Goal: Task Accomplishment & Management: Manage account settings

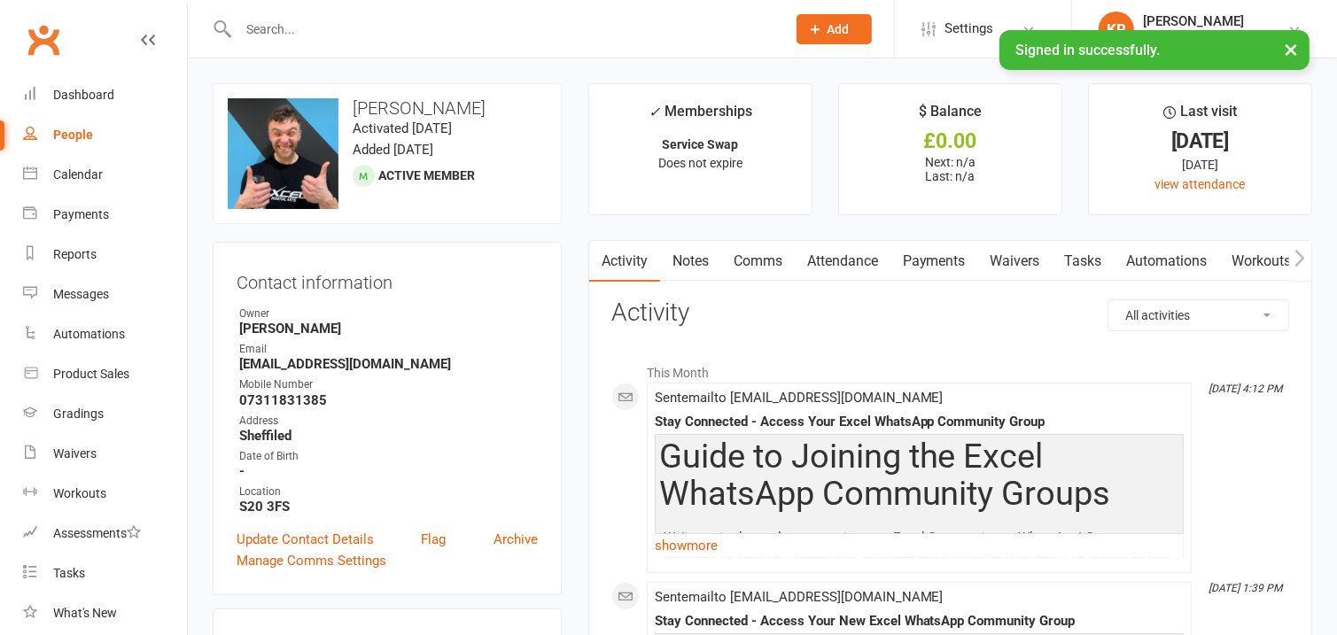
click at [461, 36] on input "text" at bounding box center [503, 29] width 541 height 25
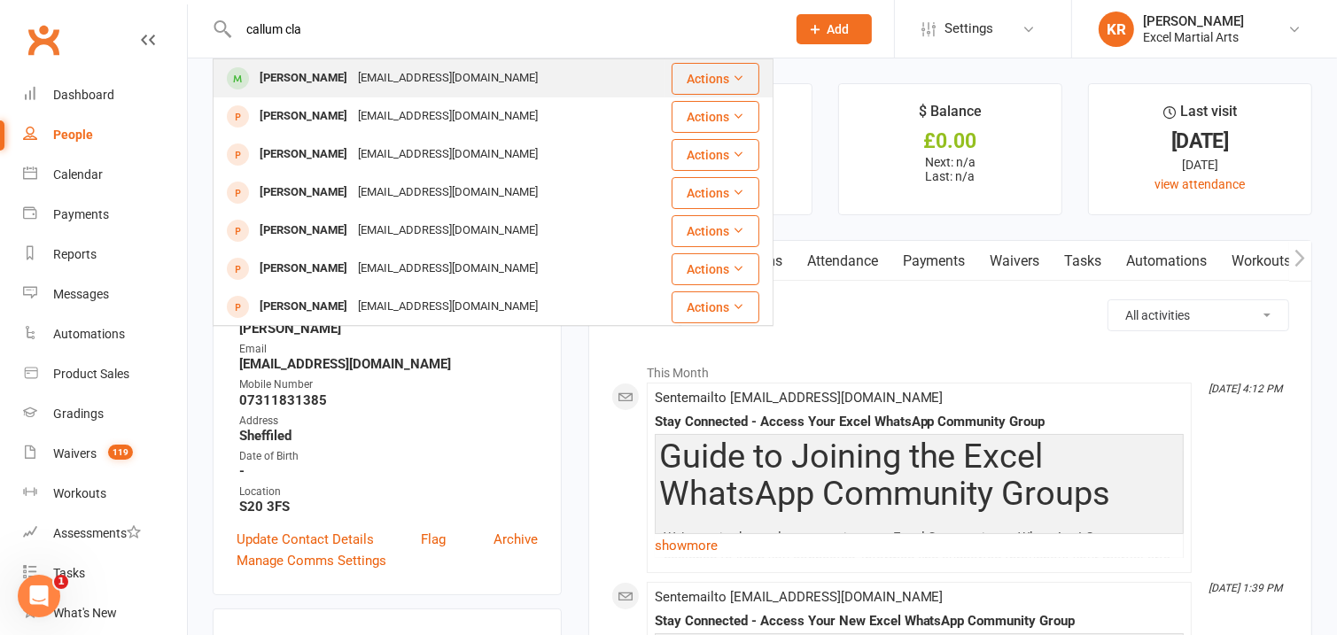
type input "callum cla"
click at [292, 71] on div "[PERSON_NAME]" at bounding box center [303, 79] width 98 height 26
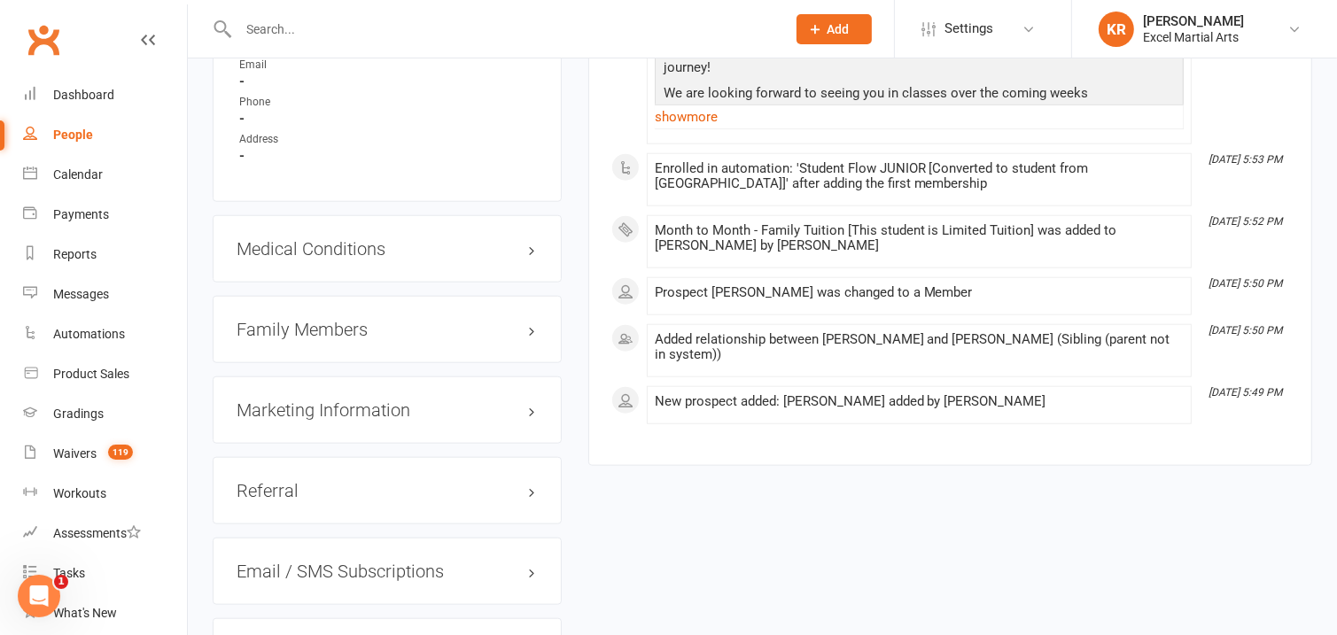
scroll to position [1575, 0]
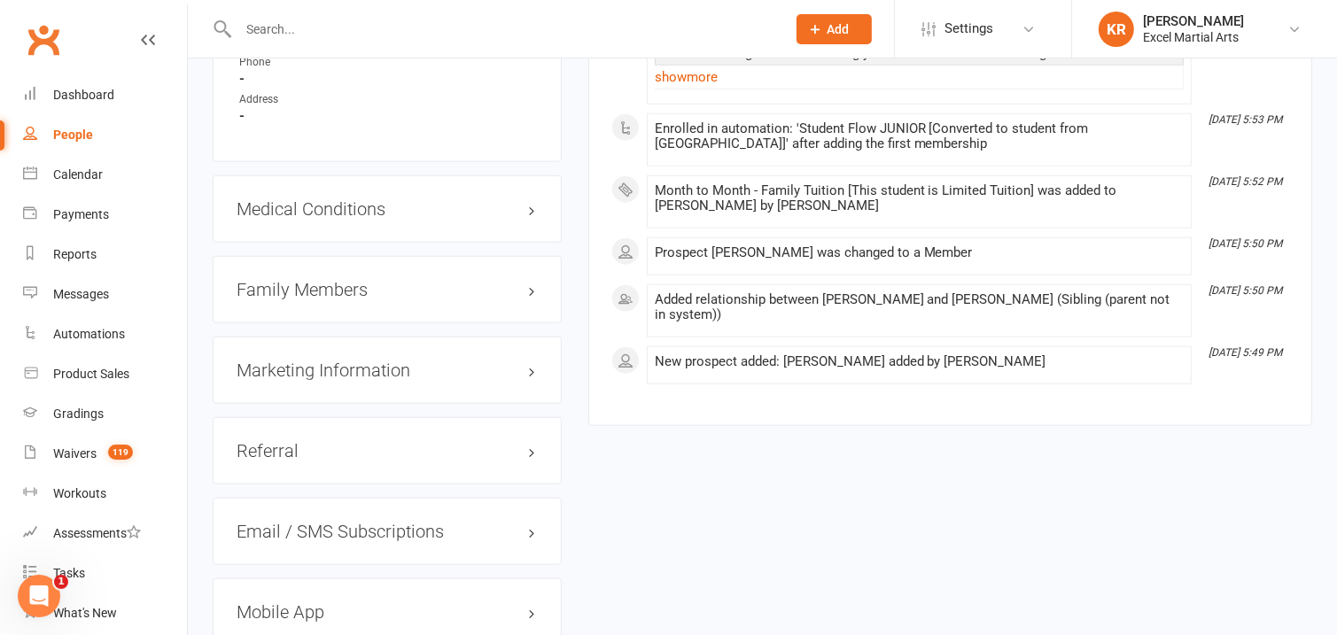
click at [530, 292] on h3 "Family Members" at bounding box center [387, 289] width 301 height 19
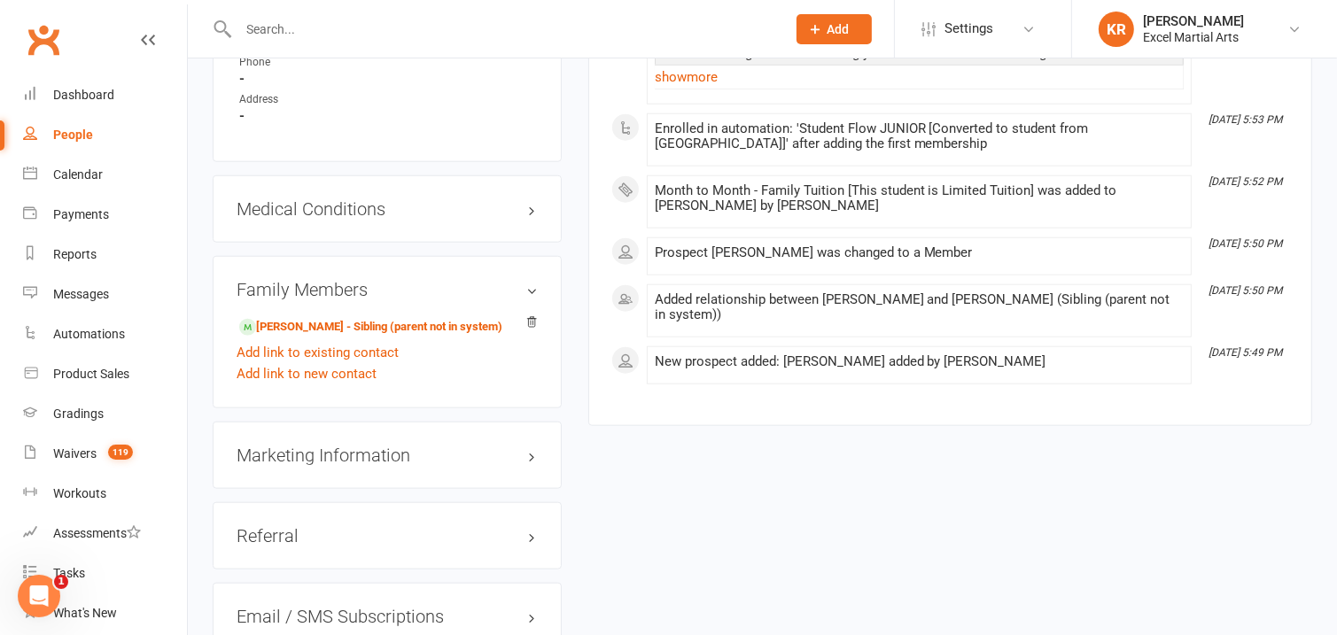
click at [530, 292] on h3 "Family Members" at bounding box center [387, 289] width 301 height 19
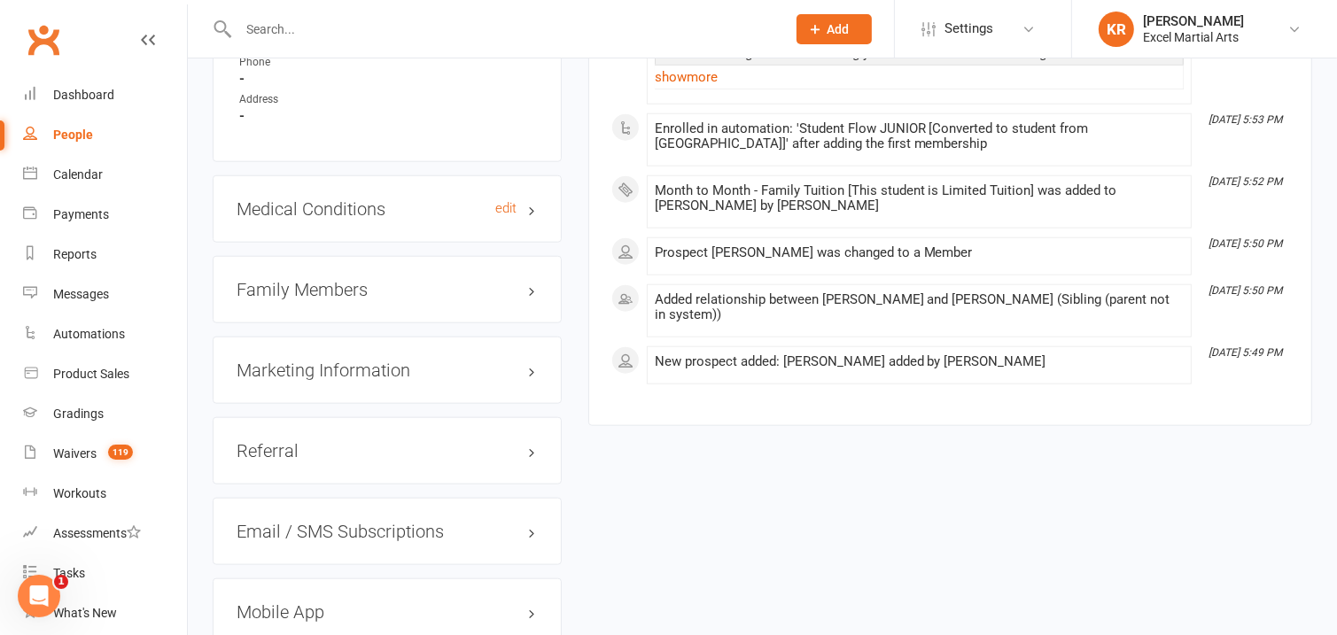
click at [532, 210] on h3 "Medical Conditions edit" at bounding box center [387, 208] width 301 height 19
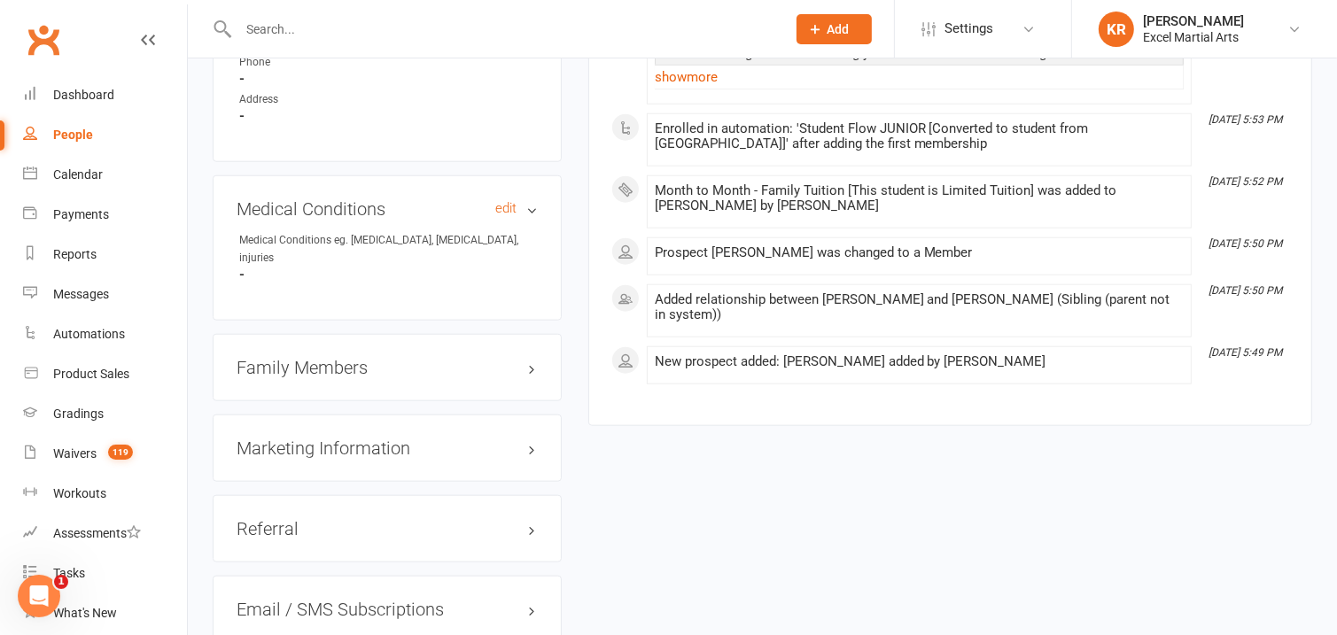
click at [532, 210] on h3 "Medical Conditions edit" at bounding box center [387, 208] width 301 height 19
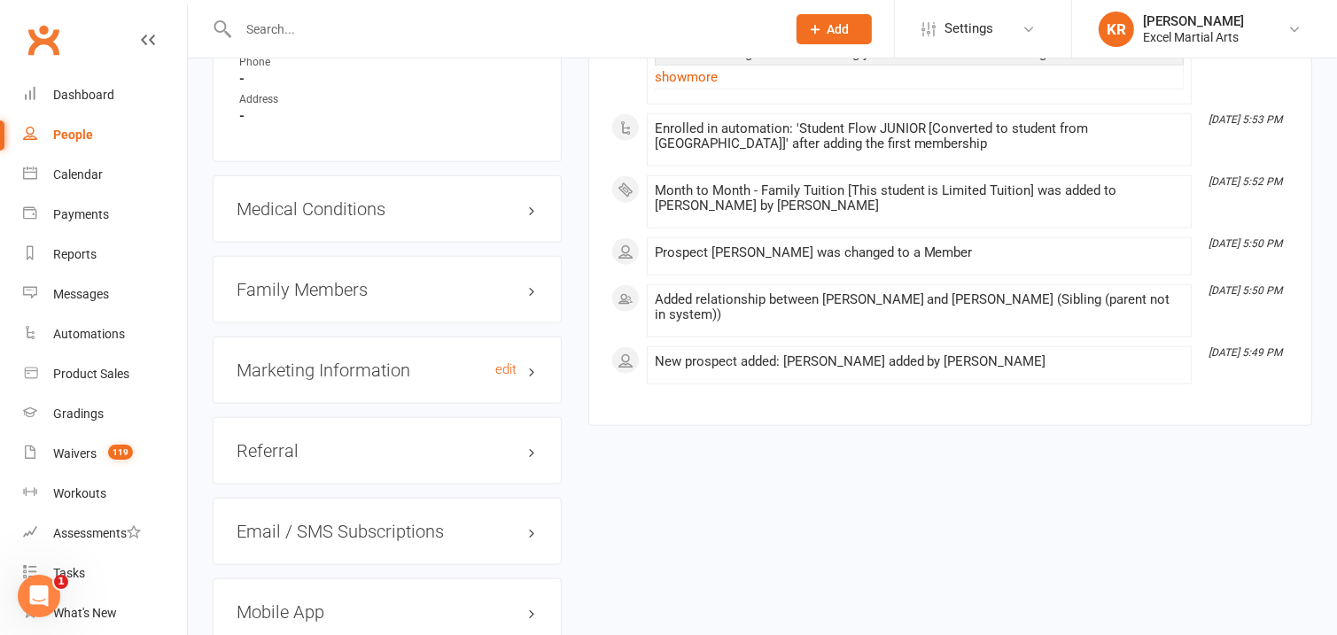
click at [534, 368] on h3 "Marketing Information edit" at bounding box center [387, 370] width 301 height 19
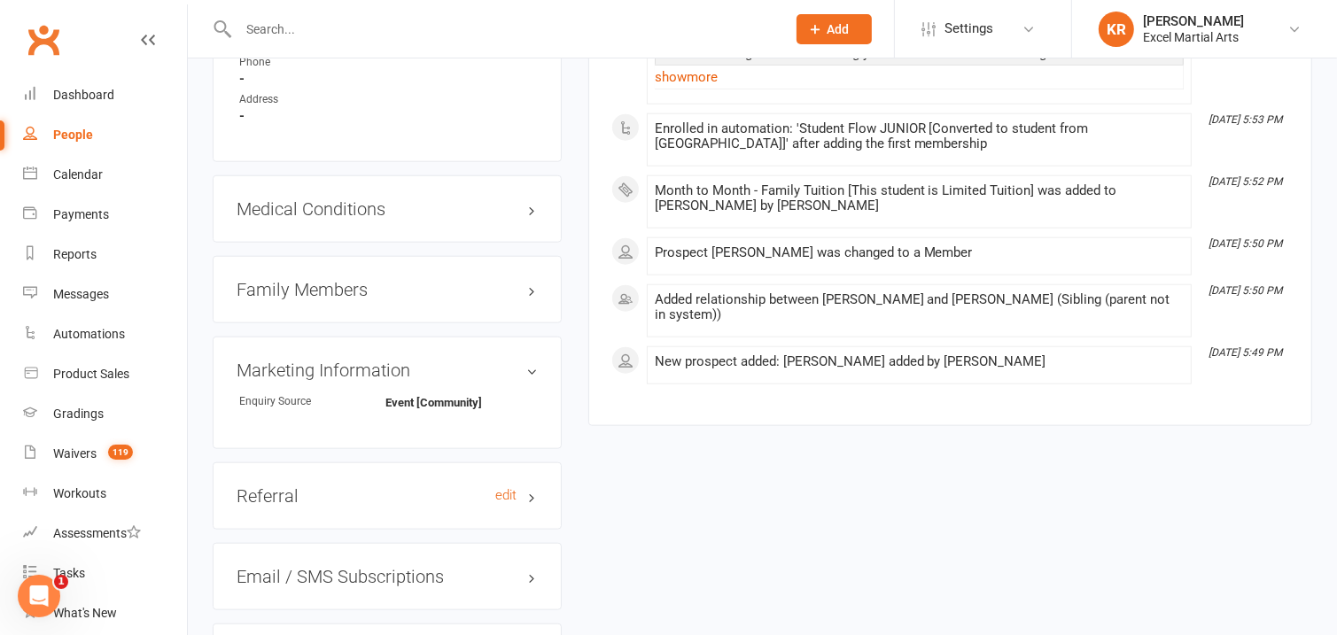
click at [529, 496] on h3 "Referral edit" at bounding box center [387, 496] width 301 height 19
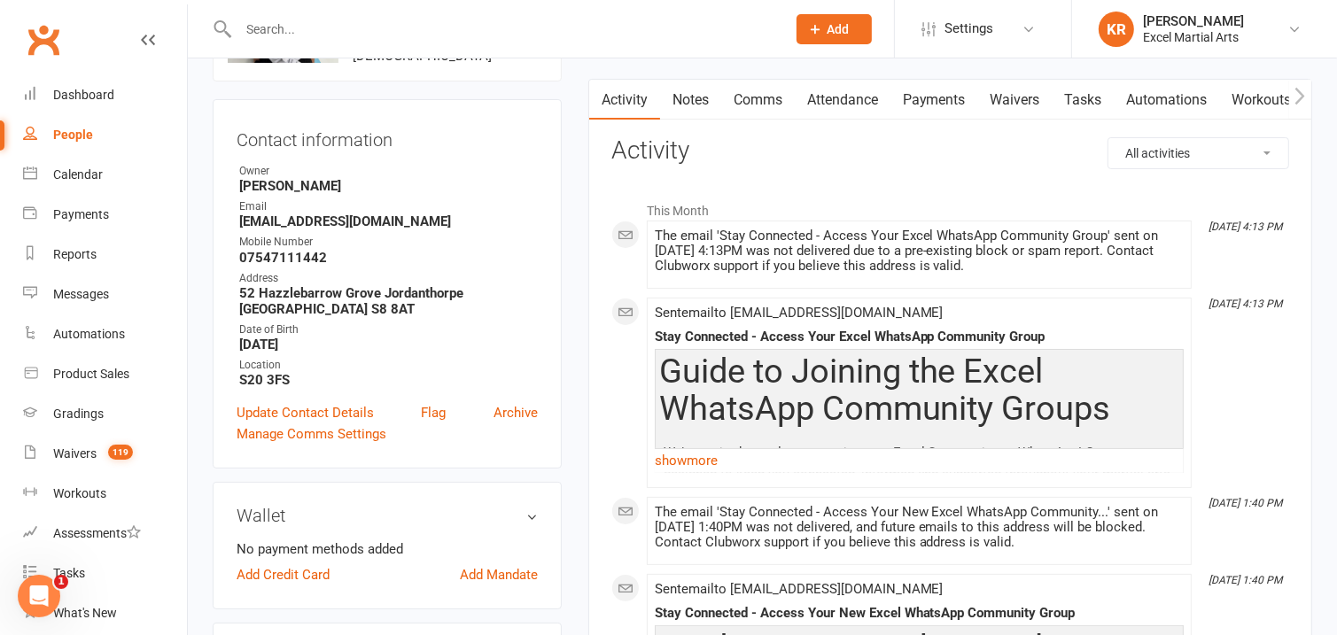
scroll to position [74, 0]
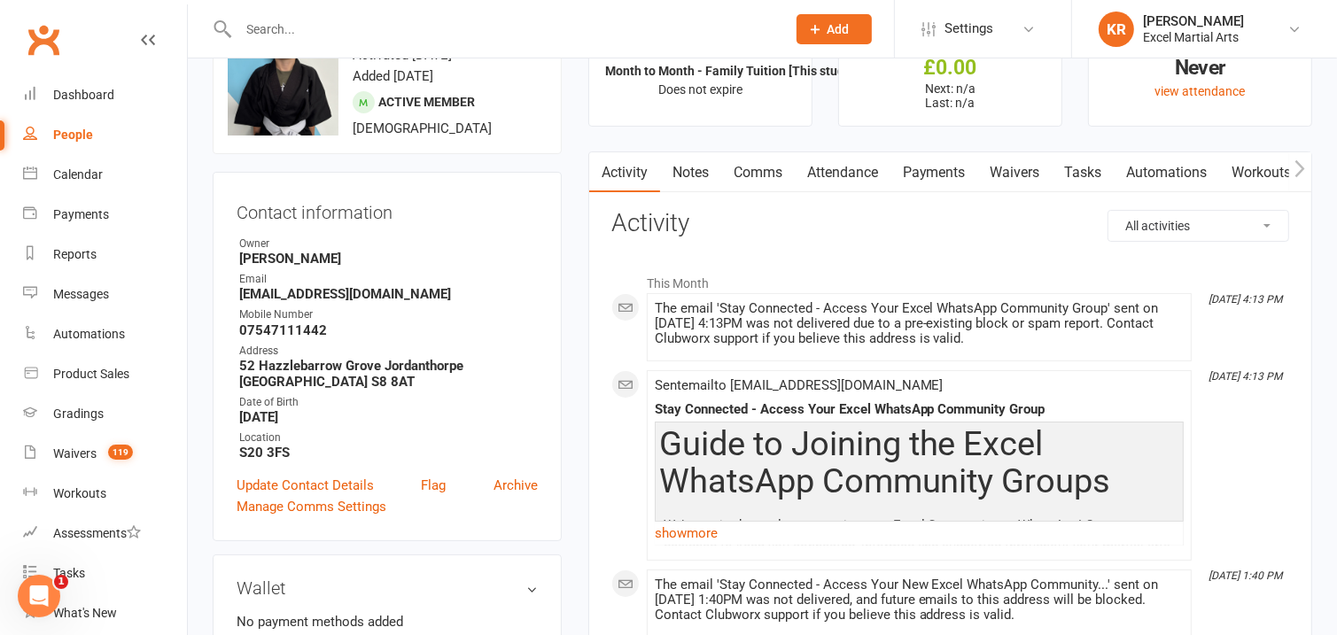
click at [865, 180] on link "Attendance" at bounding box center [843, 172] width 96 height 41
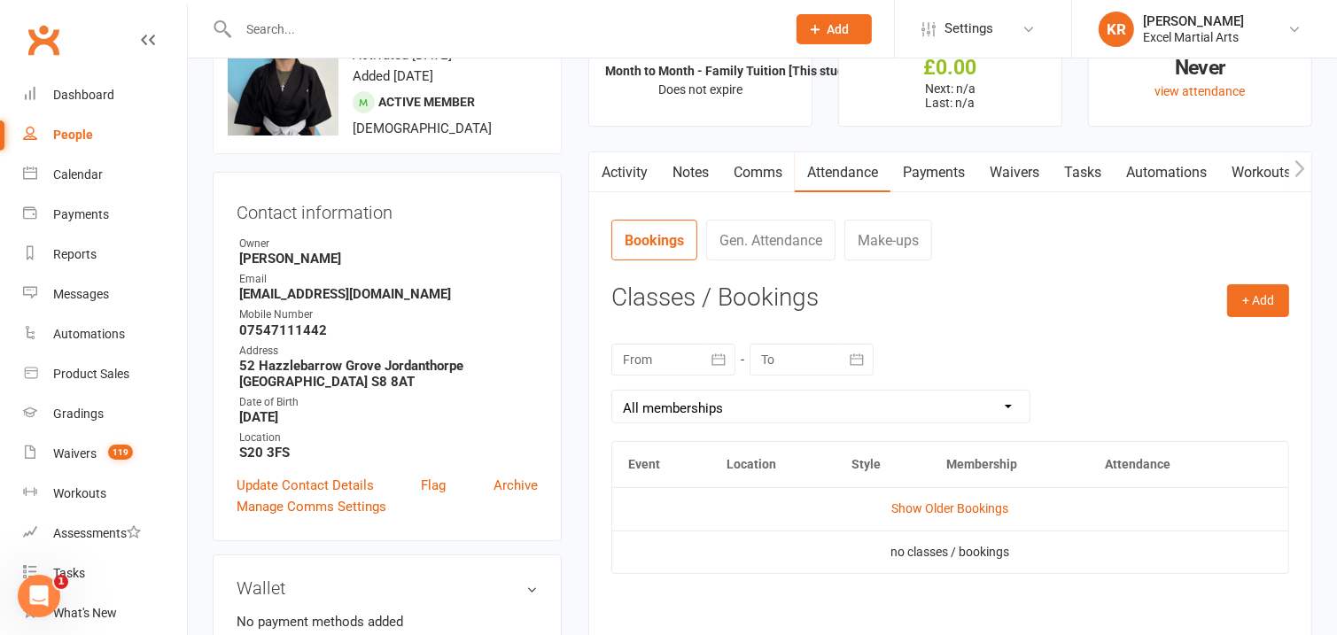
scroll to position [248, 0]
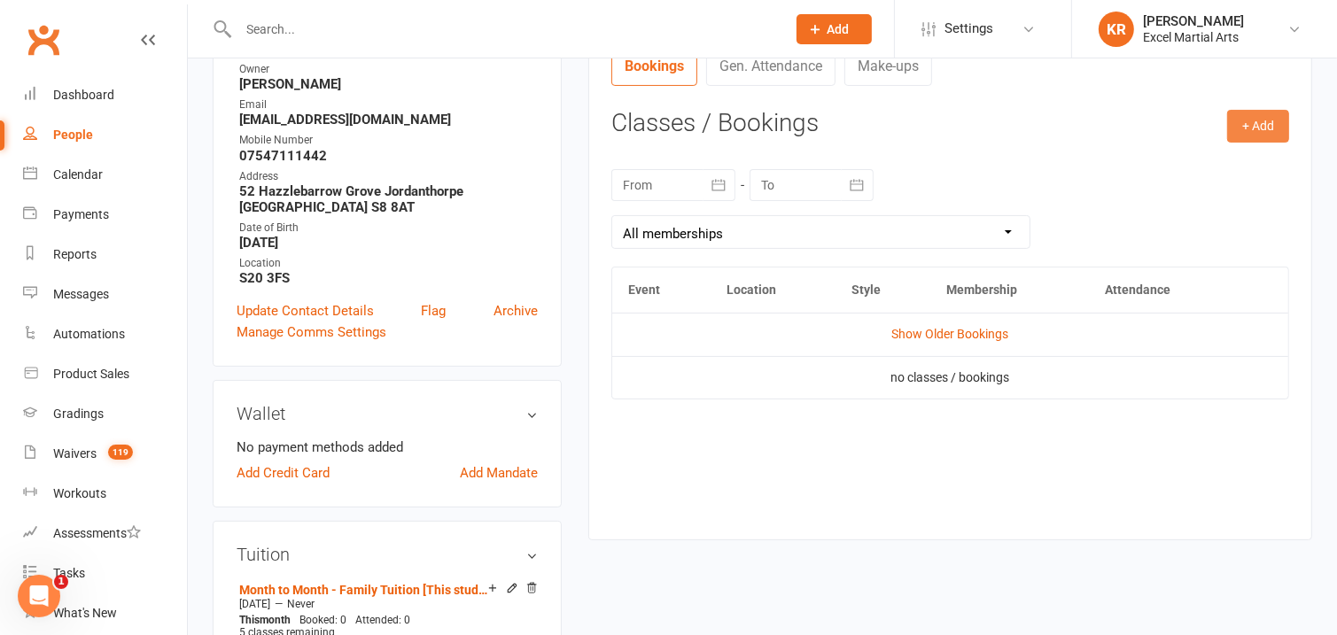
click at [1264, 137] on button "+ Add" at bounding box center [1258, 126] width 62 height 32
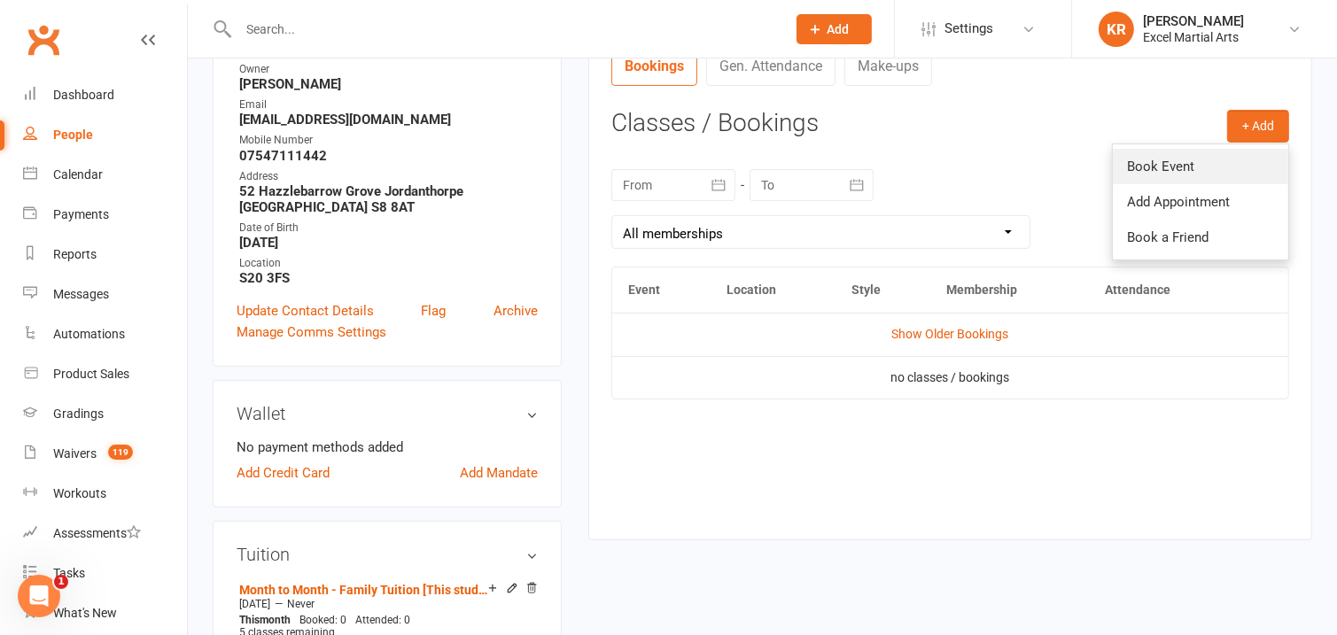
click at [1131, 164] on link "Book Event" at bounding box center [1200, 166] width 175 height 35
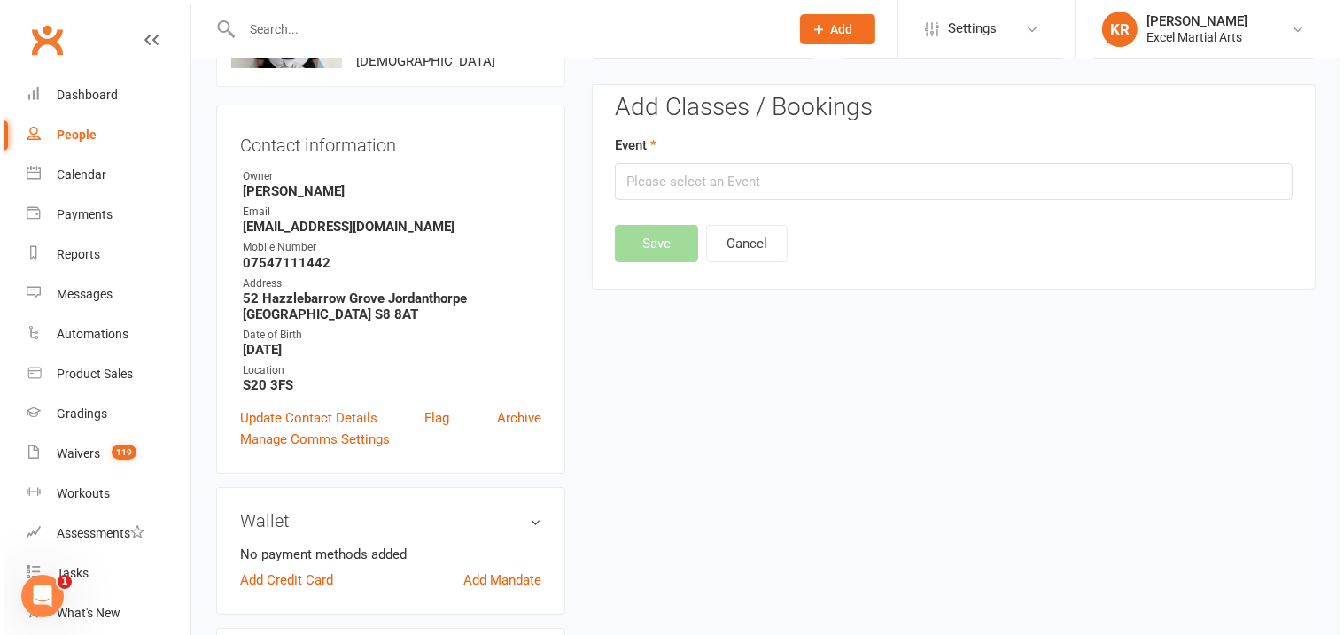
scroll to position [136, 0]
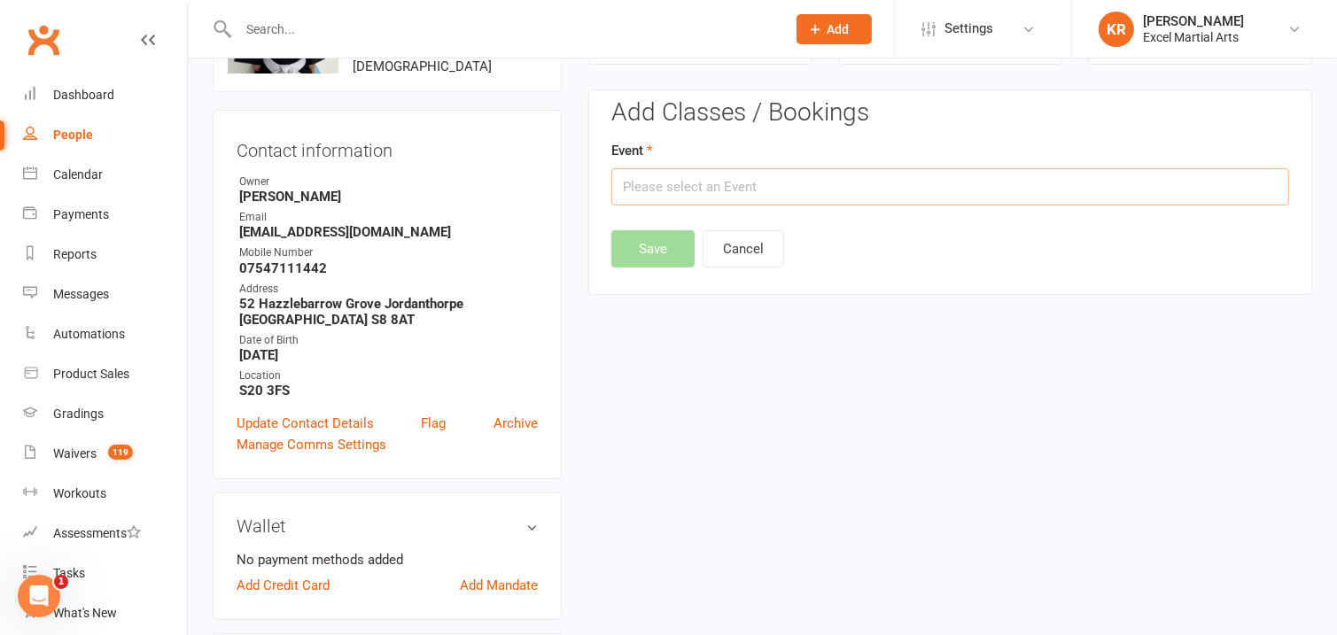
click at [775, 178] on input "text" at bounding box center [951, 186] width 678 height 37
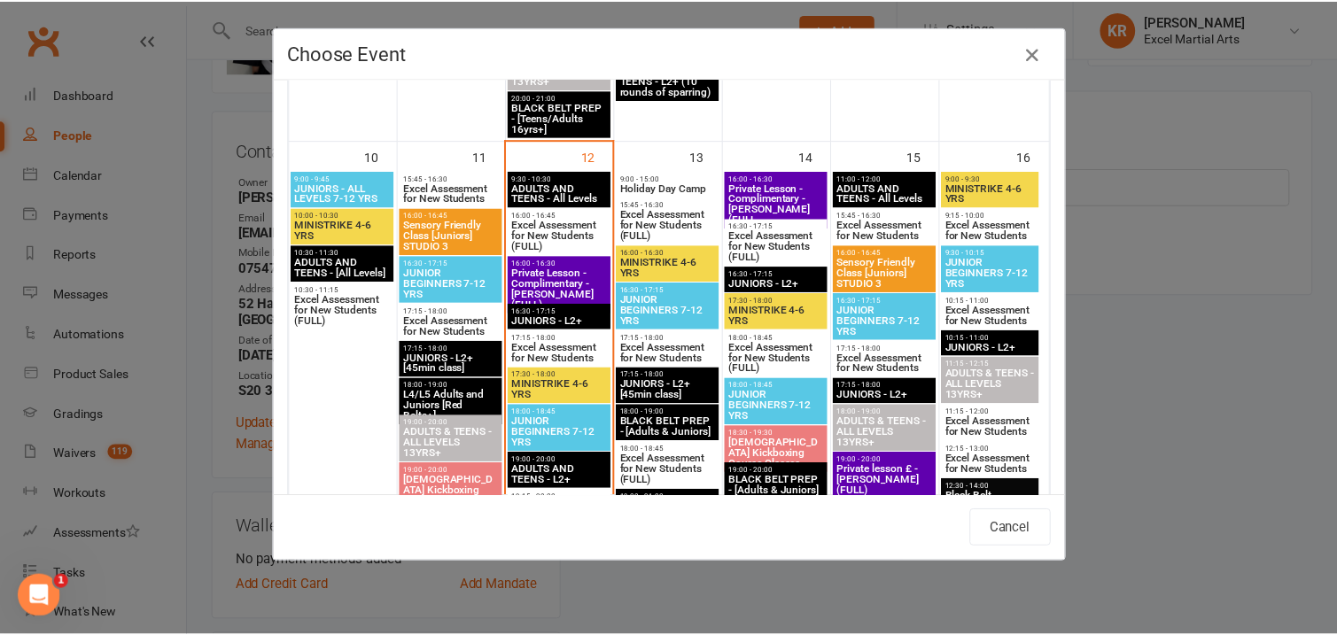
scroll to position [1156, 0]
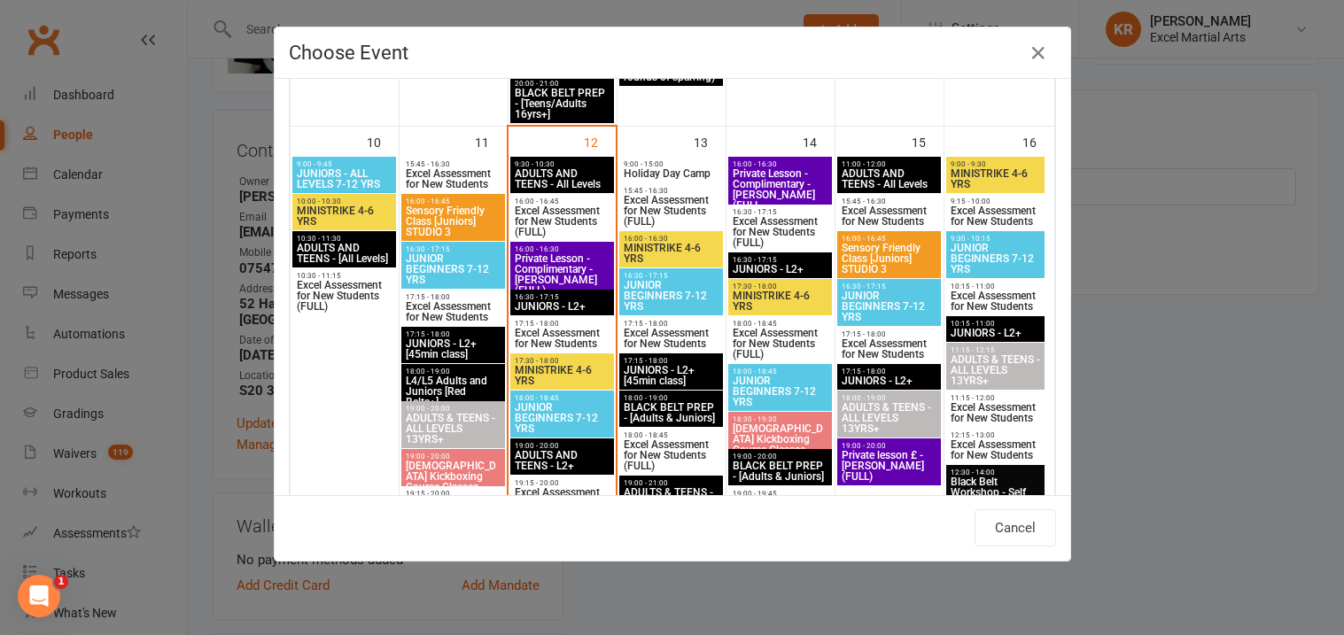
click at [546, 416] on span "JUNIOR BEGINNERS 7-12 YRS" at bounding box center [562, 418] width 97 height 32
type input "JUNIOR BEGINNERS 7-12 YRS - Aug 12, 2025 6:00:00 PM"
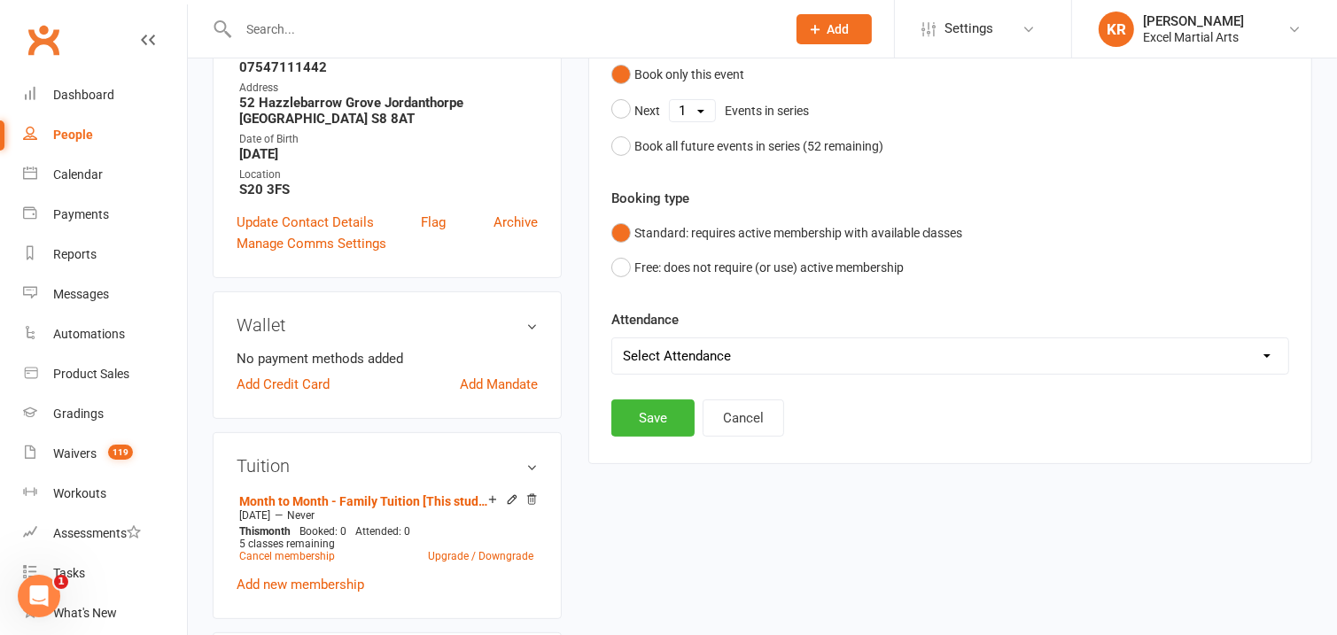
scroll to position [404, 0]
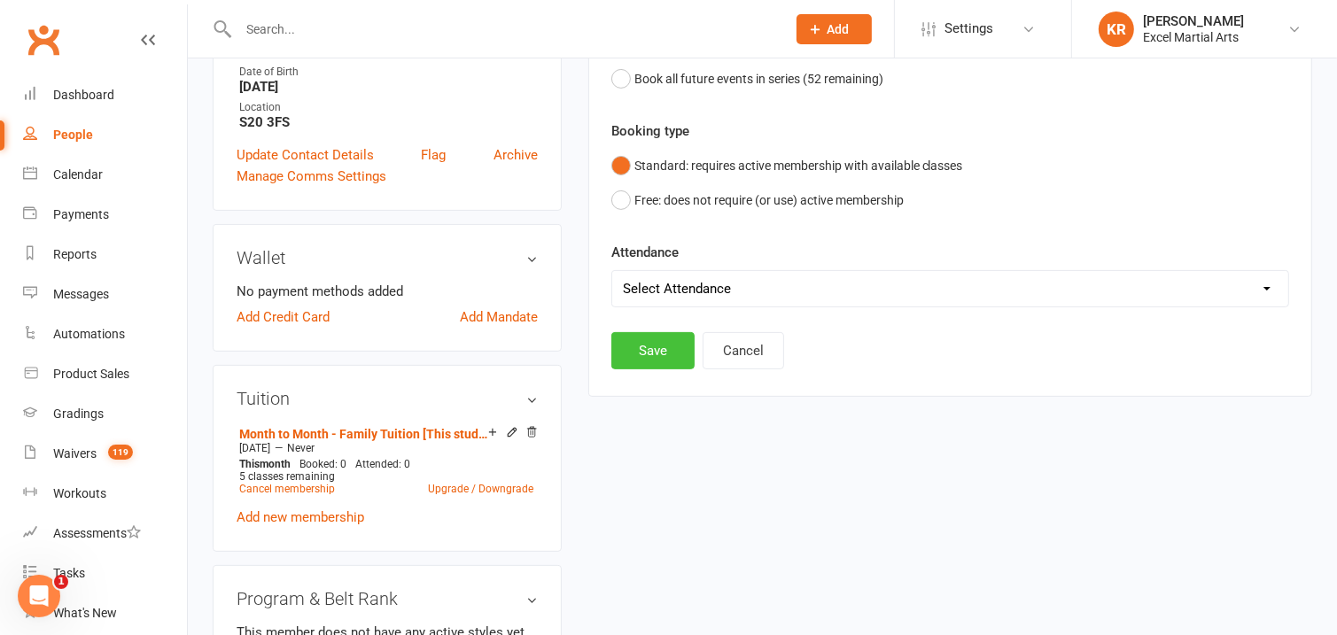
click at [658, 357] on button "Save" at bounding box center [653, 350] width 83 height 37
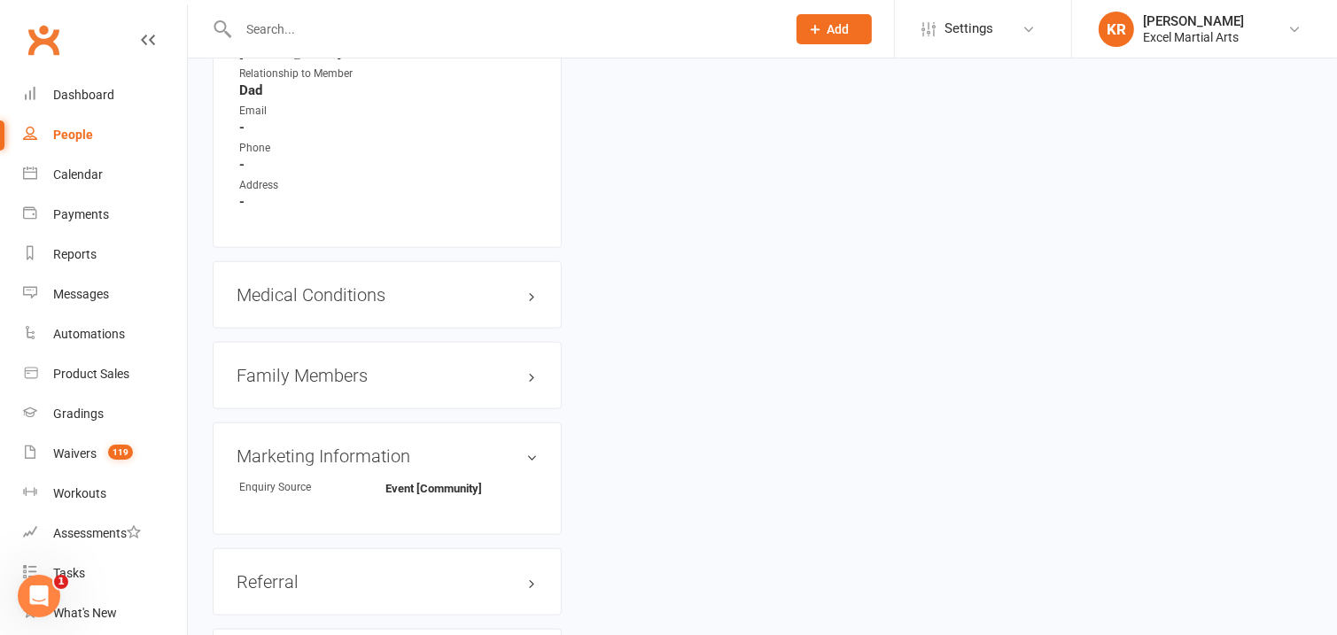
scroll to position [1562, 0]
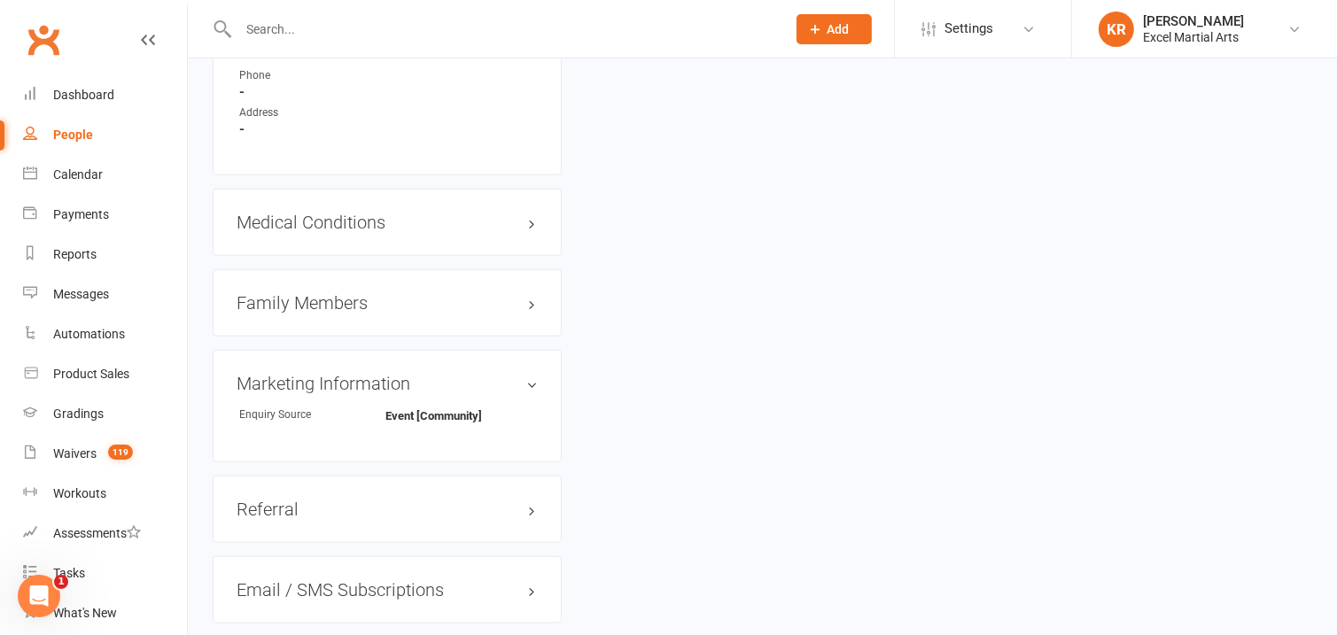
click at [533, 306] on h3 "Family Members" at bounding box center [387, 302] width 301 height 19
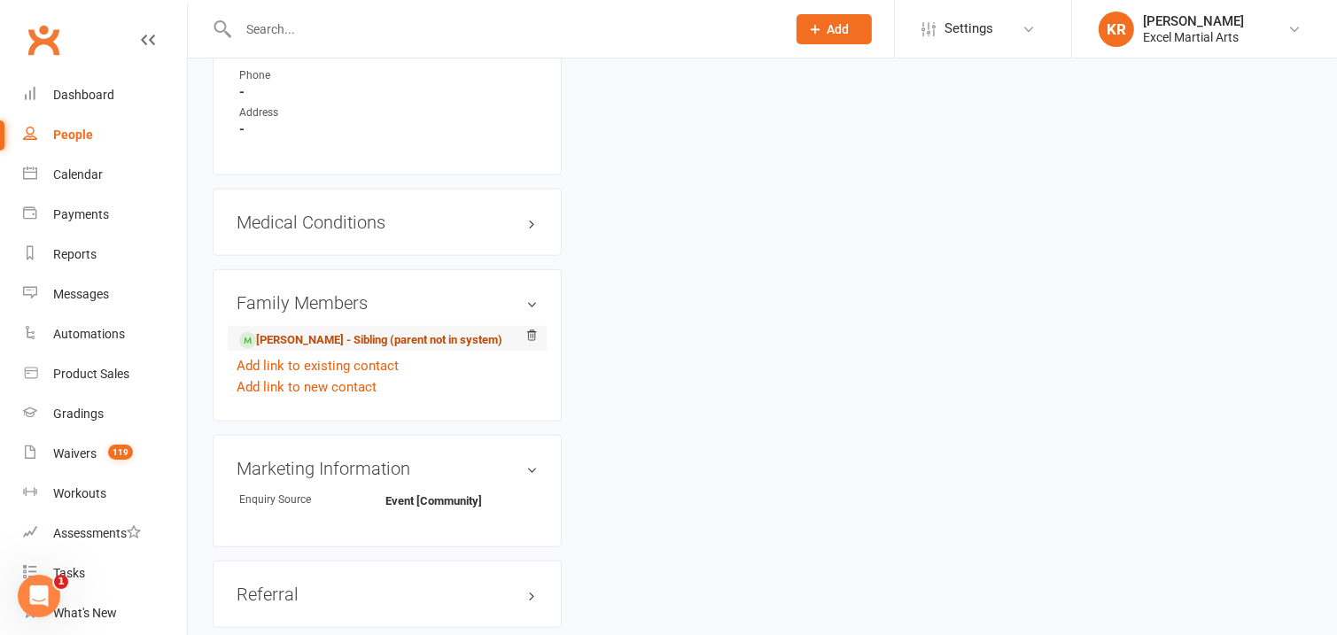
click at [370, 343] on link "Jack Clark - Sibling (parent not in system)" at bounding box center [370, 340] width 263 height 19
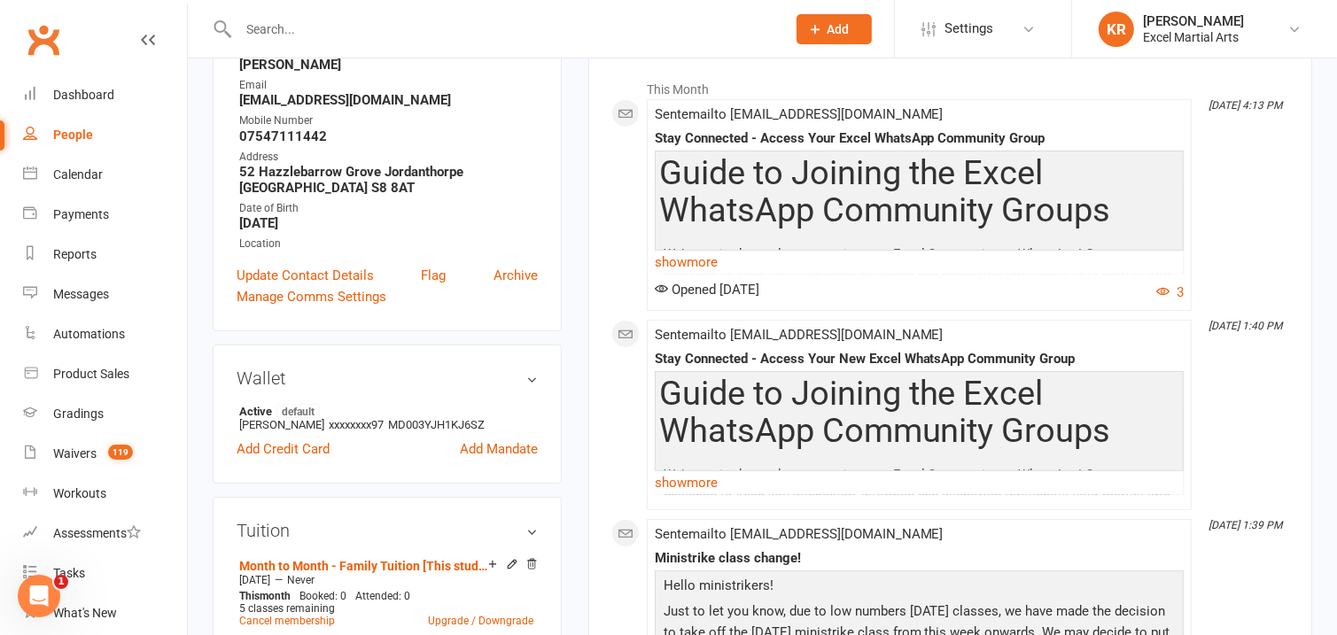
scroll to position [183, 0]
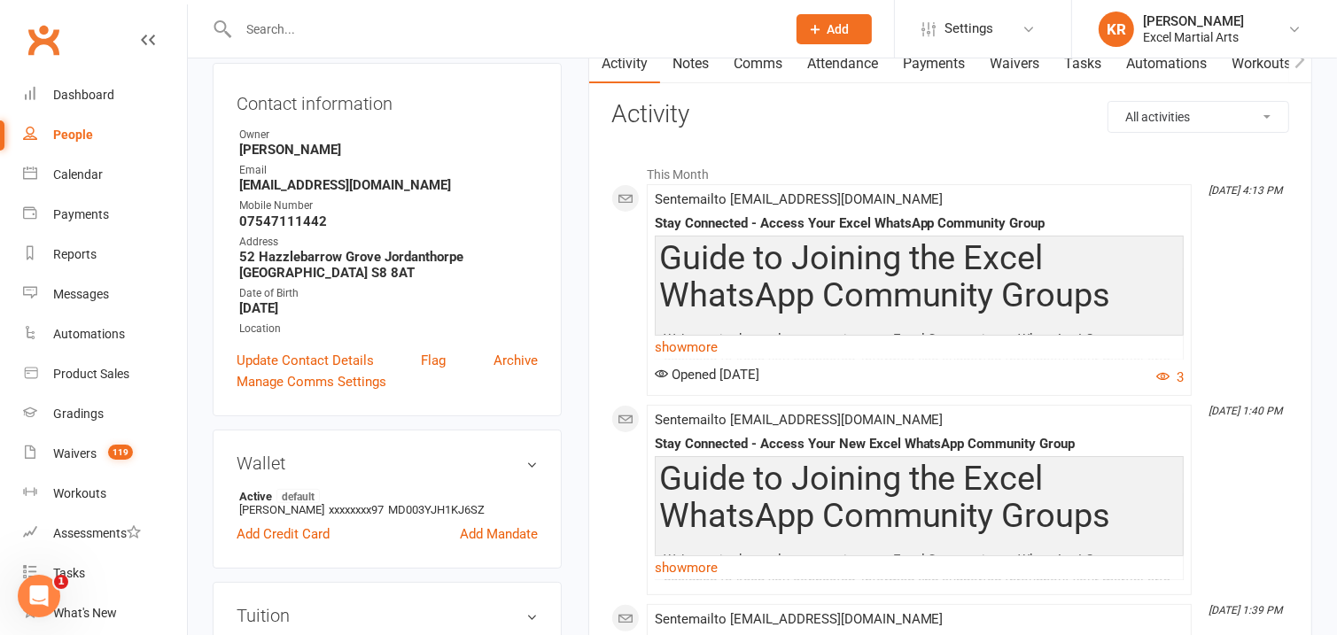
click at [856, 70] on link "Attendance" at bounding box center [843, 63] width 96 height 41
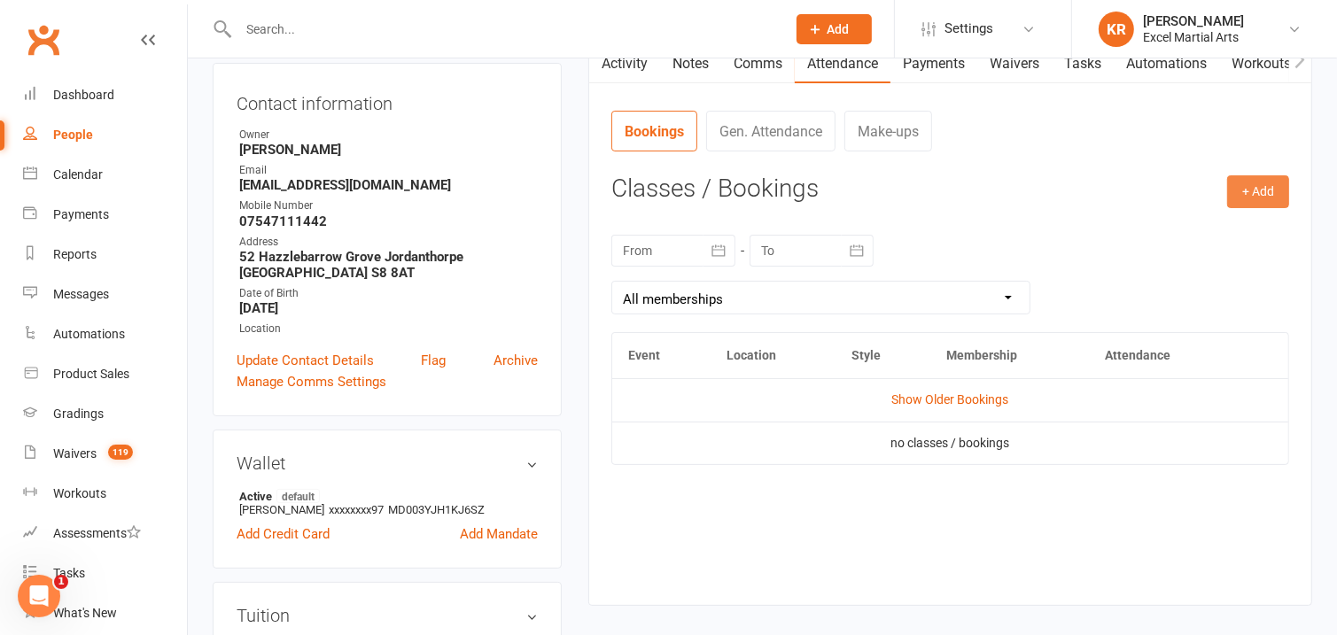
click at [1247, 192] on button "+ Add" at bounding box center [1258, 191] width 62 height 32
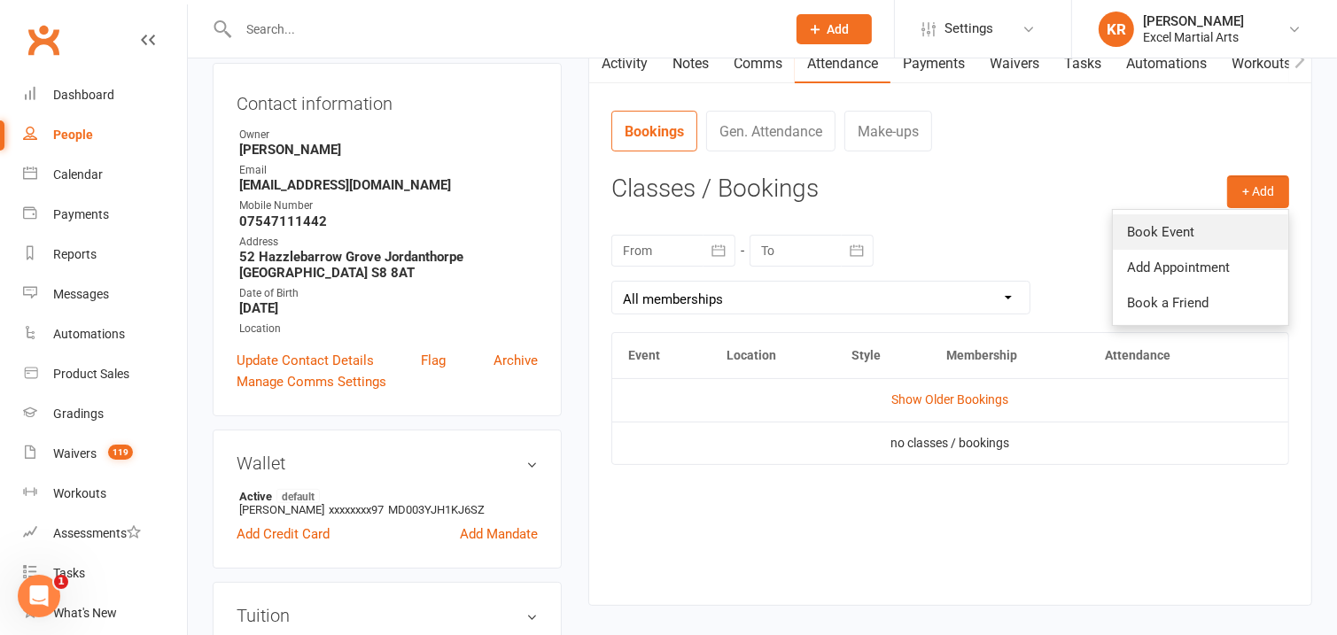
click at [1220, 238] on link "Book Event" at bounding box center [1200, 231] width 175 height 35
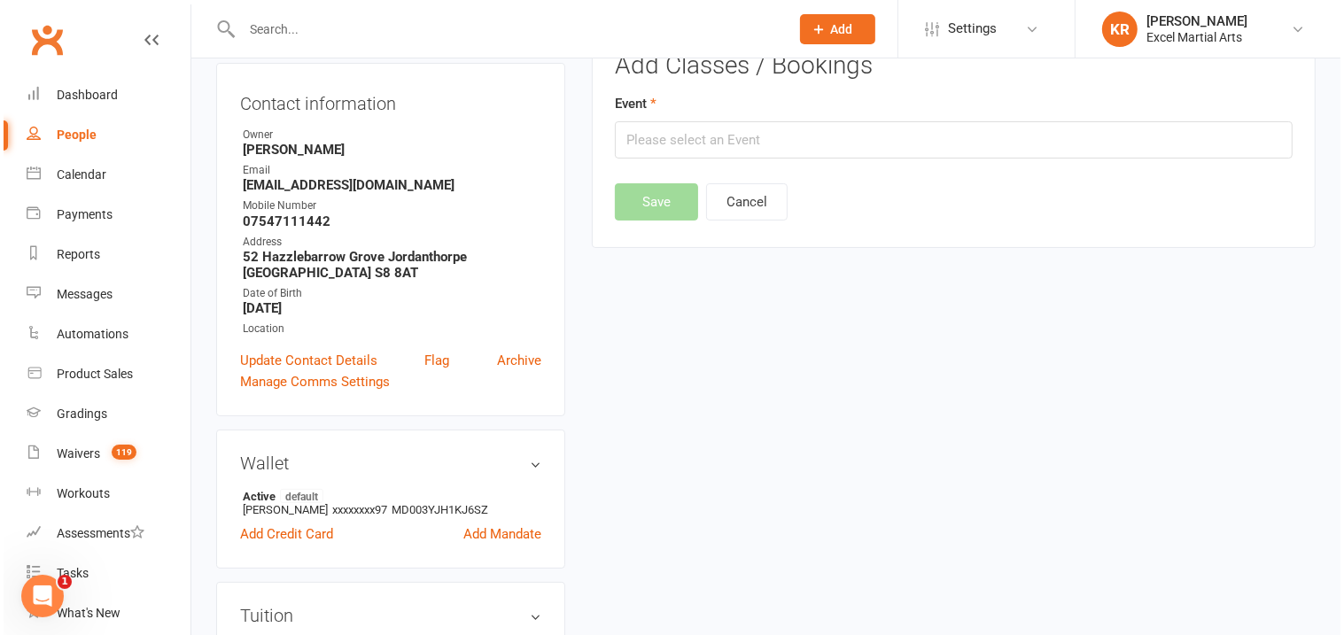
scroll to position [136, 0]
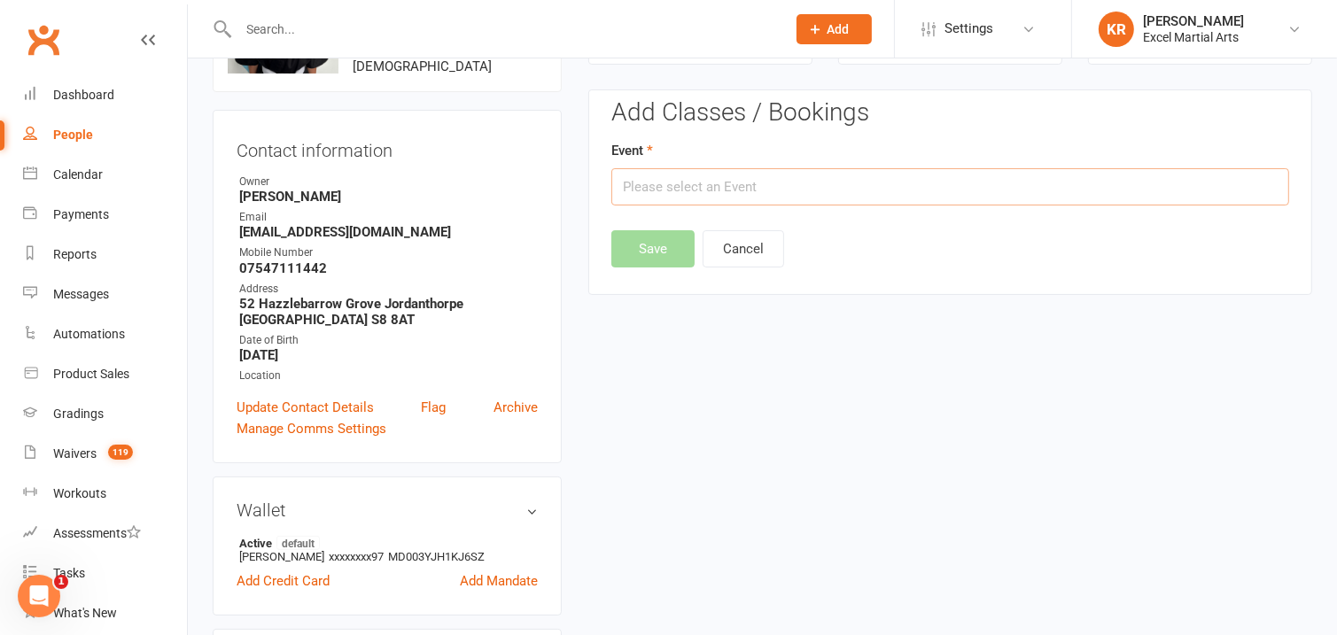
click at [739, 193] on input "text" at bounding box center [951, 186] width 678 height 37
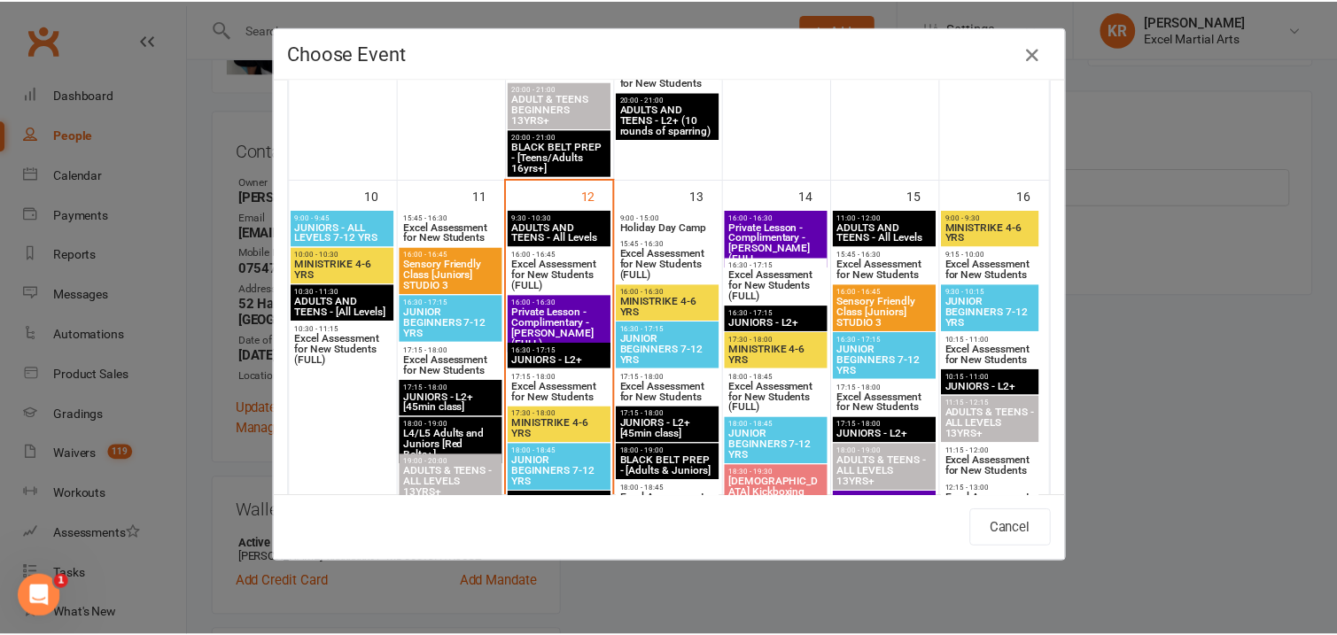
scroll to position [1126, 0]
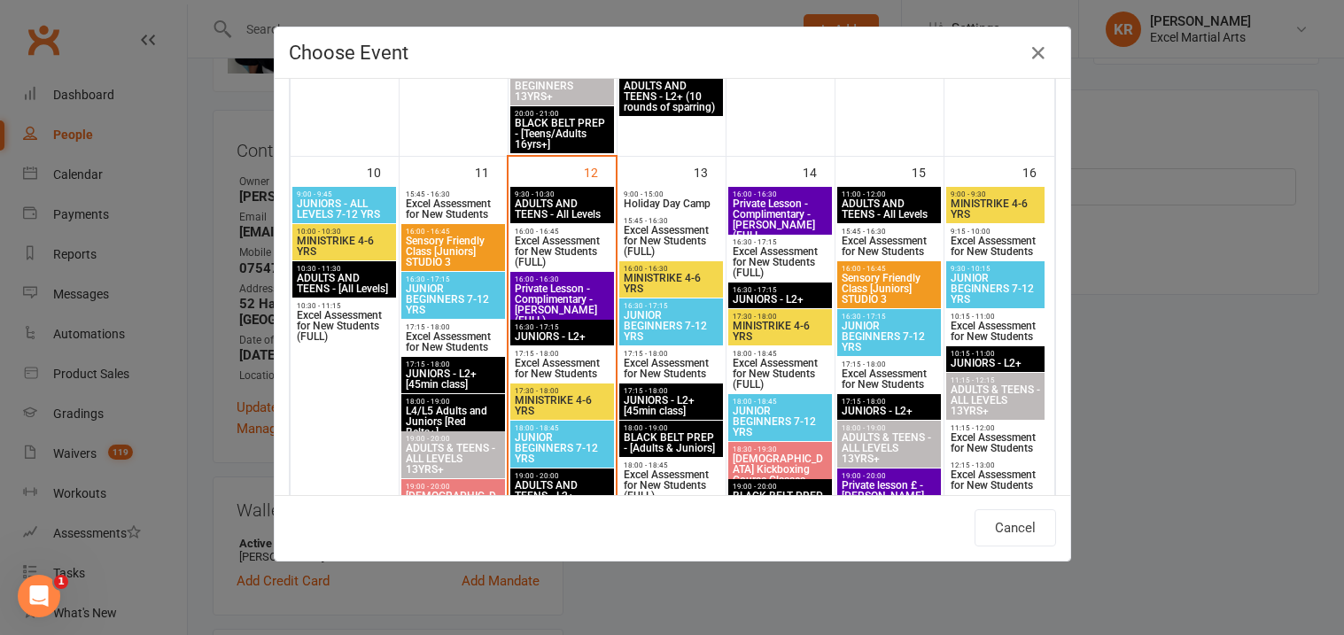
click at [556, 401] on span "MINISTRIKE 4-6 YRS" at bounding box center [562, 405] width 97 height 21
type input "MINISTRIKE 4-6 YRS - Aug 12, 2025 5:30:00 PM"
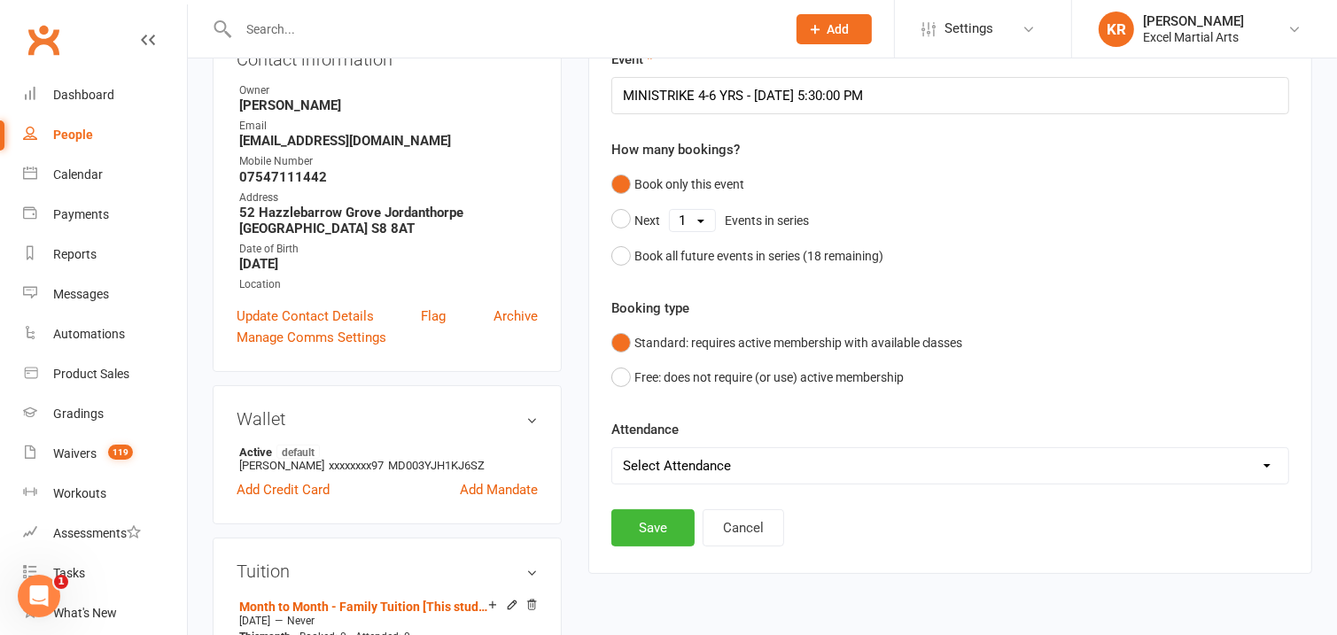
scroll to position [193, 0]
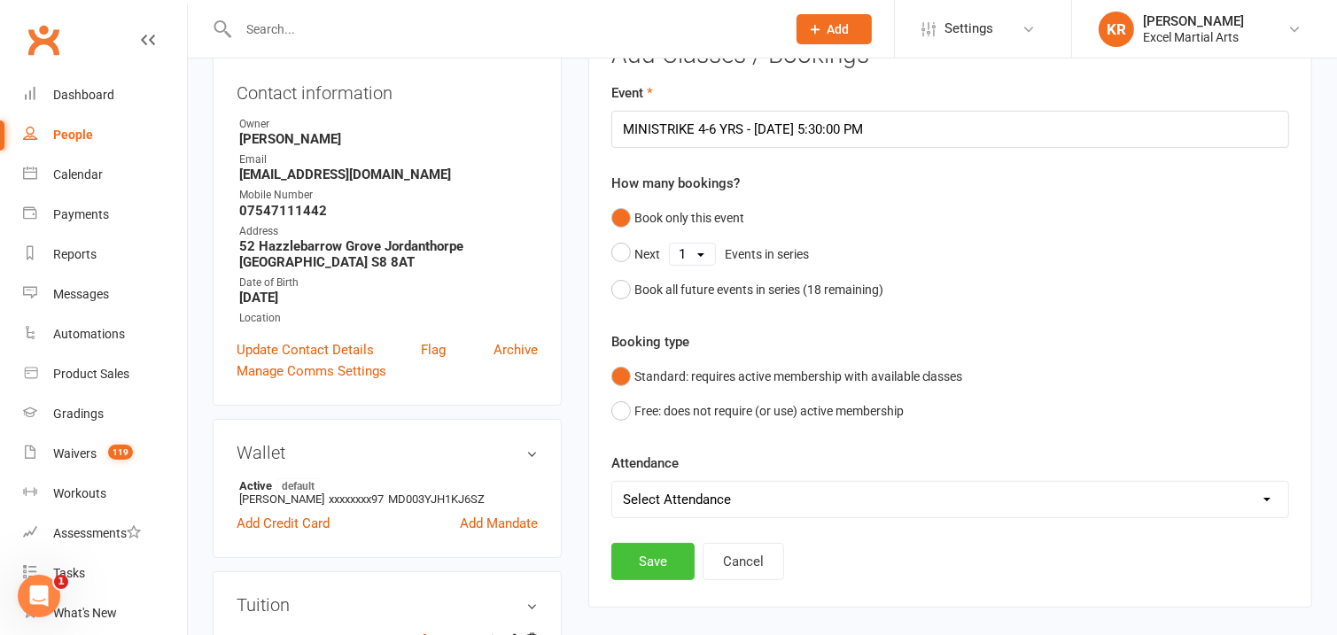
click at [652, 573] on button "Save" at bounding box center [653, 561] width 83 height 37
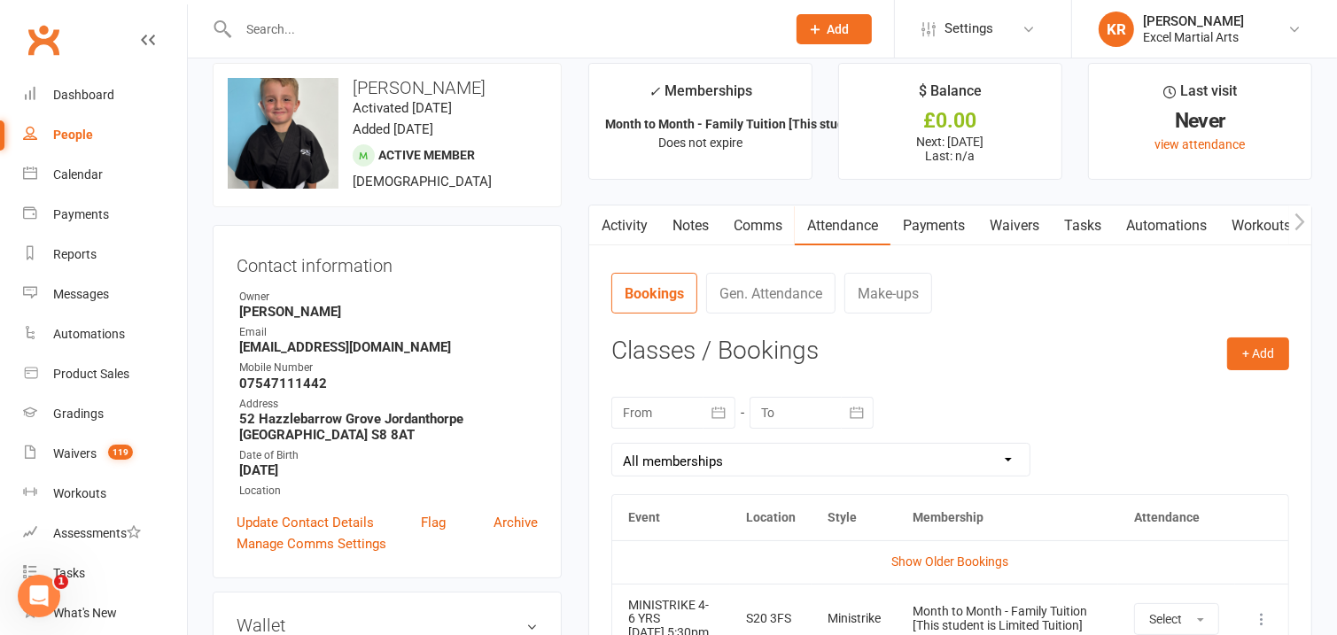
scroll to position [0, 0]
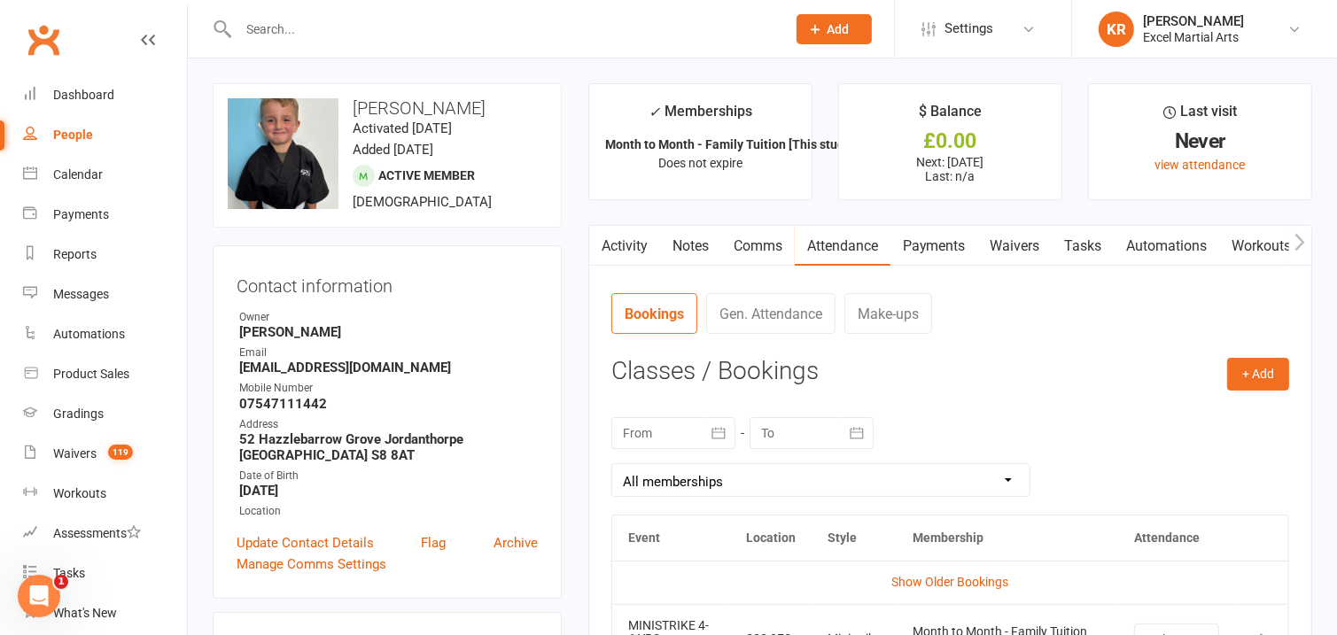
click at [237, 32] on input "text" at bounding box center [503, 29] width 541 height 25
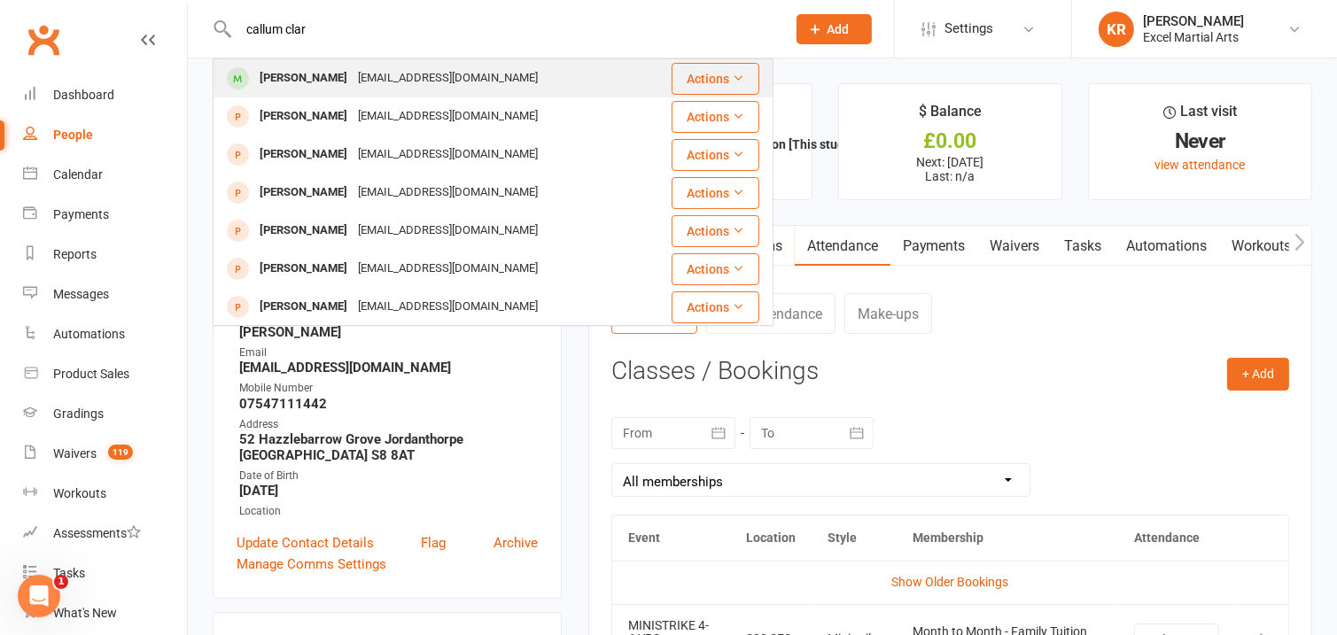
type input "callum clar"
click at [324, 88] on div "[PERSON_NAME]" at bounding box center [303, 79] width 98 height 26
click at [0, 0] on div "Loading" at bounding box center [0, 0] width 0 height 0
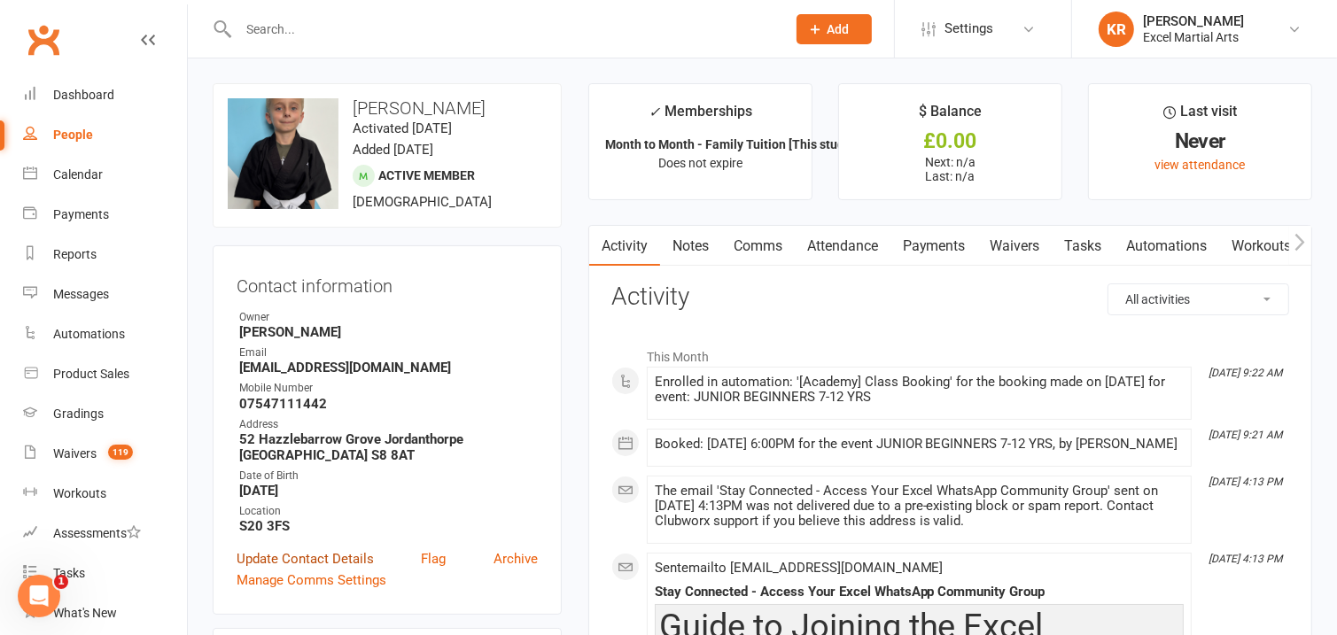
click at [347, 554] on link "Update Contact Details" at bounding box center [305, 559] width 137 height 21
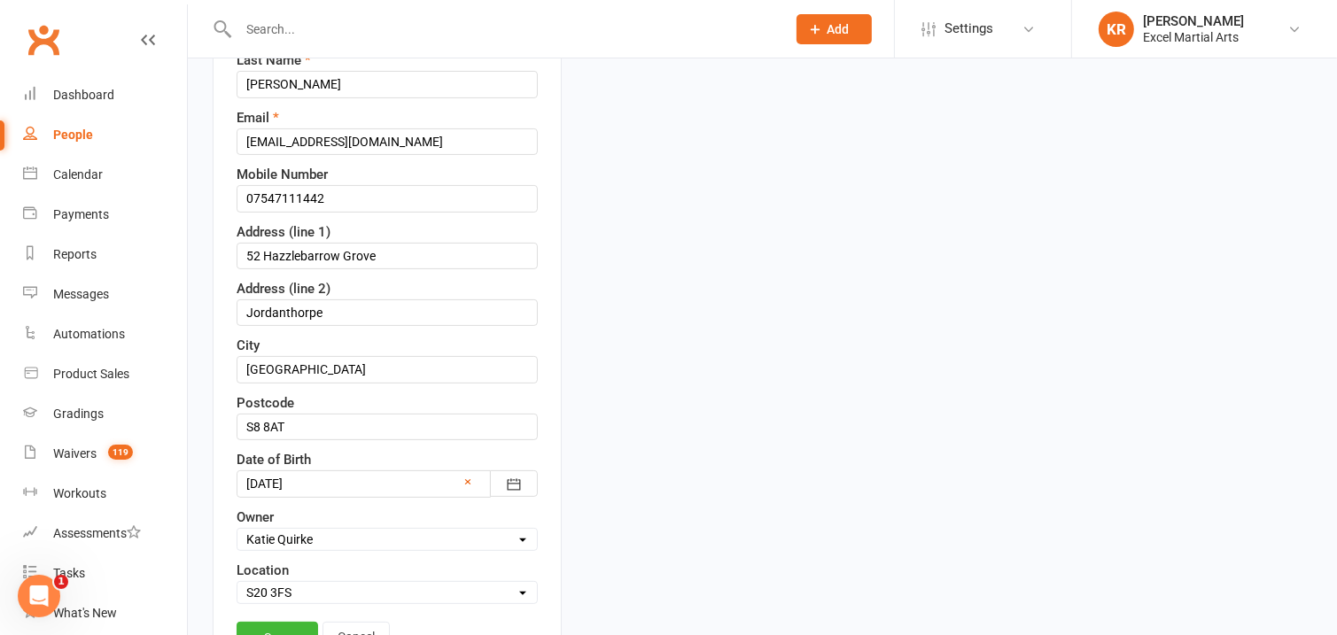
scroll to position [390, 0]
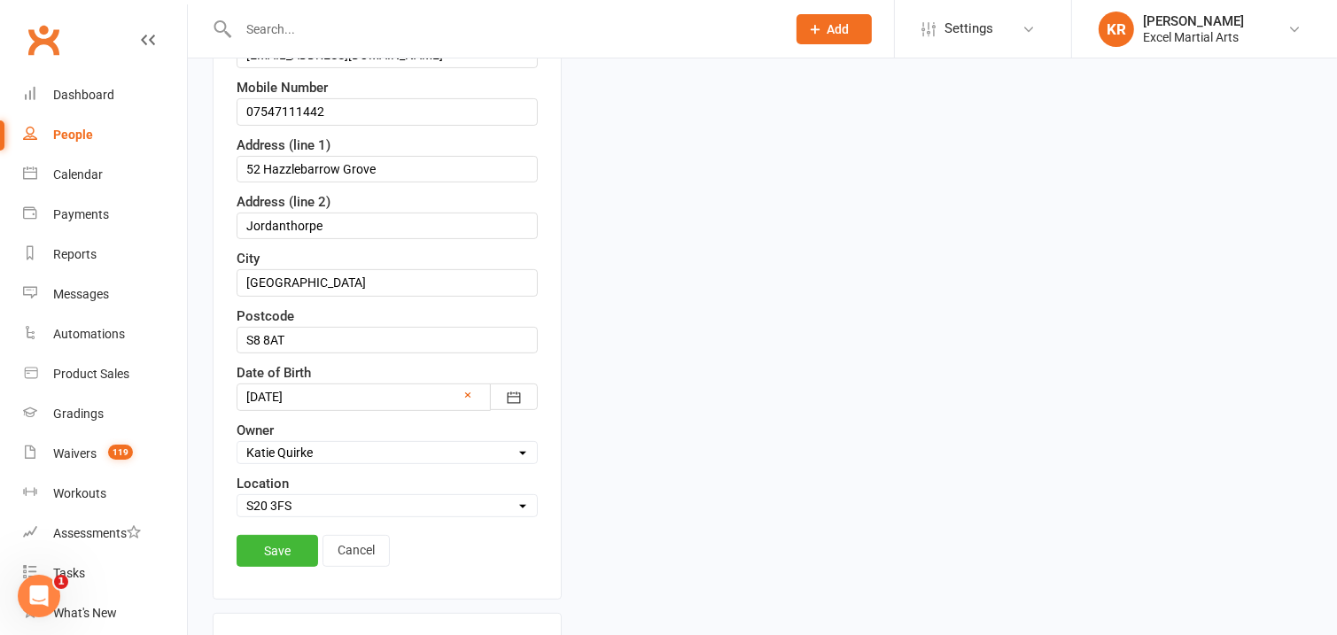
click at [313, 401] on div at bounding box center [387, 397] width 301 height 27
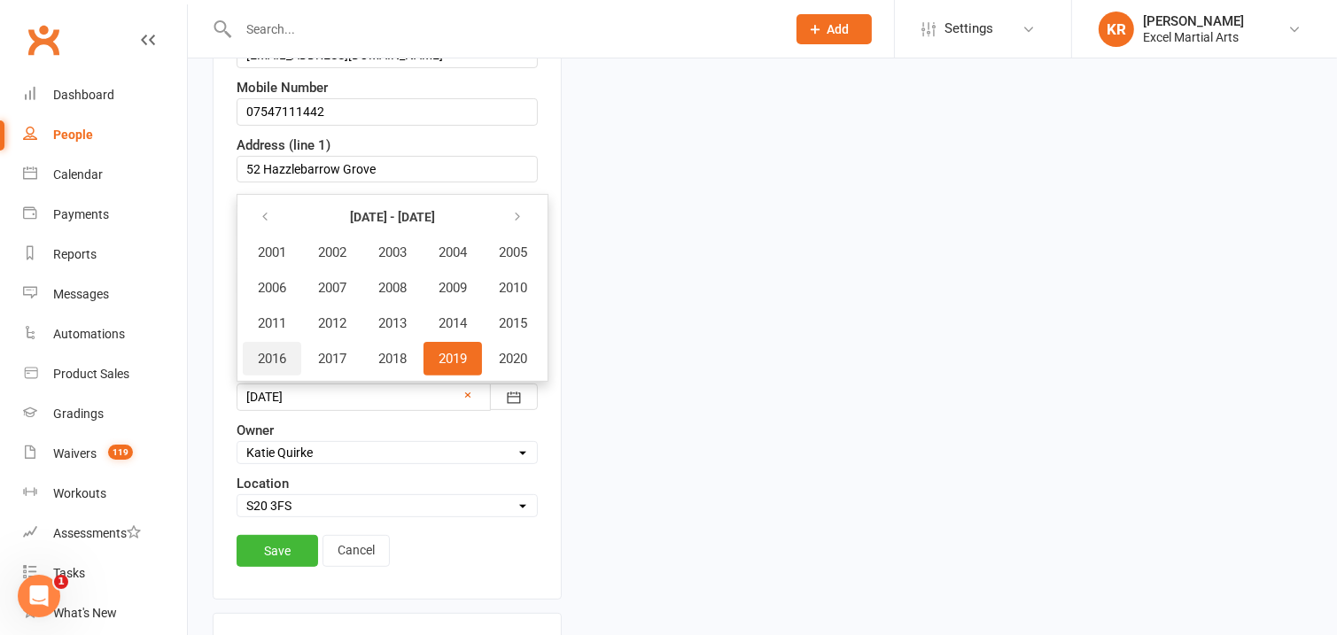
click at [290, 359] on button "2016" at bounding box center [272, 359] width 58 height 34
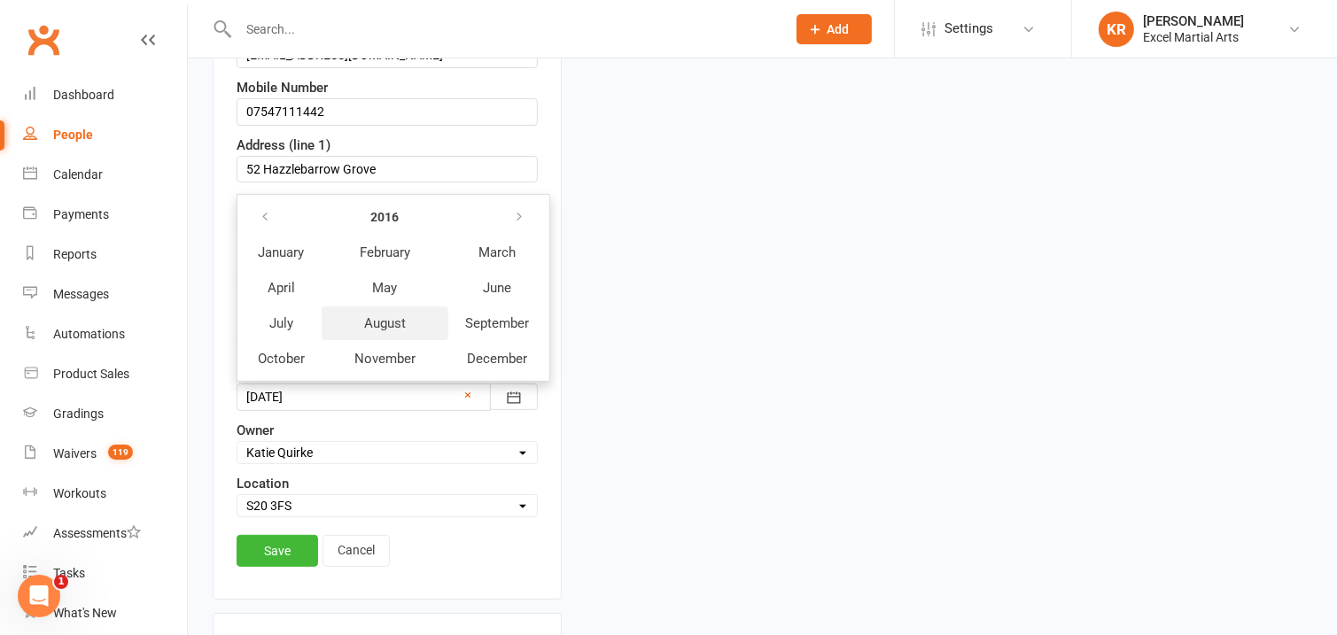
click at [394, 322] on span "August" at bounding box center [385, 324] width 42 height 16
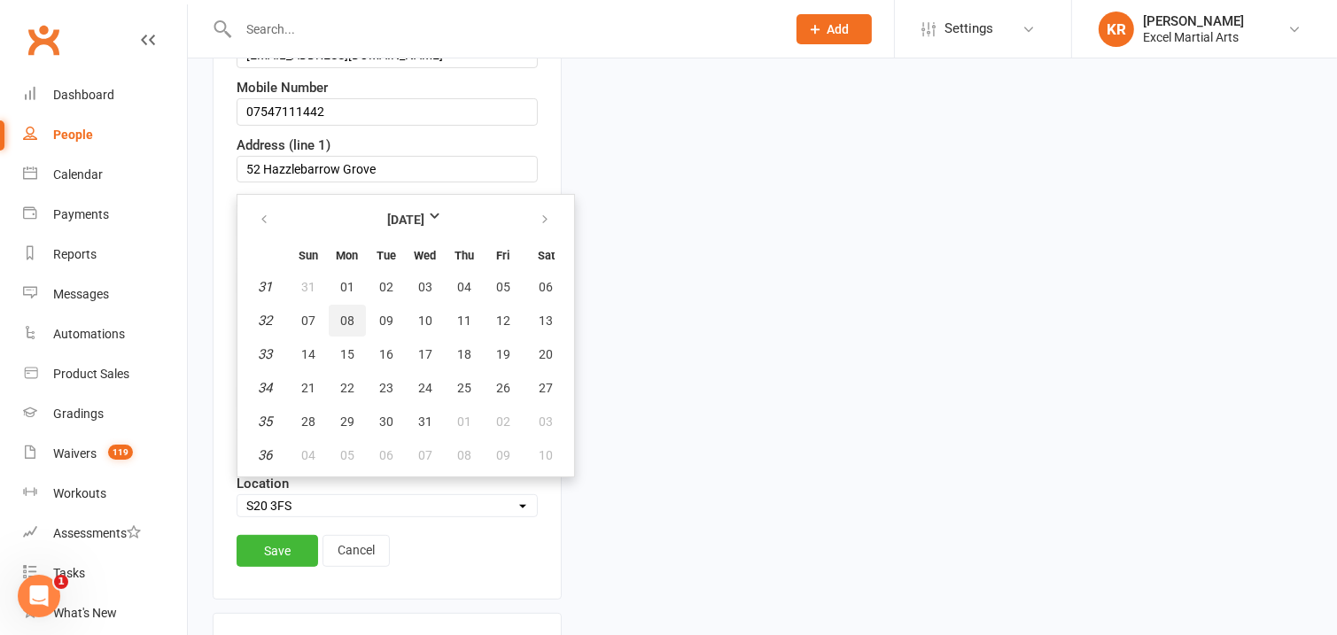
click at [347, 321] on span "08" at bounding box center [347, 321] width 14 height 14
type input "08 Aug 2016"
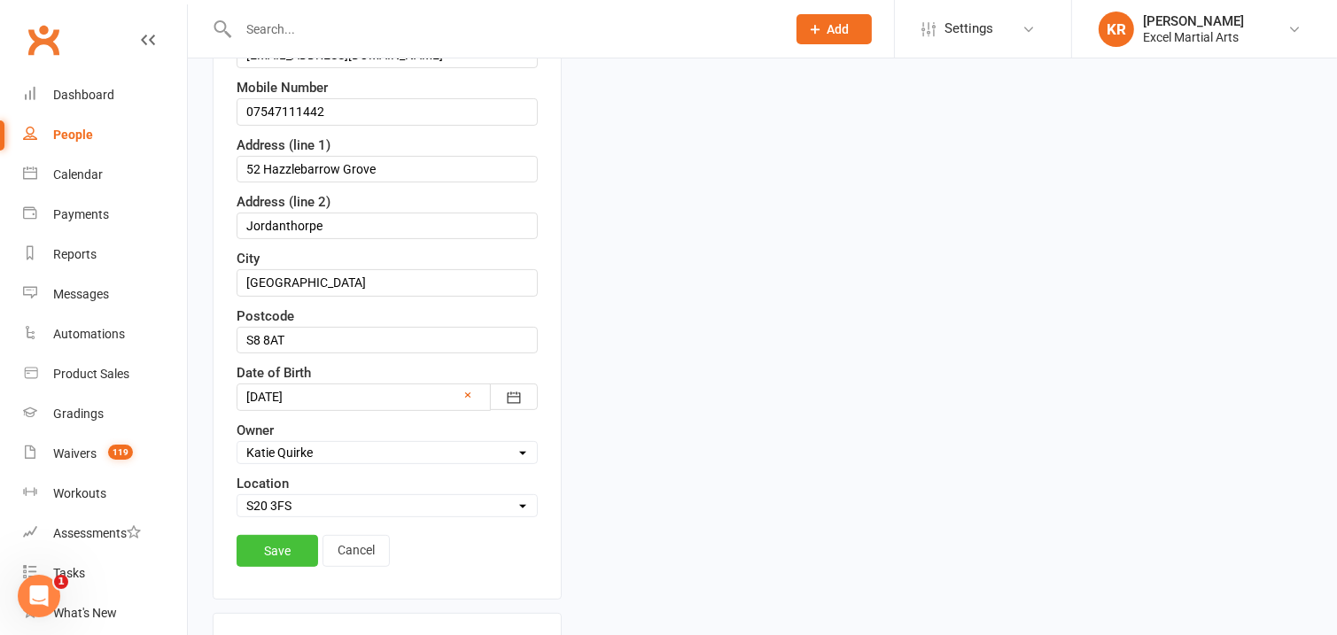
click at [299, 546] on link "Save" at bounding box center [278, 551] width 82 height 32
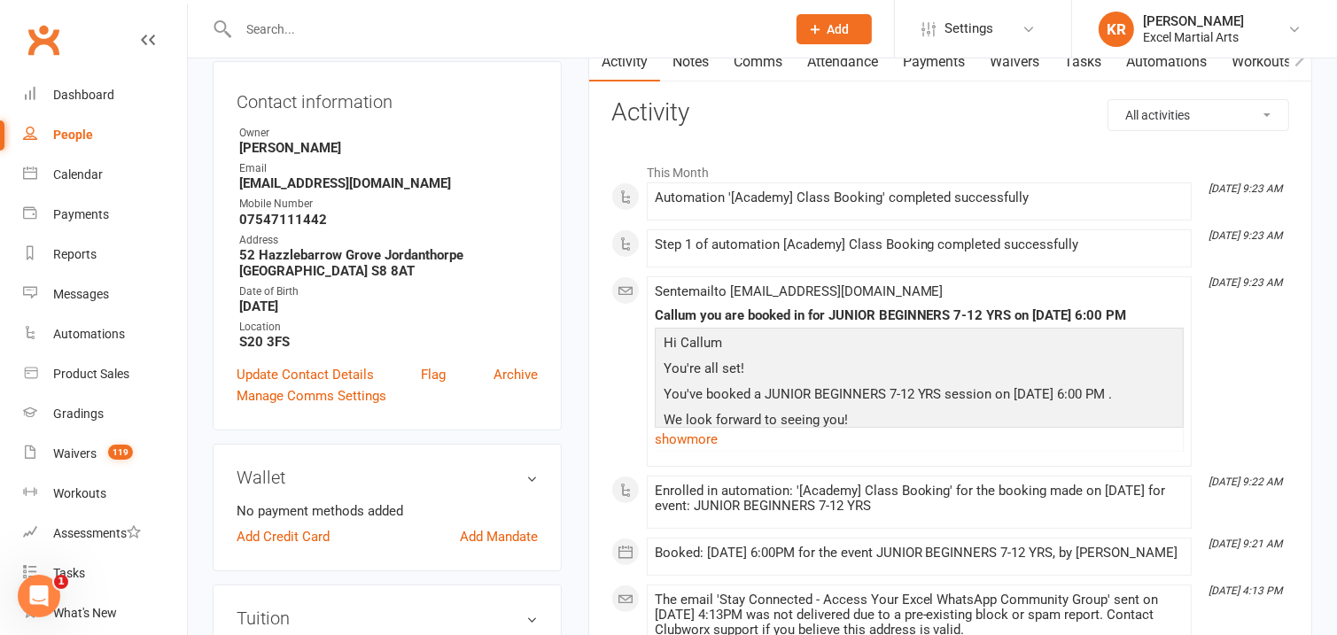
scroll to position [0, 0]
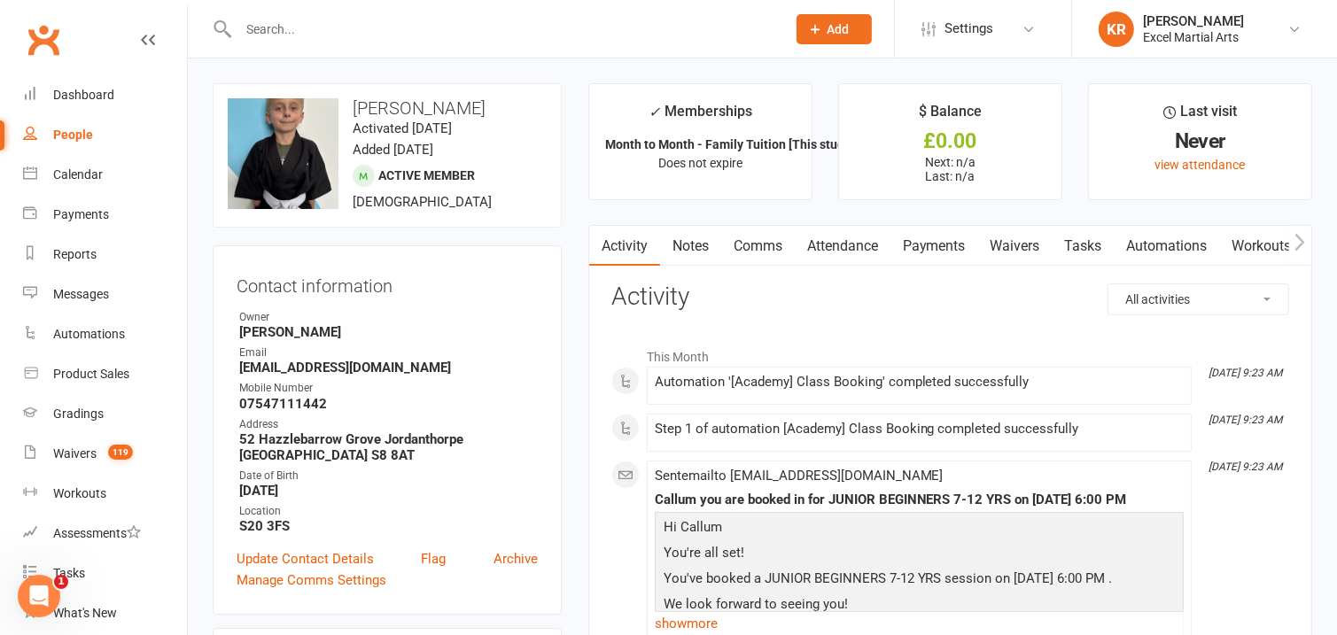
click at [1299, 243] on icon "button" at bounding box center [1300, 242] width 11 height 19
click at [1300, 247] on icon "button" at bounding box center [1301, 242] width 10 height 17
click at [1269, 250] on link "Mobile App" at bounding box center [1255, 246] width 96 height 41
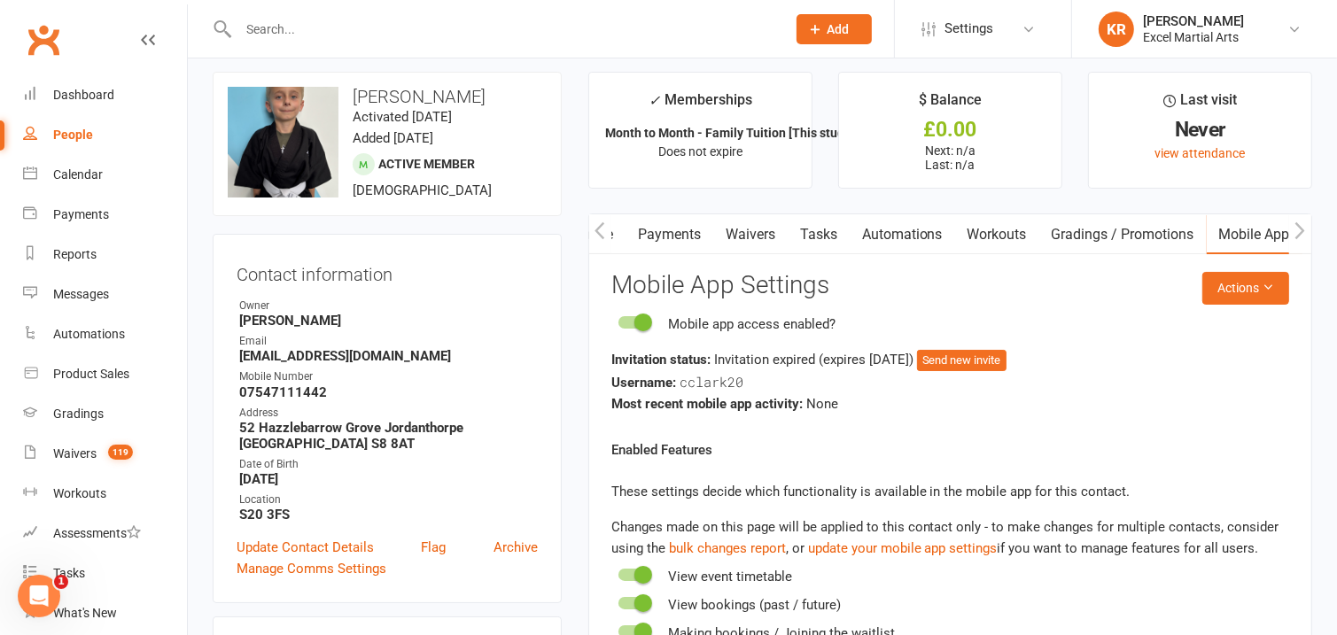
scroll to position [28, 0]
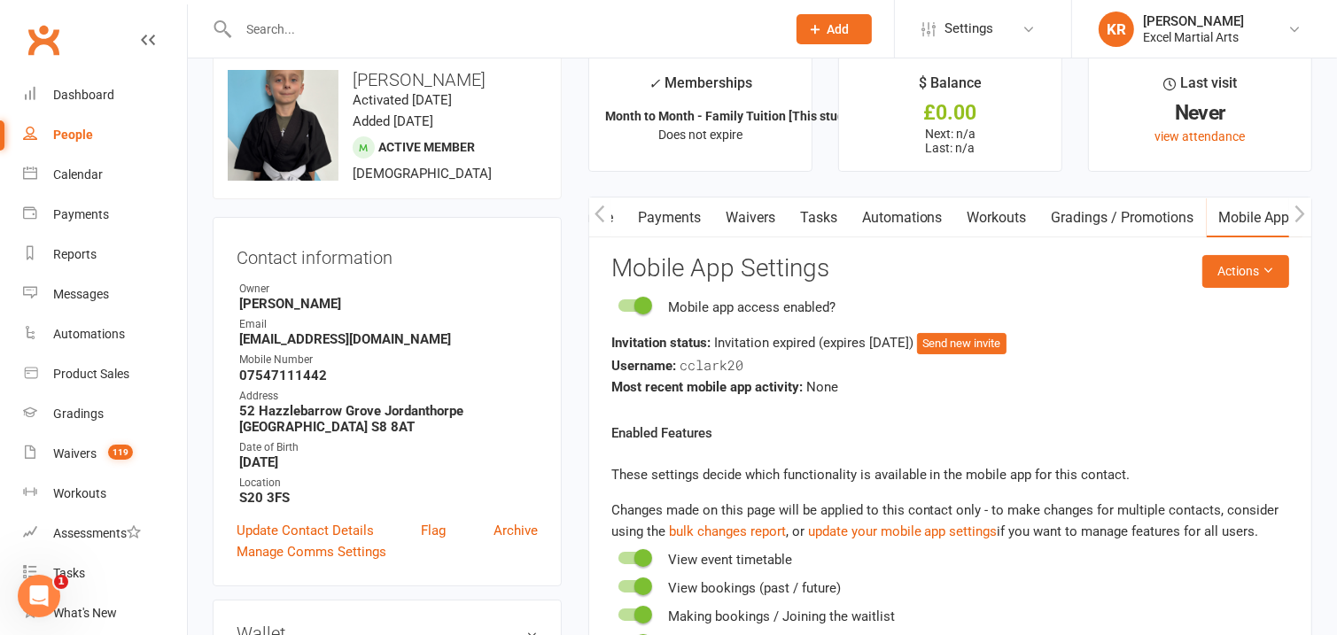
click at [1324, 144] on main "✓ Memberships Month to Month - Family Tuition [This stud... Does not expire $ B…" at bounding box center [950, 615] width 751 height 1120
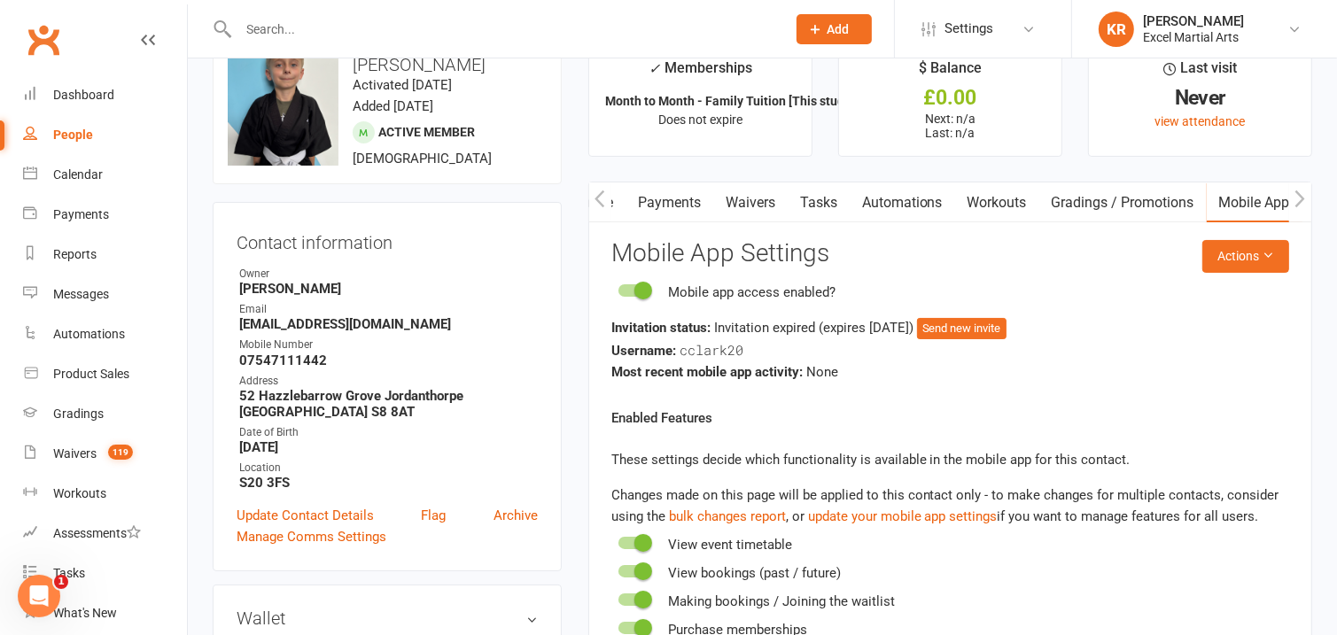
scroll to position [0, 0]
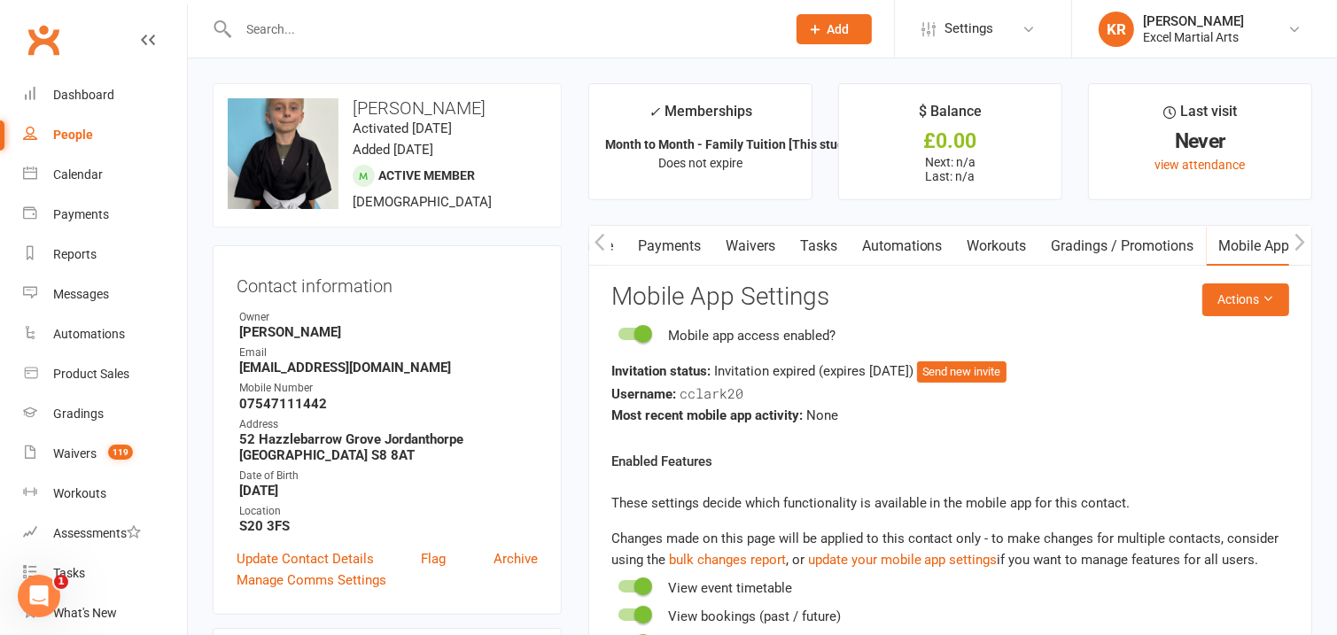
click at [277, 26] on input "text" at bounding box center [503, 29] width 541 height 25
type input "c"
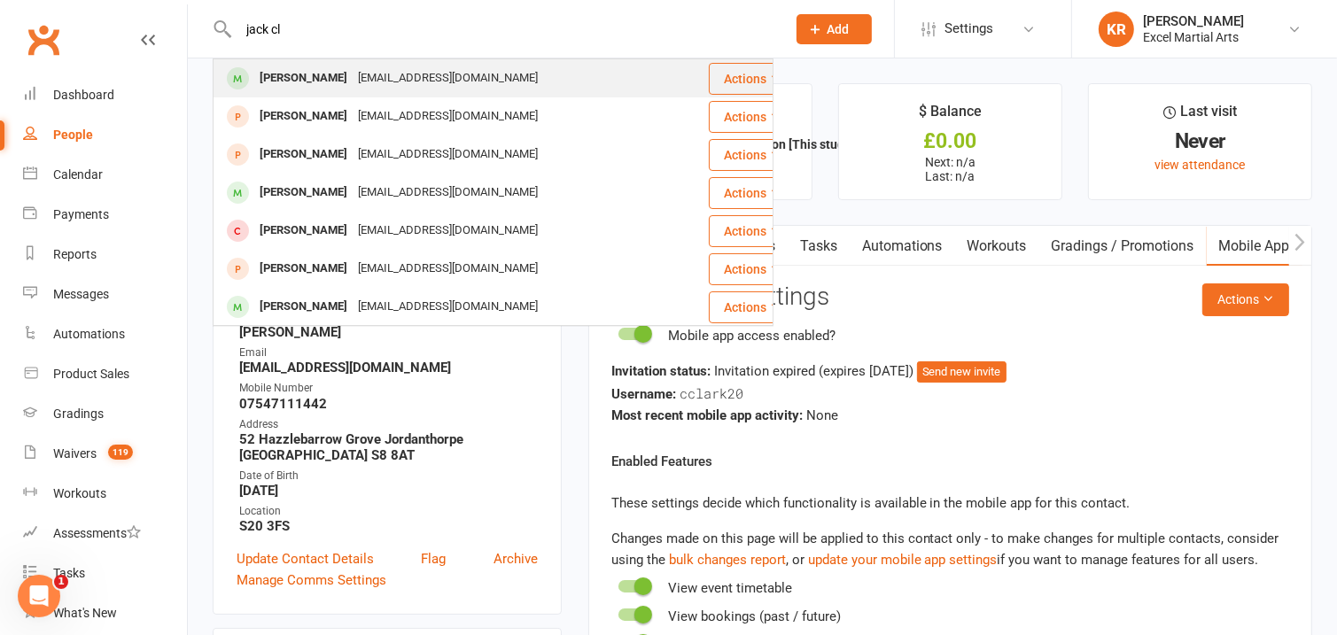
type input "jack cl"
click at [374, 71] on div "[EMAIL_ADDRESS][DOMAIN_NAME]" at bounding box center [448, 79] width 191 height 26
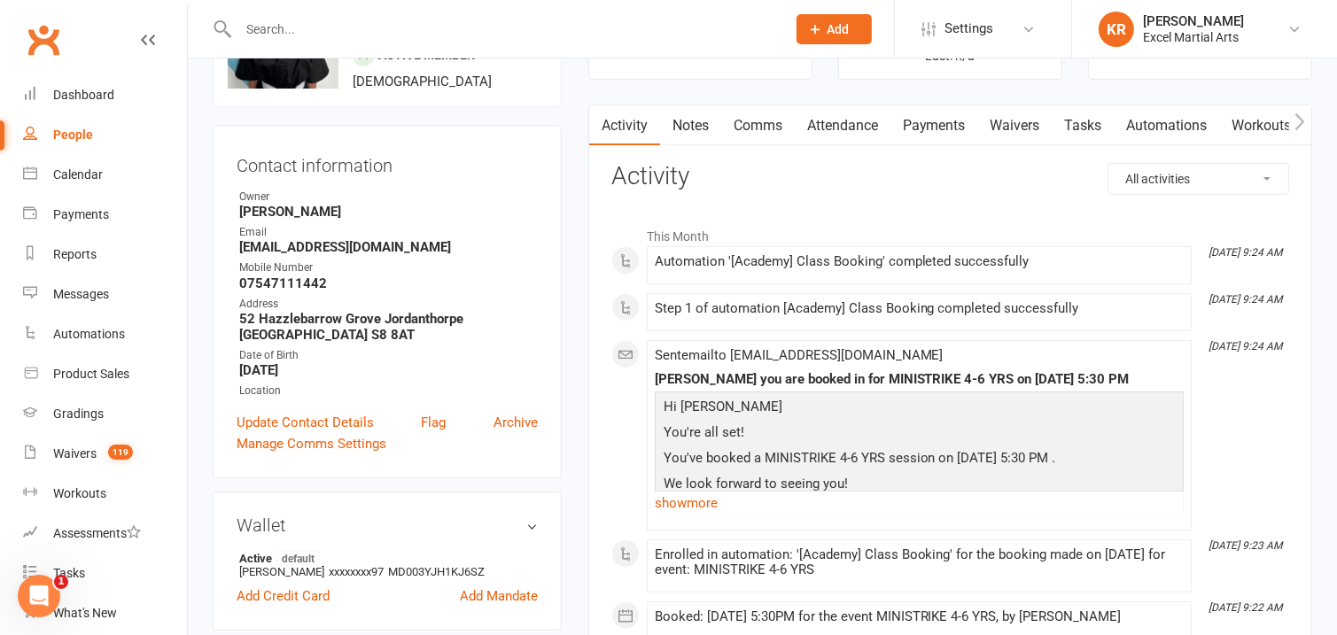
scroll to position [156, 0]
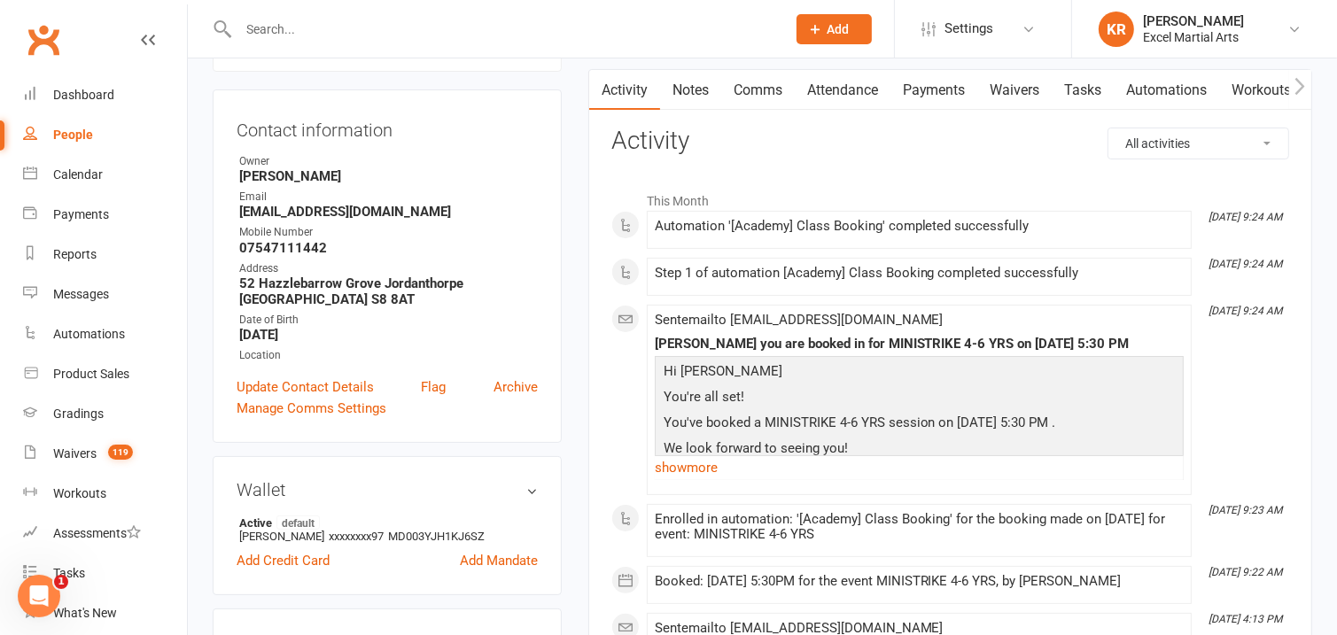
click at [960, 90] on link "Payments" at bounding box center [935, 90] width 88 height 41
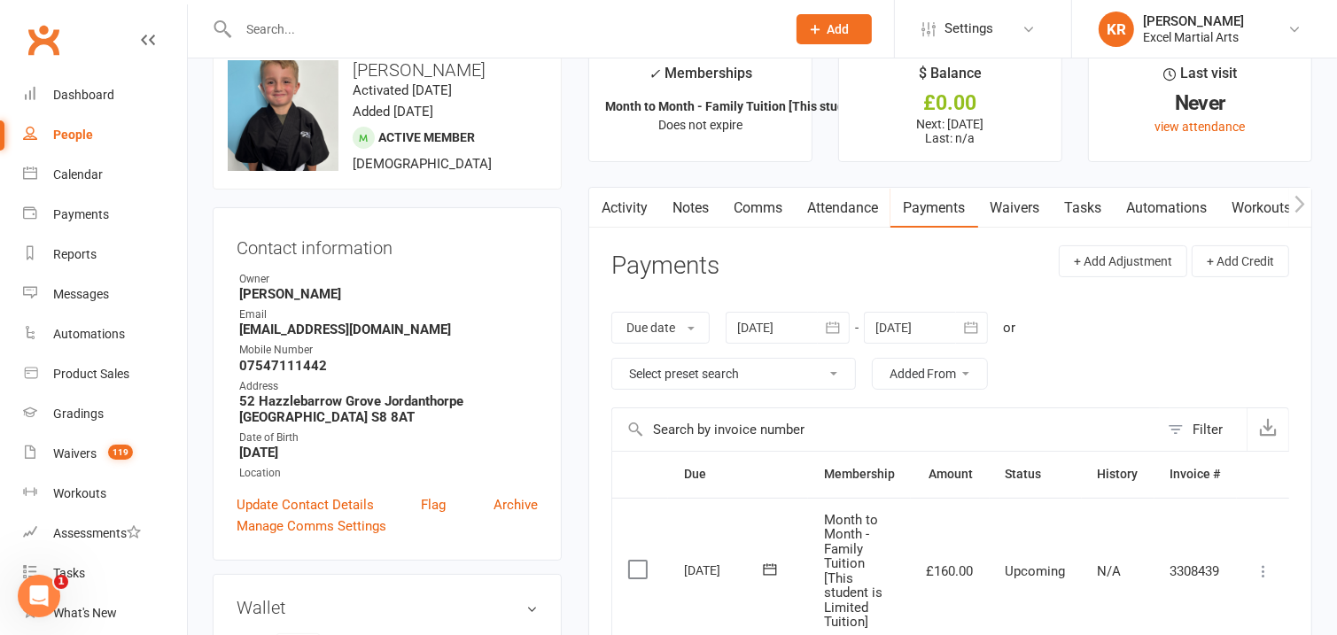
scroll to position [63, 0]
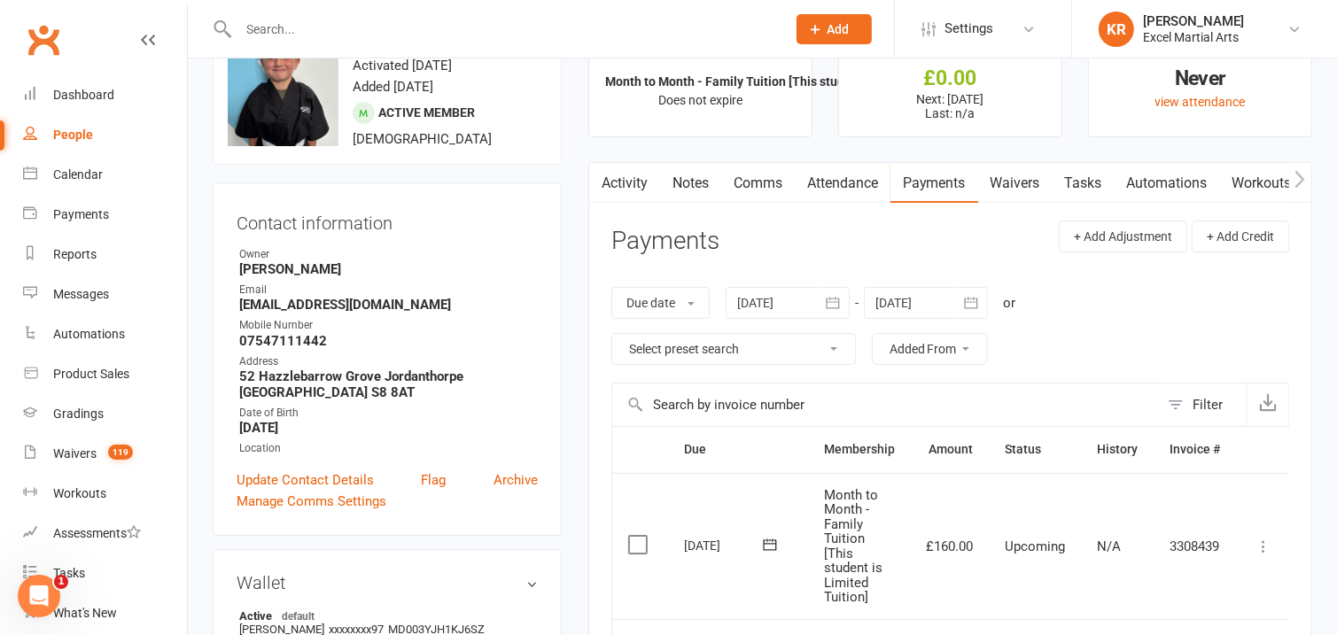
click at [849, 181] on link "Attendance" at bounding box center [843, 183] width 96 height 41
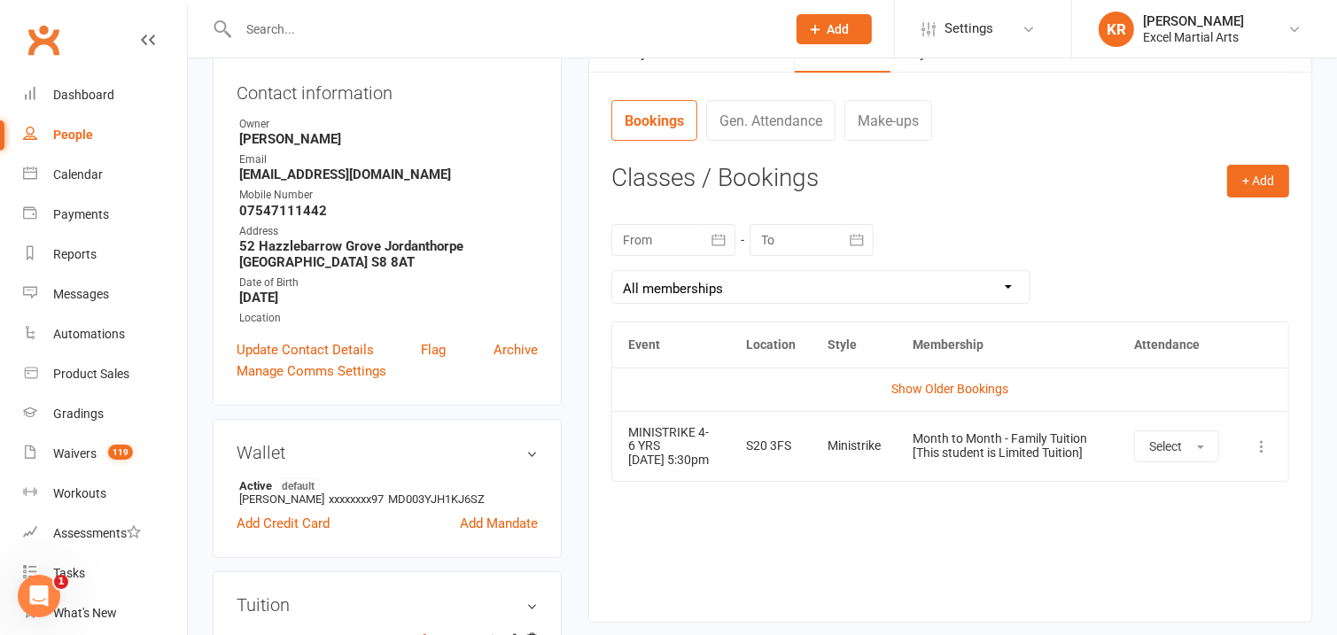
scroll to position [33, 0]
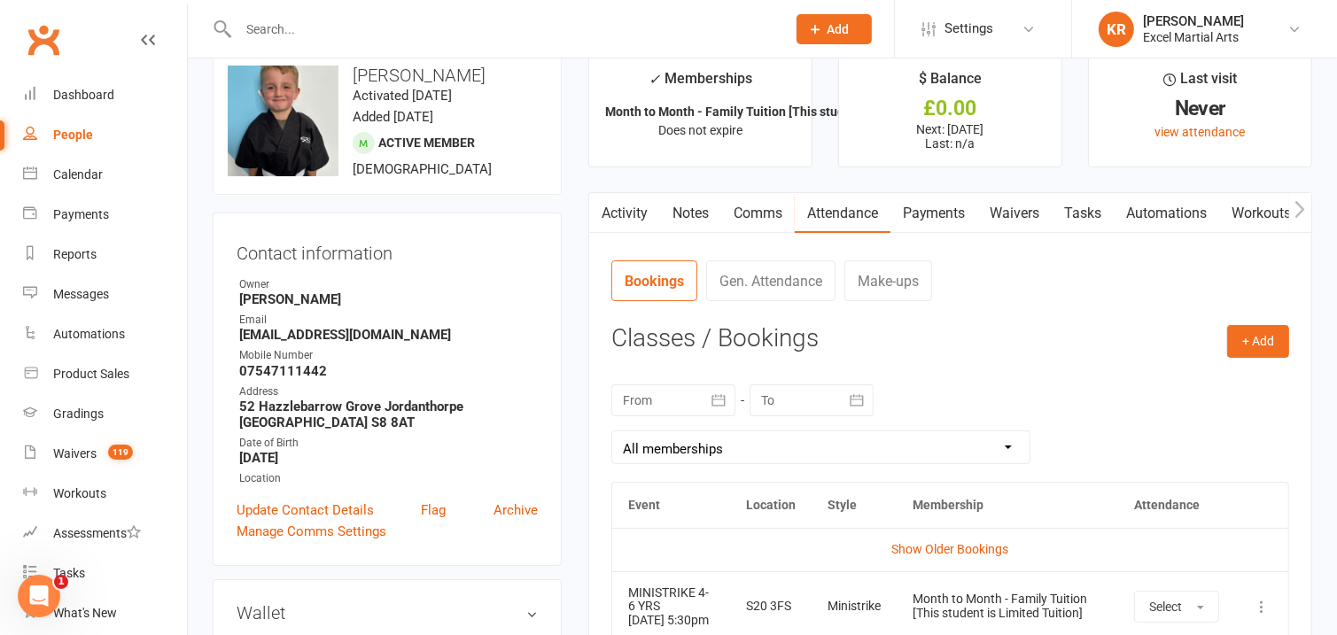
click at [920, 222] on link "Payments" at bounding box center [935, 213] width 88 height 41
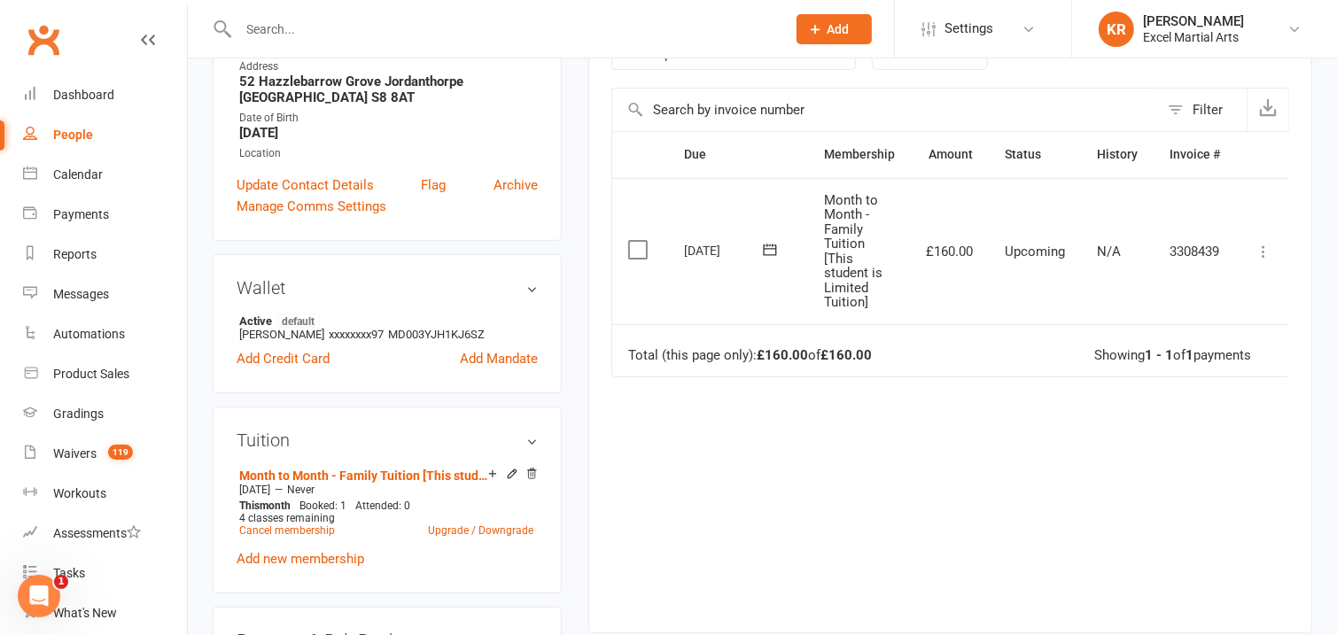
scroll to position [464, 0]
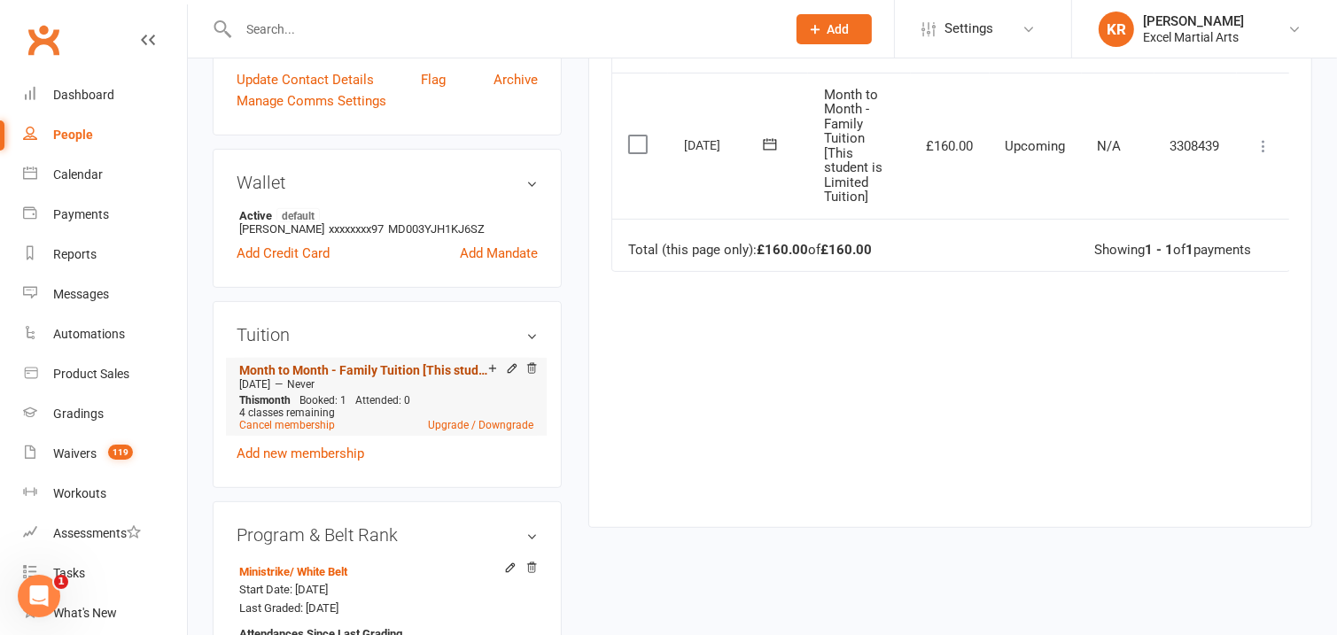
click at [400, 376] on link "Month to Month - Family Tuition [This student is Limited Tuition]" at bounding box center [363, 370] width 249 height 14
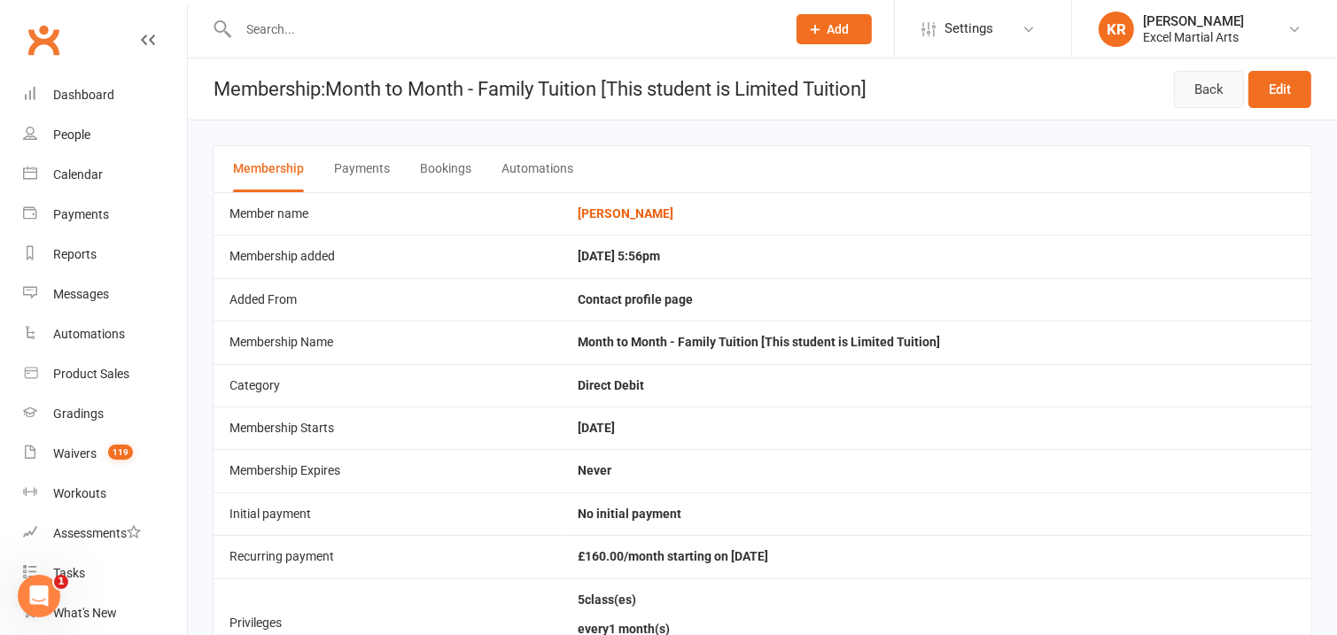
click at [1204, 87] on link "Back" at bounding box center [1209, 89] width 70 height 37
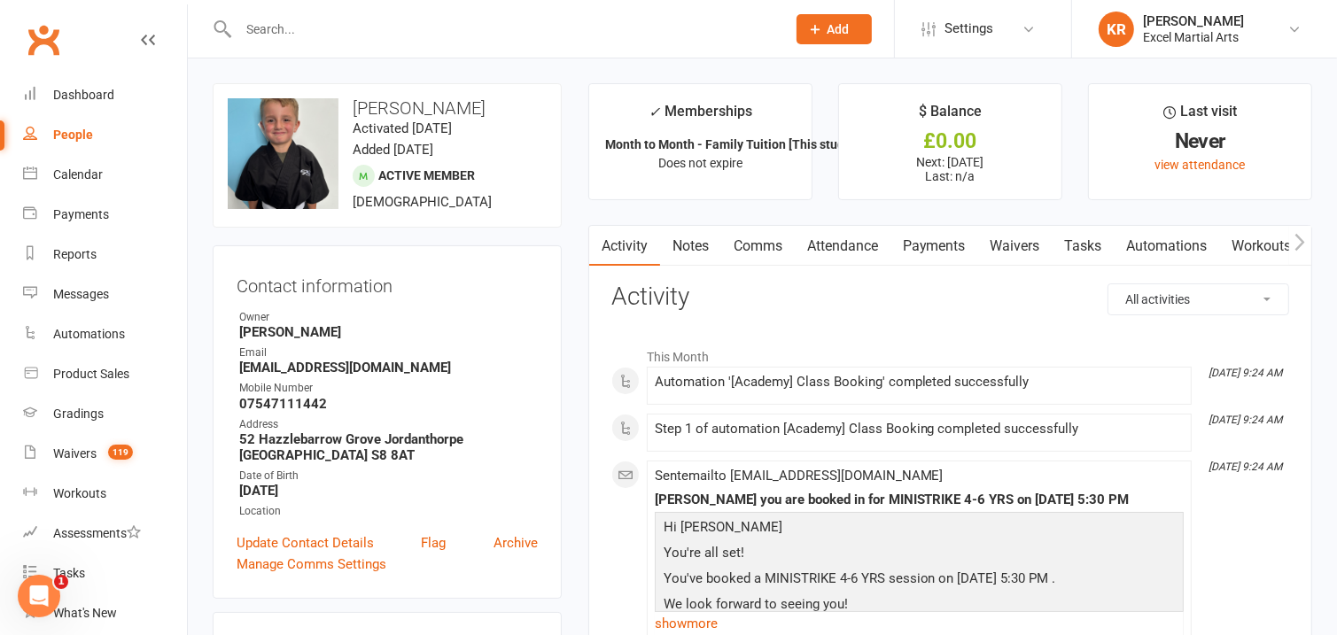
click at [455, 22] on input "text" at bounding box center [503, 29] width 541 height 25
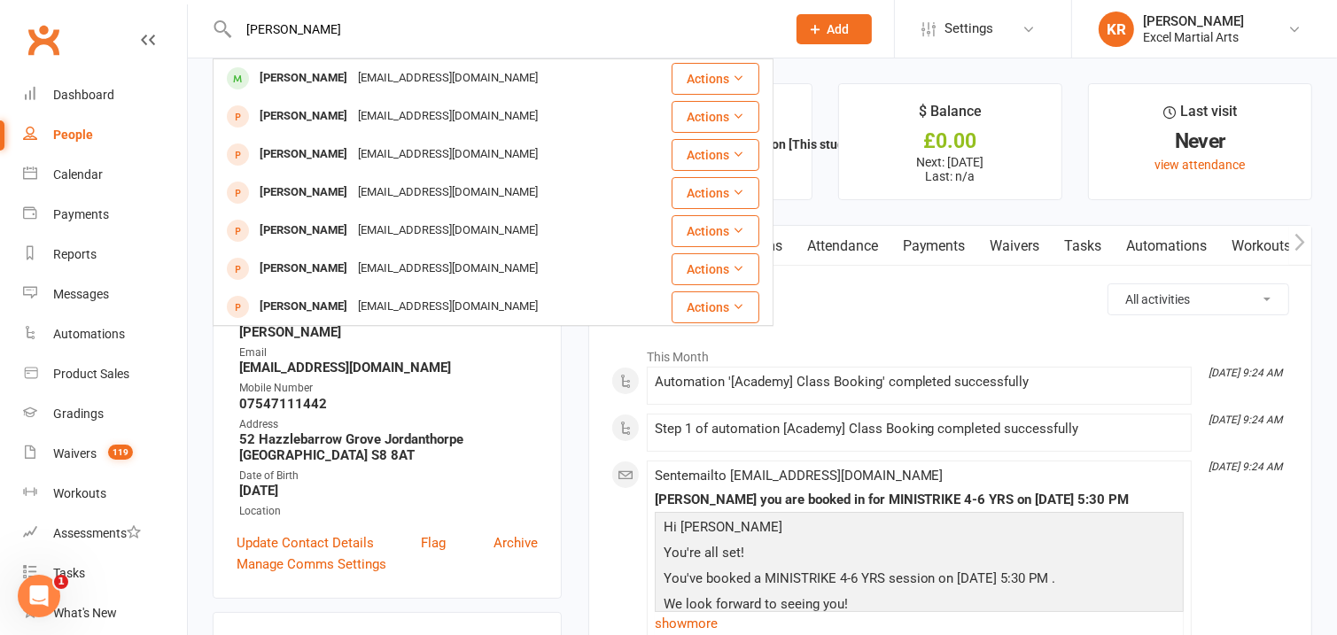
type input "callum clark"
click at [353, 89] on div "[EMAIL_ADDRESS][DOMAIN_NAME]" at bounding box center [448, 79] width 191 height 26
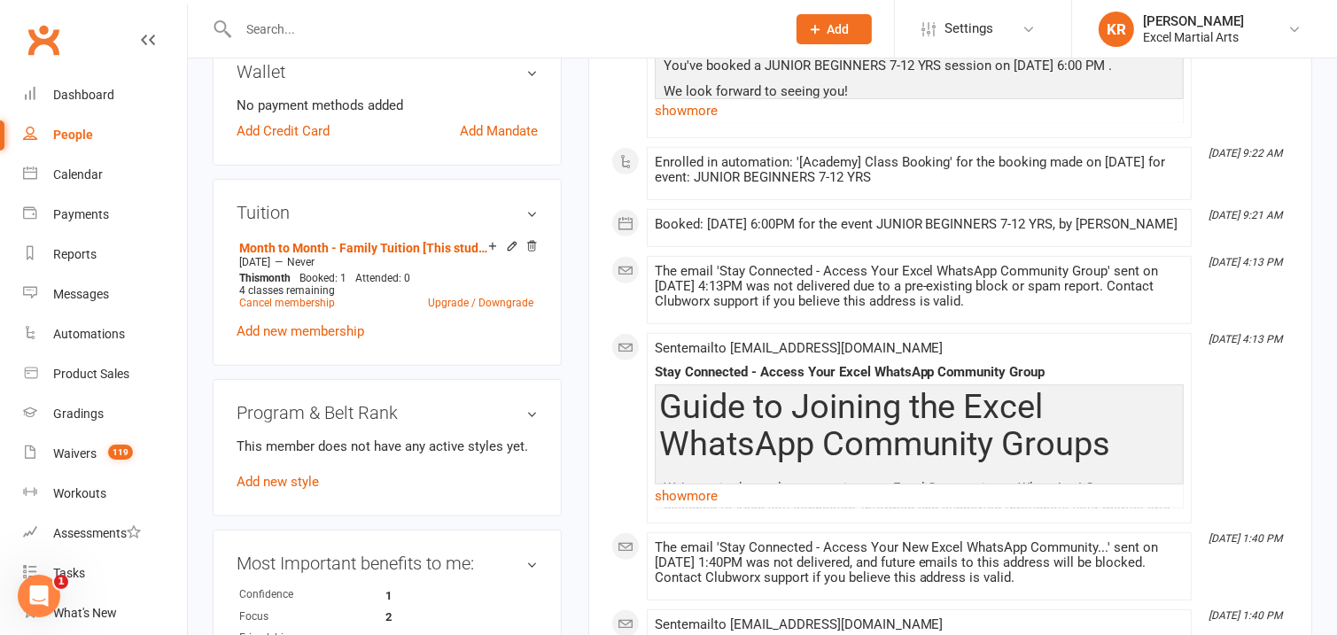
scroll to position [602, 0]
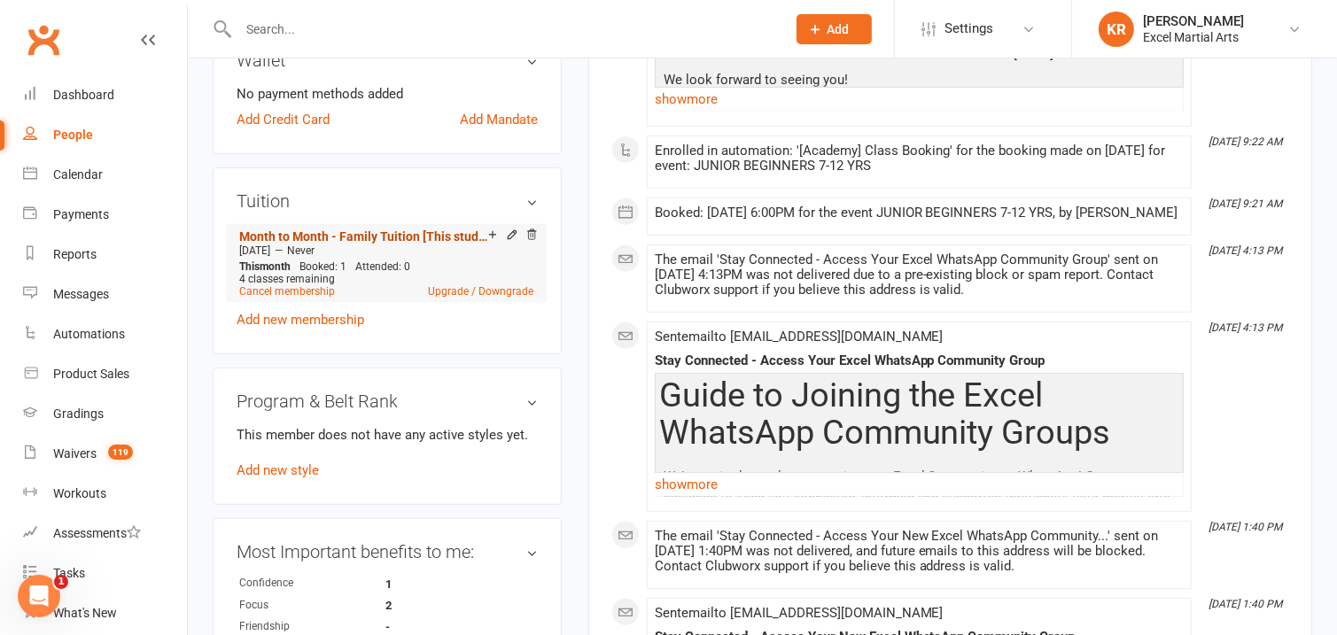
click at [333, 235] on link "Month to Month - Family Tuition [This student is Limited Tuition]" at bounding box center [363, 237] width 249 height 14
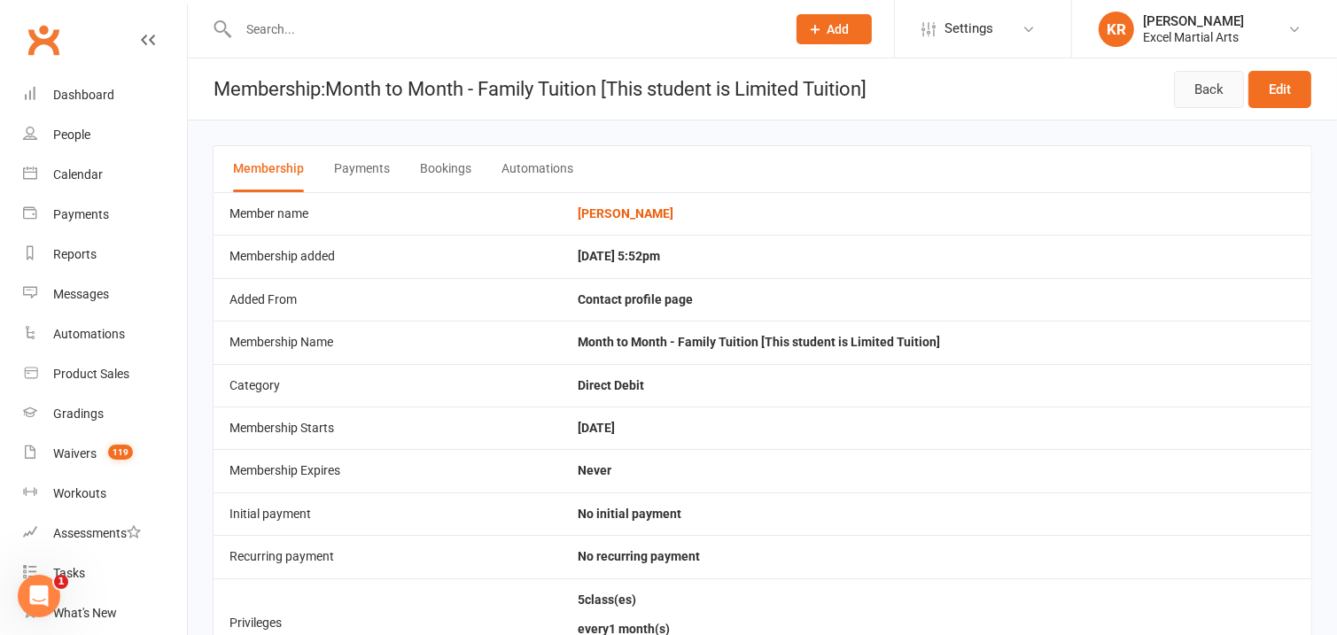
click at [1192, 85] on link "Back" at bounding box center [1209, 89] width 70 height 37
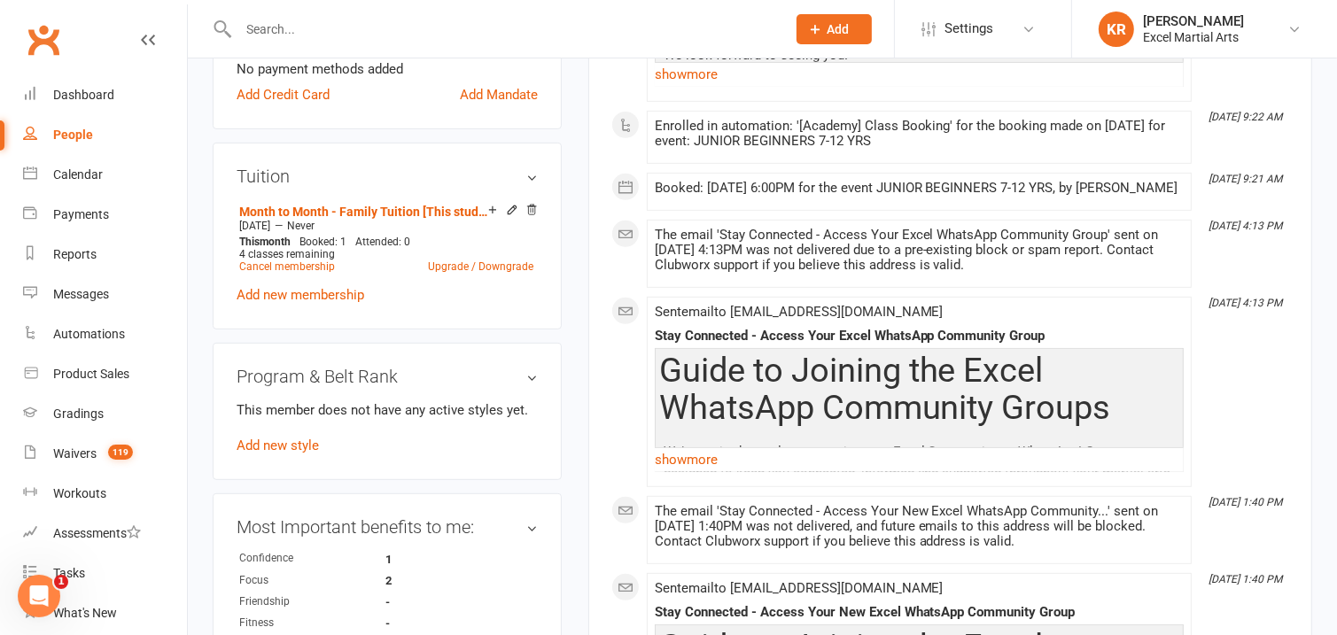
scroll to position [638, 0]
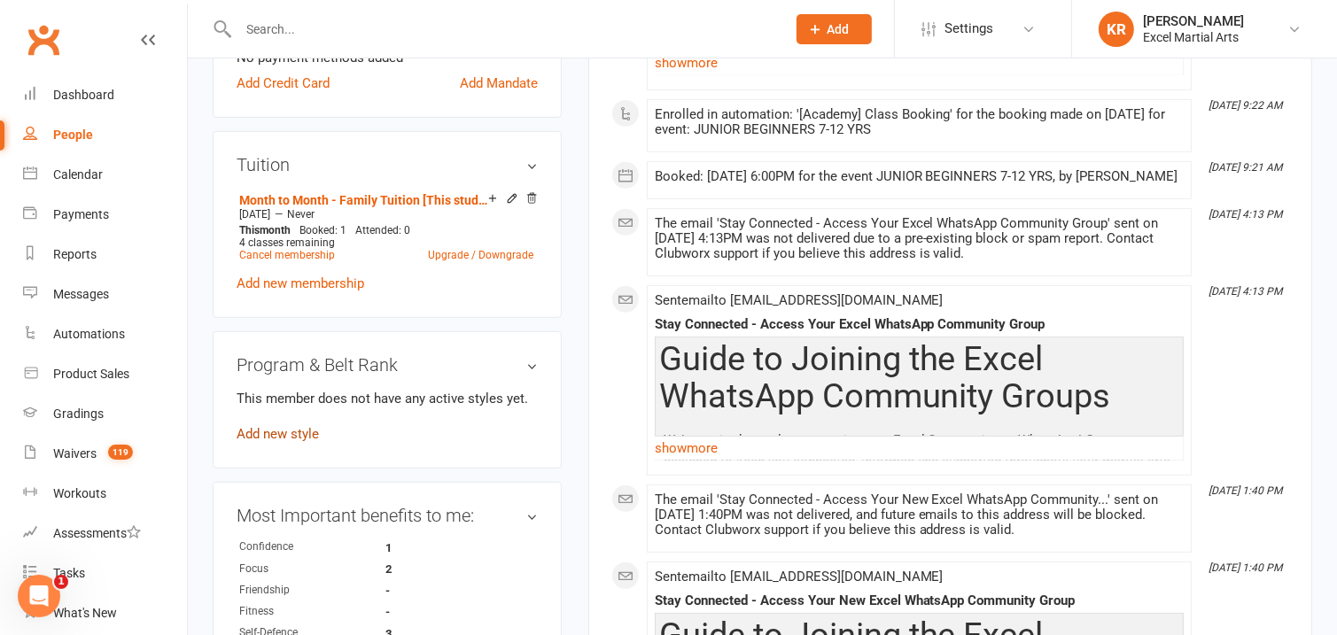
click at [297, 433] on link "Add new style" at bounding box center [278, 434] width 82 height 16
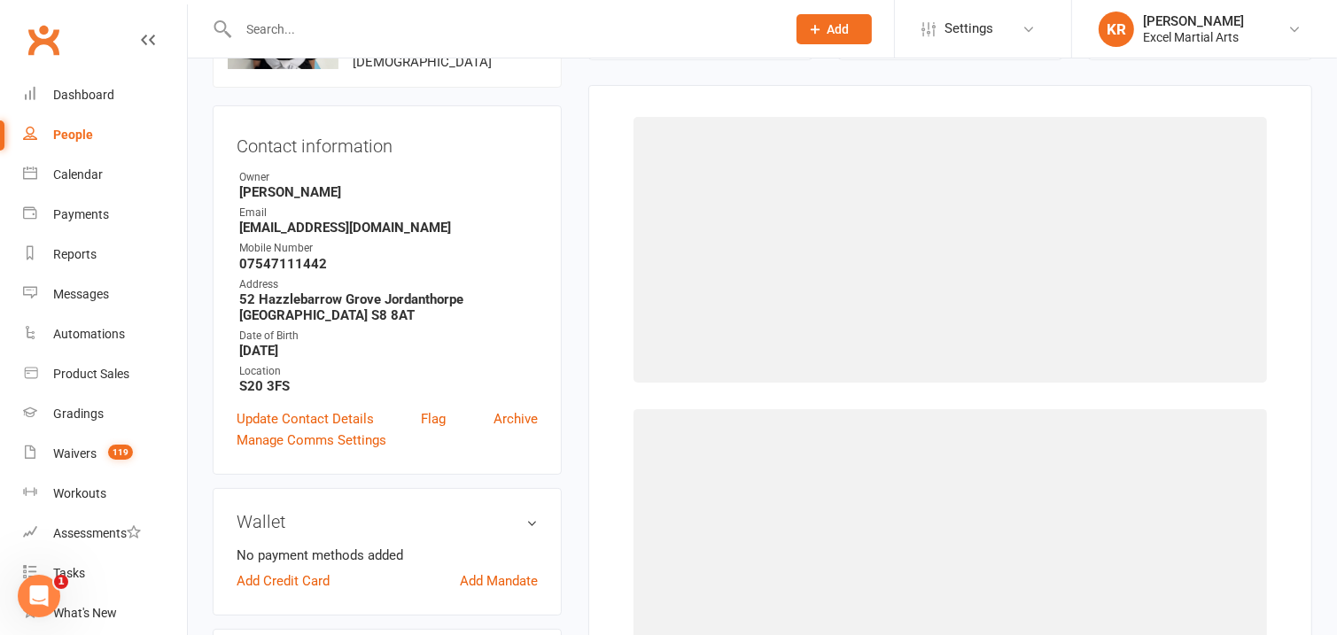
scroll to position [136, 0]
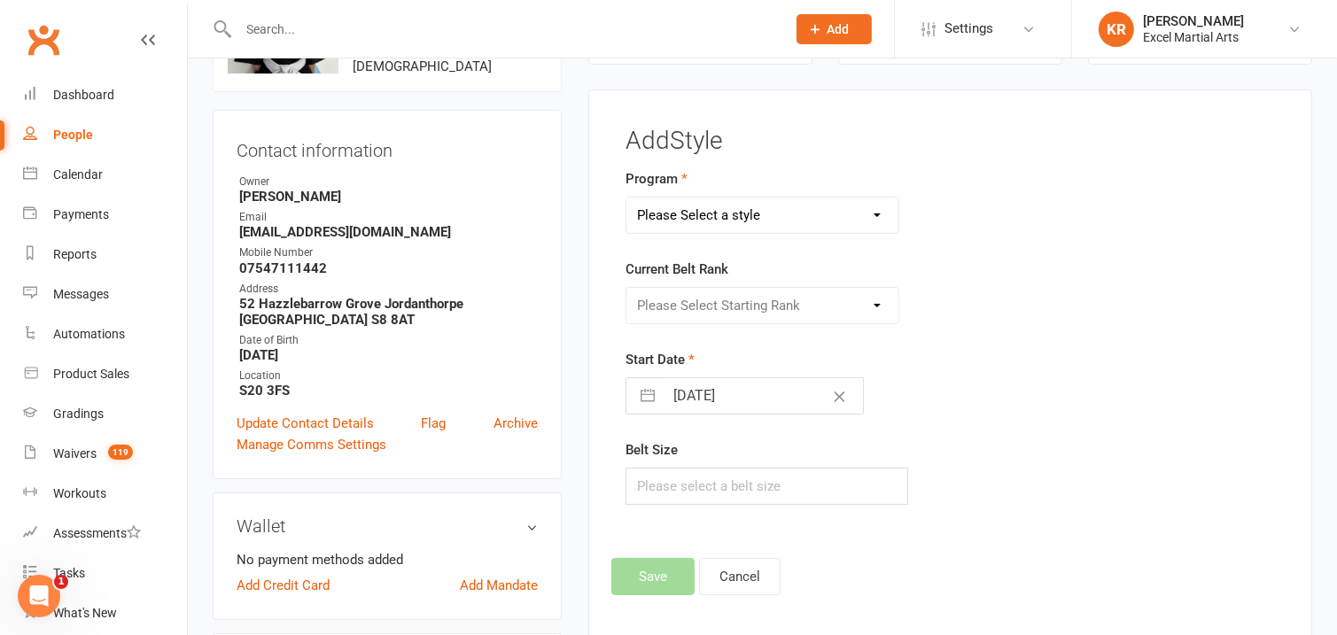
click at [762, 213] on select "Please Select a style Adults & Teens Juniors Ministrike" at bounding box center [763, 215] width 272 height 35
select select "1600"
click at [627, 198] on select "Please Select a style Adults & Teens Juniors Ministrike" at bounding box center [763, 215] width 272 height 35
click at [726, 308] on select "Please Select Starting Rank Excel Experience White Belt Yellow Belt Orange Belt…" at bounding box center [763, 305] width 272 height 35
select select "15673"
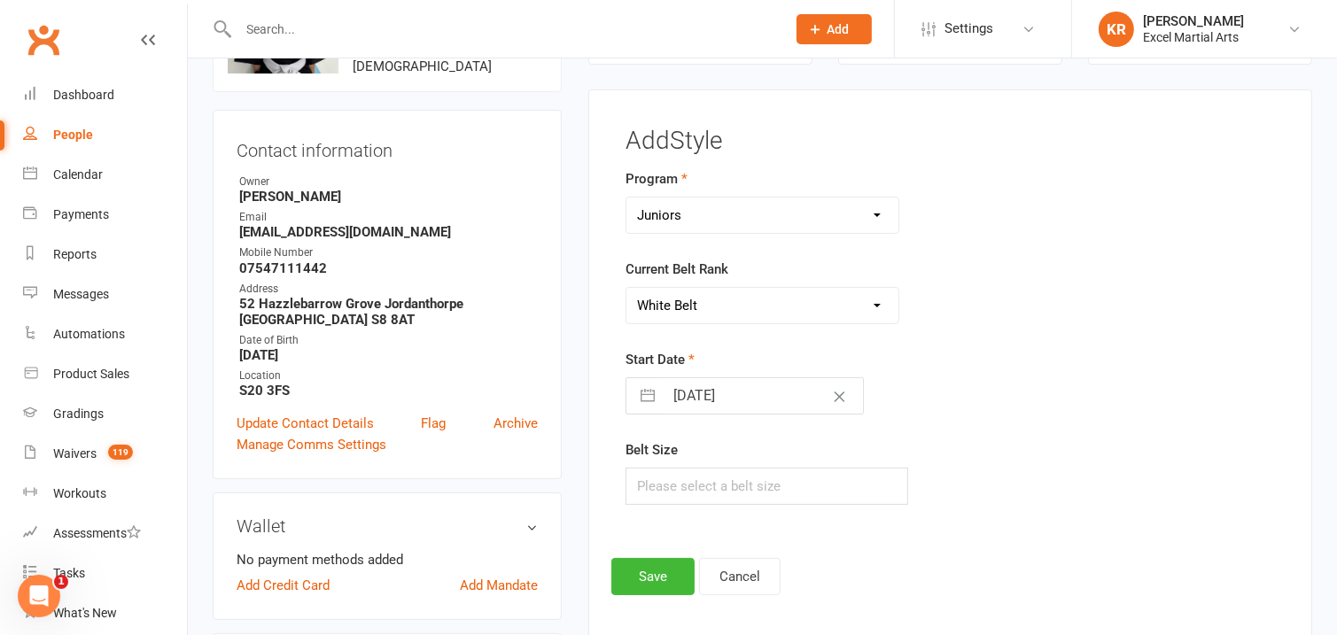
click at [627, 288] on select "Please Select Starting Rank Excel Experience White Belt Yellow Belt Orange Belt…" at bounding box center [763, 305] width 272 height 35
click at [833, 390] on button "Clear Date" at bounding box center [839, 396] width 31 height 34
click at [783, 402] on input "Select Start Date" at bounding box center [763, 395] width 199 height 35
select select "6"
select select "2025"
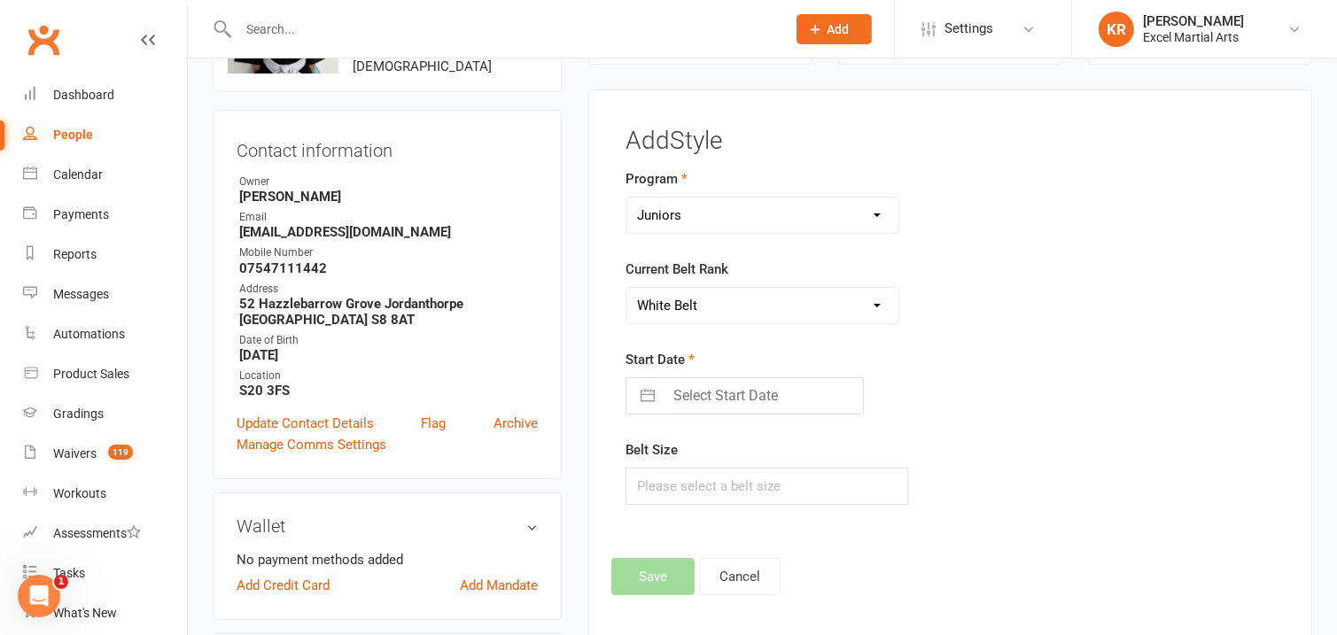
select select "7"
select select "2025"
select select "8"
select select "2025"
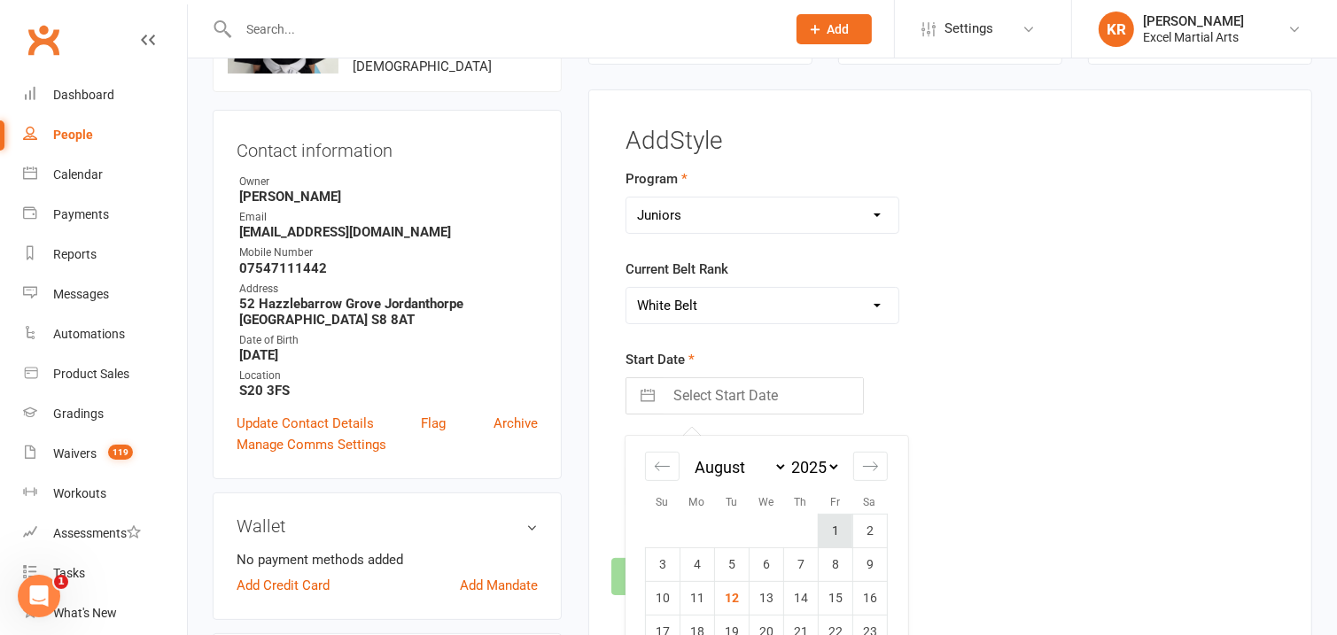
click at [831, 524] on td "1" at bounding box center [835, 532] width 35 height 34
type input "01 Aug 2025"
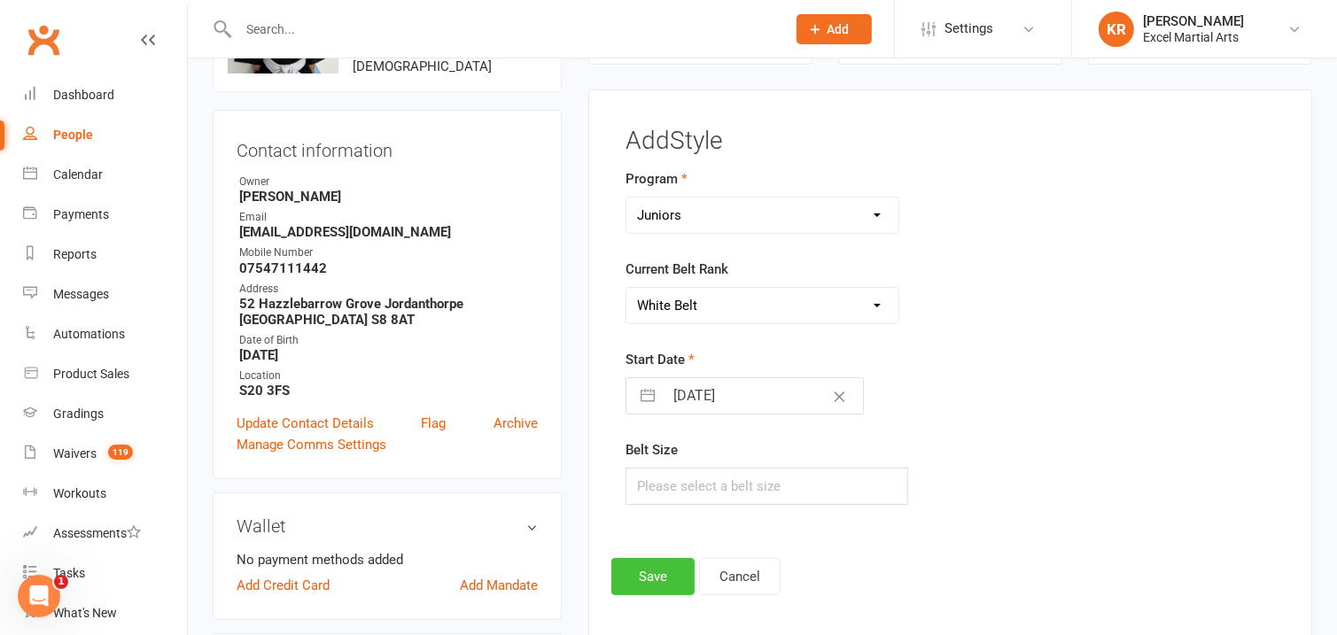
click at [641, 576] on button "Save" at bounding box center [653, 576] width 83 height 37
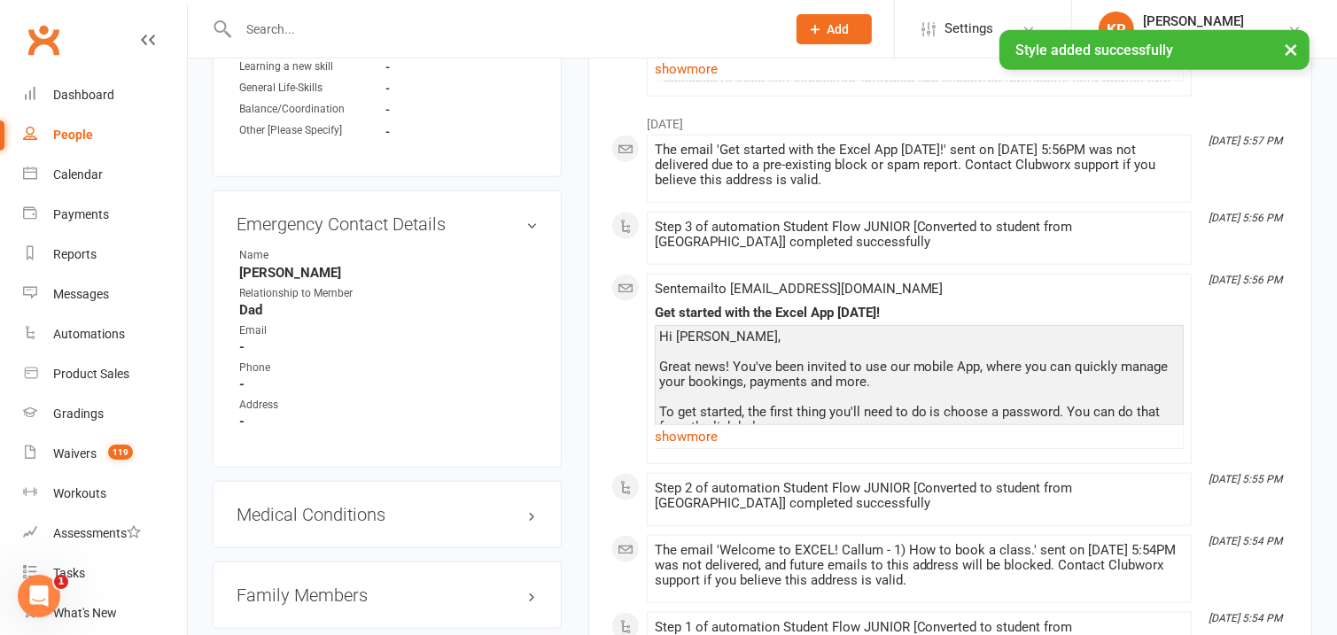
scroll to position [1397, 0]
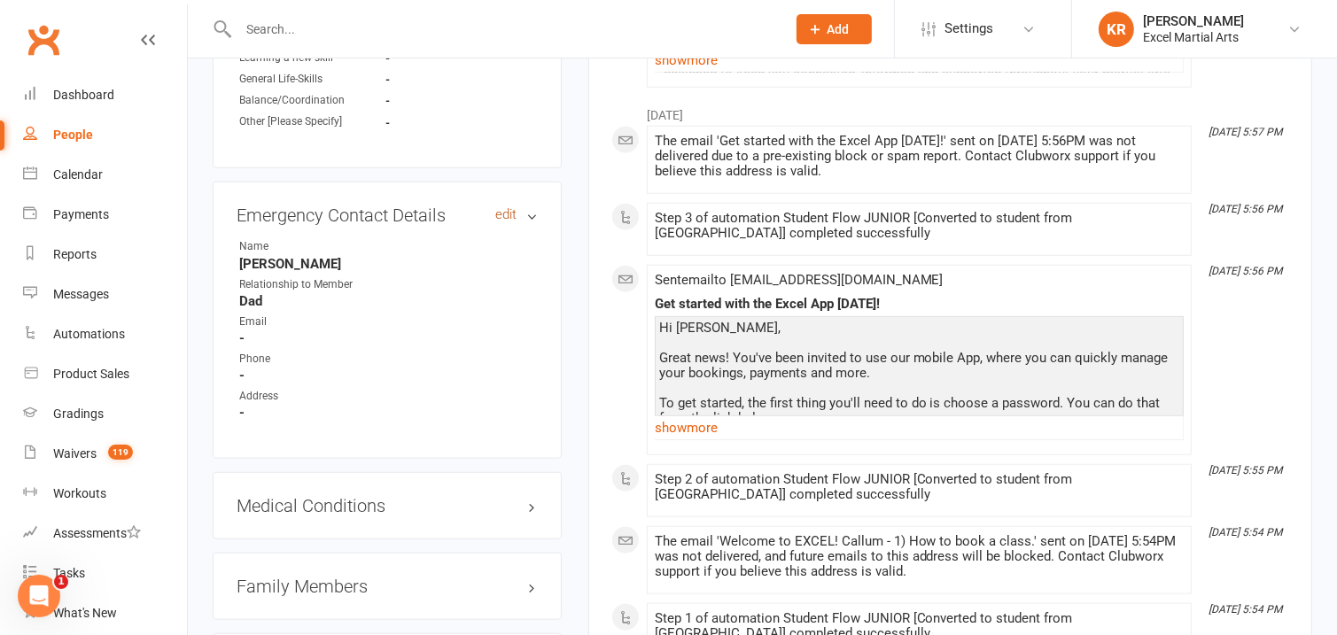
click at [509, 221] on link "edit" at bounding box center [505, 214] width 21 height 15
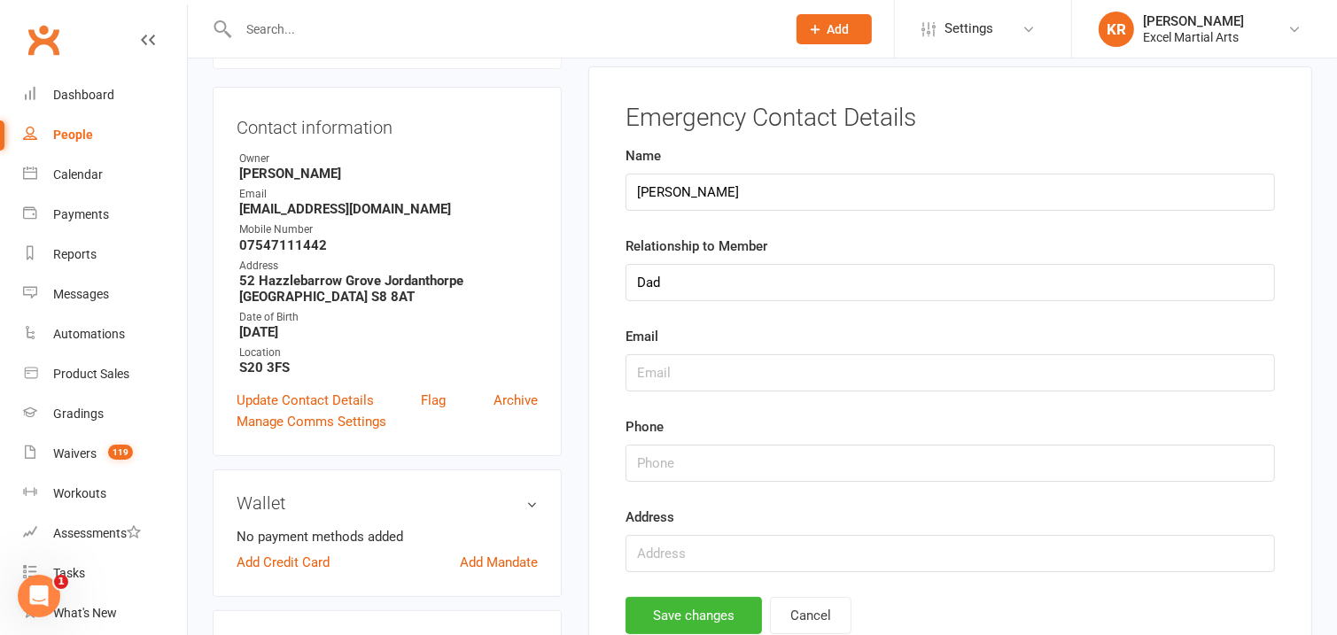
scroll to position [136, 0]
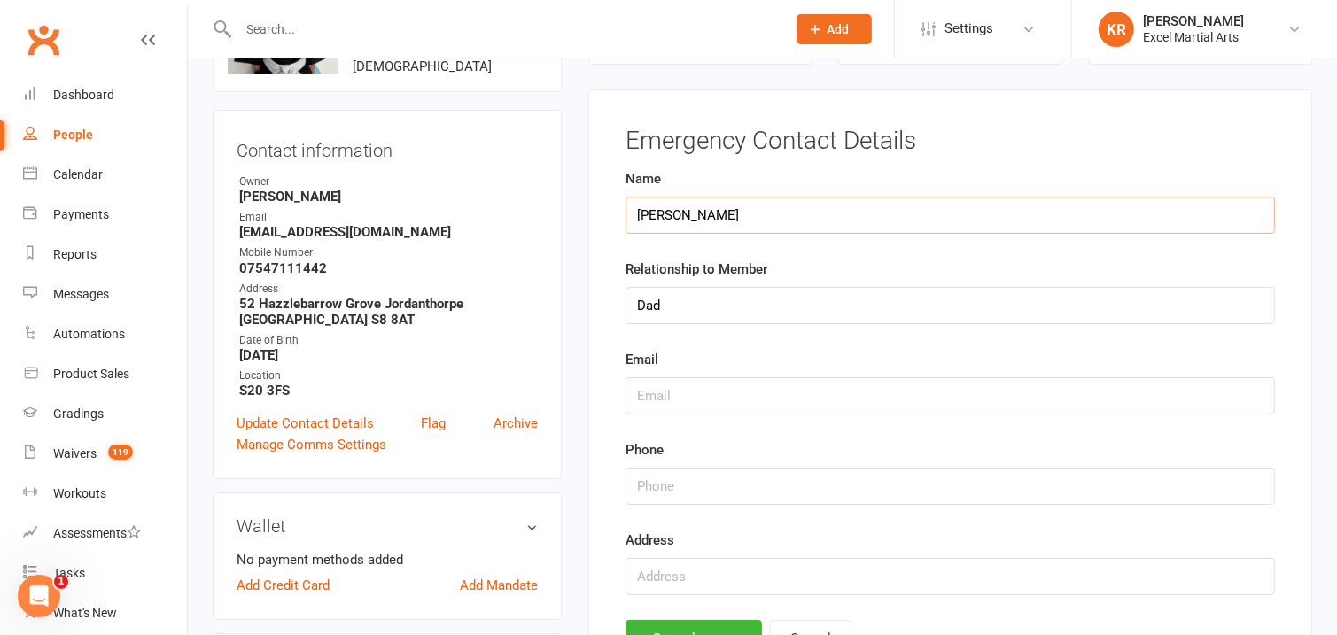
click at [721, 214] on input "Stuart Clark" at bounding box center [951, 215] width 650 height 37
type input "Stuart Clark/ Natalie"
click at [723, 296] on input "Dad" at bounding box center [951, 305] width 650 height 37
type input "Dad/ Mum"
click at [674, 490] on input "string" at bounding box center [951, 486] width 650 height 37
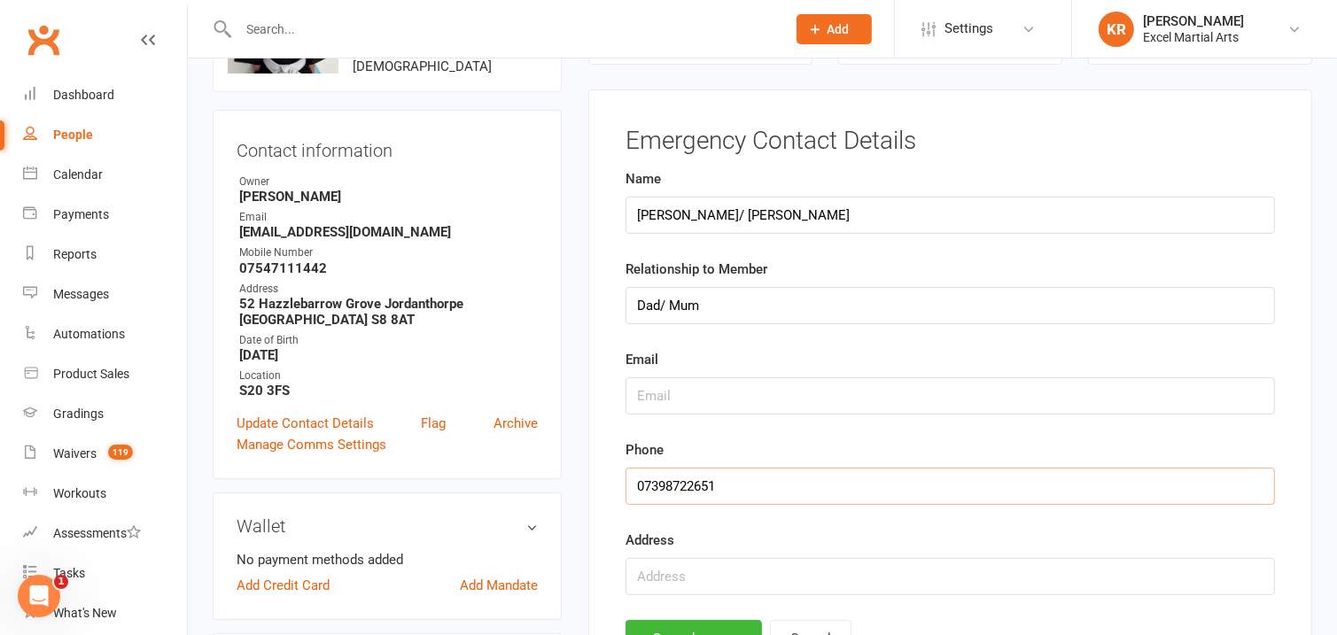
drag, startPoint x: 732, startPoint y: 484, endPoint x: 635, endPoint y: 494, distance: 97.1
click at [635, 494] on input "string" at bounding box center [951, 486] width 650 height 37
type input "07398722651"
click at [662, 405] on input "text" at bounding box center [951, 396] width 650 height 37
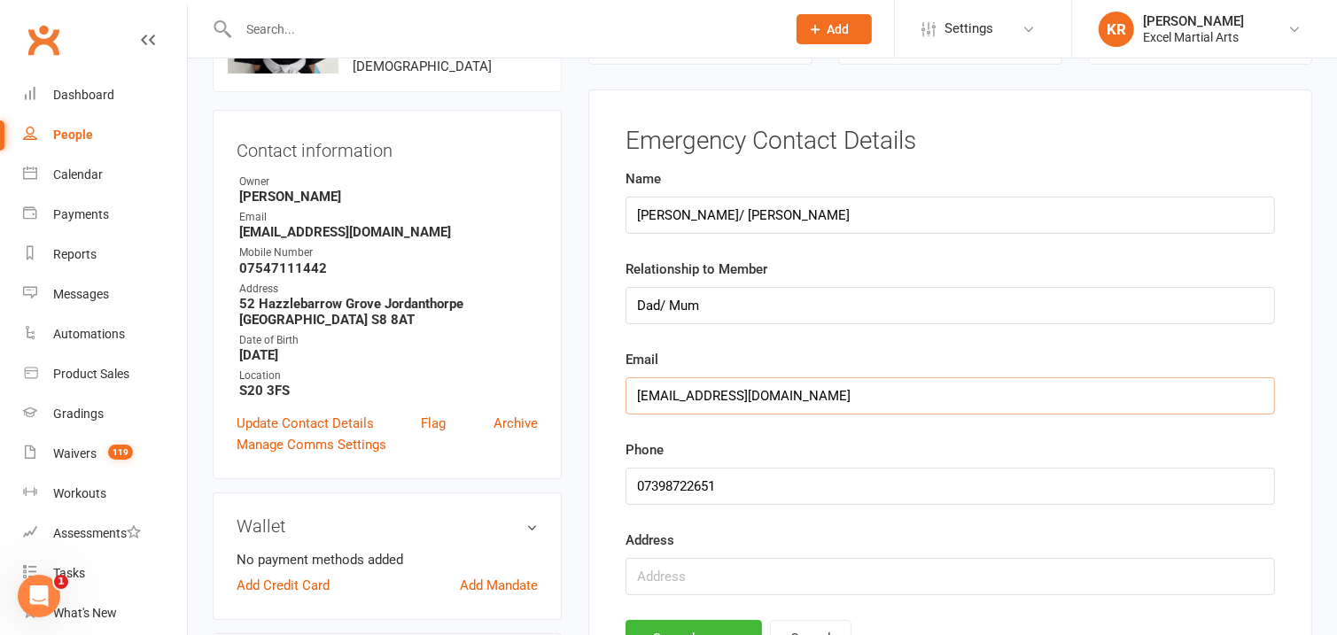
type input "[EMAIL_ADDRESS][DOMAIN_NAME]"
click at [769, 214] on input "Stuart Clark/ Natalie" at bounding box center [951, 215] width 650 height 37
type input "[PERSON_NAME]/ [PERSON_NAME]"
click at [704, 491] on input "string" at bounding box center [951, 486] width 650 height 37
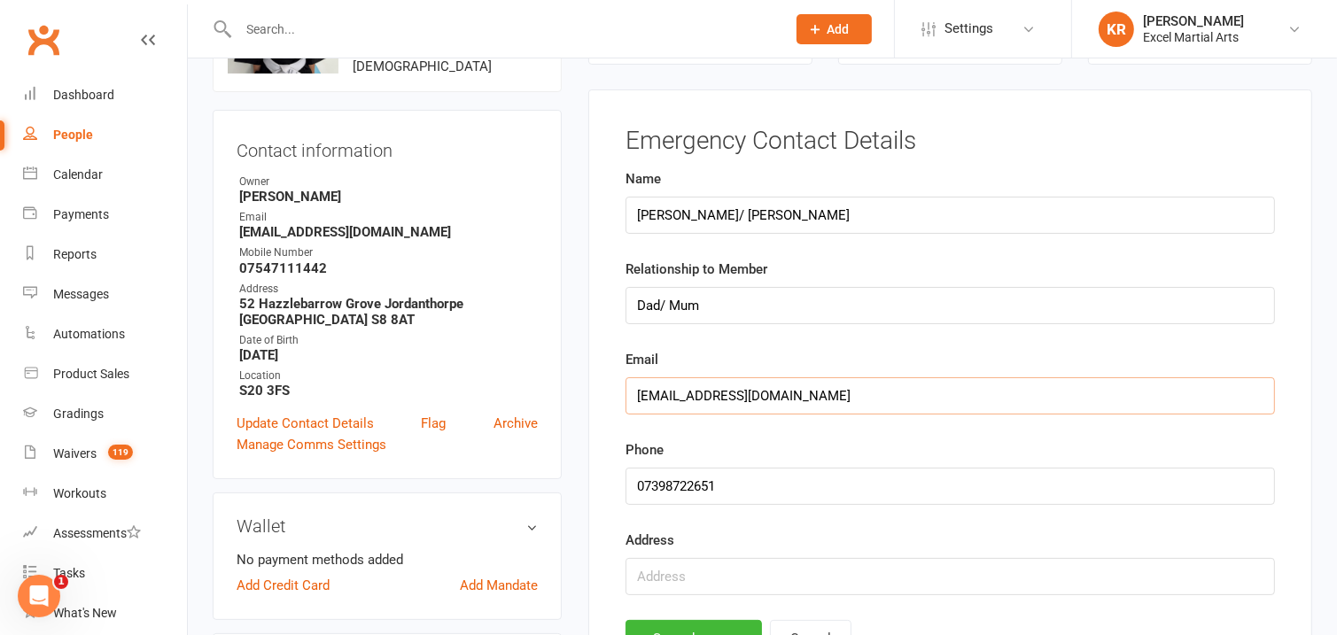
click at [885, 395] on input "[EMAIL_ADDRESS][DOMAIN_NAME]" at bounding box center [951, 396] width 650 height 37
click at [724, 629] on button "Save changes" at bounding box center [694, 638] width 136 height 37
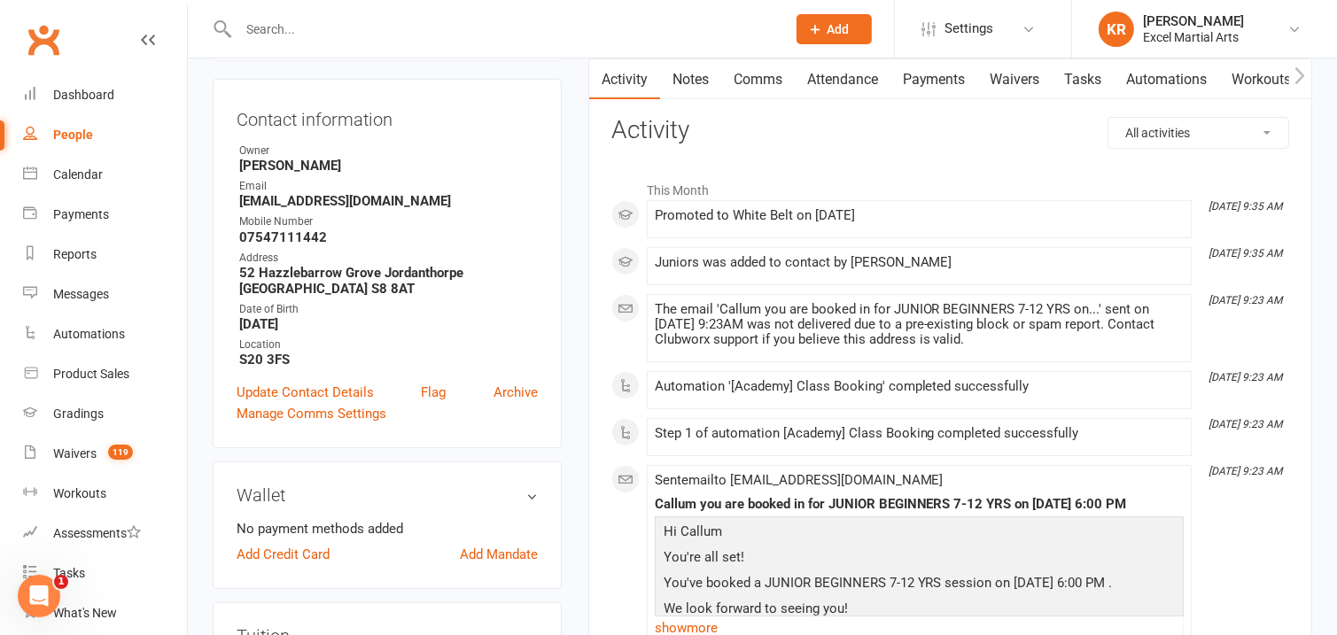
scroll to position [150, 0]
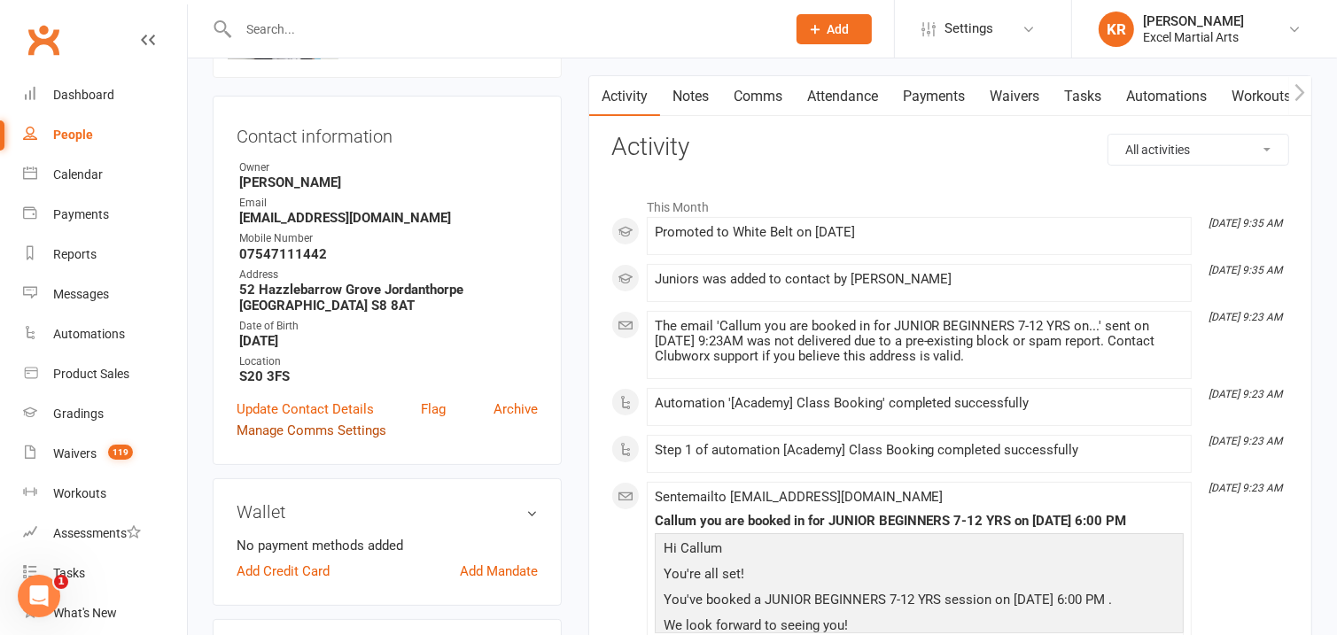
click at [357, 433] on link "Manage Comms Settings" at bounding box center [312, 430] width 150 height 21
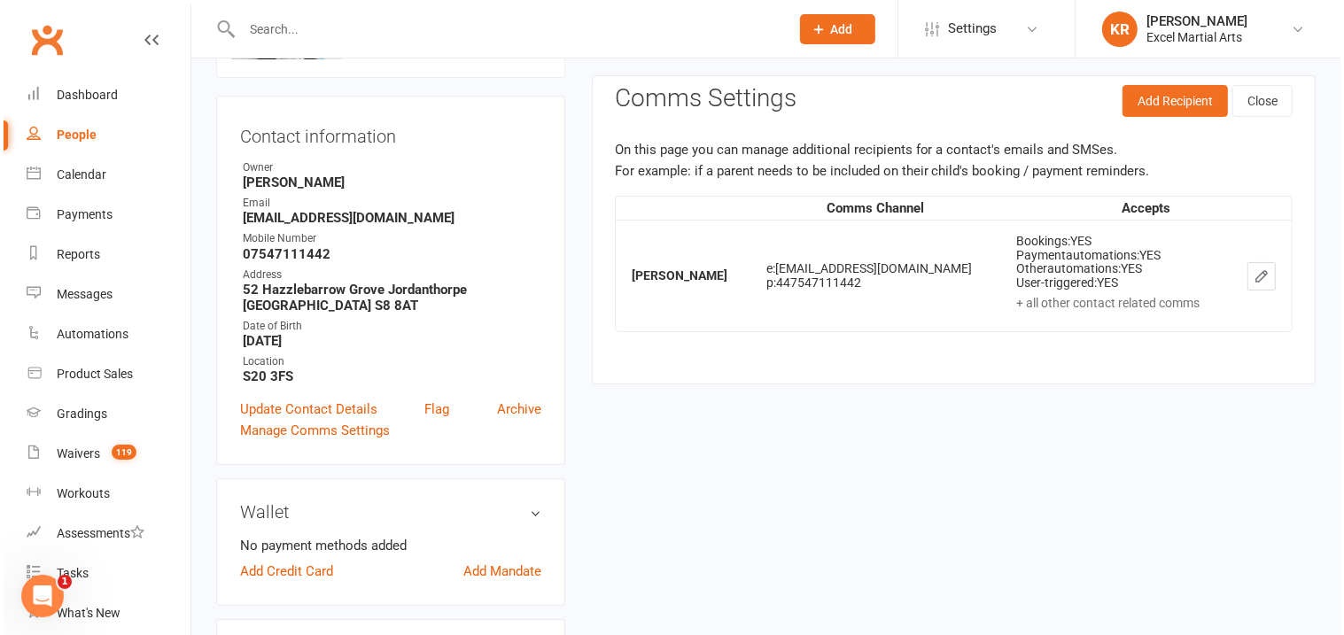
scroll to position [136, 0]
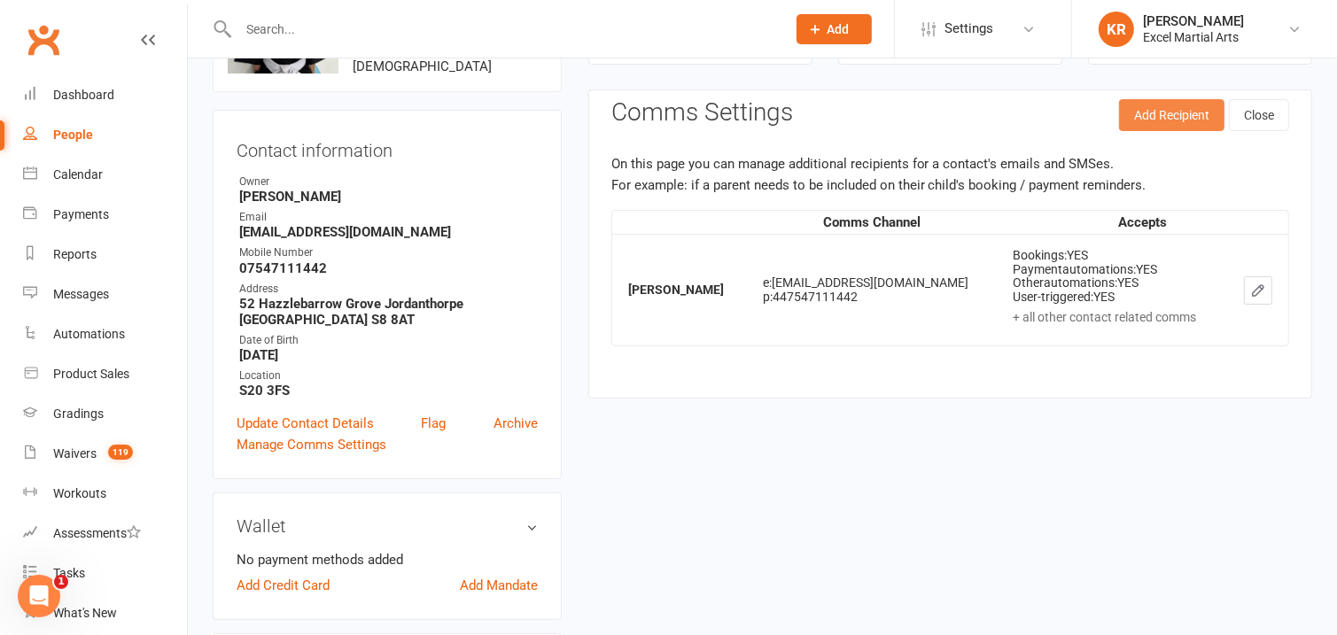
click at [1209, 122] on button "Add Recipient" at bounding box center [1171, 115] width 105 height 32
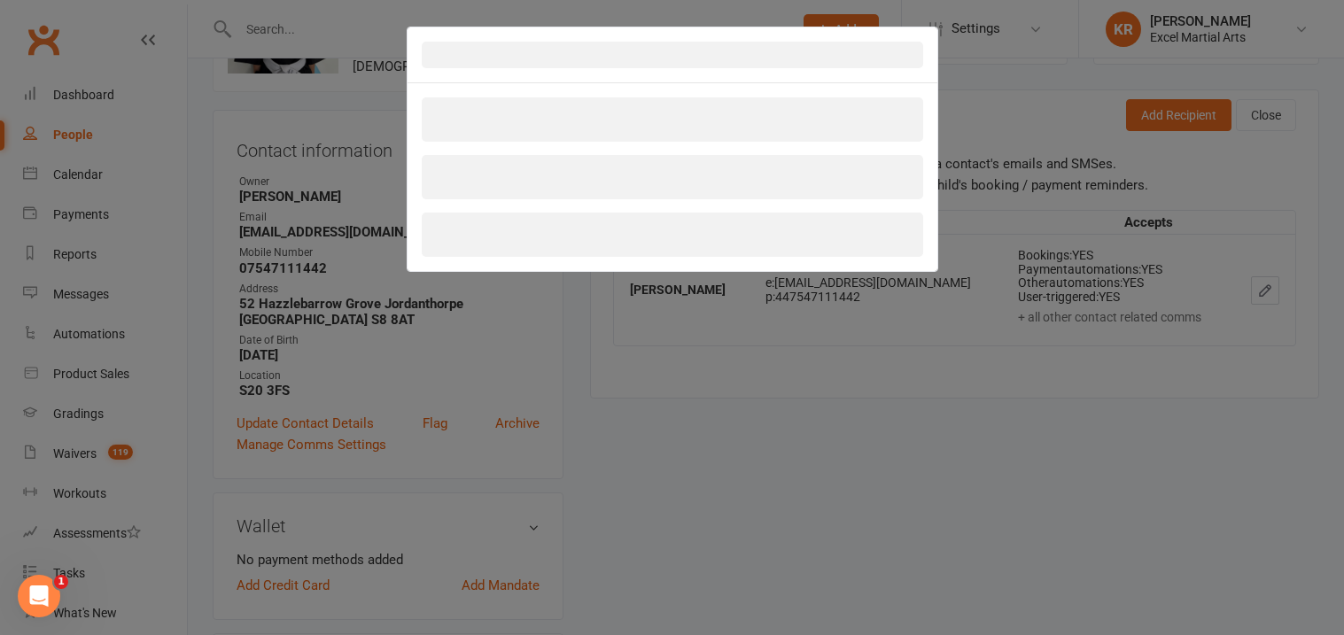
select select "Consent provided by contact"
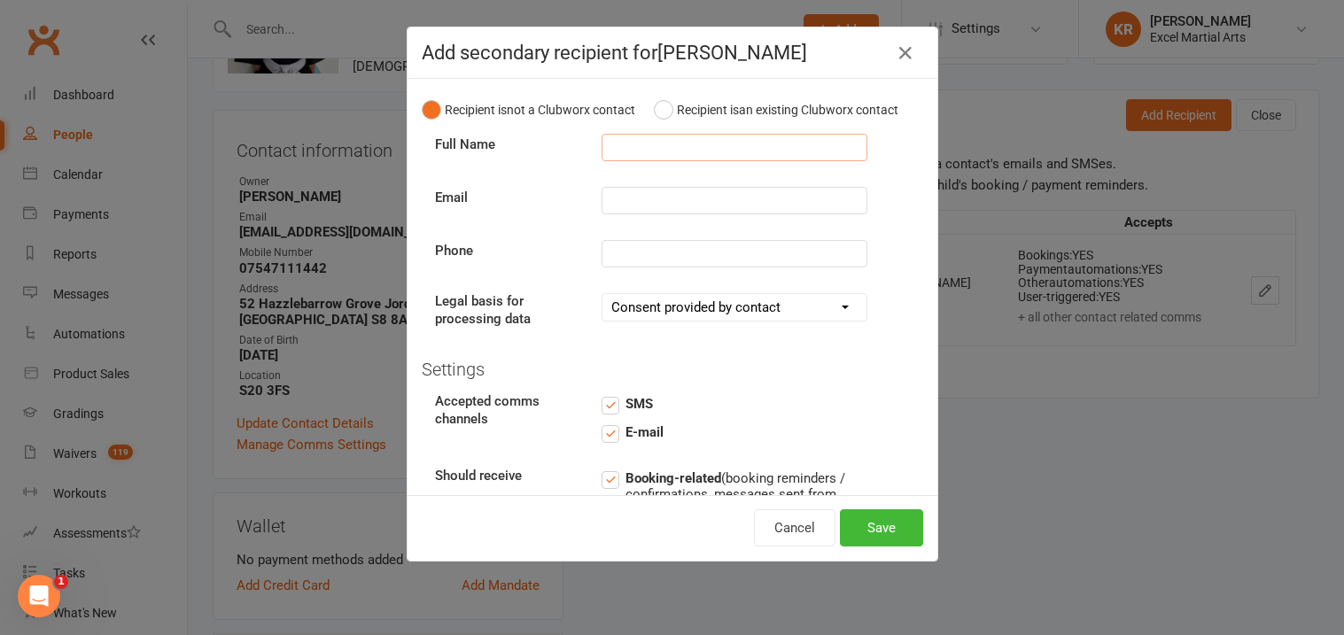
click at [743, 161] on input "text" at bounding box center [735, 147] width 266 height 27
type input "Natalie Keane"
click at [692, 214] on input "text" at bounding box center [735, 200] width 266 height 27
click at [646, 265] on input "text" at bounding box center [735, 253] width 266 height 27
paste input "07398722651"
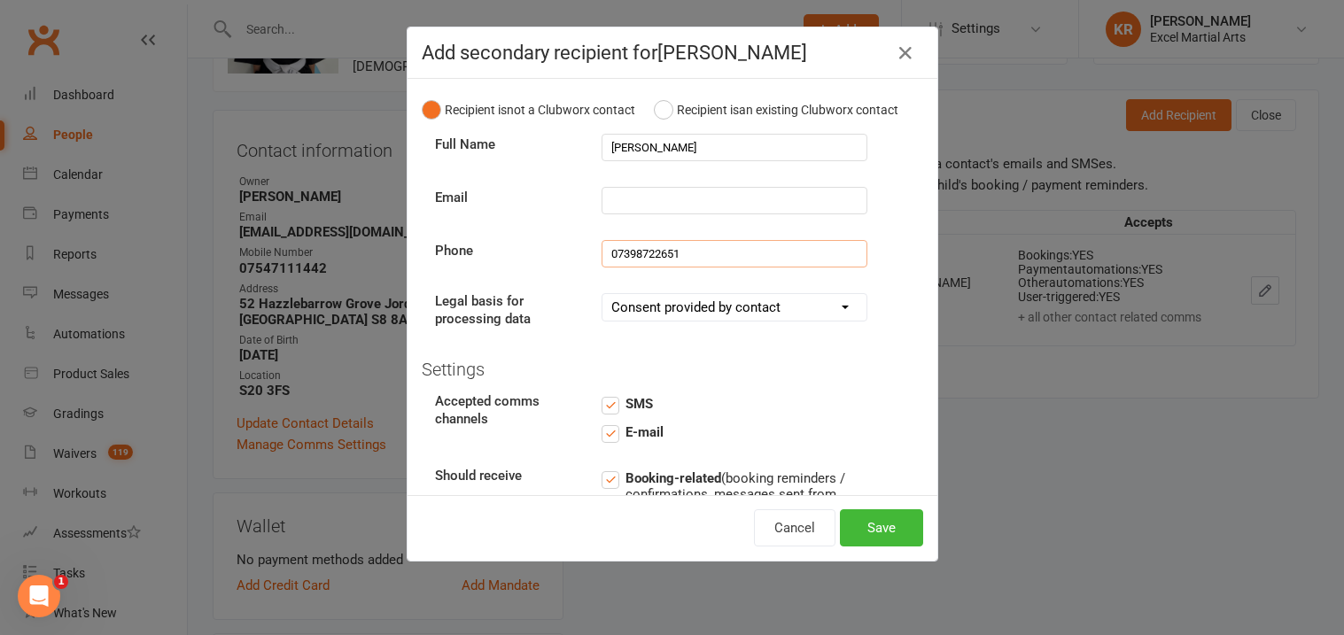
type input "07398722651"
click at [659, 214] on input "text" at bounding box center [735, 200] width 266 height 27
click at [626, 214] on input "[EMAIL_ADDRESS][DOMAIN_NAME]" at bounding box center [735, 200] width 266 height 27
type input "[EMAIL_ADDRESS][DOMAIN_NAME]"
click at [828, 215] on div "Email nataliekeane284@hotmail.co.uk" at bounding box center [673, 201] width 502 height 28
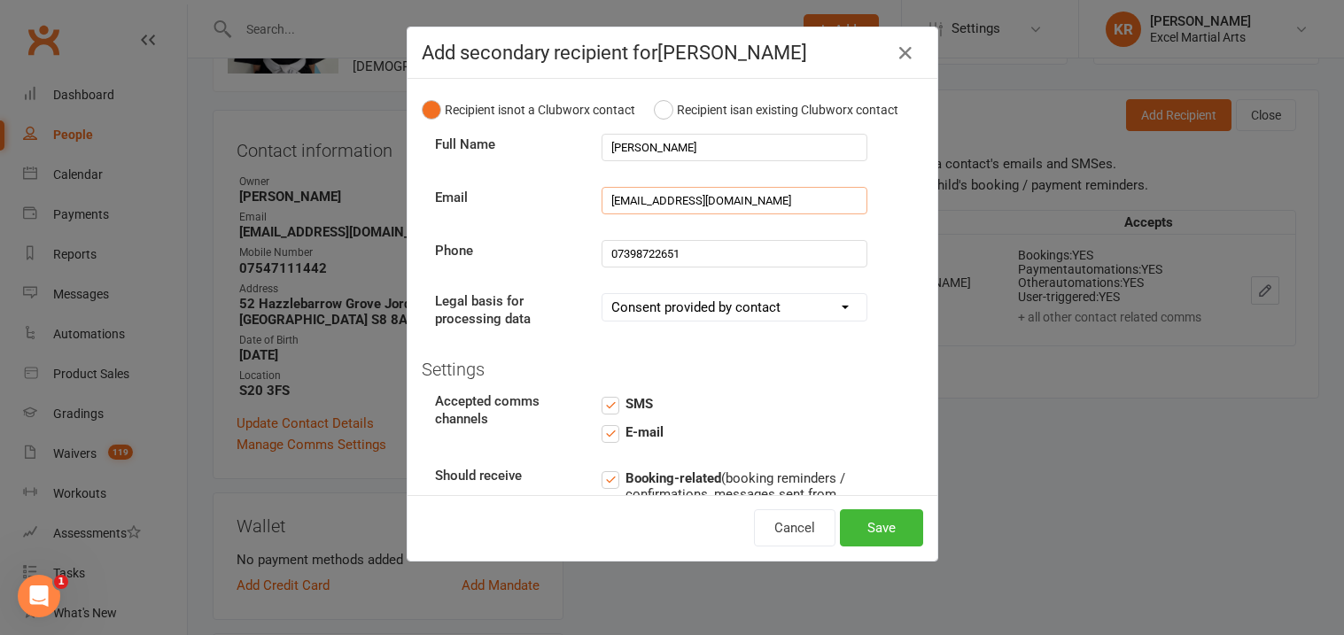
click at [813, 214] on input "[EMAIL_ADDRESS][DOMAIN_NAME]" at bounding box center [735, 200] width 266 height 27
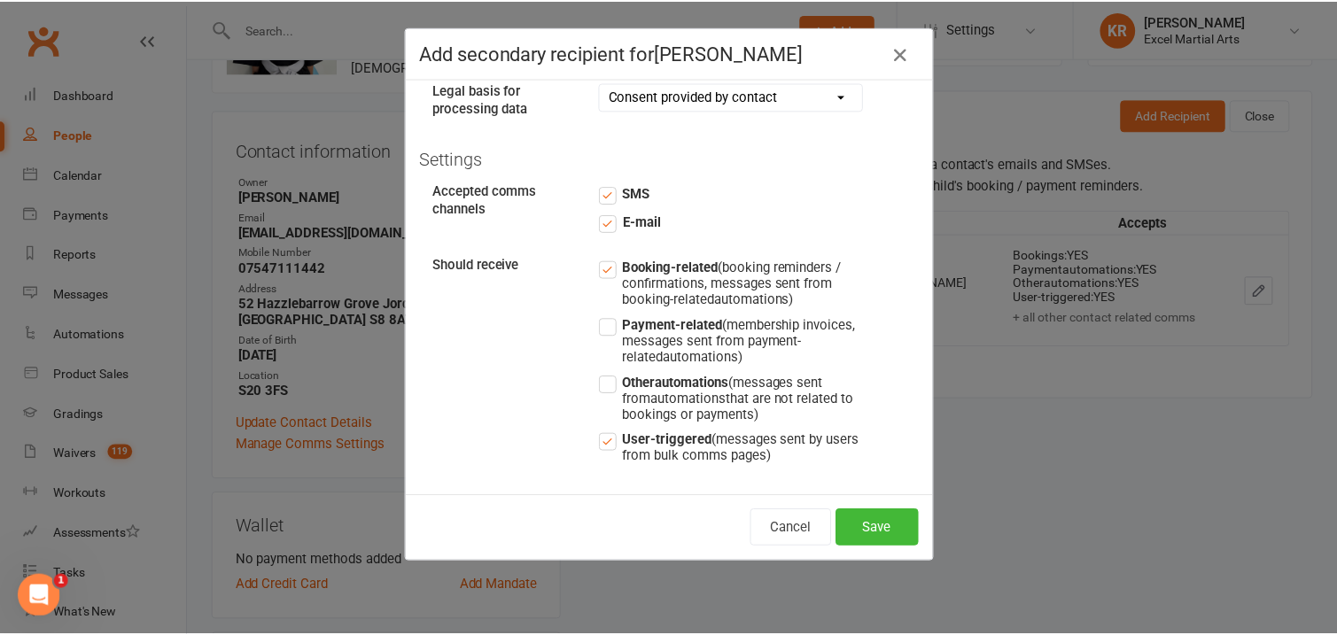
scroll to position [243, 0]
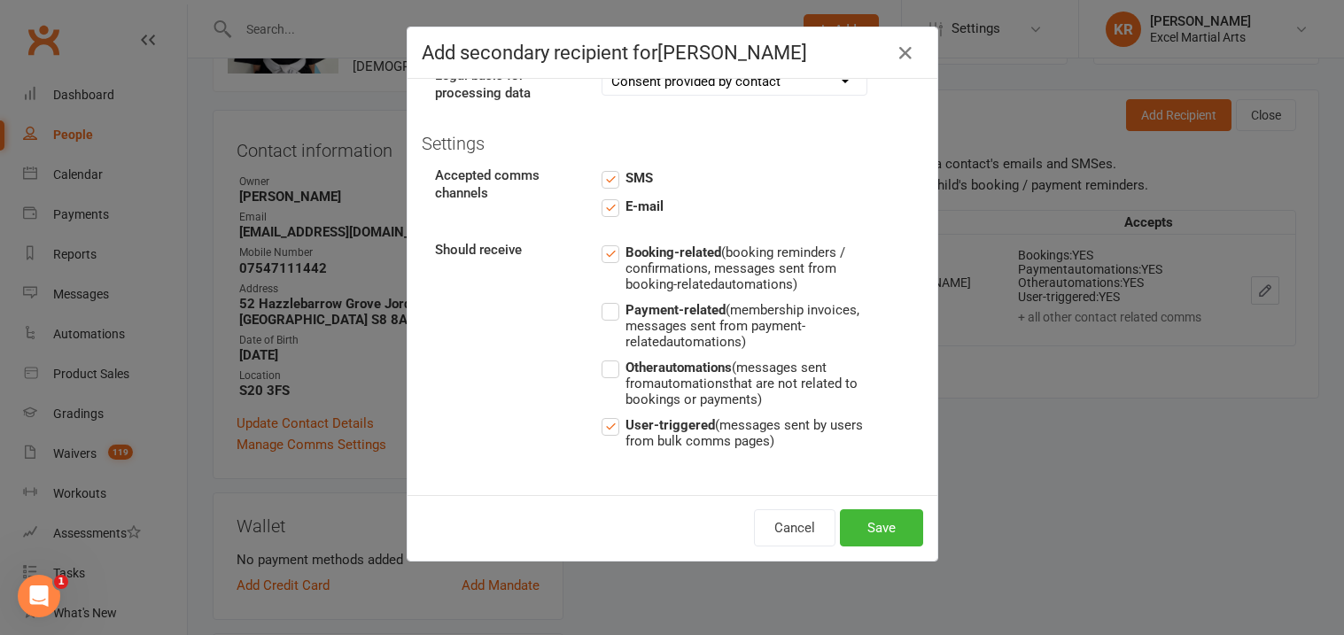
click at [608, 319] on label "Payment-related (membership invoices, messages sent from payment-related automa…" at bounding box center [735, 325] width 266 height 51
click at [608, 300] on input "Payment-related (membership invoices, messages sent from payment-related automa…" at bounding box center [735, 300] width 266 height 0
click at [607, 374] on label "Other automations (messages sent from automations that are not related to booki…" at bounding box center [735, 382] width 266 height 51
click at [607, 357] on input "Other automations (messages sent from automations that are not related to booki…" at bounding box center [735, 357] width 266 height 0
click at [859, 534] on button "Save" at bounding box center [881, 528] width 83 height 37
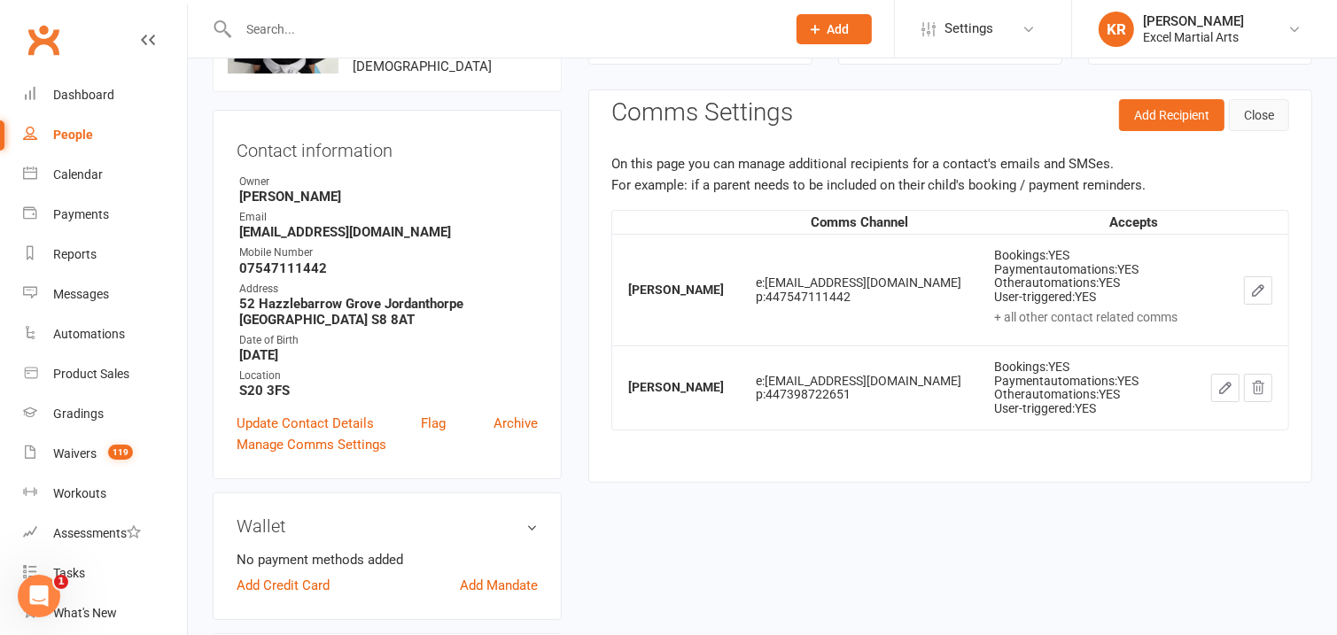
click at [1272, 116] on button "Close" at bounding box center [1259, 115] width 60 height 32
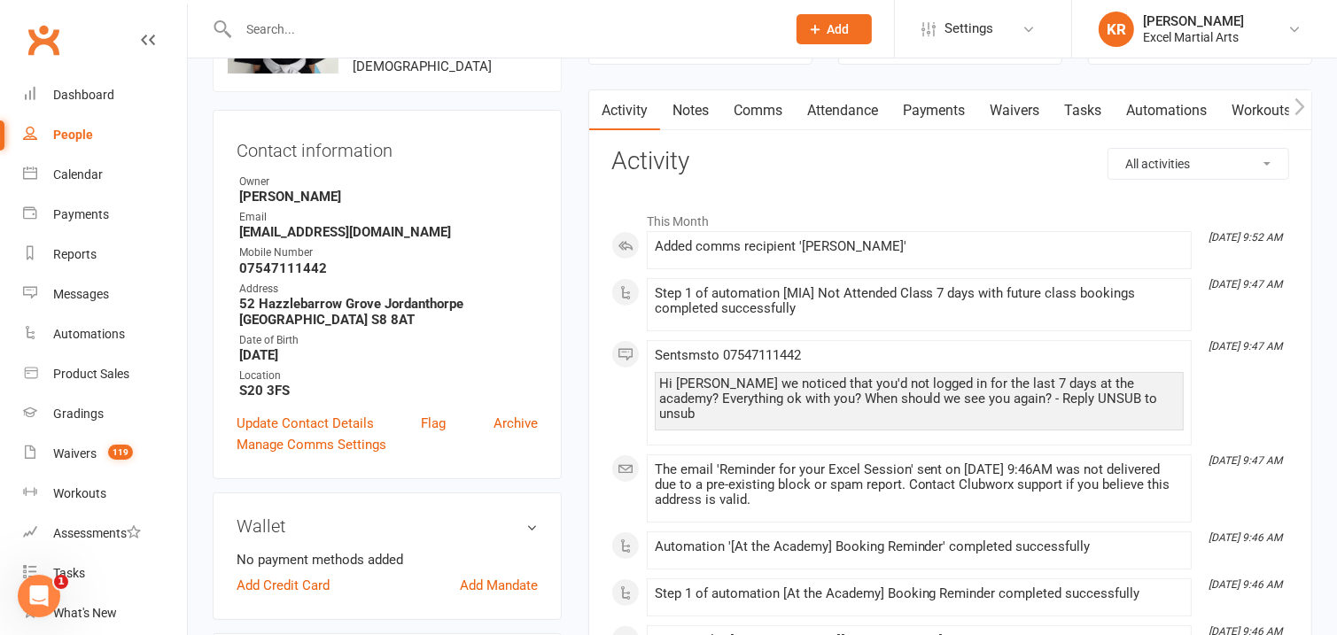
click at [703, 116] on link "Notes" at bounding box center [690, 110] width 61 height 41
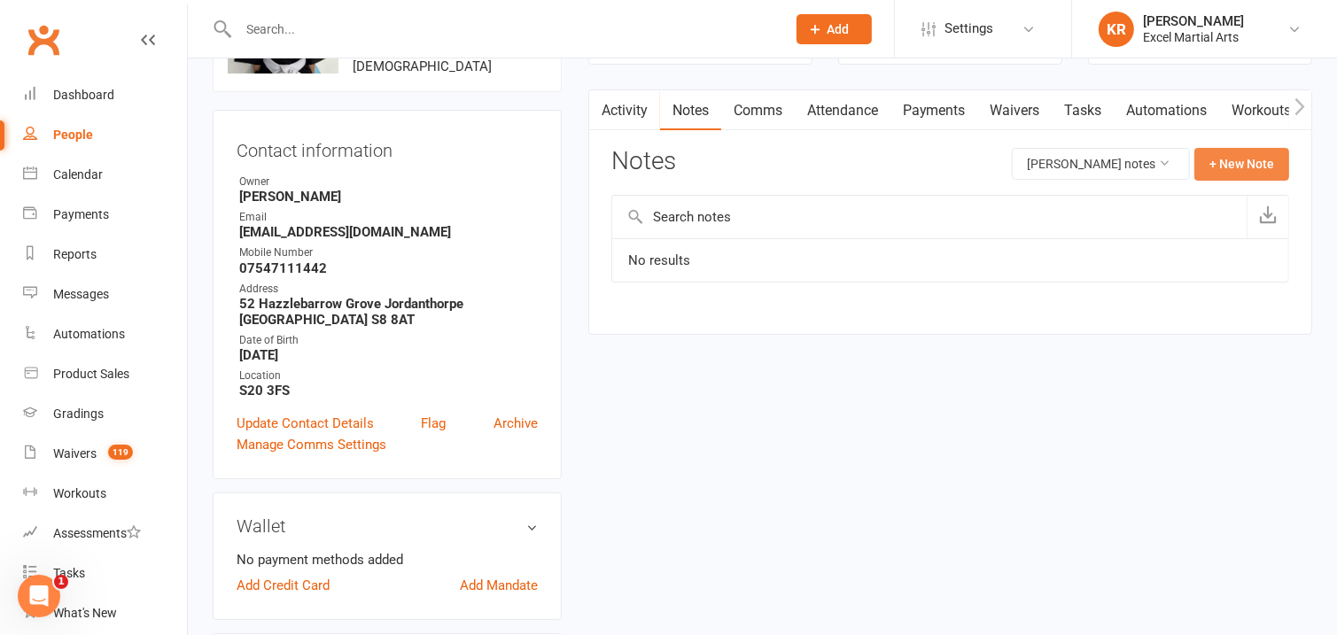
click at [1213, 172] on button "+ New Note" at bounding box center [1242, 164] width 95 height 32
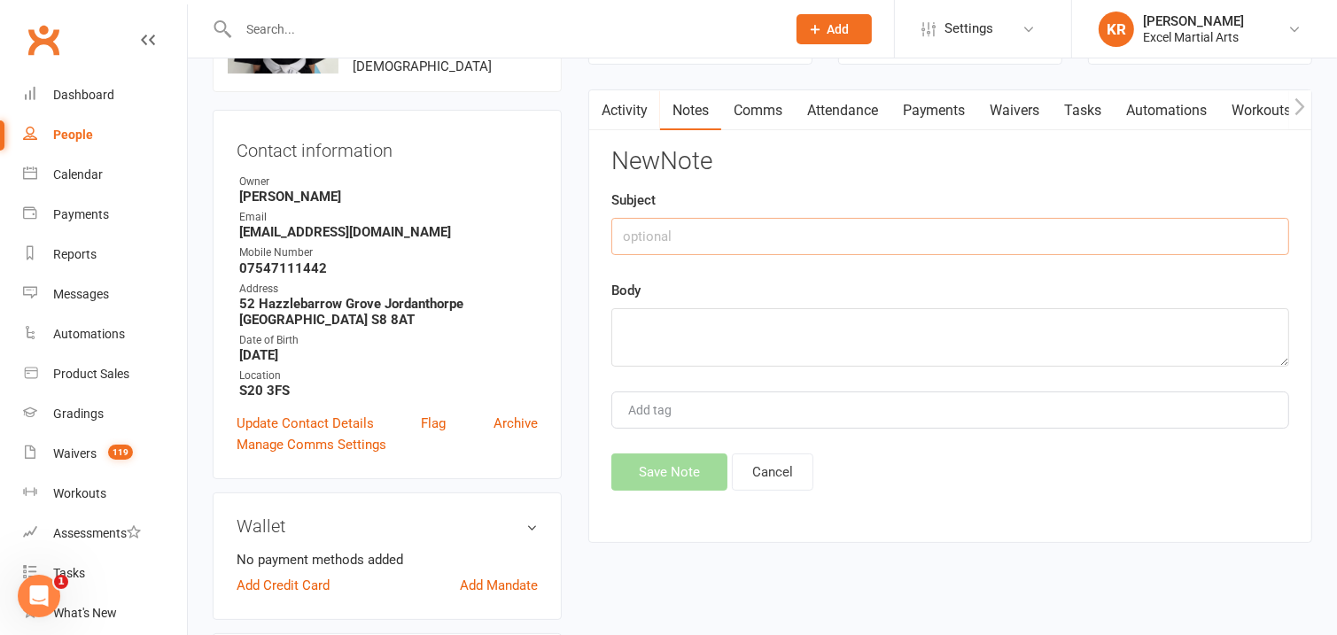
click at [697, 237] on input "text" at bounding box center [951, 236] width 678 height 37
click at [694, 238] on input "text" at bounding box center [951, 236] width 678 height 37
type input "Parents not together"
click at [845, 366] on textarea at bounding box center [951, 337] width 678 height 58
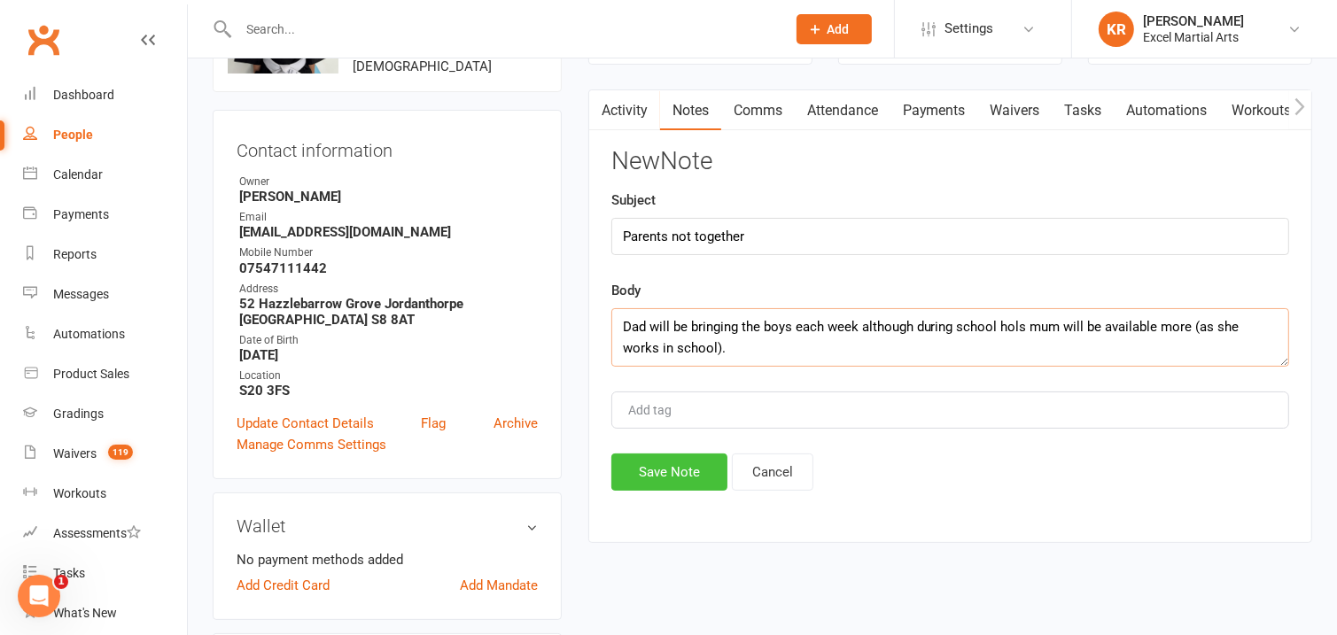
type textarea "Dad will be bringing the boys each week although during school hols mum will be…"
click at [700, 471] on button "Save Note" at bounding box center [670, 472] width 116 height 37
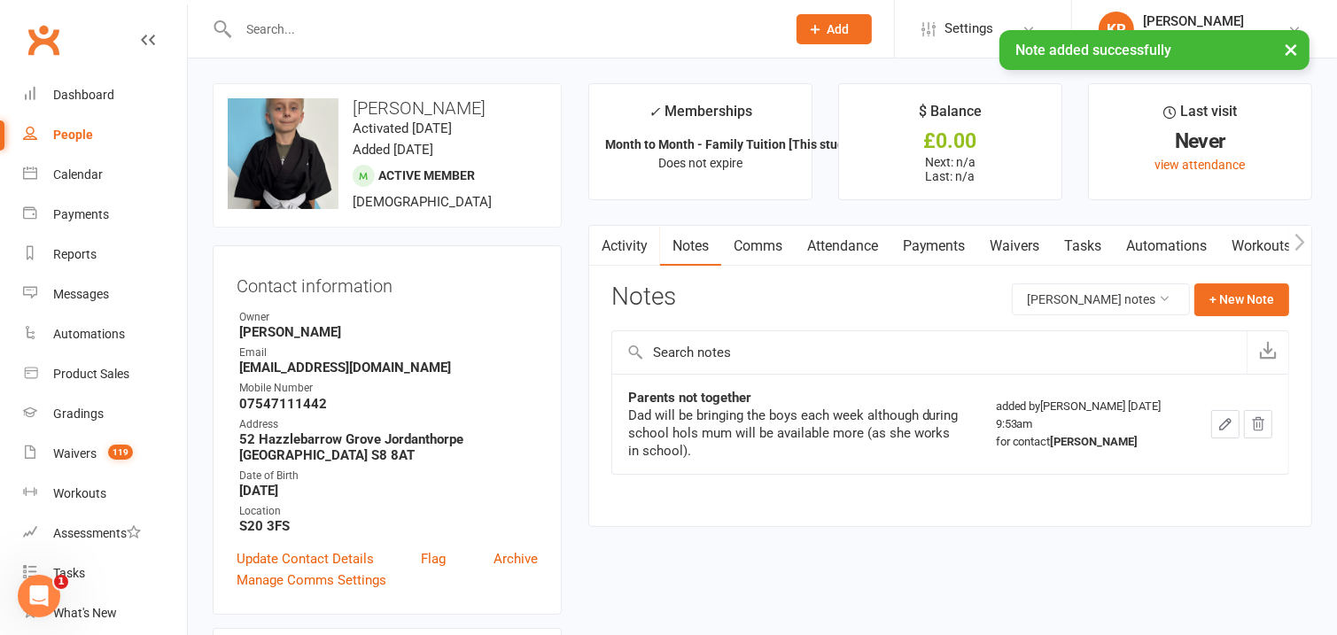
click at [634, 243] on link "Activity" at bounding box center [624, 246] width 71 height 41
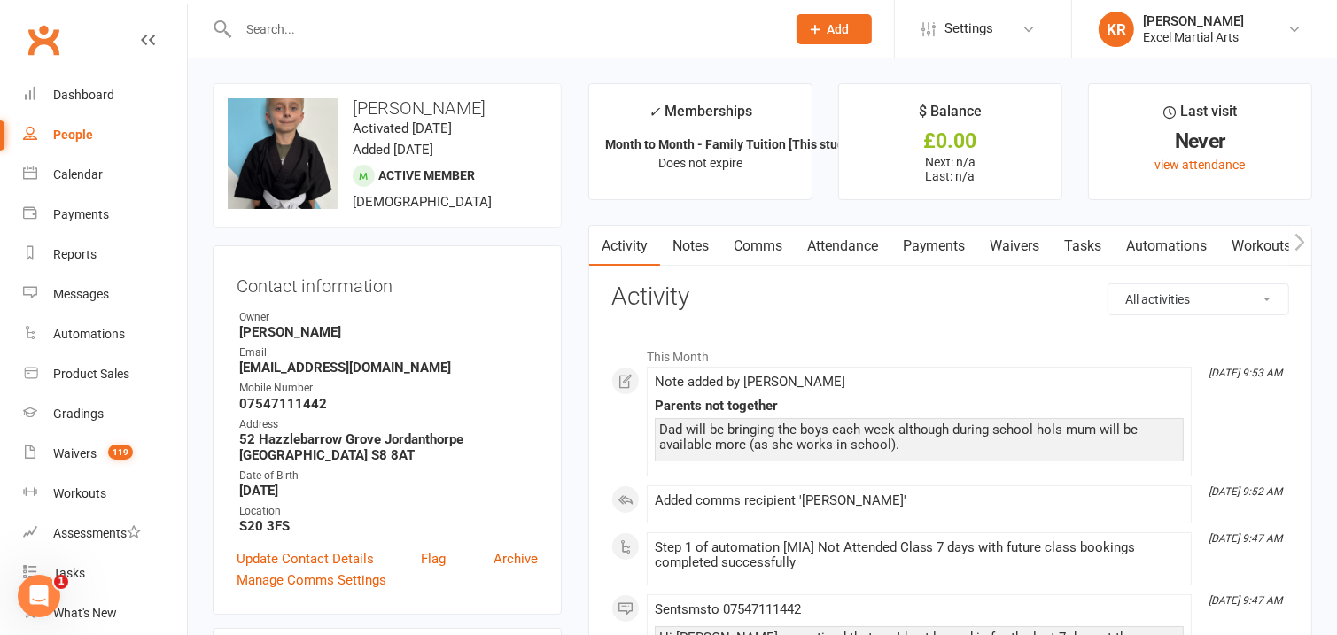
click at [1300, 243] on icon "button" at bounding box center [1300, 242] width 11 height 19
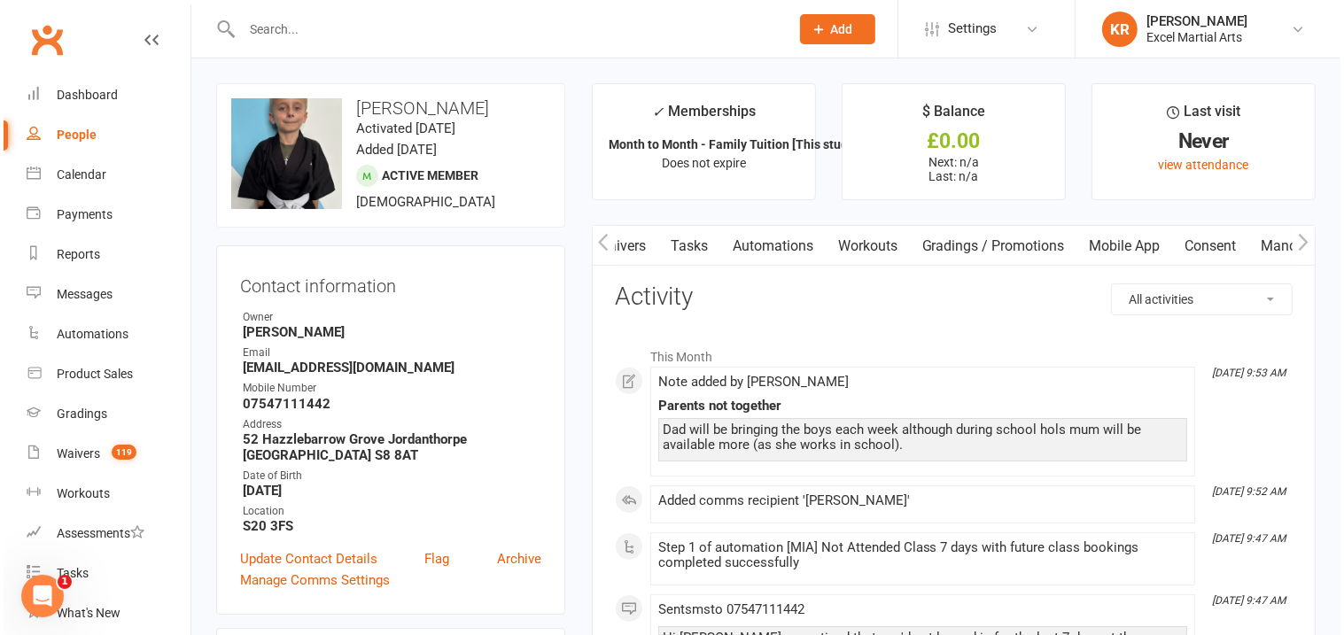
scroll to position [0, 398]
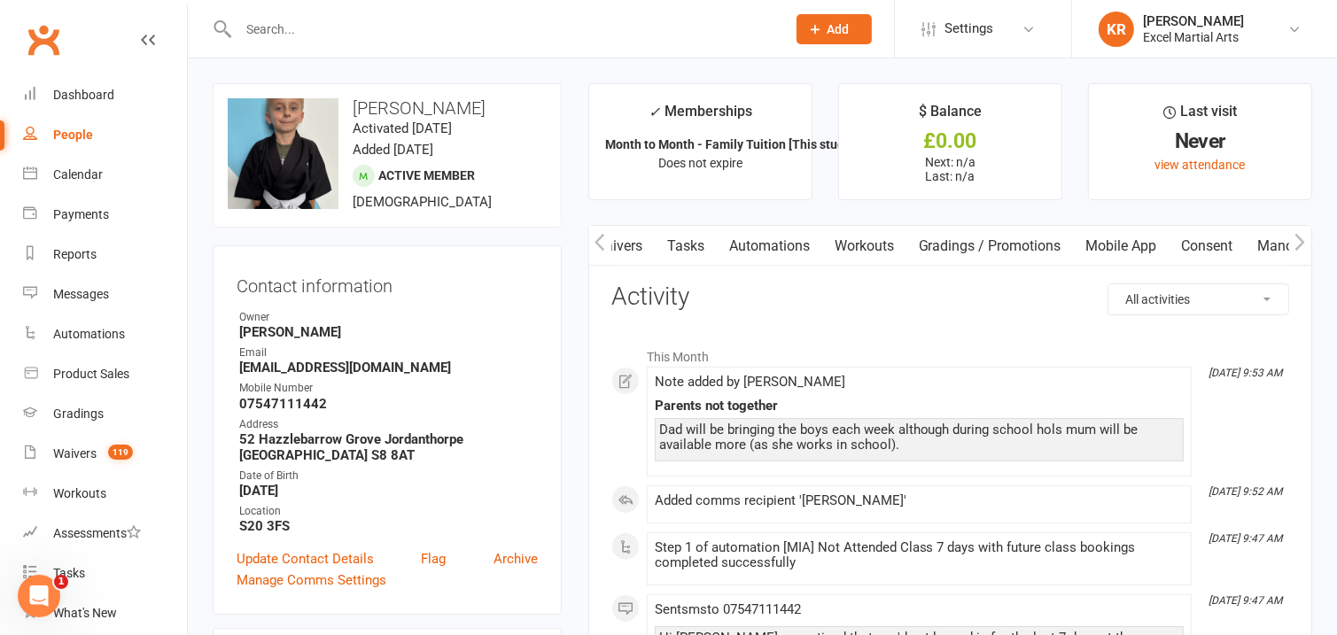
click at [1161, 240] on link "Mobile App" at bounding box center [1122, 246] width 96 height 41
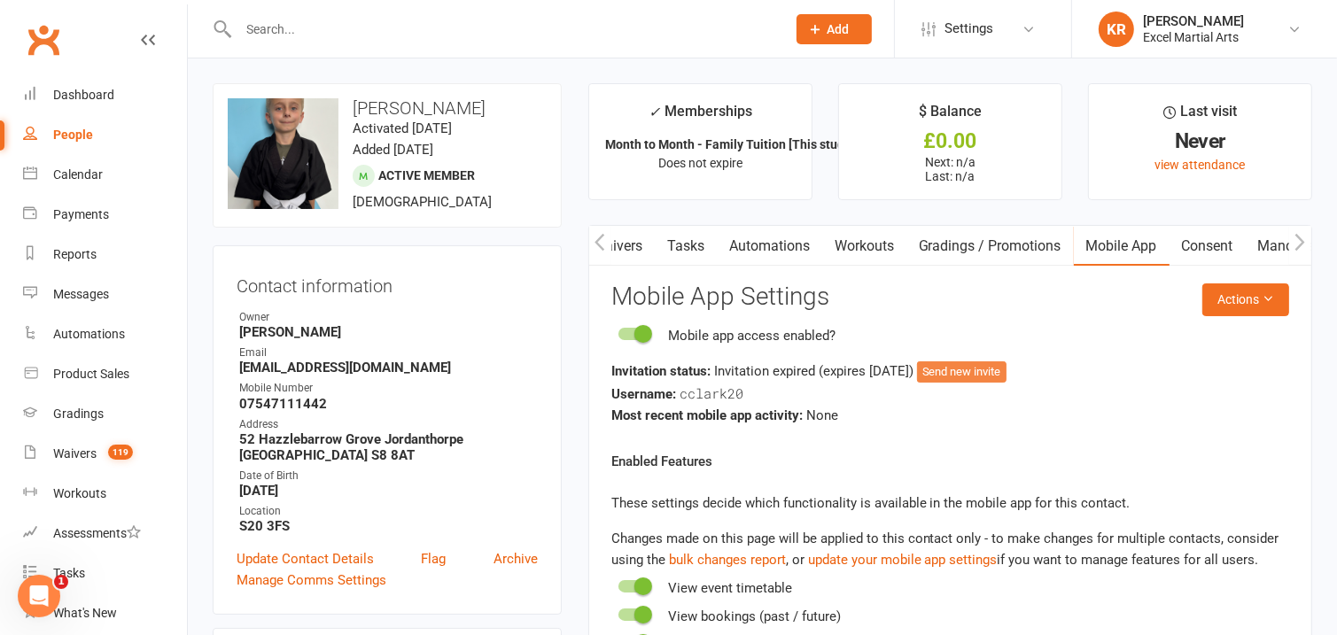
click at [1007, 366] on button "Send new invite" at bounding box center [962, 372] width 90 height 21
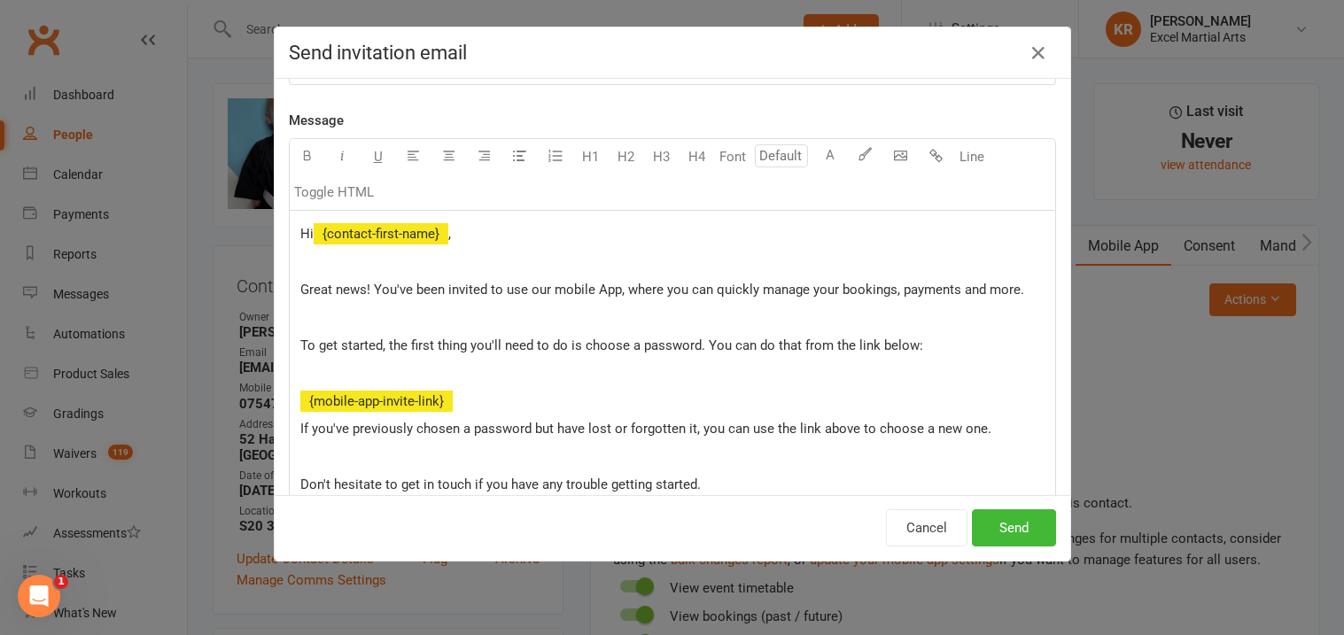
click at [1056, 353] on div "Message subject Get started with the Excel App today! Message U H1 H2 H3 H4 Fon…" at bounding box center [673, 287] width 796 height 417
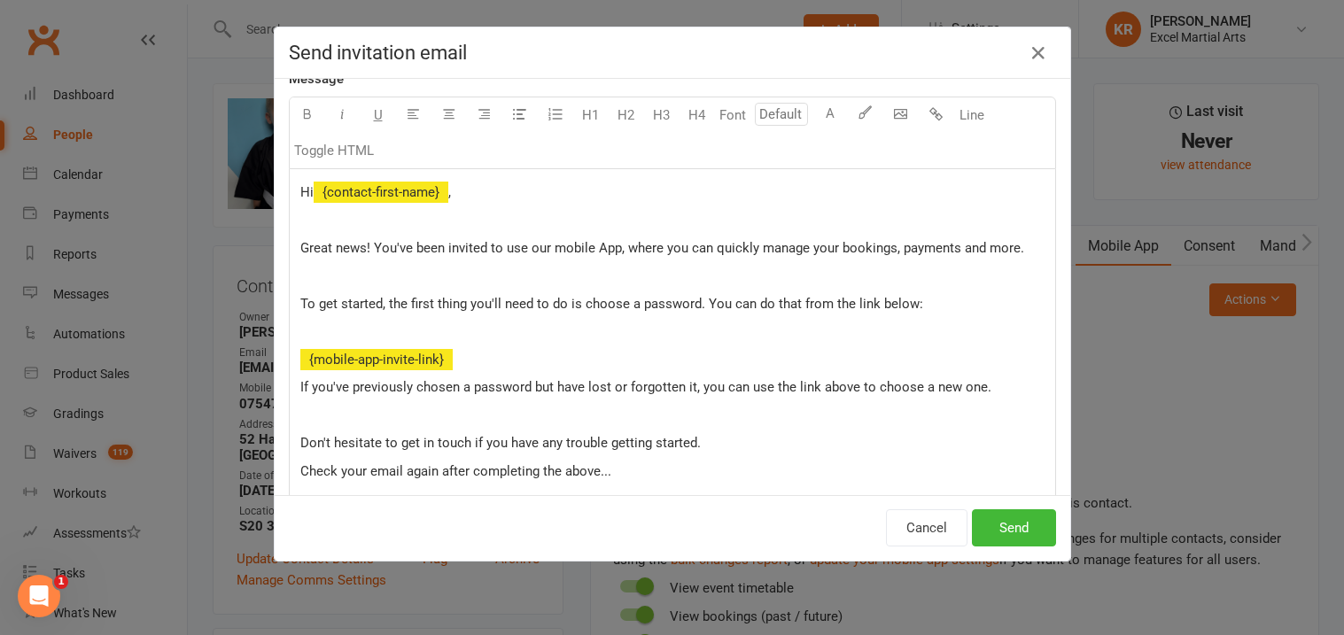
drag, startPoint x: 1056, startPoint y: 359, endPoint x: 1049, endPoint y: 449, distance: 90.7
click at [1053, 410] on div "Message subject Get started with the Excel App today! Message U H1 H2 H3 H4 Fon…" at bounding box center [673, 287] width 796 height 417
click at [1049, 444] on div "Message subject Get started with the Excel App today! Message U H1 H2 H3 H4 Fon…" at bounding box center [673, 287] width 796 height 417
click at [1048, 456] on div "Message subject Get started with the Excel App today! Message U H1 H2 H3 H4 Fon…" at bounding box center [673, 287] width 796 height 417
drag, startPoint x: 1066, startPoint y: 381, endPoint x: 1058, endPoint y: 391, distance: 12.6
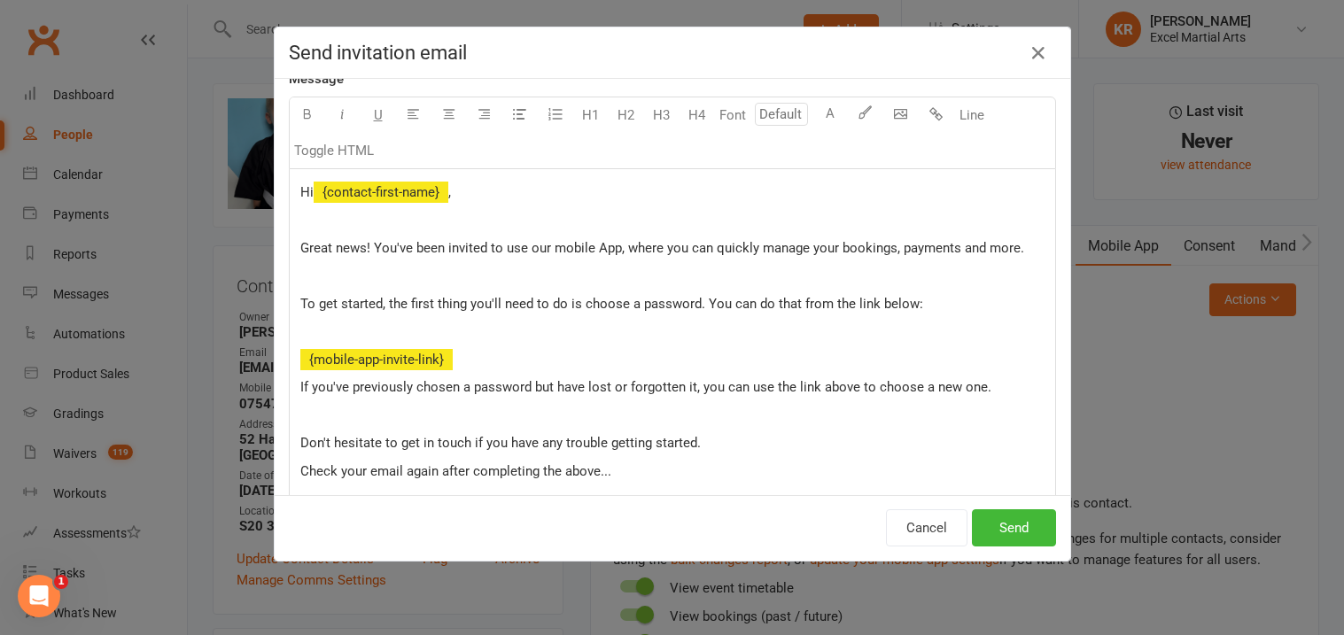
click at [1065, 383] on div "Send invitation email Message subject Get started with the Excel App today! Mes…" at bounding box center [673, 294] width 798 height 535
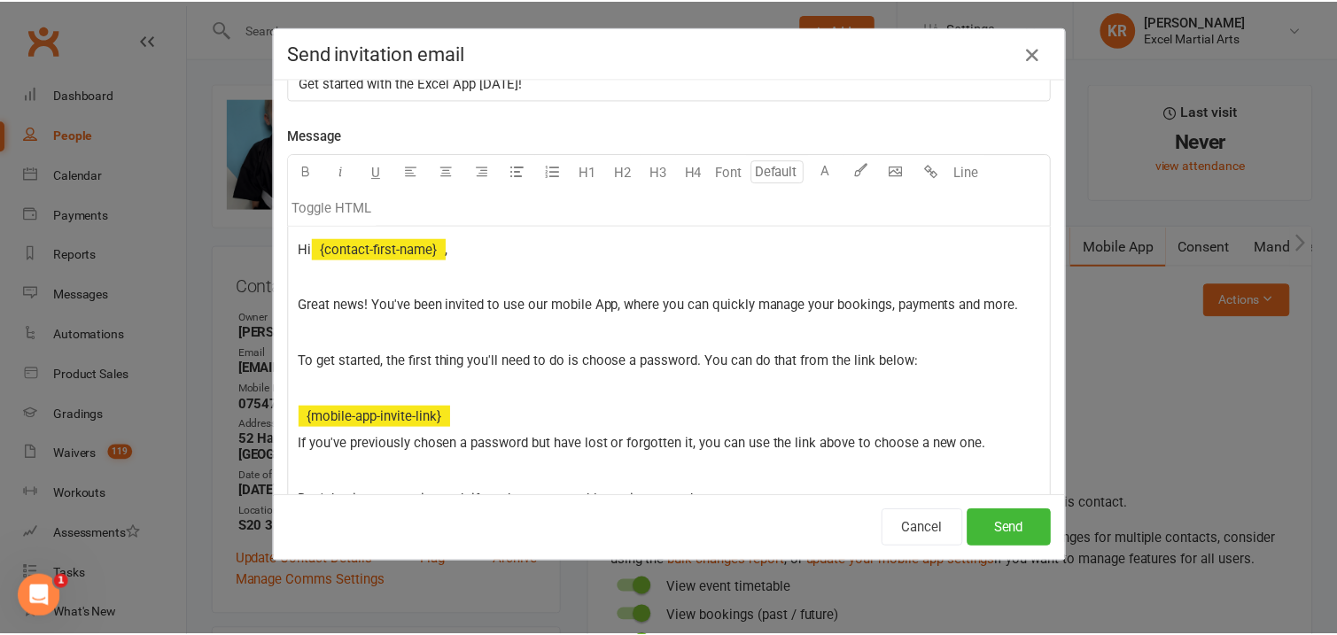
scroll to position [0, 0]
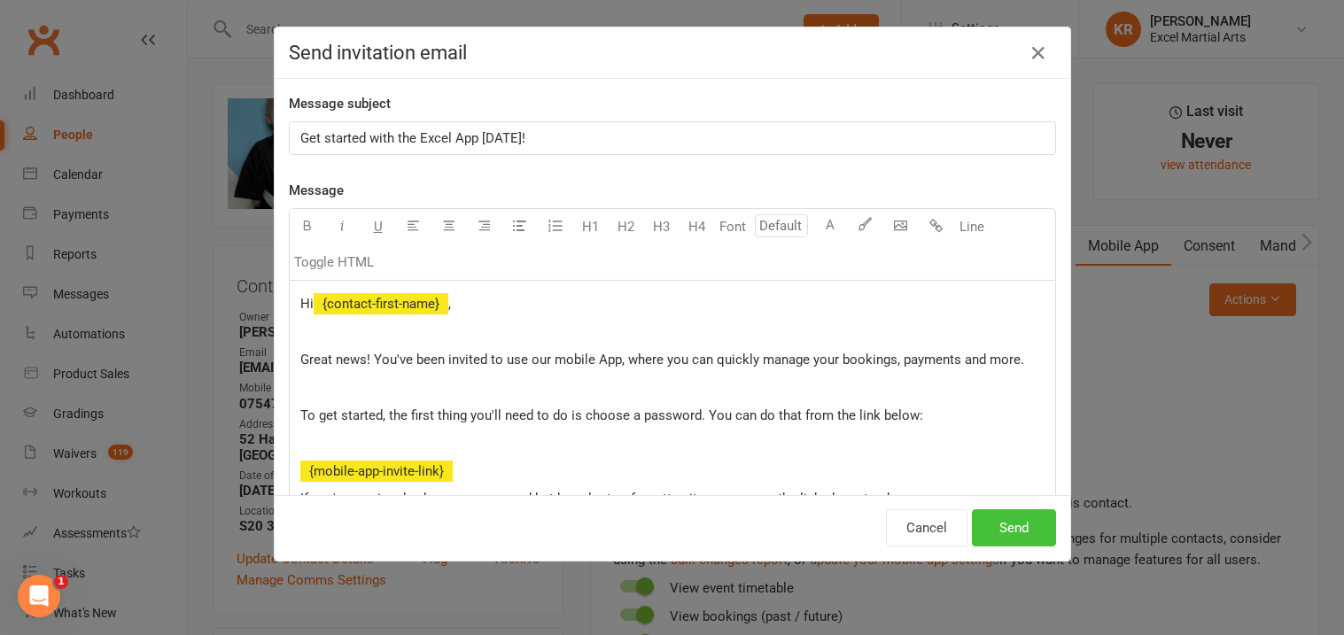
click at [1019, 521] on button "Send" at bounding box center [1014, 528] width 84 height 37
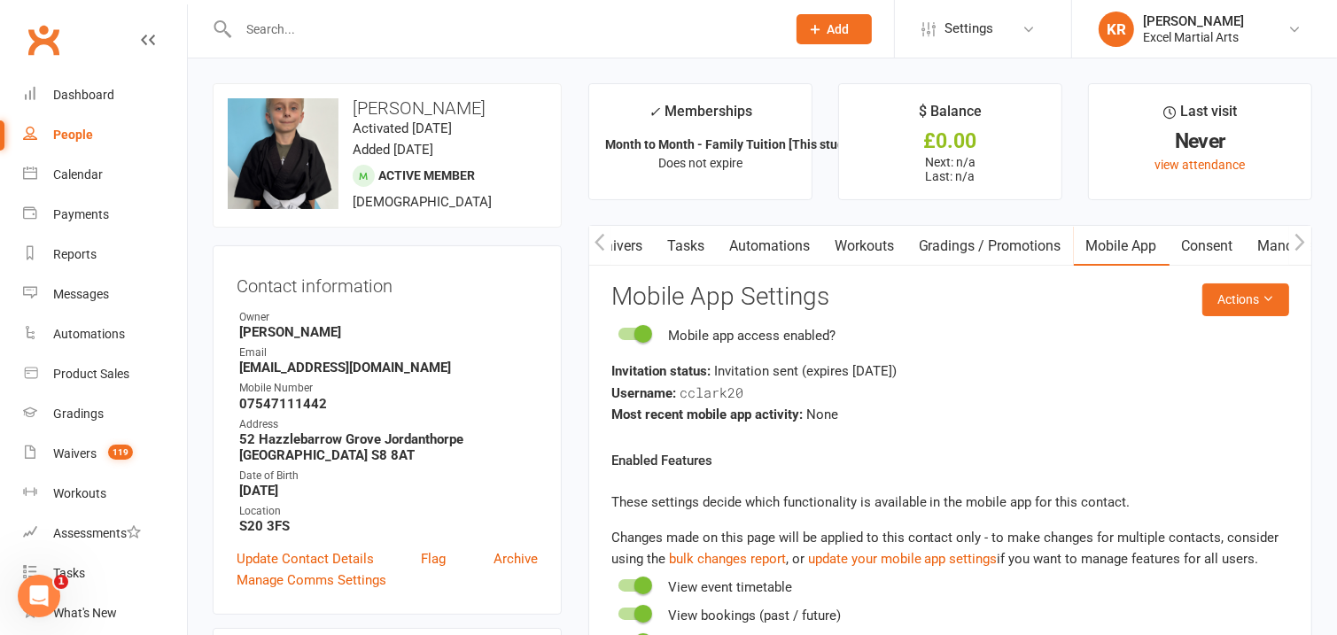
click at [596, 242] on icon "button" at bounding box center [600, 242] width 10 height 17
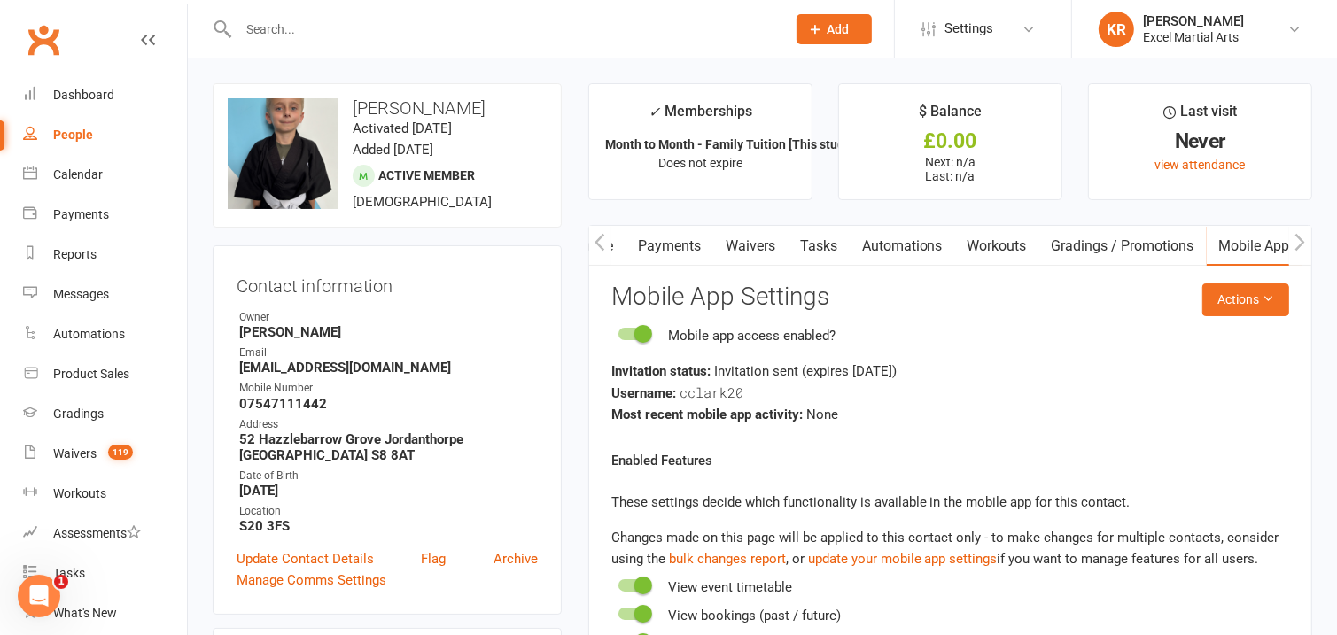
click at [599, 245] on icon "button" at bounding box center [600, 242] width 11 height 19
click at [599, 245] on icon "button" at bounding box center [600, 242] width 10 height 17
click at [631, 250] on link "Activity" at bounding box center [624, 246] width 71 height 41
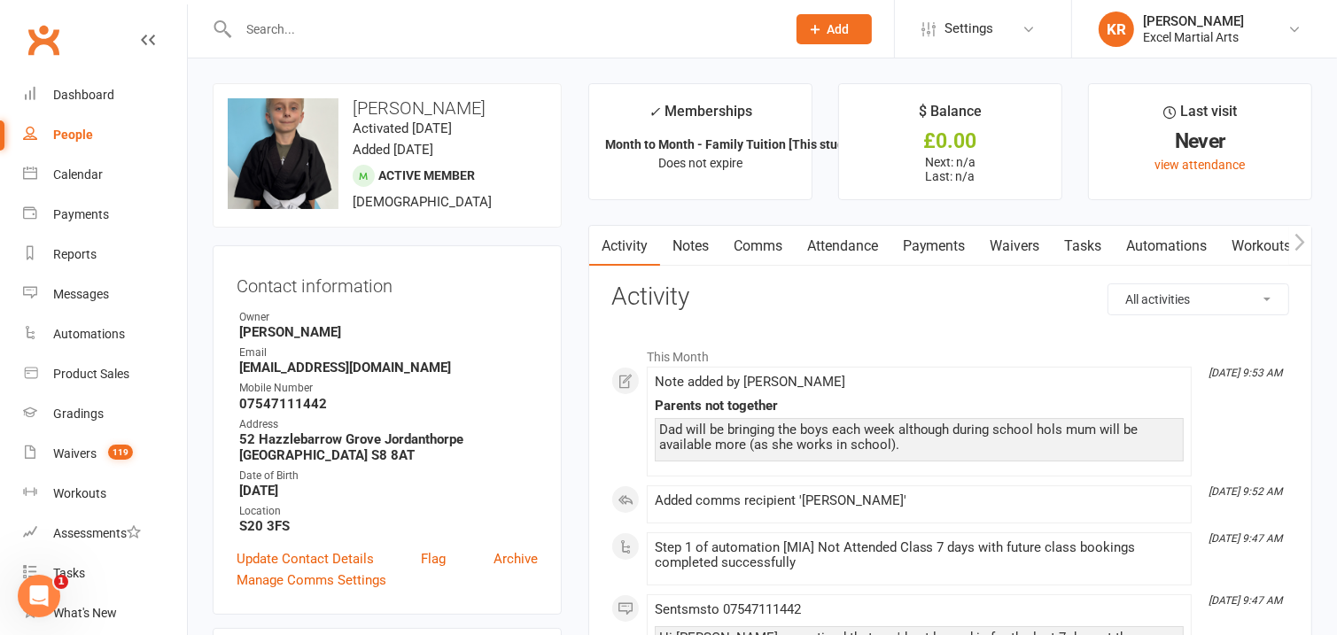
click at [1258, 303] on select "All activities Bookings / Attendances Communications Notes Failed SMSes Grading…" at bounding box center [1199, 299] width 180 height 30
select select "ConversationLogEntry"
click at [1109, 284] on select "All activities Bookings / Attendances Communications Notes Failed SMSes Grading…" at bounding box center [1199, 299] width 180 height 30
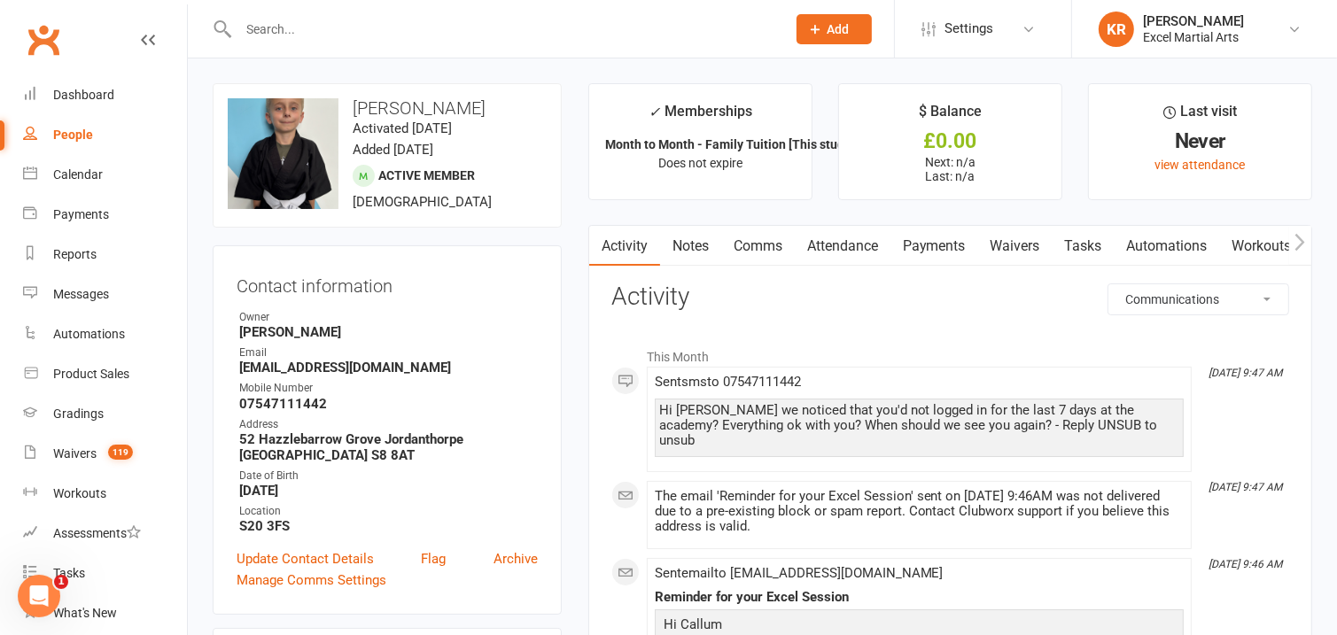
click at [1304, 240] on icon "button" at bounding box center [1300, 242] width 11 height 19
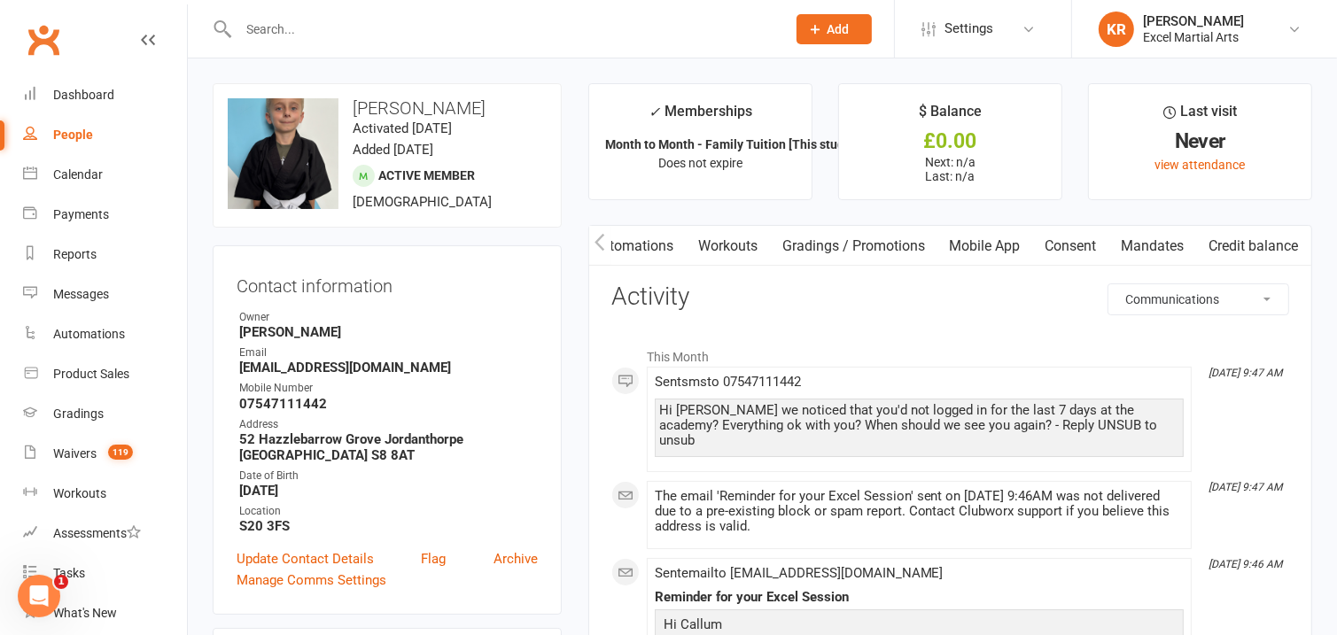
click at [1304, 240] on icon "button" at bounding box center [1300, 242] width 11 height 19
click at [600, 242] on icon "button" at bounding box center [600, 242] width 11 height 19
click at [865, 253] on link "Automations" at bounding box center [892, 246] width 105 height 41
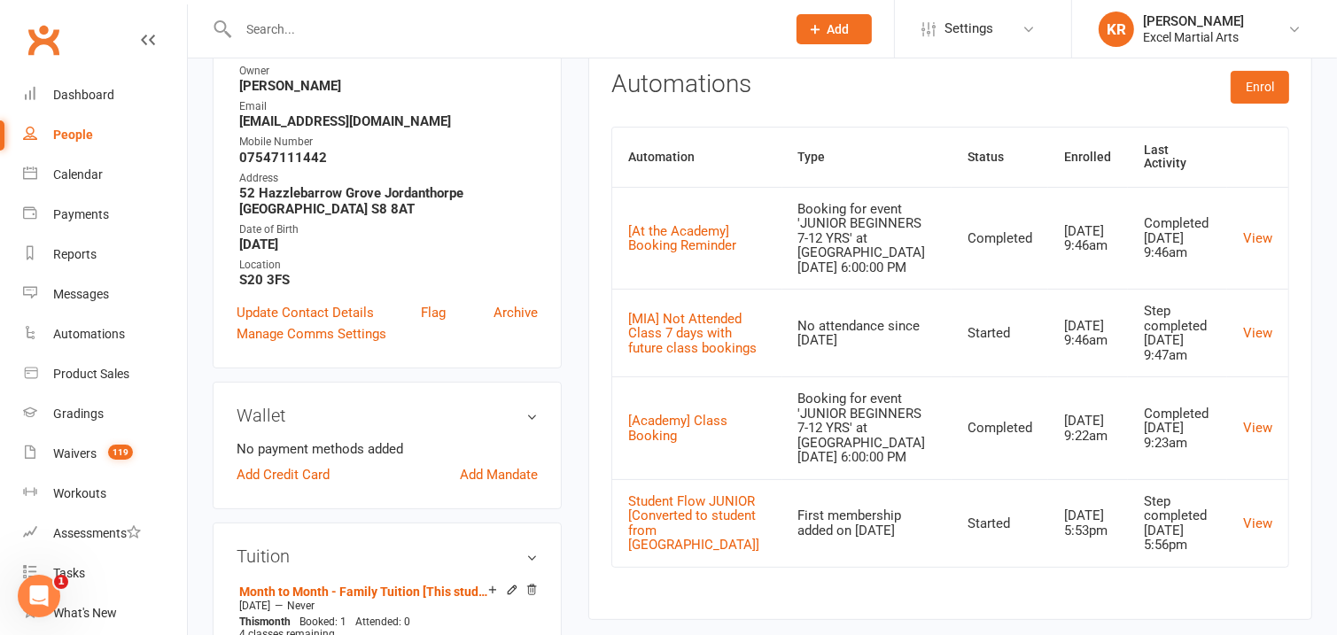
scroll to position [228, 0]
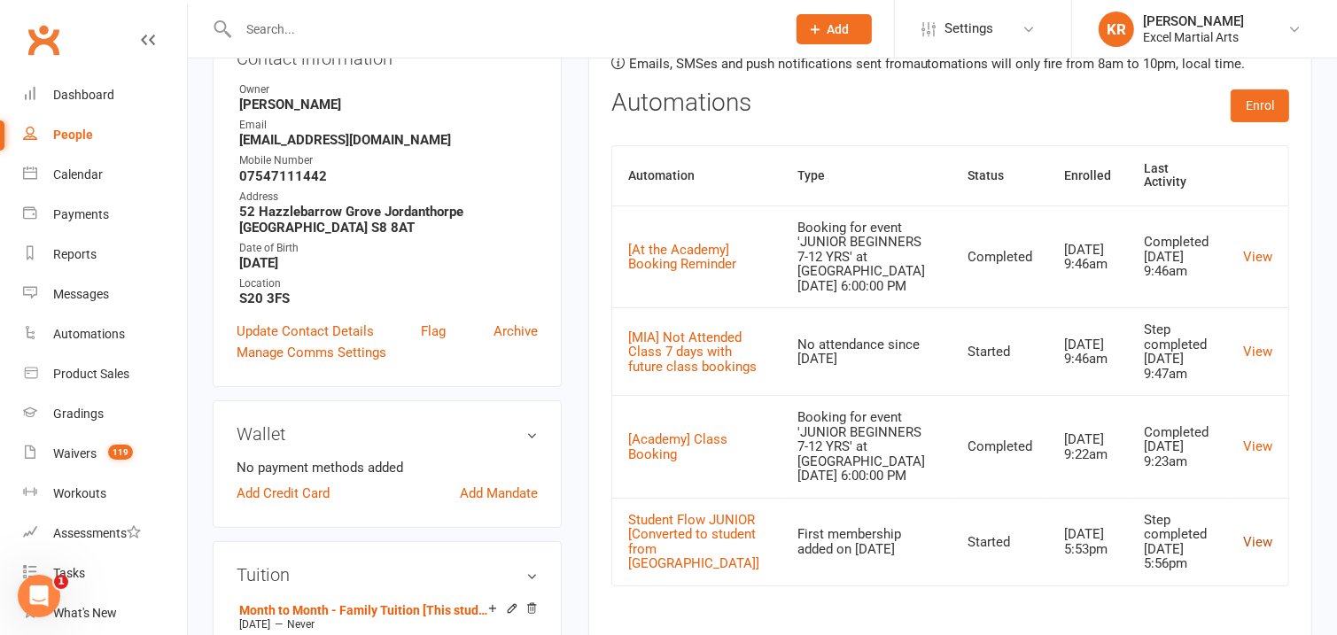
click at [1255, 534] on link "View" at bounding box center [1257, 542] width 29 height 16
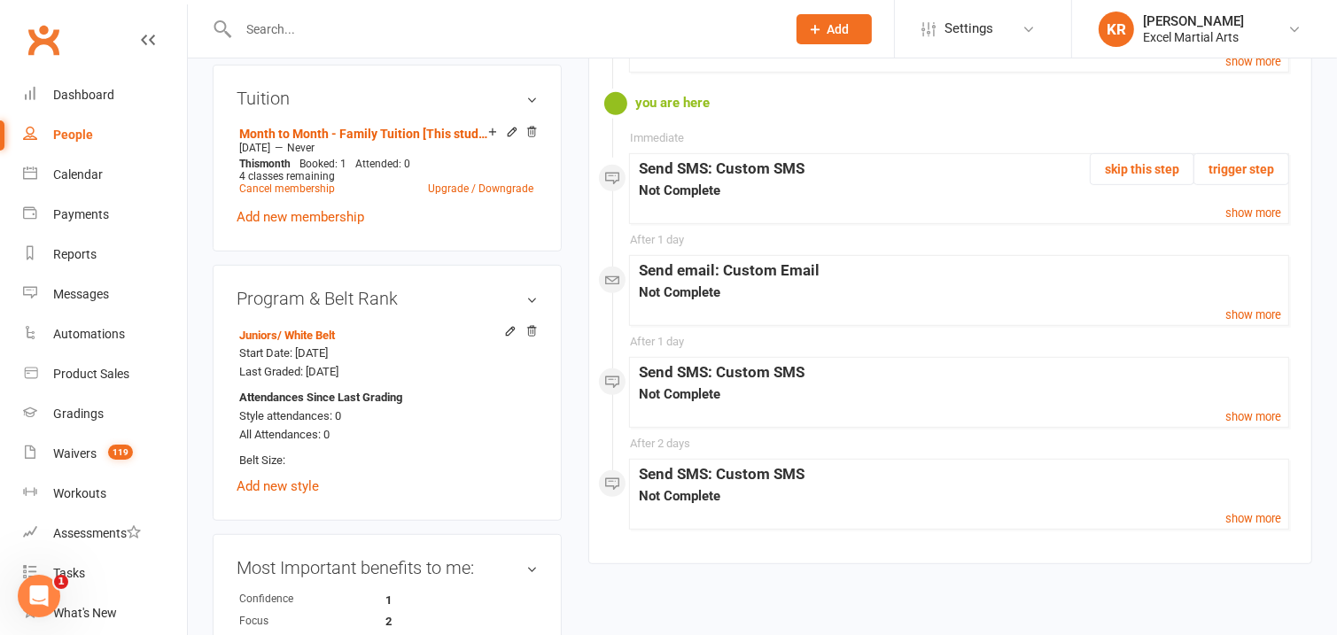
scroll to position [708, 0]
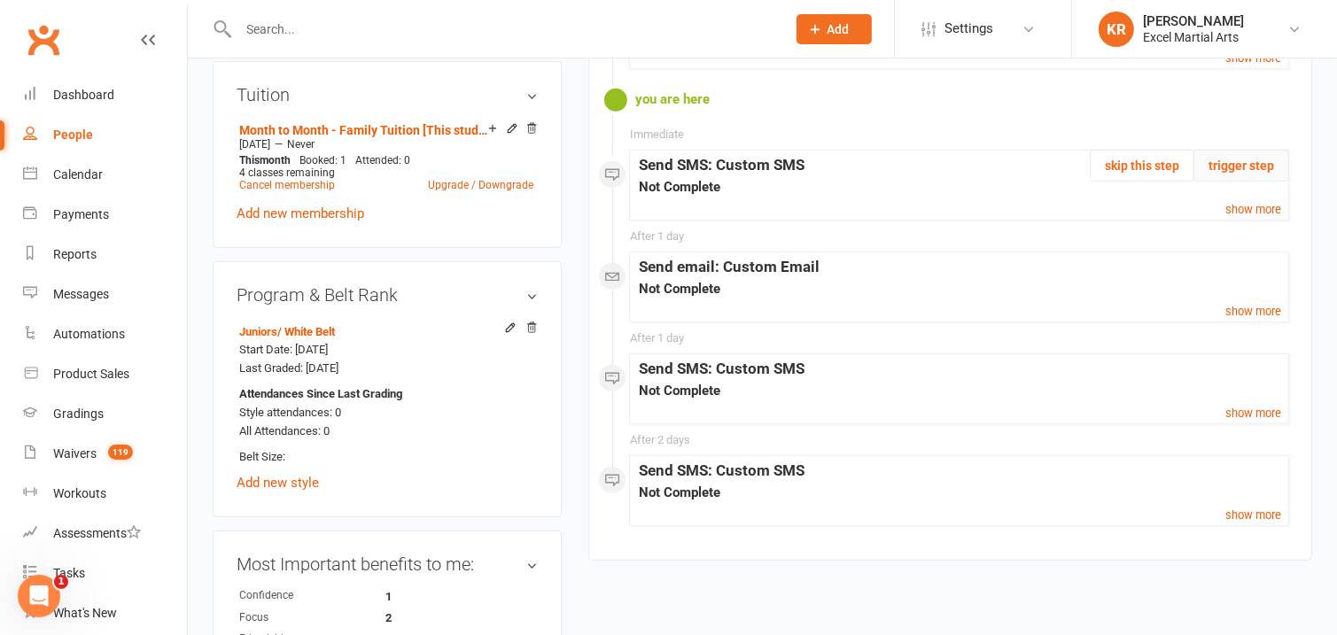
click at [1250, 150] on button "trigger step" at bounding box center [1242, 166] width 96 height 32
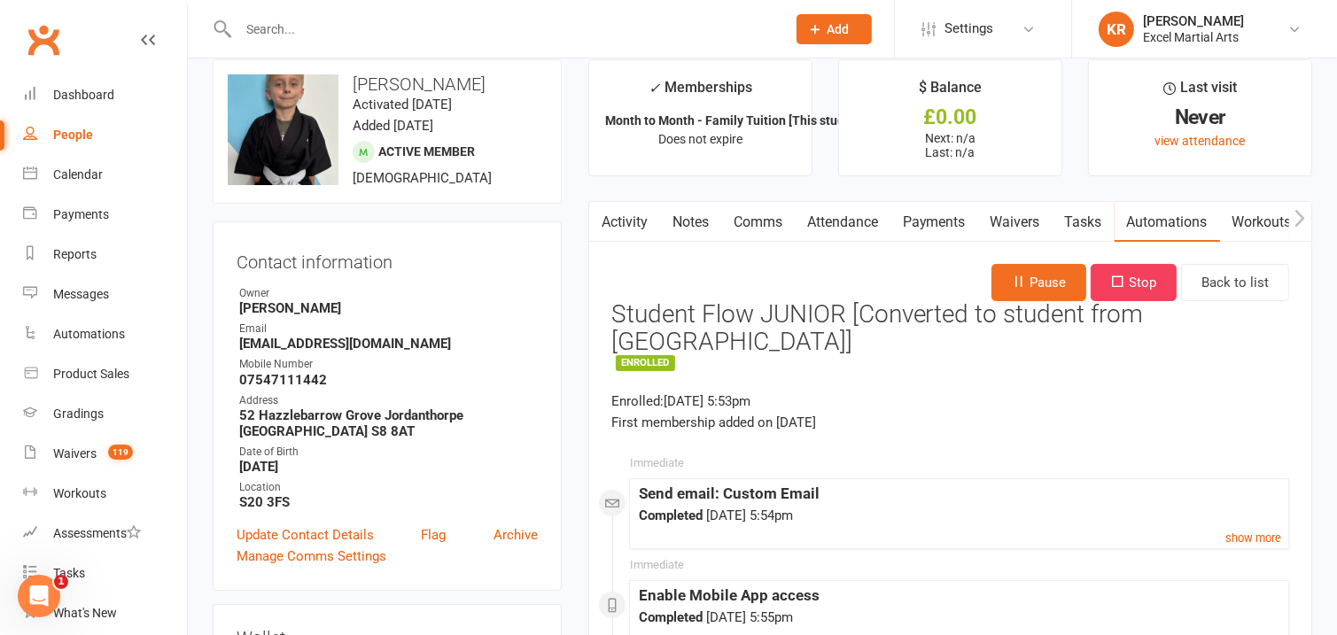
scroll to position [0, 0]
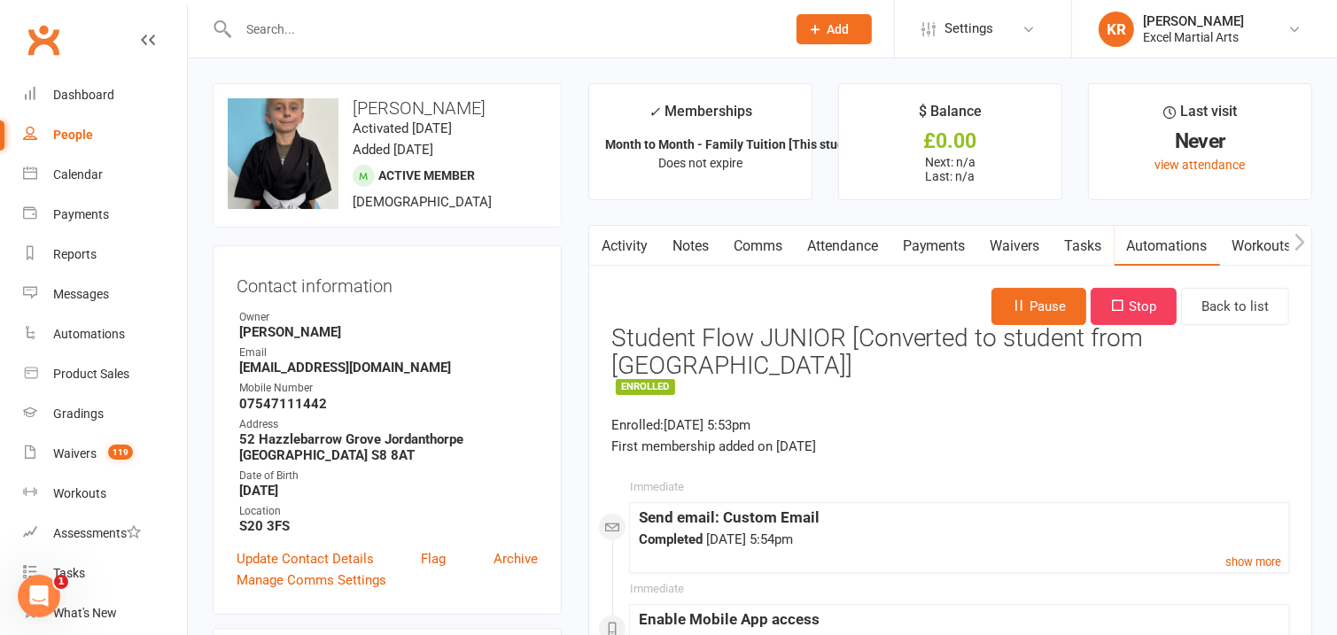
click at [72, 134] on div "People" at bounding box center [73, 135] width 40 height 14
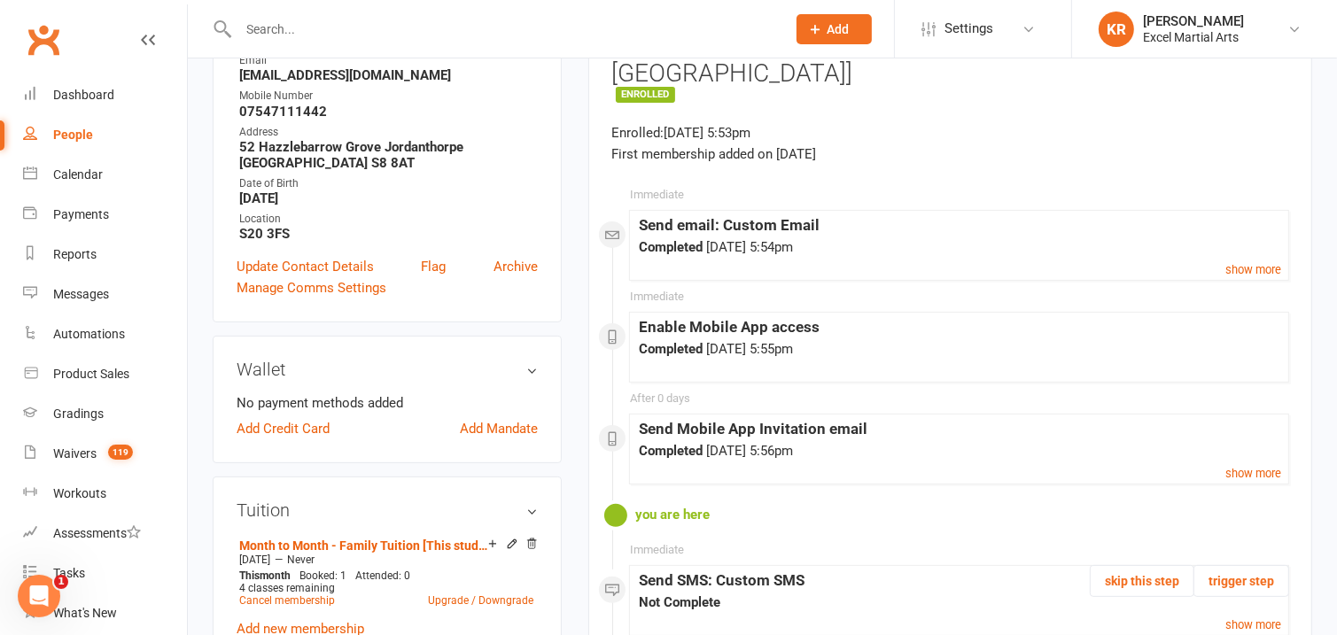
scroll to position [285, 0]
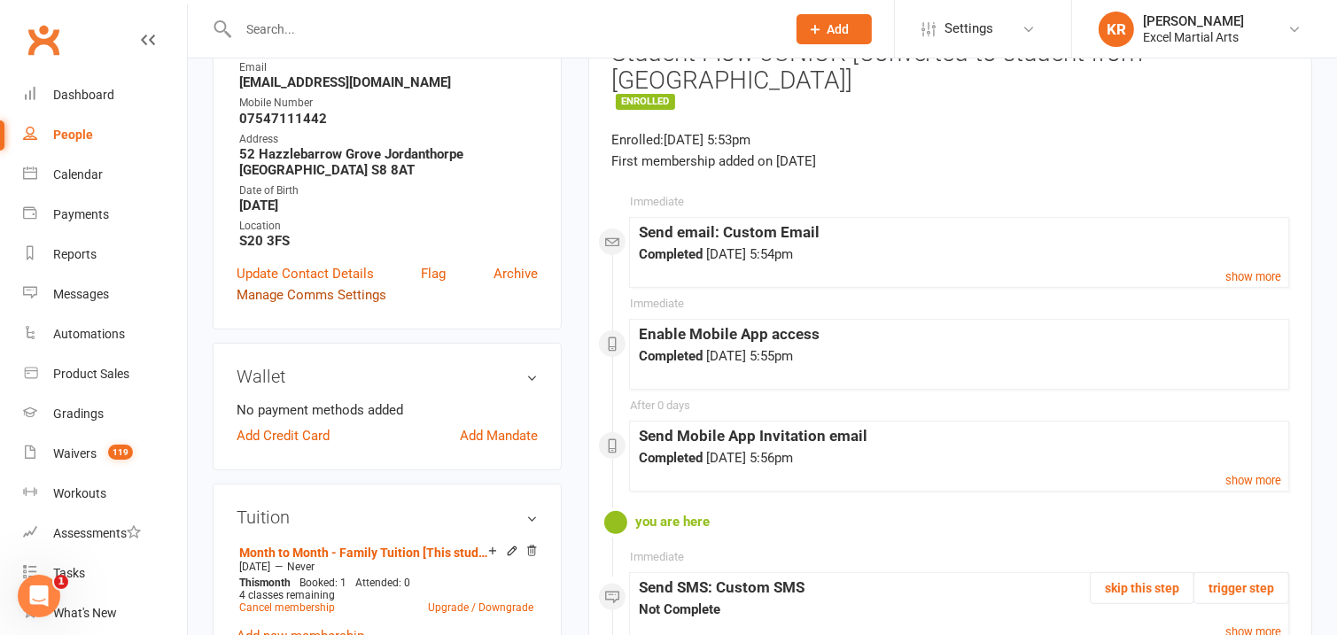
click at [337, 297] on link "Manage Comms Settings" at bounding box center [312, 294] width 150 height 21
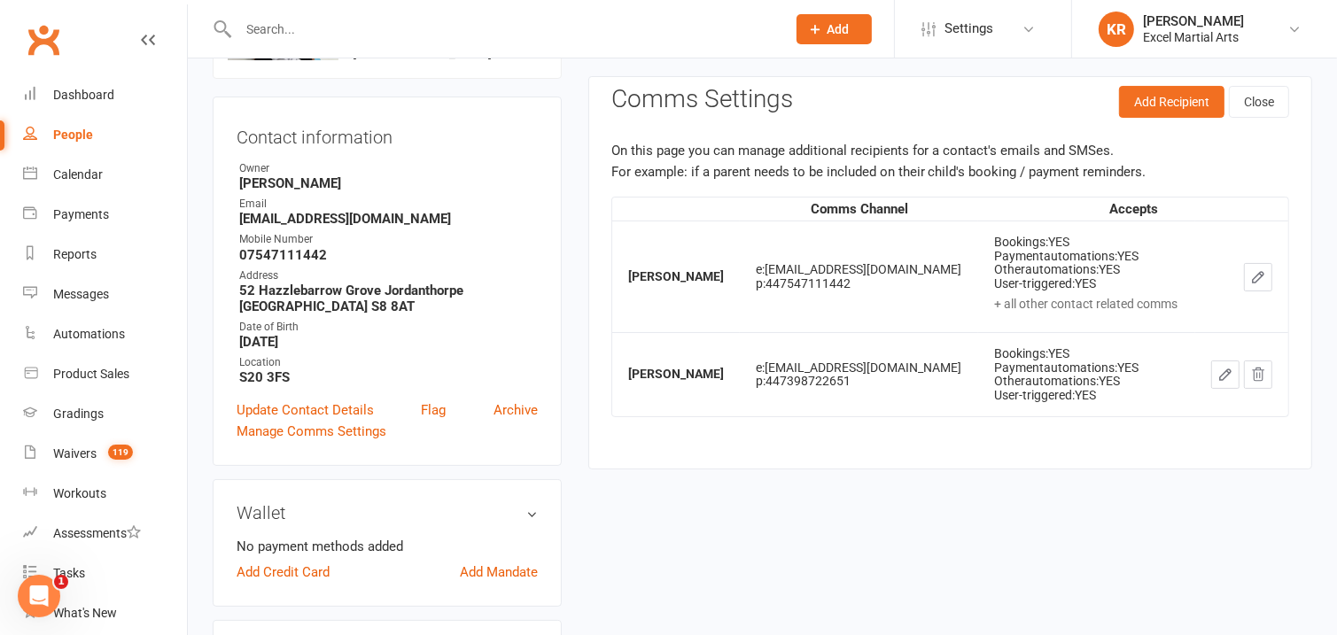
scroll to position [136, 0]
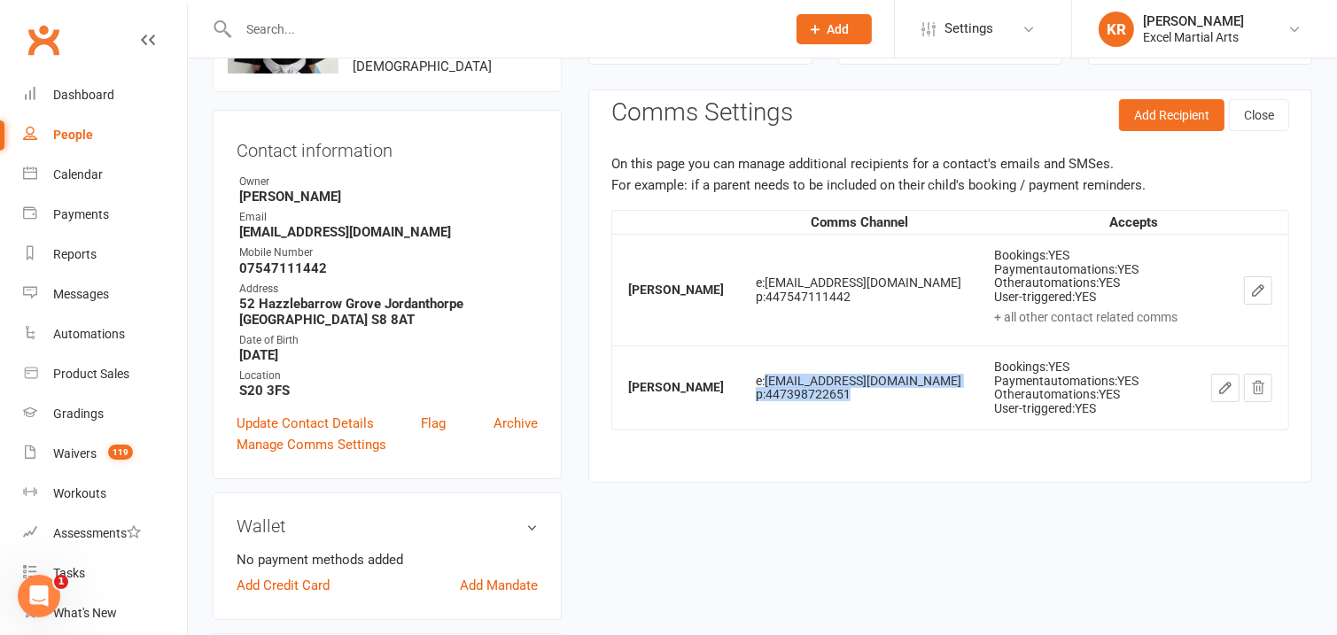
drag, startPoint x: 754, startPoint y: 381, endPoint x: 872, endPoint y: 405, distance: 120.3
click at [872, 405] on td "e: nataliekeane284@hotmail.co.uk p: 447398722651" at bounding box center [859, 388] width 238 height 84
copy td "nataliekeane284@hotmail.co.uk p: 447398722651"
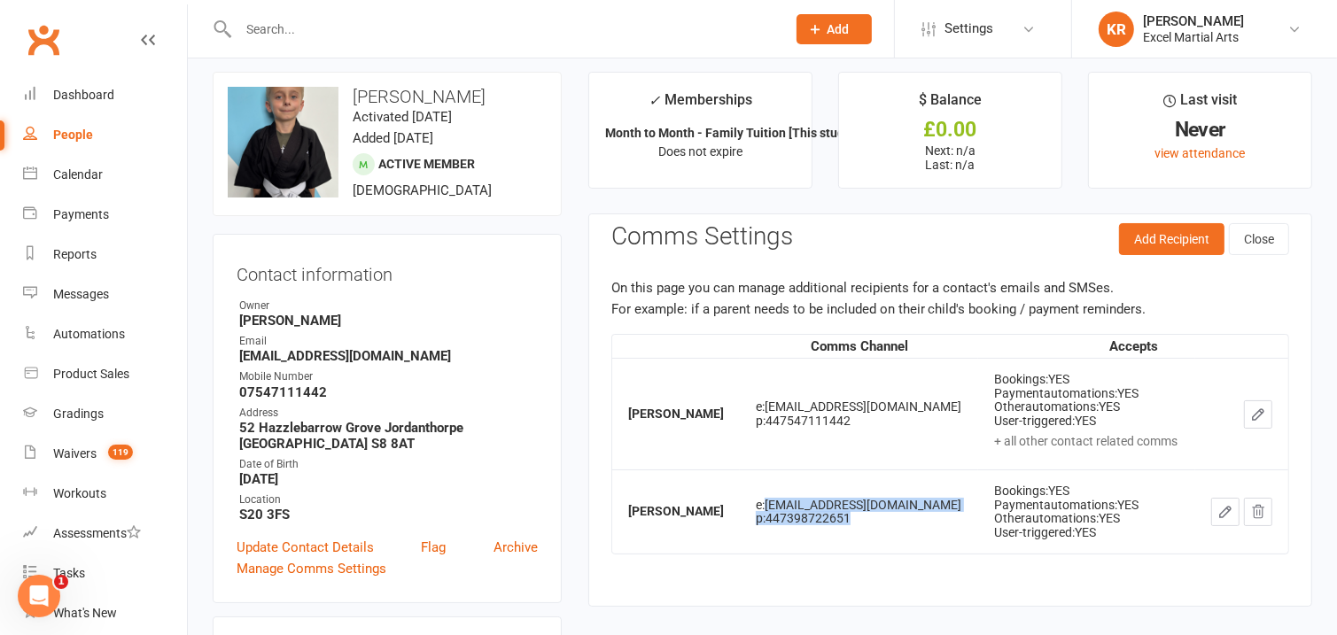
scroll to position [0, 0]
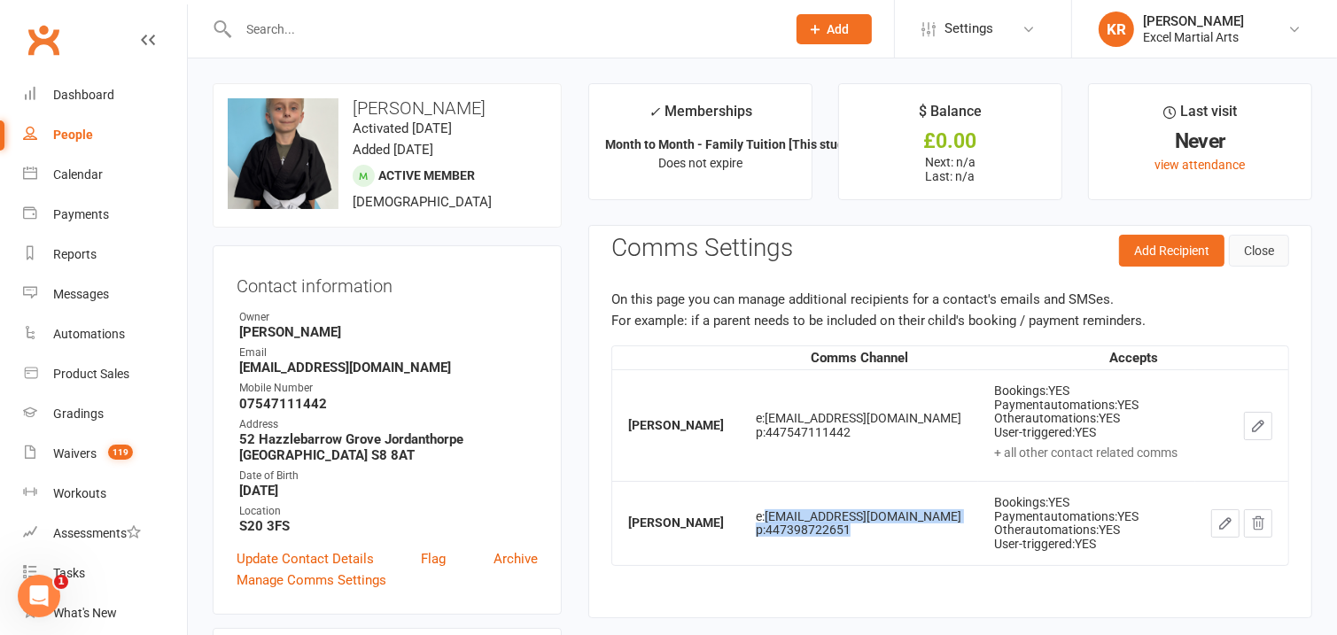
click at [1263, 247] on button "Close" at bounding box center [1259, 251] width 60 height 32
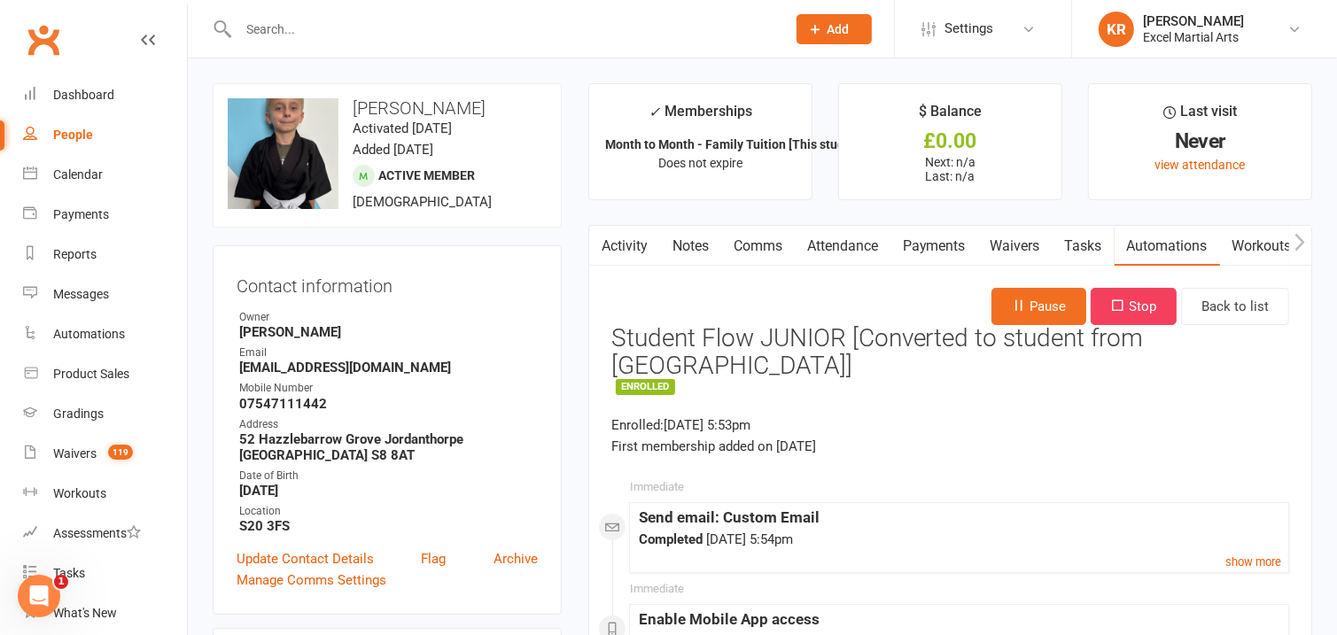
click at [681, 238] on link "Notes" at bounding box center [690, 246] width 61 height 41
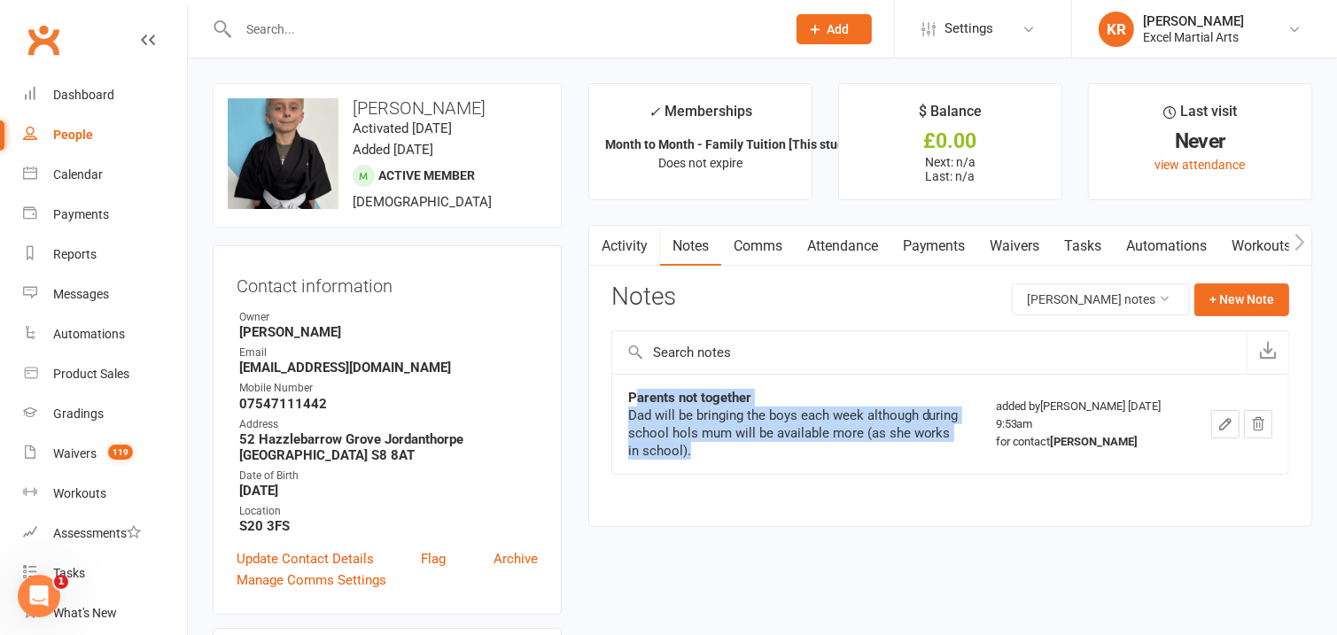
drag, startPoint x: 634, startPoint y: 399, endPoint x: 723, endPoint y: 451, distance: 103.7
click at [723, 451] on div "Parents not together Dad will be bringing the boys each week although during sc…" at bounding box center [796, 424] width 336 height 71
copy div "arents not together Dad will be bringing the boys each week although during sch…"
click at [1150, 241] on link "Automations" at bounding box center [1167, 246] width 105 height 41
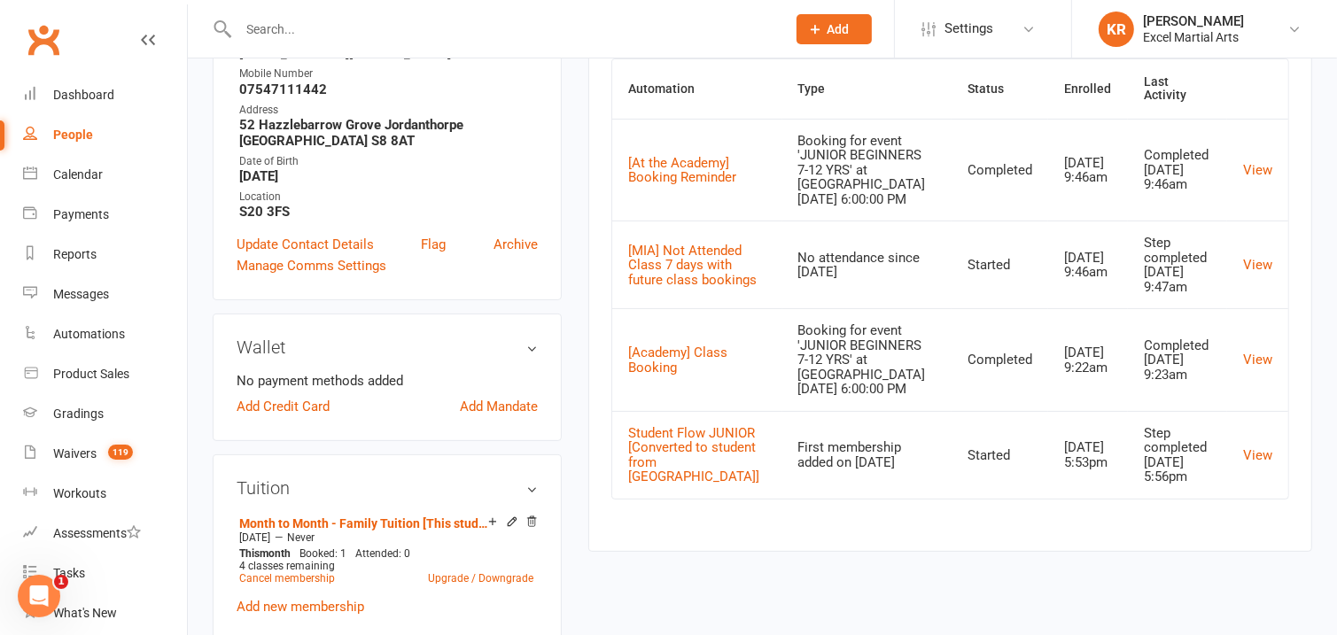
scroll to position [318, 0]
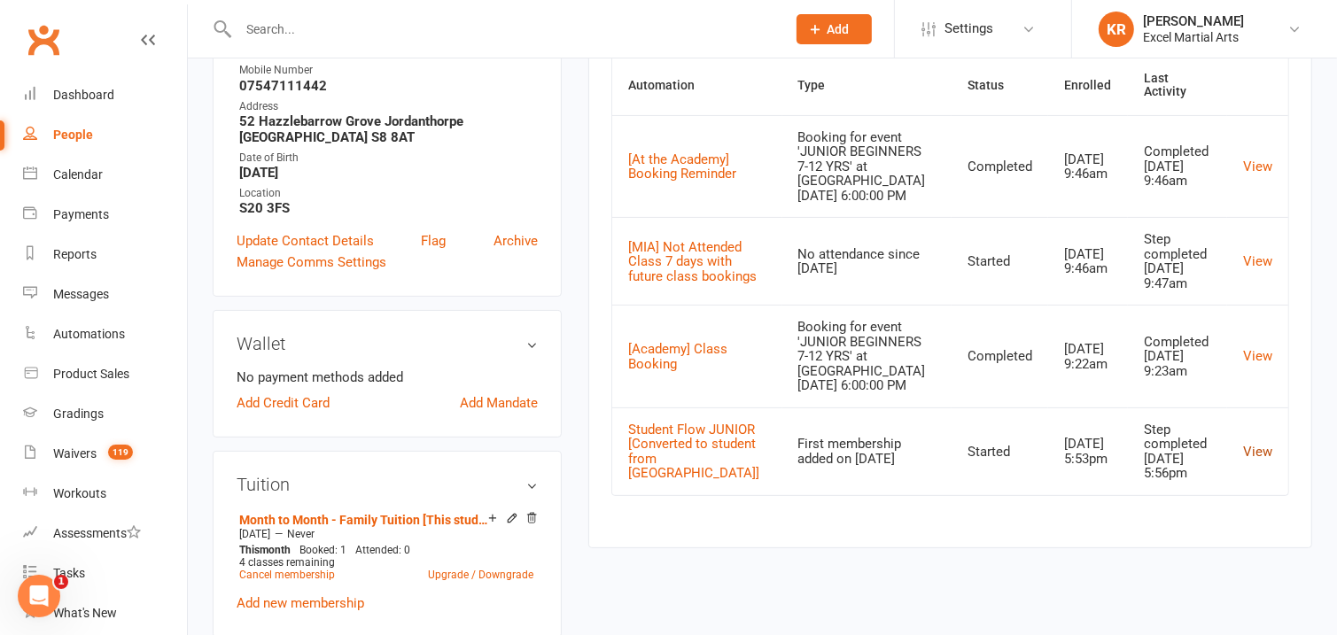
click at [1263, 444] on link "View" at bounding box center [1257, 452] width 29 height 16
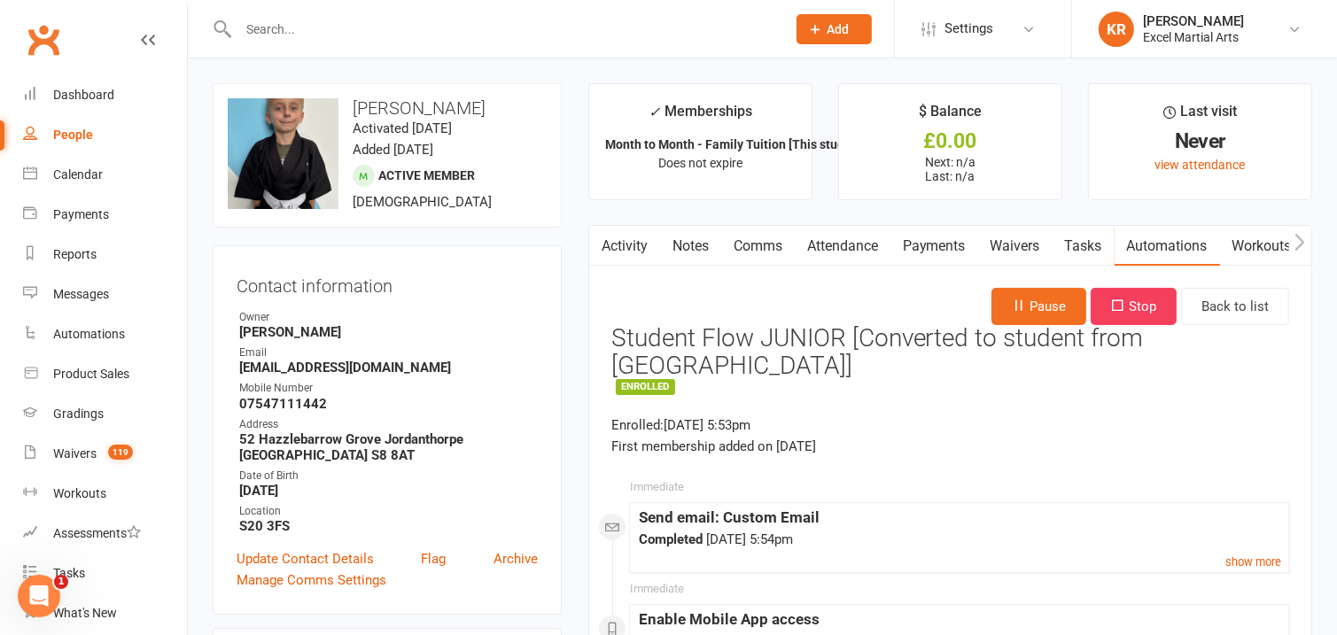
click at [631, 258] on link "Activity" at bounding box center [624, 246] width 71 height 41
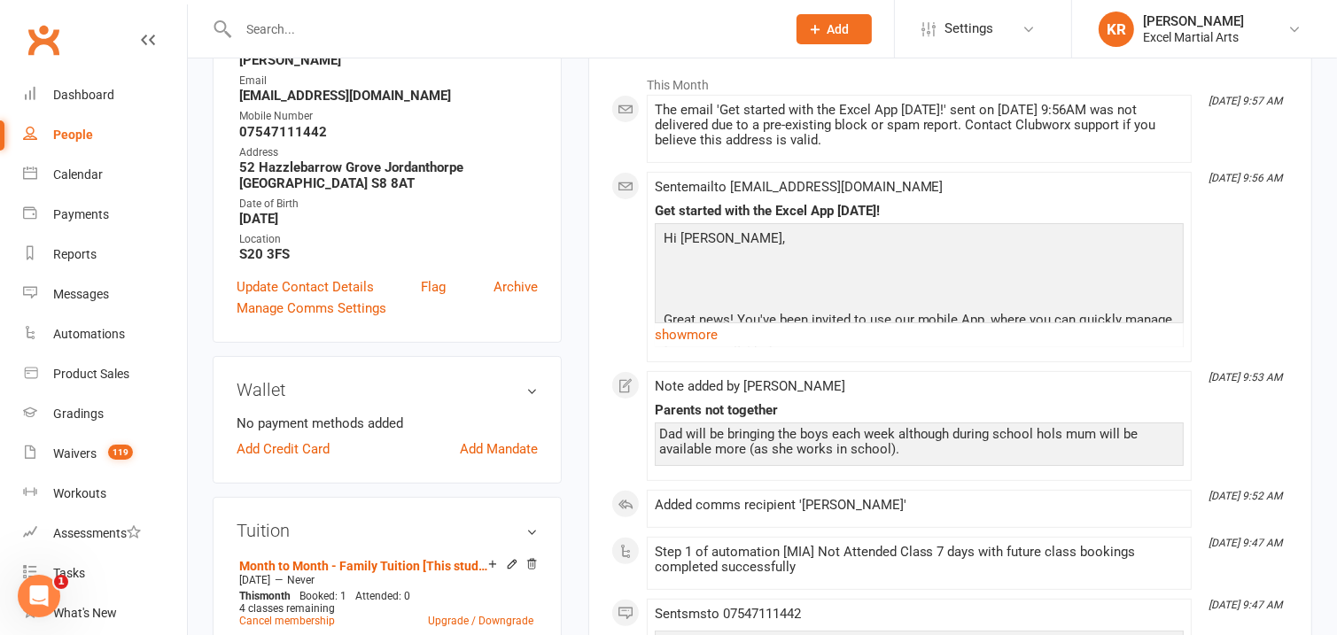
scroll to position [236, 0]
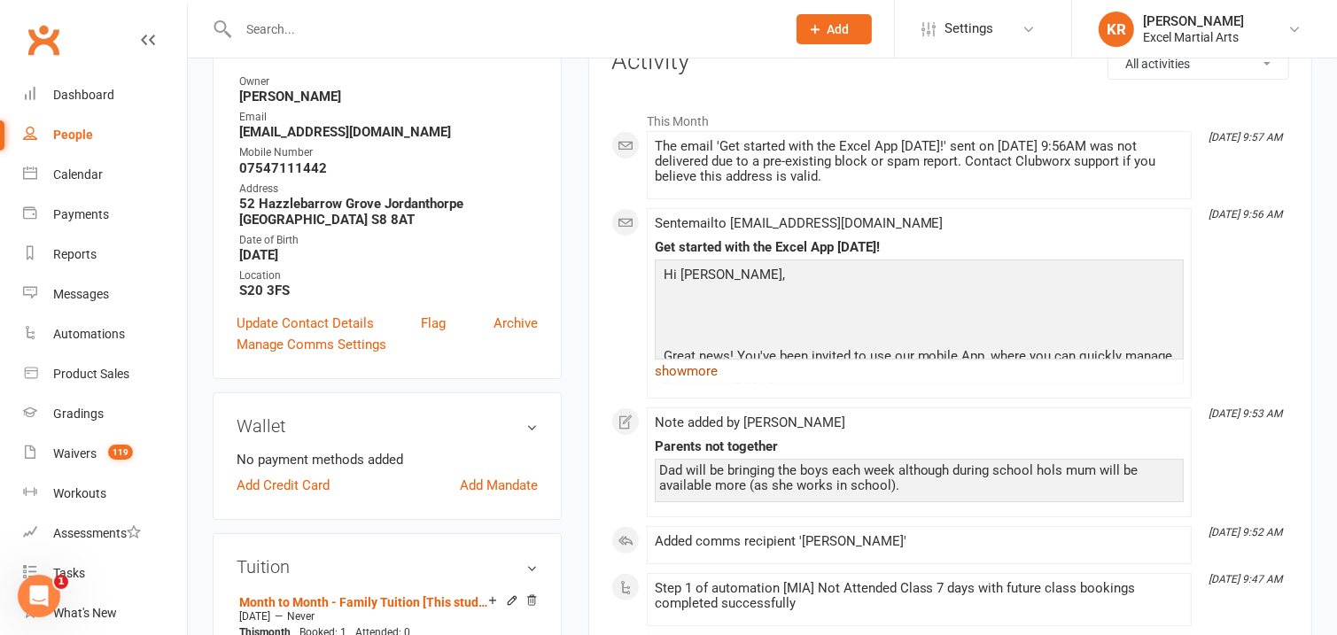
click at [669, 374] on link "show more" at bounding box center [919, 371] width 529 height 25
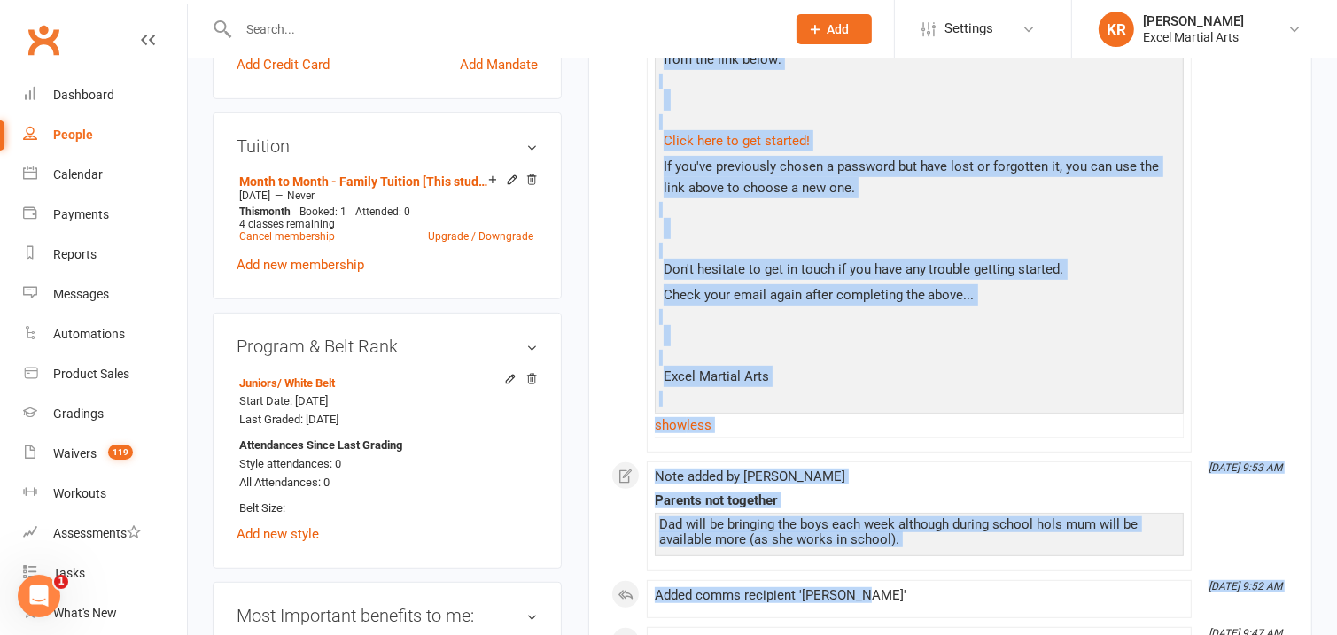
scroll to position [764, 0]
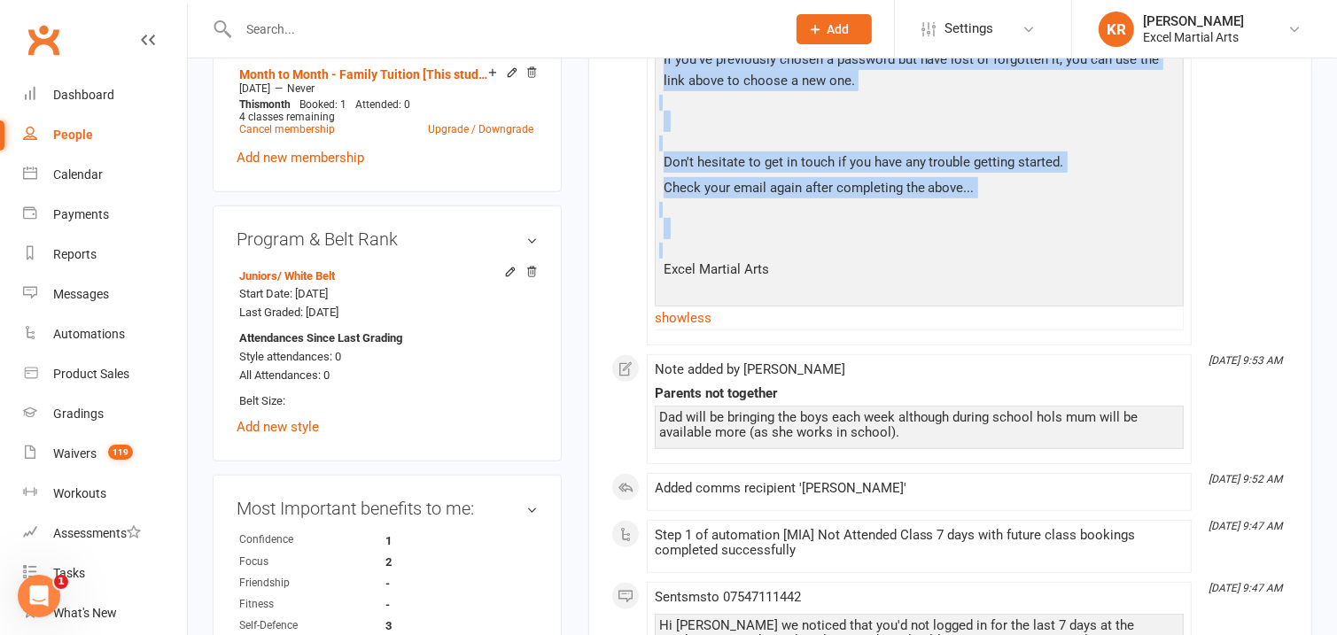
drag, startPoint x: 658, startPoint y: 70, endPoint x: 911, endPoint y: 287, distance: 333.8
click at [911, 287] on div "Get started with the Excel App today! Hi Callum, Great news! You've been invite…" at bounding box center [919, 21] width 529 height 619
copy div "Get started with the Excel App today! Hi Callum, Great news! You've been invite…"
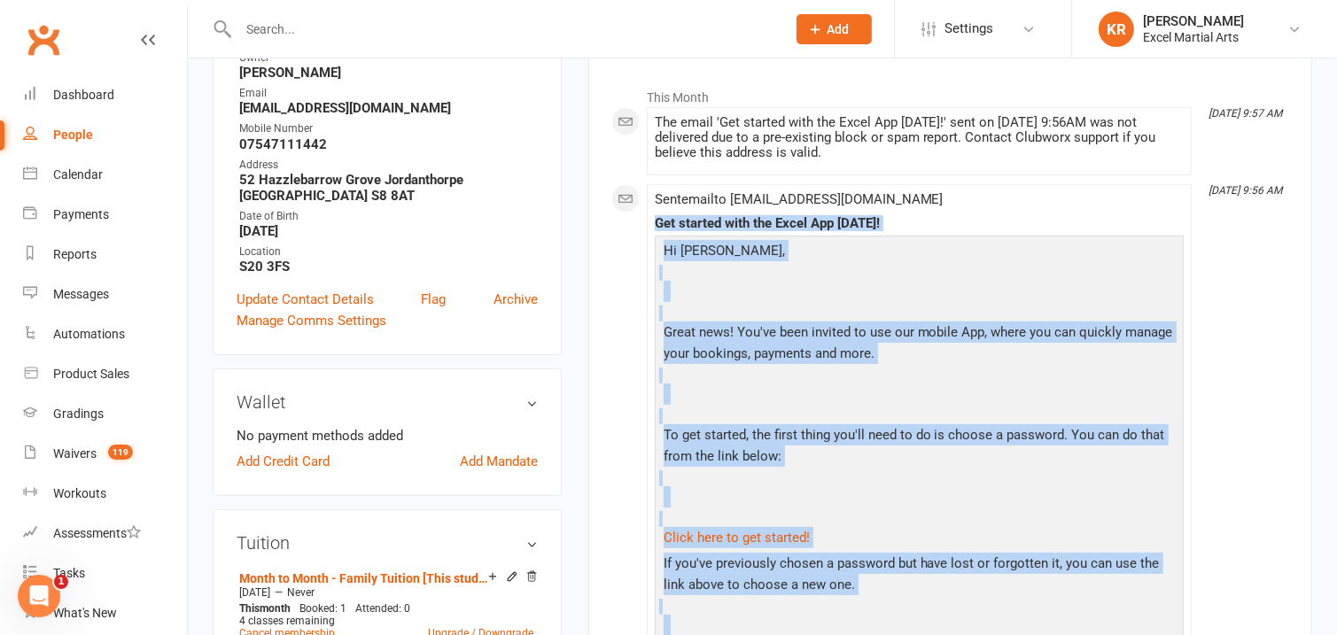
scroll to position [77, 0]
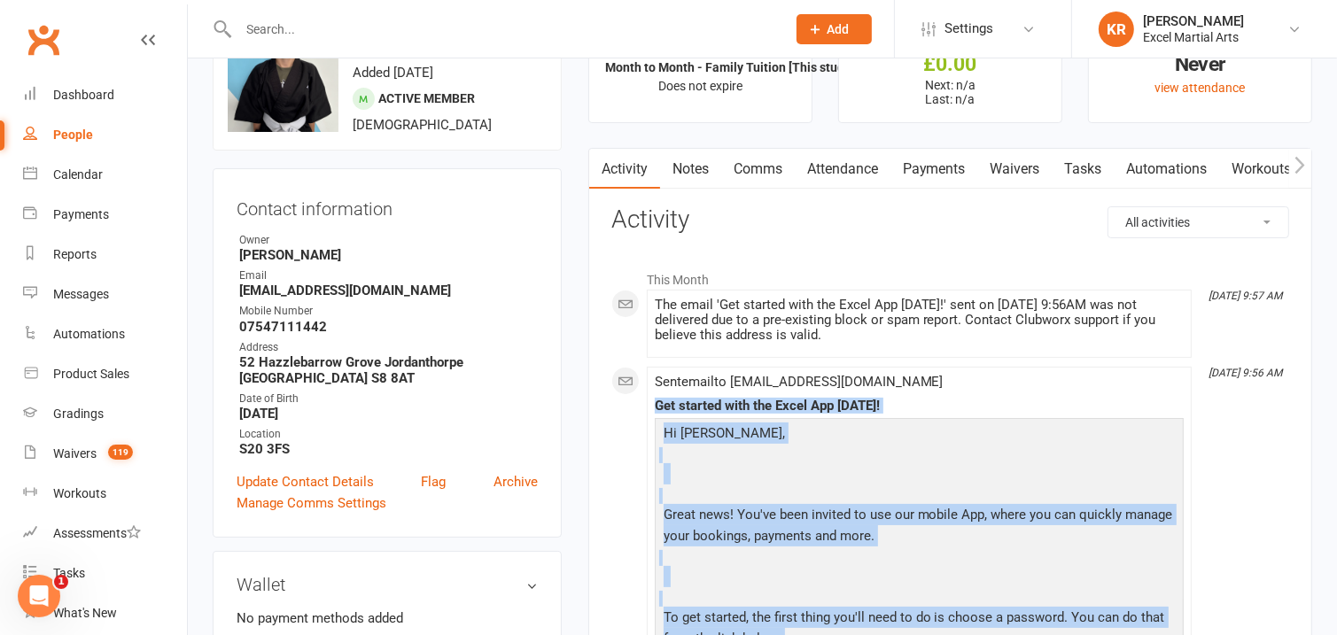
click at [773, 174] on link "Comms" at bounding box center [758, 169] width 74 height 41
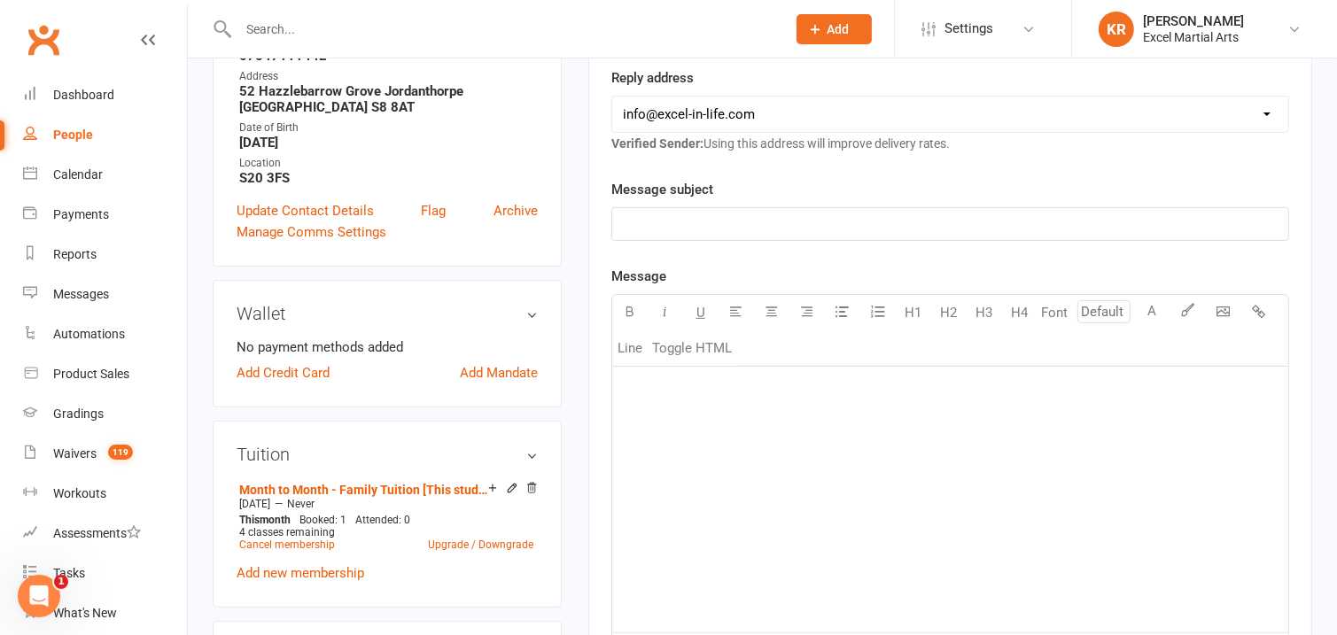
scroll to position [394, 0]
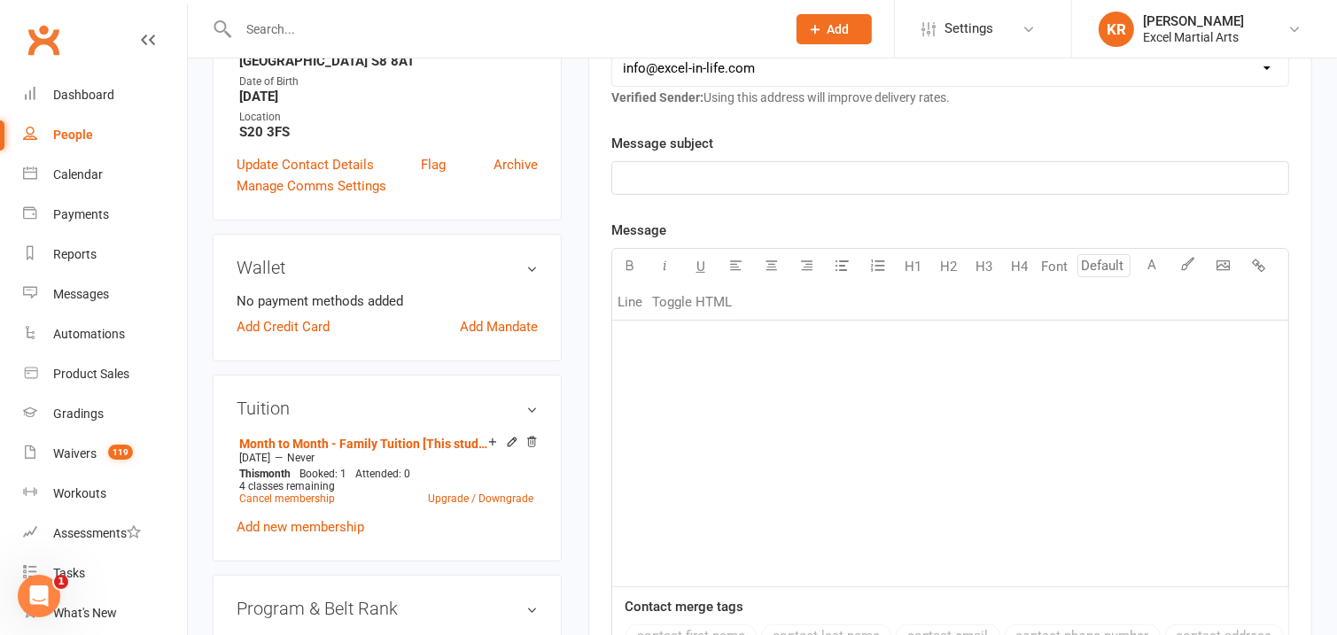
click at [774, 363] on div "﻿" at bounding box center [950, 454] width 676 height 266
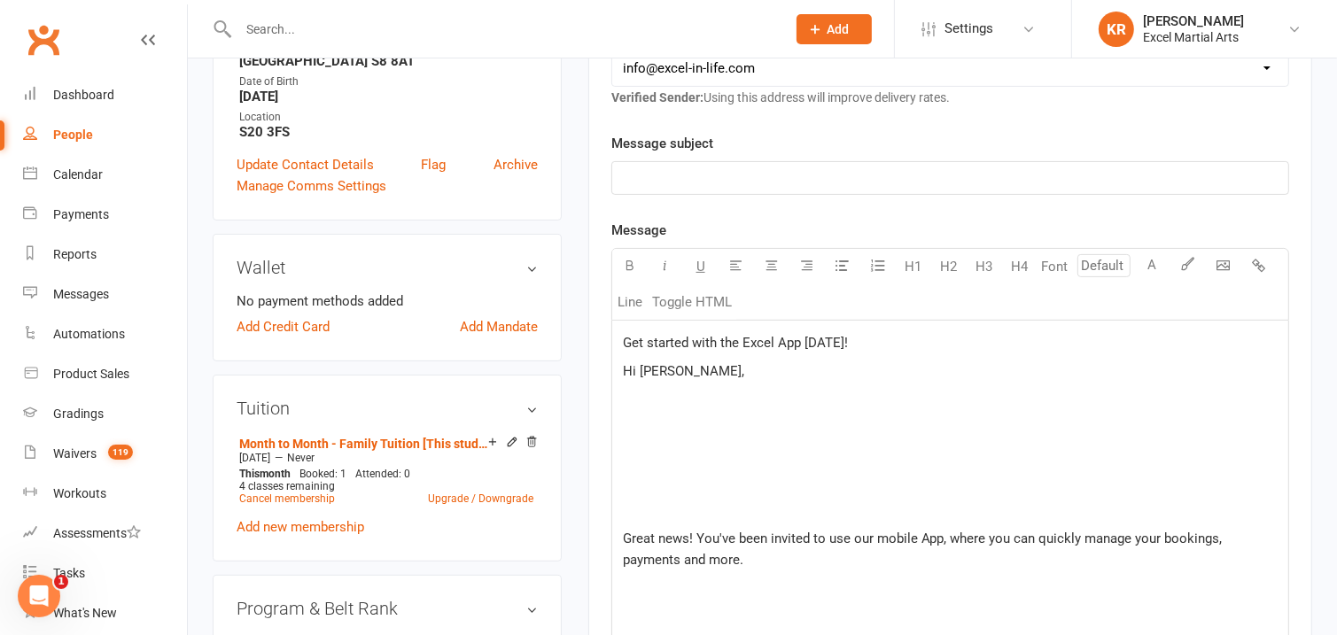
scroll to position [1494, 0]
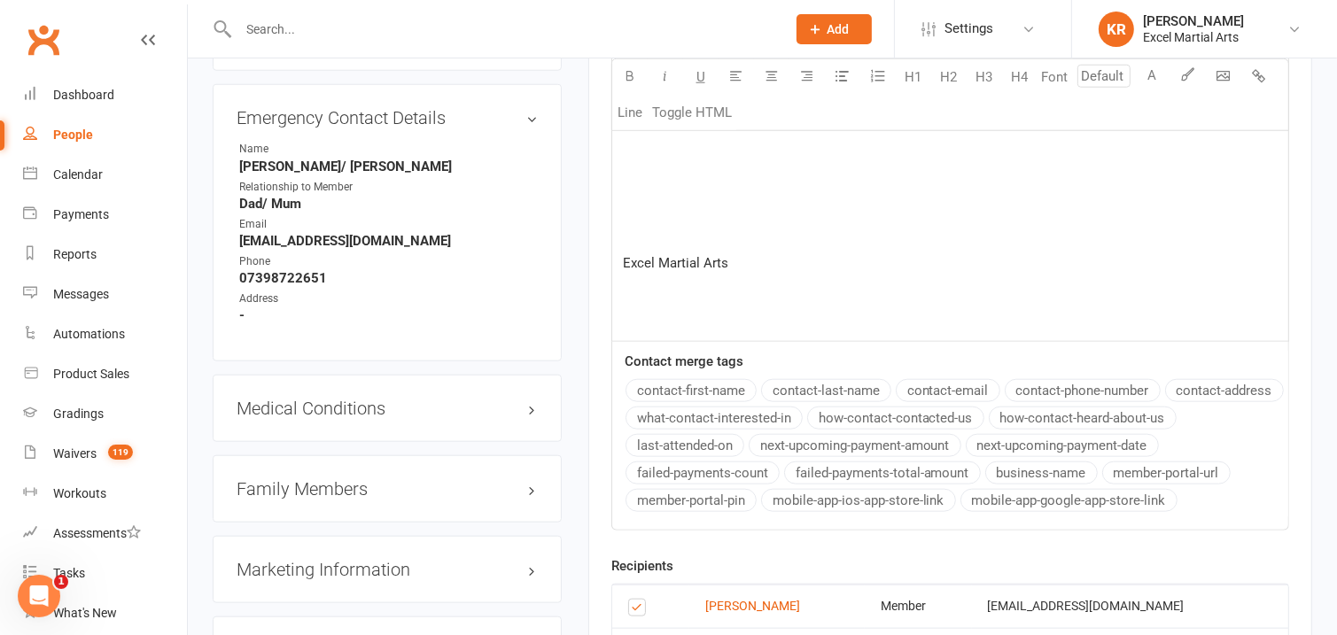
click at [712, 243] on p "﻿" at bounding box center [950, 234] width 655 height 21
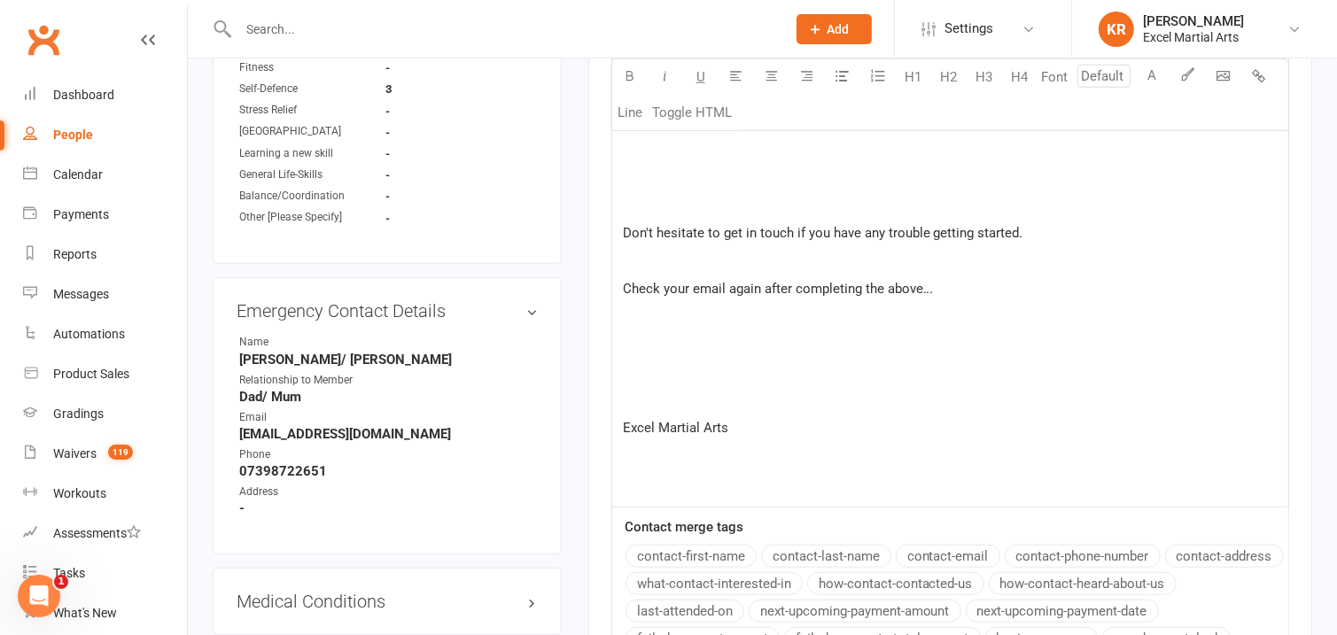
scroll to position [1296, 0]
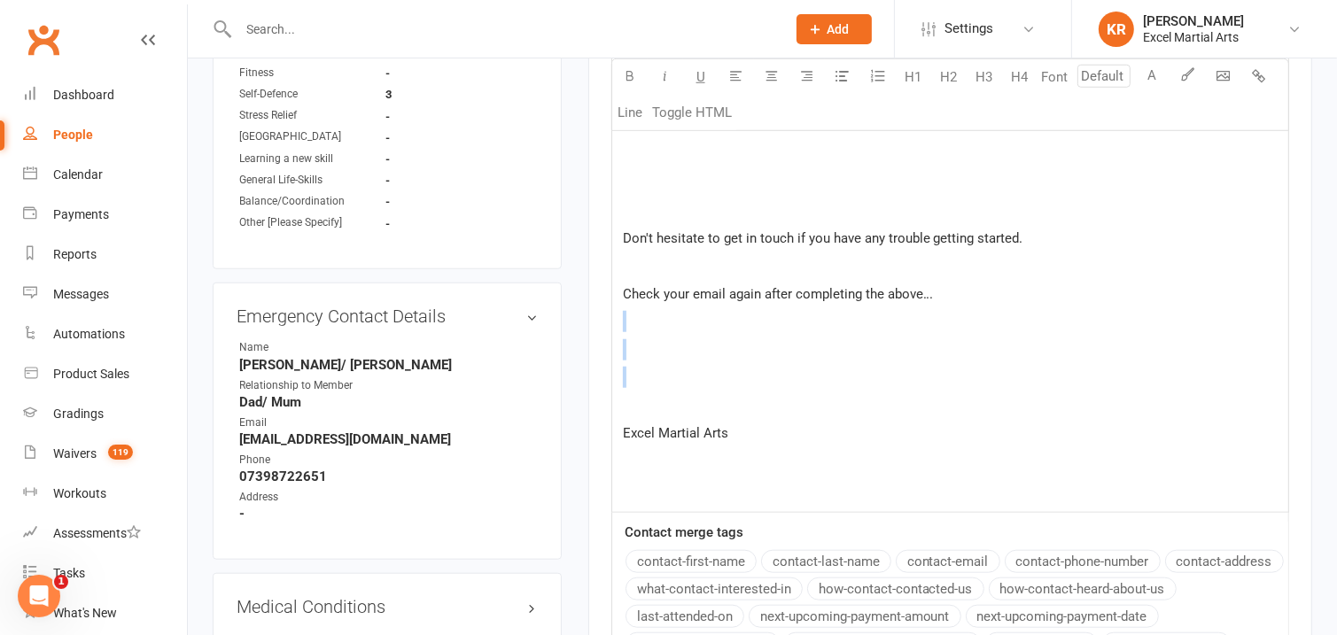
drag, startPoint x: 701, startPoint y: 328, endPoint x: 713, endPoint y: 378, distance: 52.0
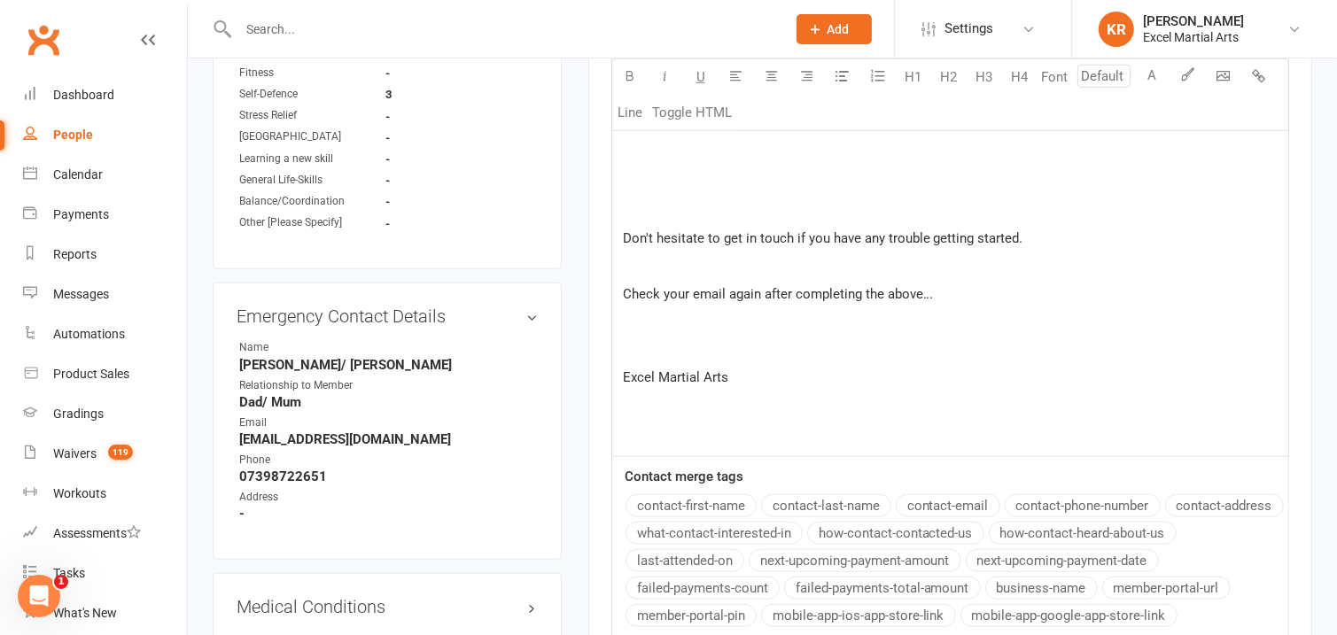
click at [684, 347] on p "﻿" at bounding box center [950, 349] width 655 height 21
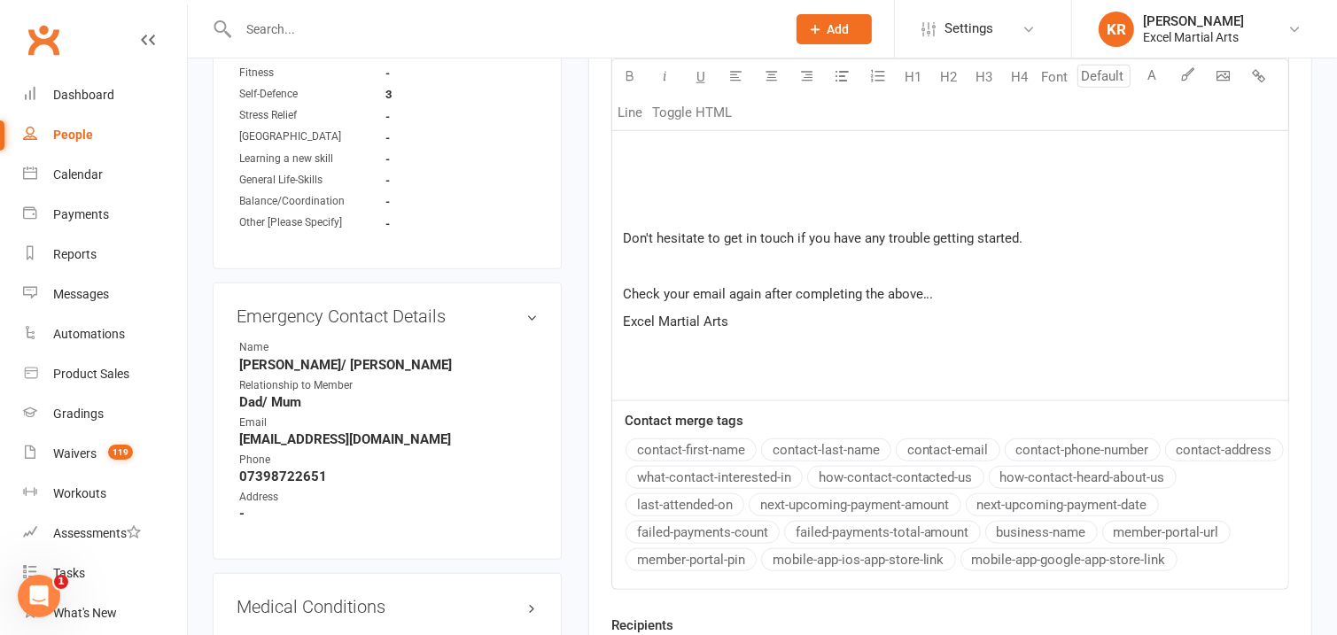
click at [678, 273] on p "﻿" at bounding box center [950, 265] width 655 height 21
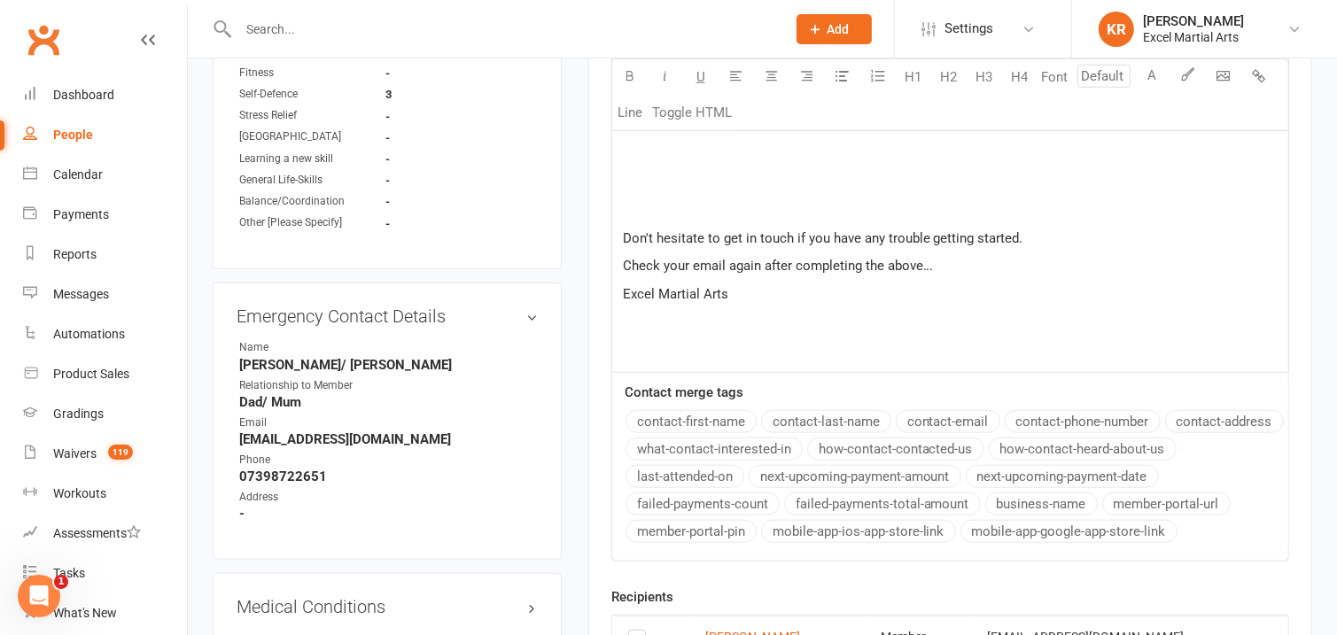
click at [978, 268] on p "Check your email again after completing the above..." at bounding box center [950, 265] width 655 height 21
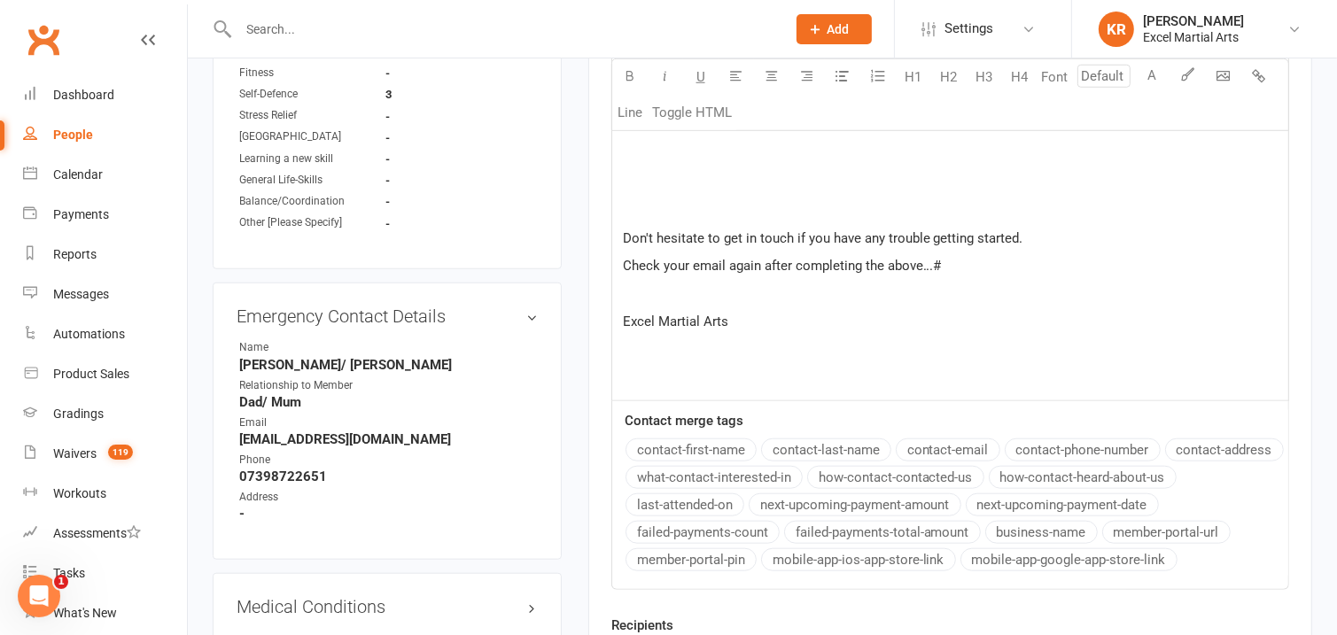
click at [1001, 245] on span "Don't hesitate to get in touch if you have any trouble getting started." at bounding box center [823, 238] width 401 height 16
click at [995, 257] on p "Check your email again after completing the above...#" at bounding box center [950, 265] width 655 height 21
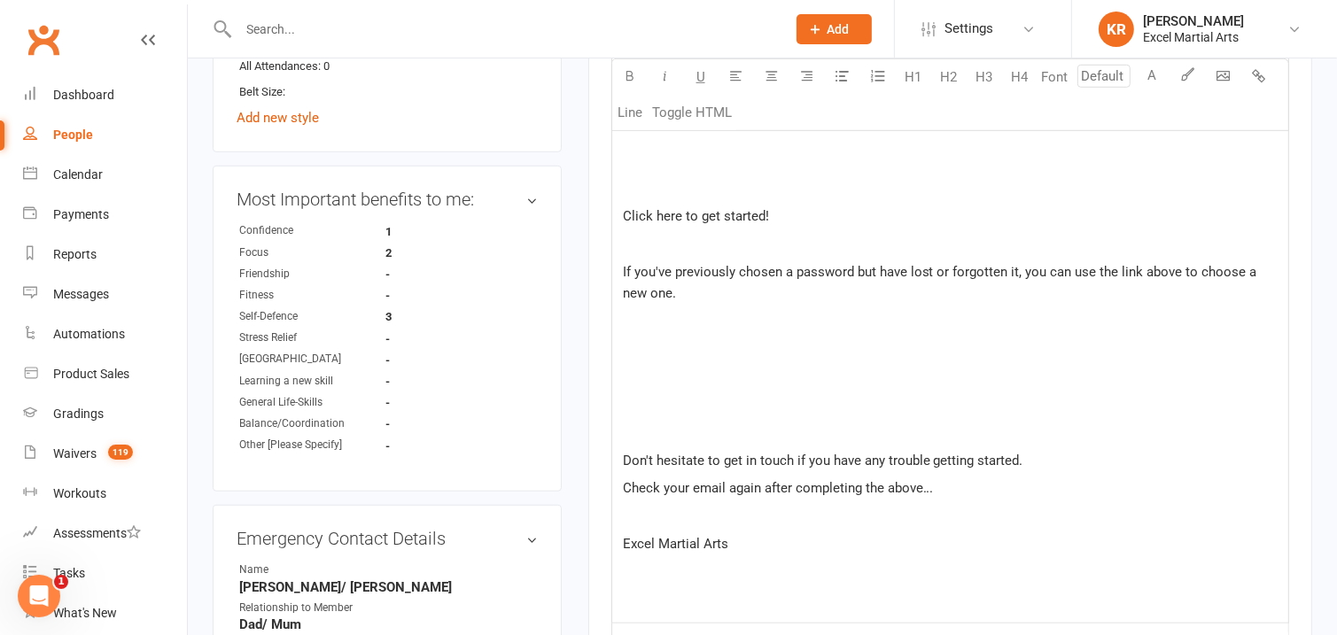
scroll to position [1010, 0]
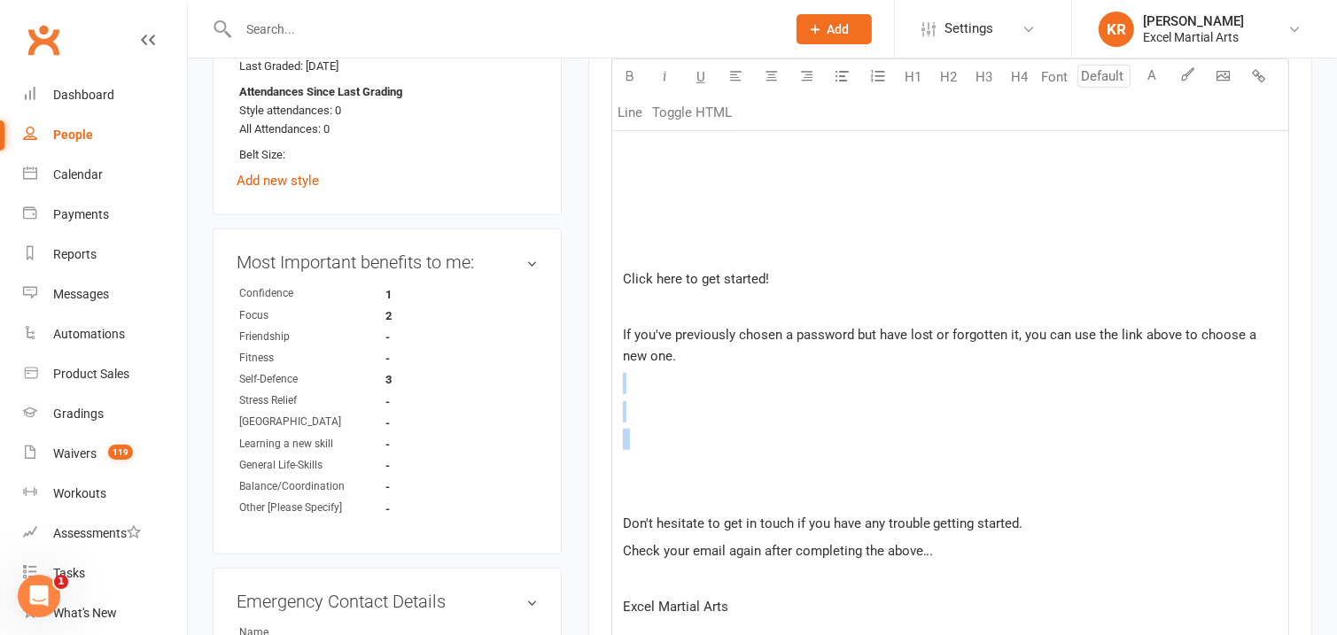
drag, startPoint x: 650, startPoint y: 393, endPoint x: 655, endPoint y: 466, distance: 73.7
click at [655, 466] on div "Get started with the Excel App today! Hi Callum, ﻿ ﻿ ﻿ ﻿ Great news! You've bee…" at bounding box center [950, 195] width 676 height 981
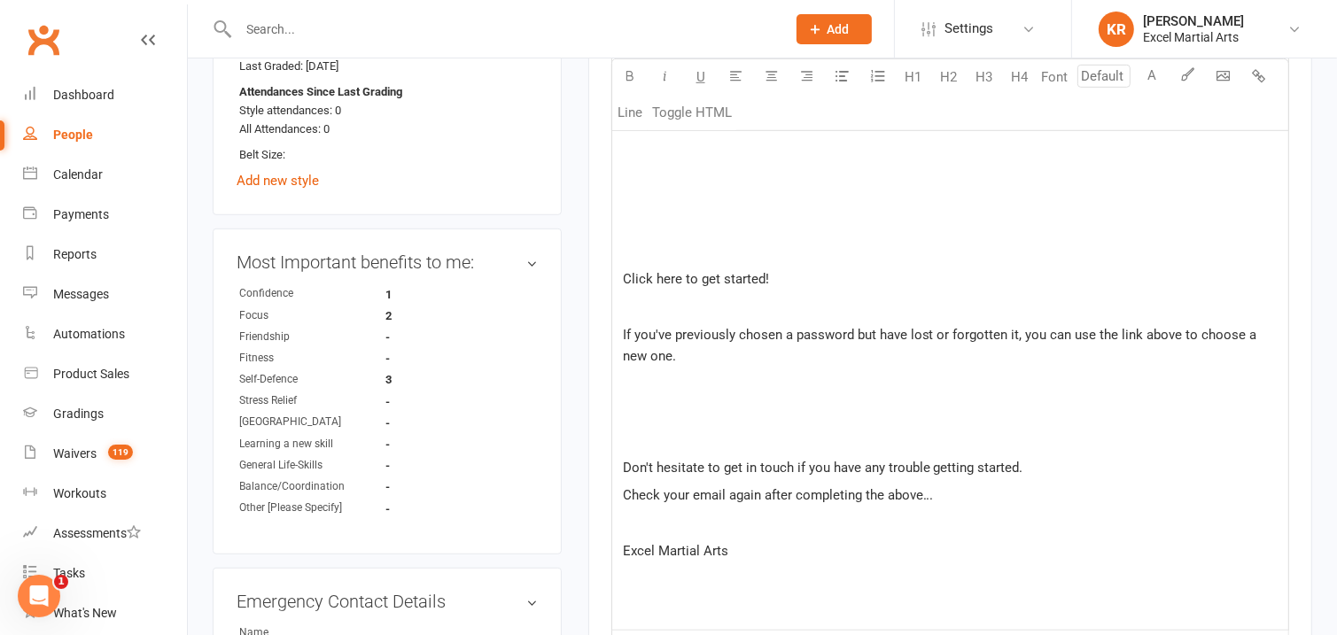
click at [659, 420] on p "﻿" at bounding box center [950, 411] width 655 height 21
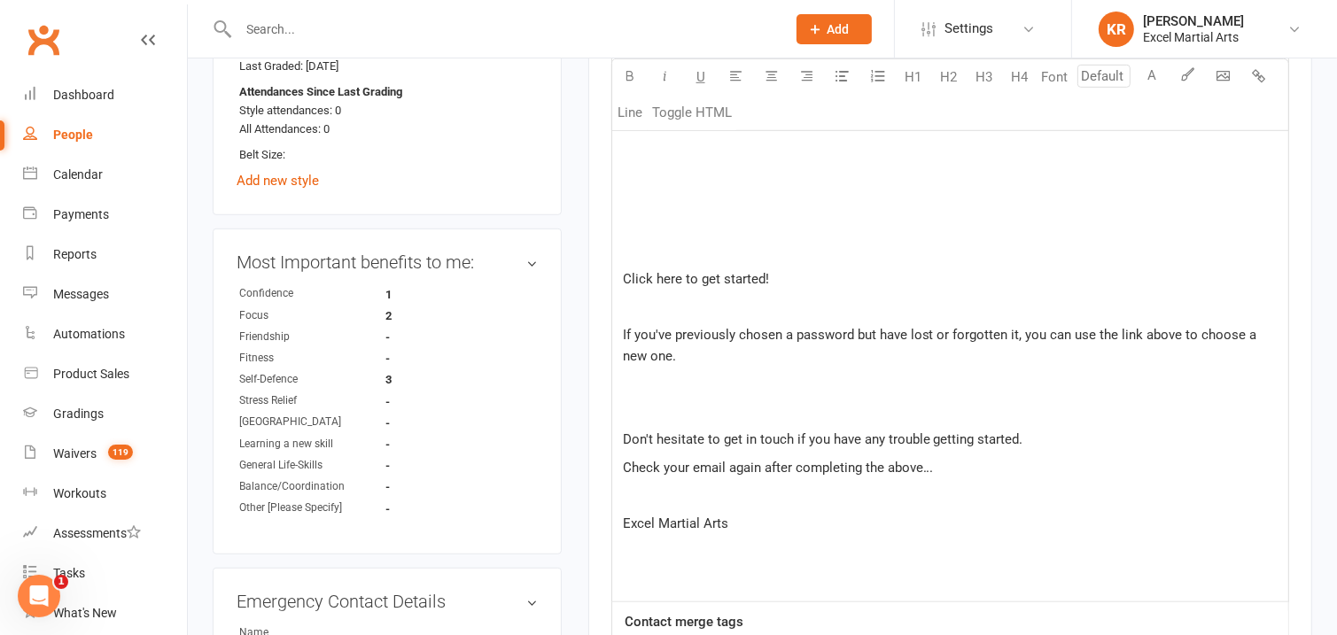
click at [662, 407] on p "﻿" at bounding box center [950, 411] width 655 height 21
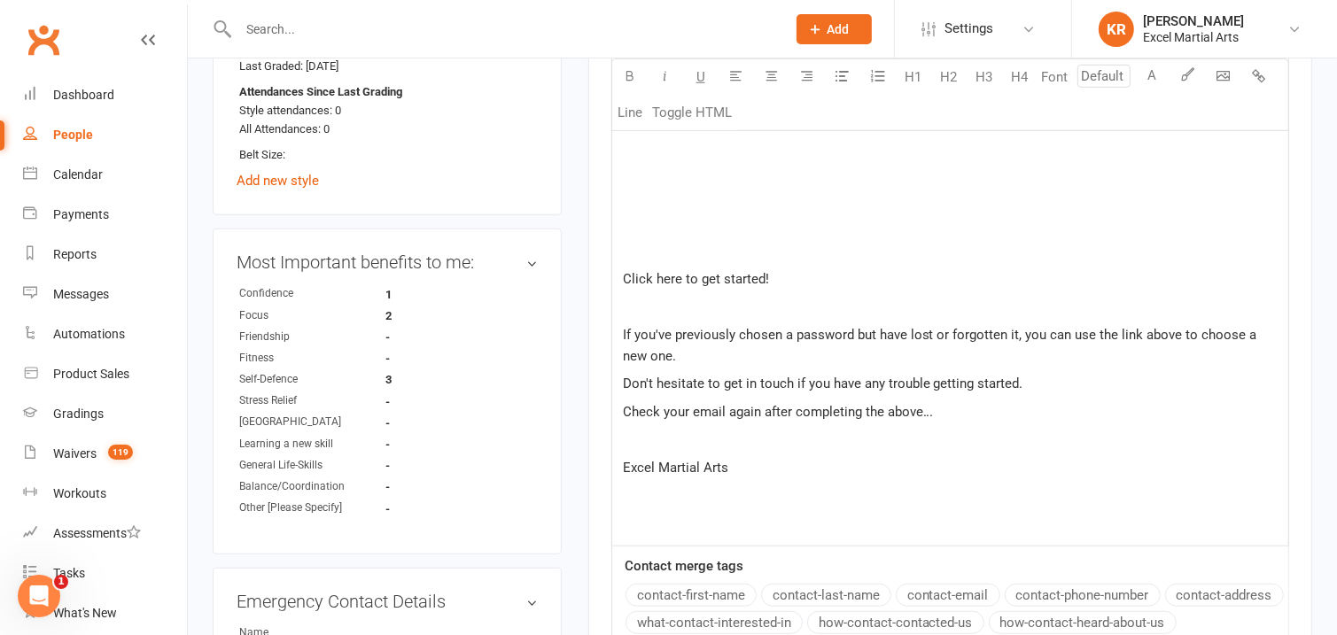
click at [1028, 316] on p "﻿" at bounding box center [950, 306] width 655 height 21
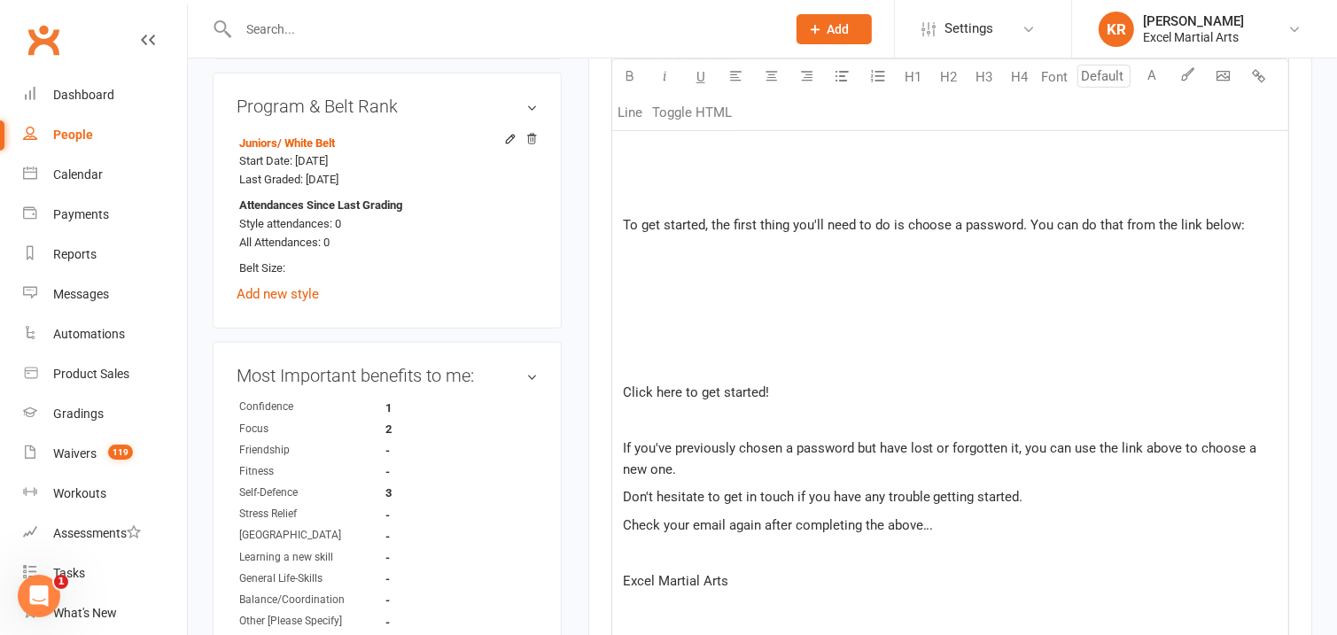
scroll to position [889, 0]
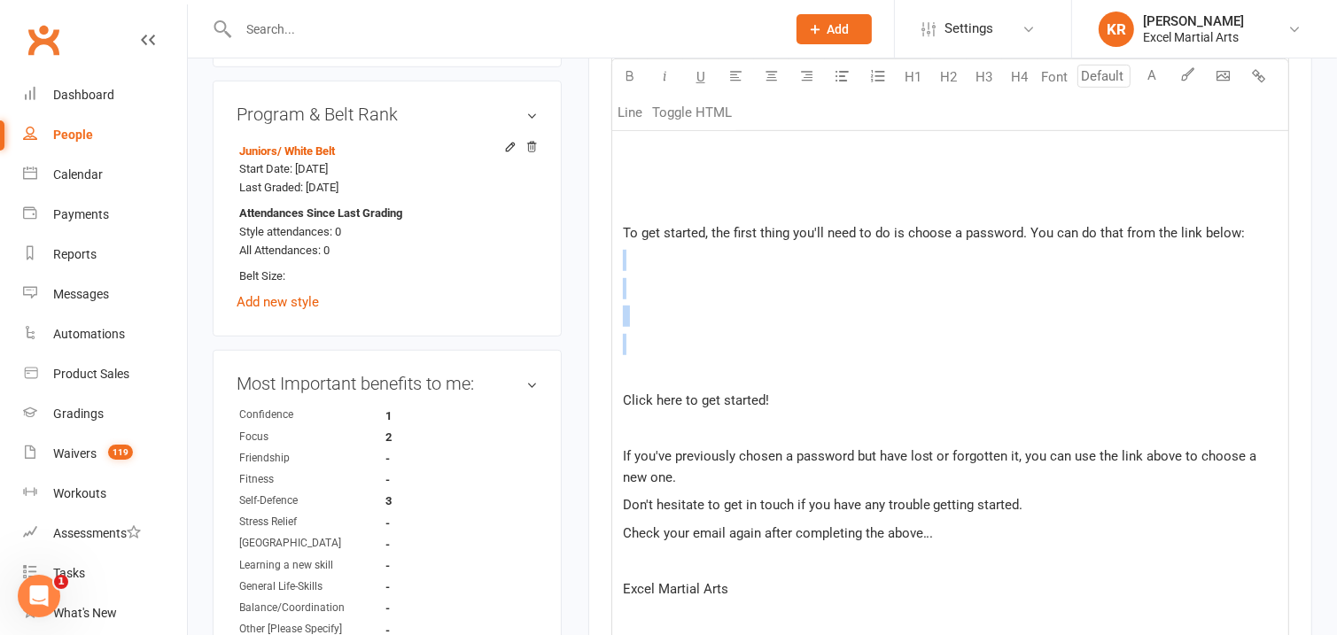
drag, startPoint x: 681, startPoint y: 270, endPoint x: 658, endPoint y: 363, distance: 95.7
click at [658, 363] on div "Get started with the Excel App today! Hi Callum, ﻿ ﻿ ﻿ ﻿ Great news! You've bee…" at bounding box center [950, 247] width 676 height 842
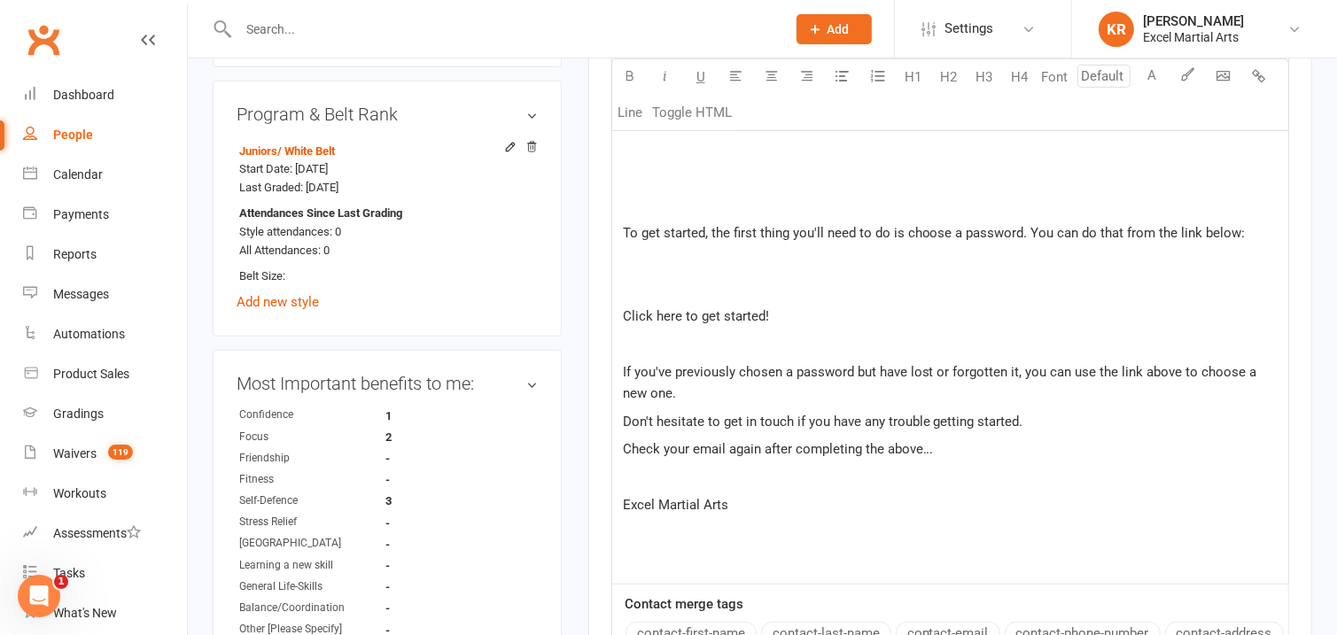
click at [645, 291] on p "﻿" at bounding box center [950, 288] width 655 height 21
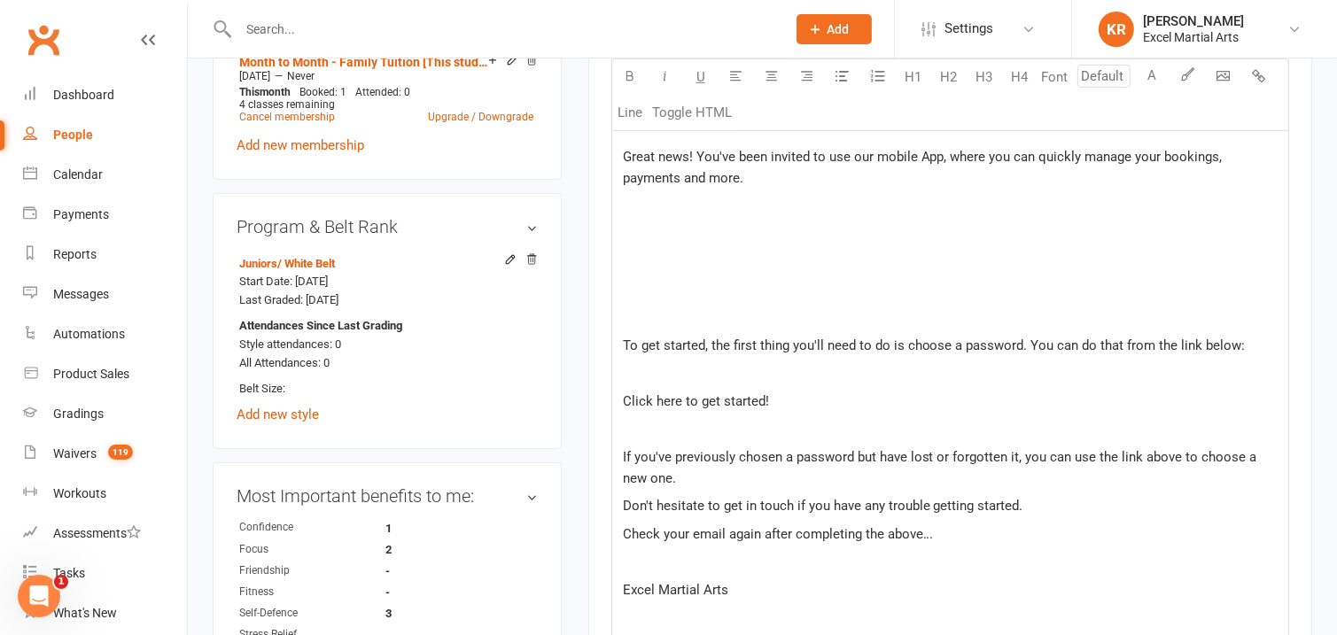
scroll to position [737, 0]
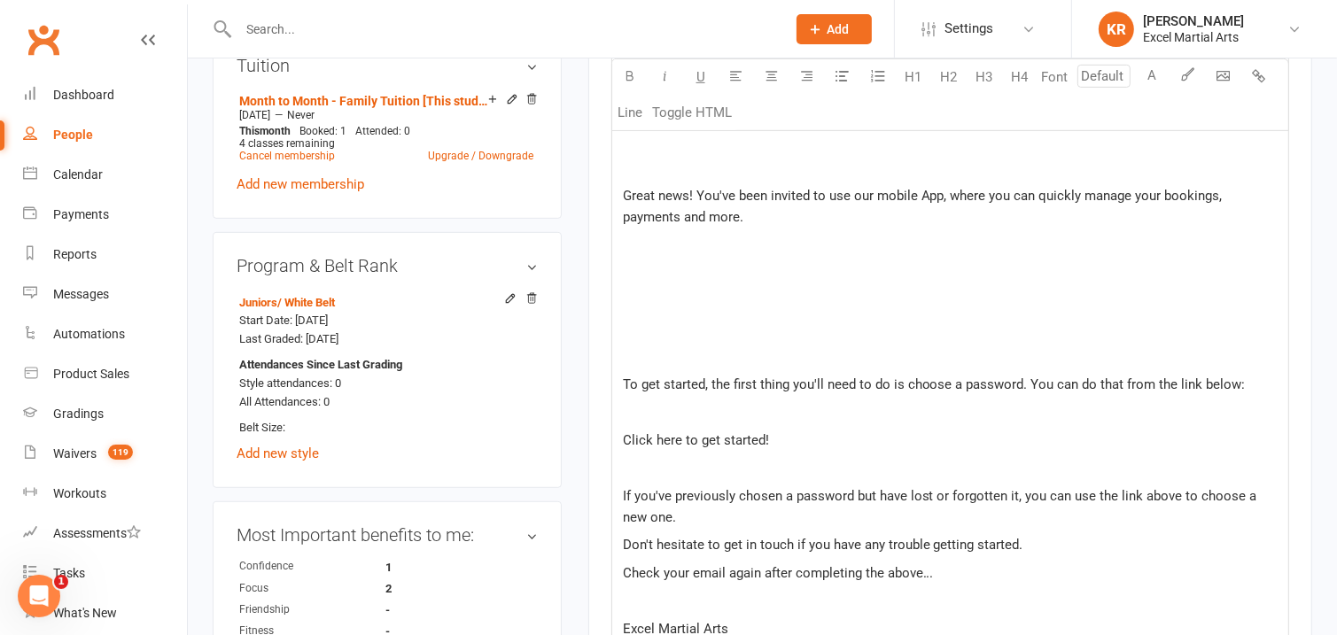
click at [718, 322] on p "﻿" at bounding box center [950, 328] width 655 height 21
drag, startPoint x: 649, startPoint y: 256, endPoint x: 639, endPoint y: 348, distance: 92.7
click at [639, 348] on div "Get started with the Excel App today! Hi Callum, ﻿ ﻿ ﻿ ﻿ Great news! You've bee…" at bounding box center [950, 343] width 676 height 730
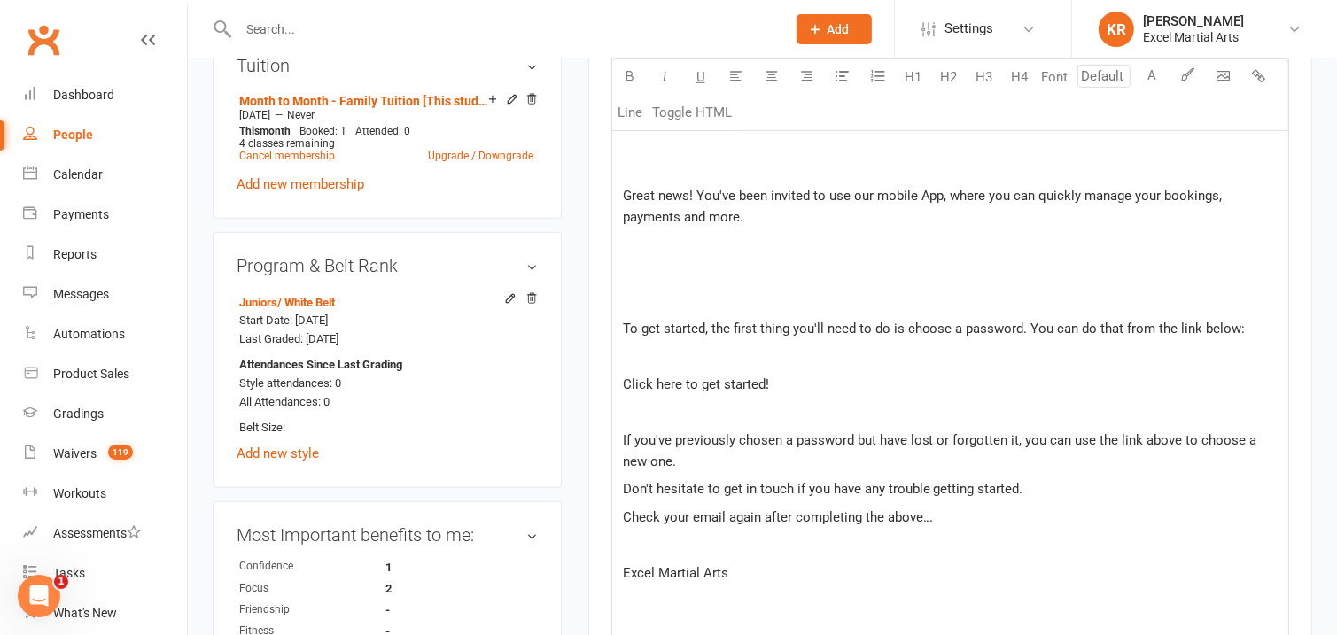
click at [687, 290] on p "﻿" at bounding box center [950, 300] width 655 height 21
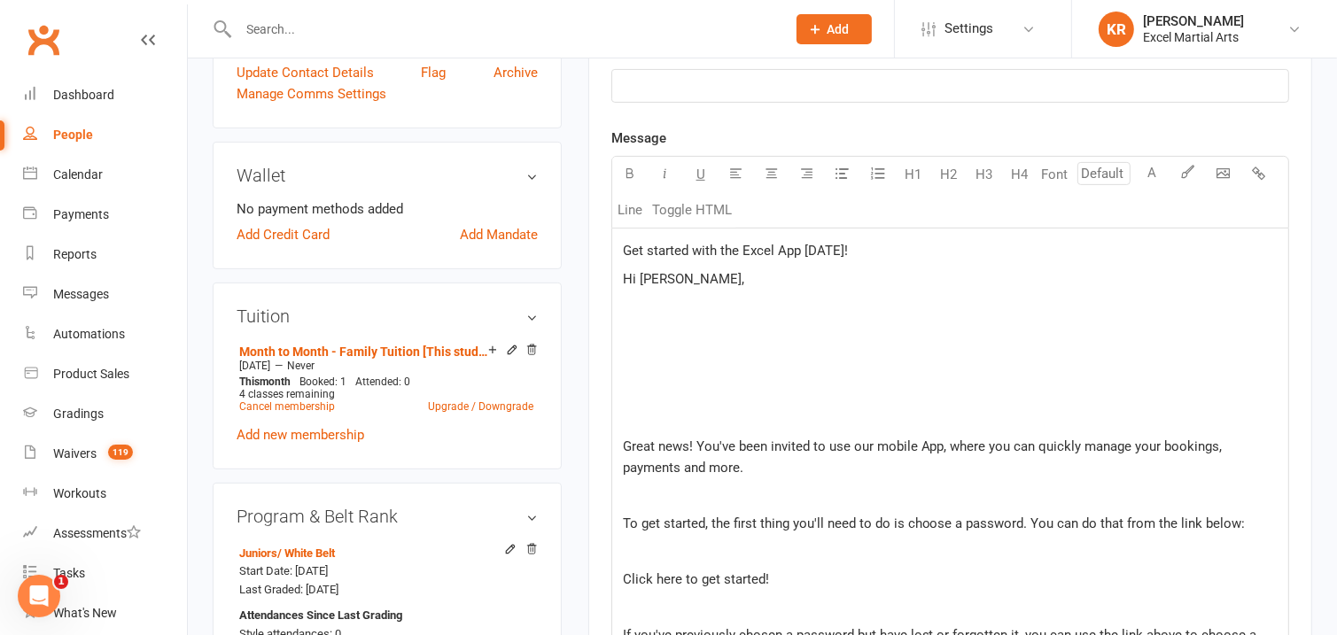
scroll to position [482, 0]
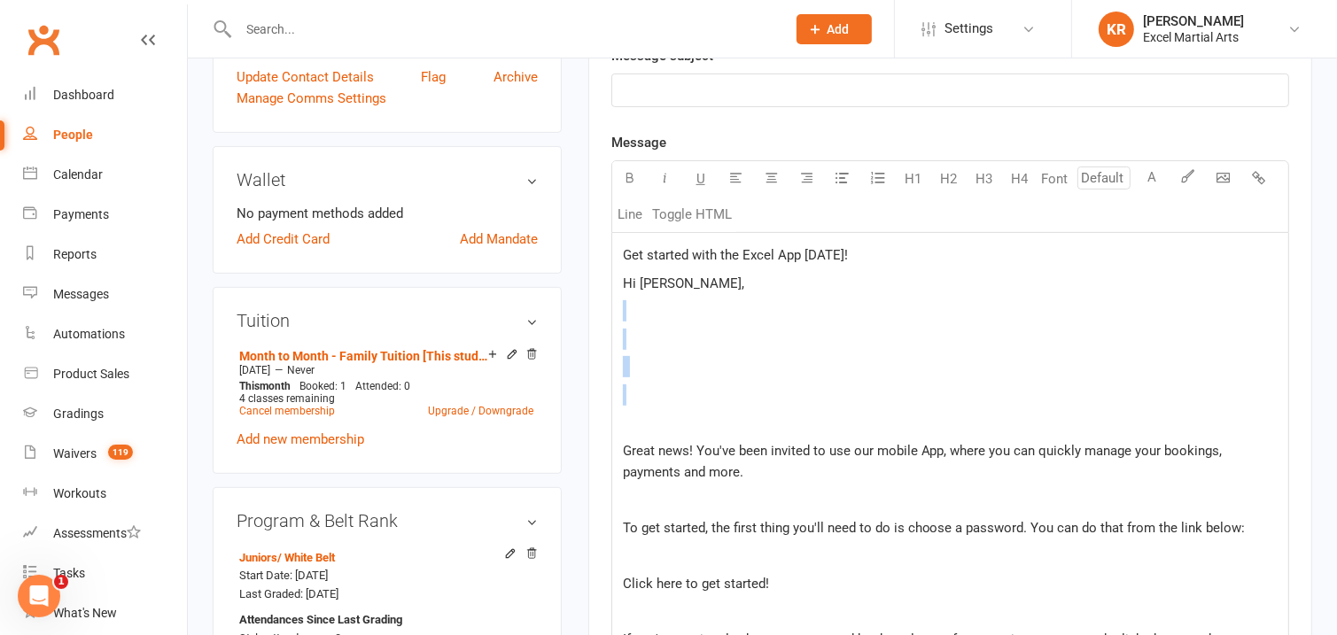
drag, startPoint x: 644, startPoint y: 322, endPoint x: 635, endPoint y: 414, distance: 92.7
click at [635, 414] on div "Get started with the Excel App today! Hi Callum, ﻿ ﻿ ﻿ ﻿ Great news! You've bee…" at bounding box center [950, 542] width 676 height 619
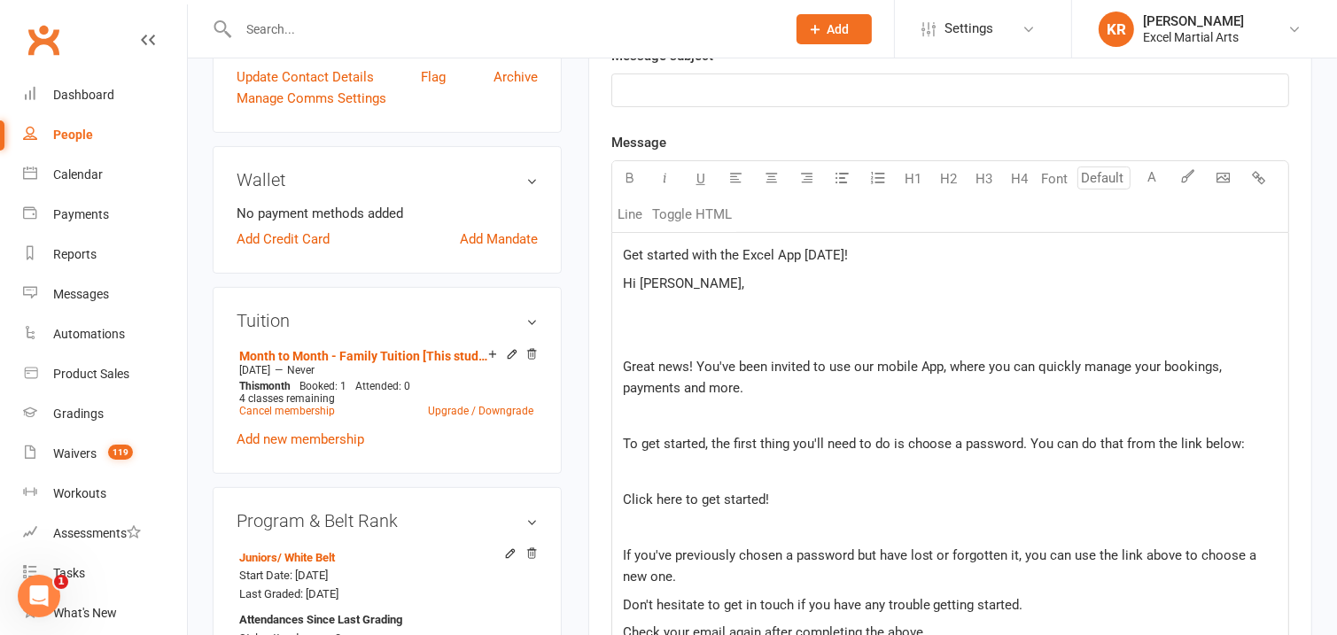
click at [682, 335] on p "﻿" at bounding box center [950, 339] width 655 height 21
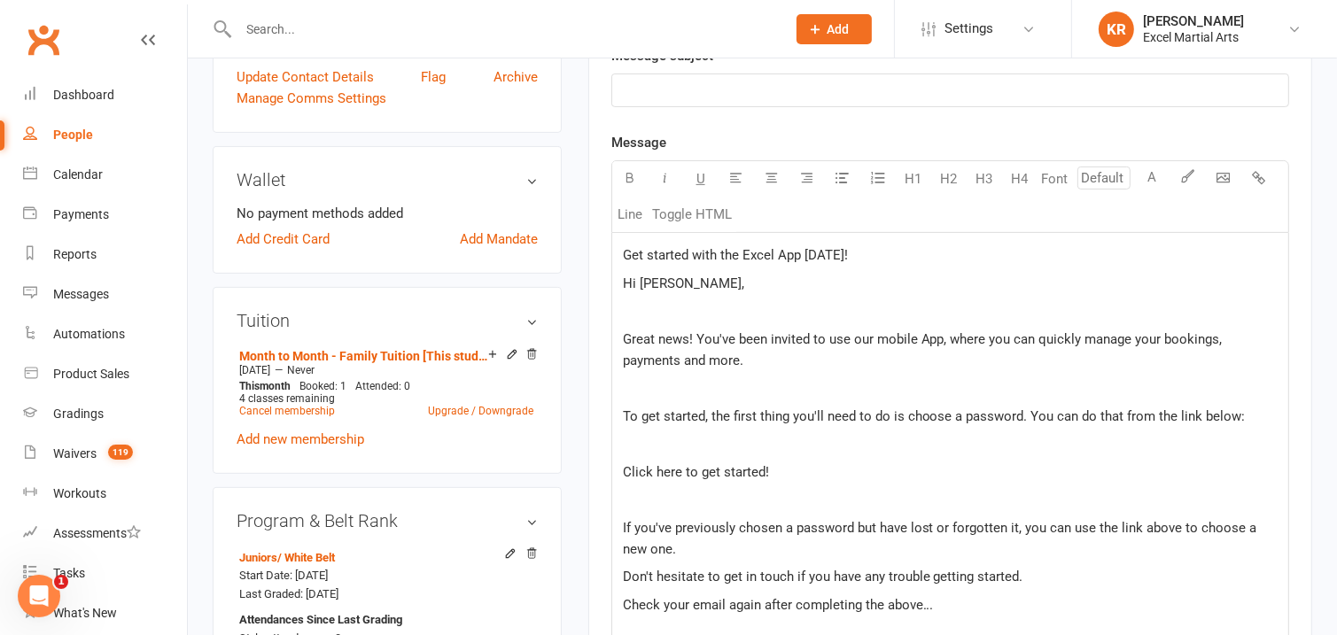
click at [746, 298] on div "Get started with the Excel App today! Hi Callum, ﻿ Great news! You've been invi…" at bounding box center [950, 486] width 676 height 507
drag, startPoint x: 623, startPoint y: 255, endPoint x: 867, endPoint y: 245, distance: 243.9
click at [867, 245] on p "Get started with the Excel App [DATE]!" at bounding box center [950, 255] width 655 height 21
click at [803, 97] on p "﻿" at bounding box center [950, 90] width 655 height 21
click at [775, 255] on p "﻿" at bounding box center [950, 255] width 655 height 21
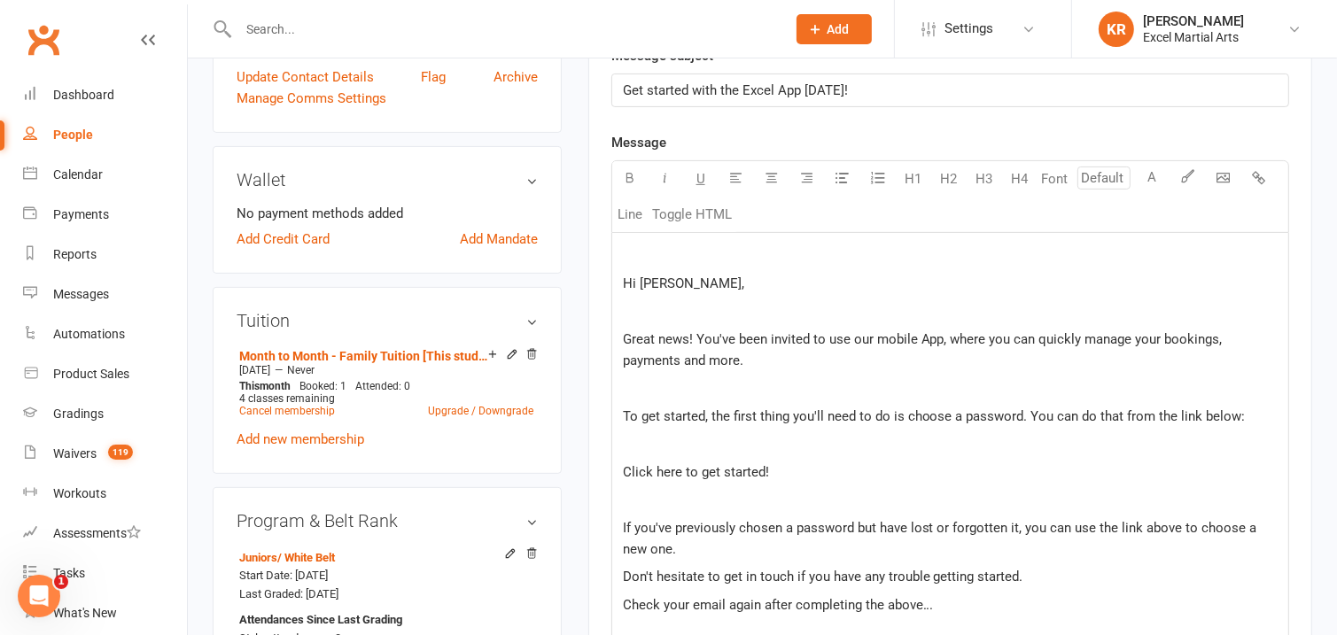
click at [627, 282] on span "Hi Callum," at bounding box center [683, 284] width 121 height 16
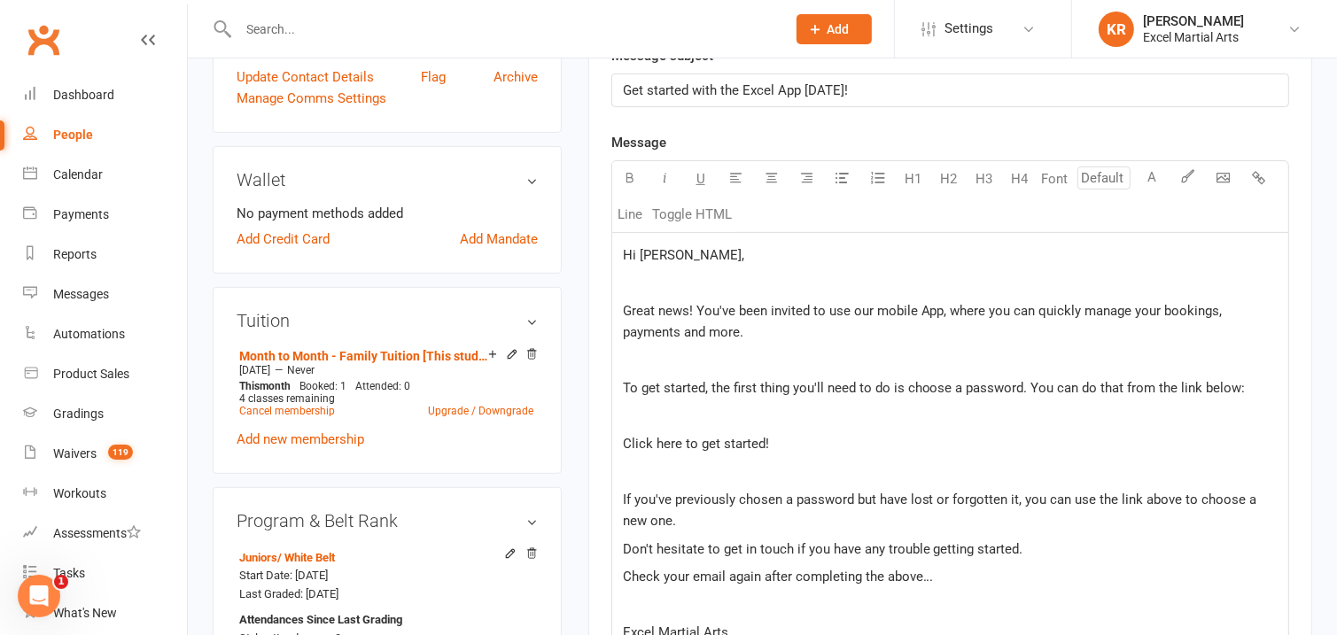
click at [674, 314] on span "Great news! You've been invited to use our mobile App, where you can quickly ma…" at bounding box center [925, 321] width 604 height 37
click at [670, 300] on div "Hi Callum, ﻿ Great news! You've been invited to use our mobile App, where you c…" at bounding box center [950, 472] width 676 height 479
click at [670, 292] on p "﻿" at bounding box center [950, 283] width 655 height 21
click at [610, 311] on div "Activity Notes Comms Attendance Payments Waivers Tasks Automations Workouts Gra…" at bounding box center [950, 437] width 724 height 1389
click at [619, 311] on div "Hi Callum, ﻿ Great news! You've been invited to use our mobile App, where you c…" at bounding box center [950, 472] width 676 height 479
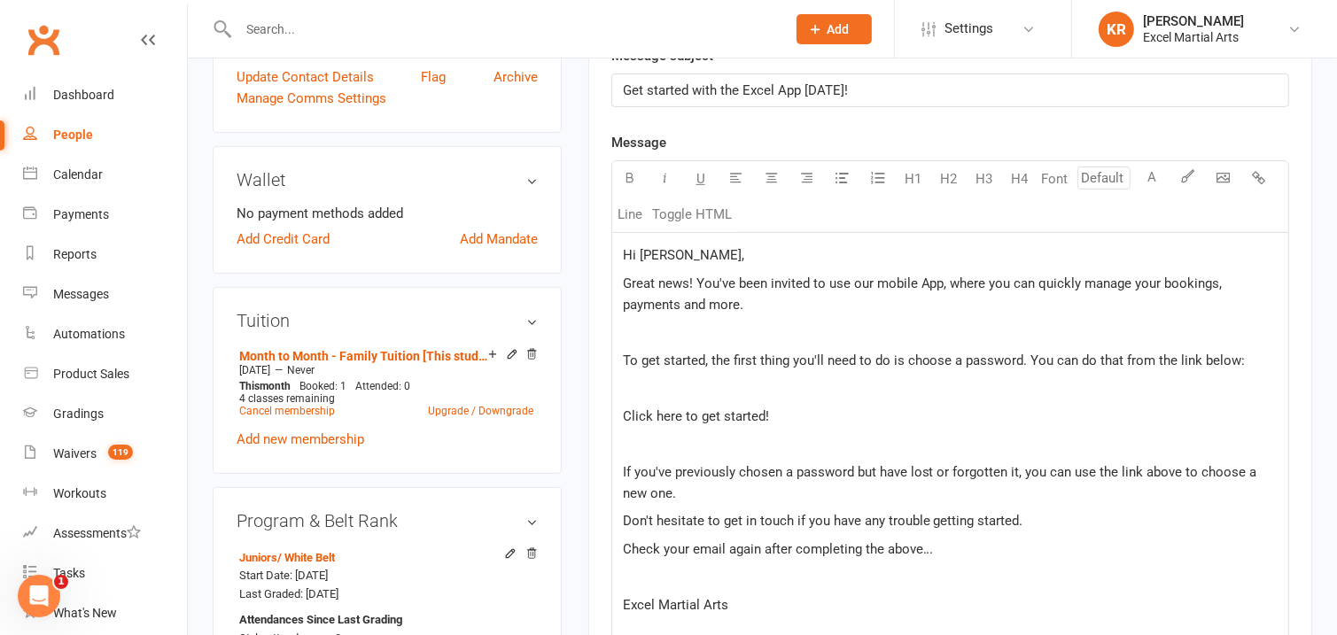
click at [652, 338] on p "﻿" at bounding box center [950, 332] width 655 height 21
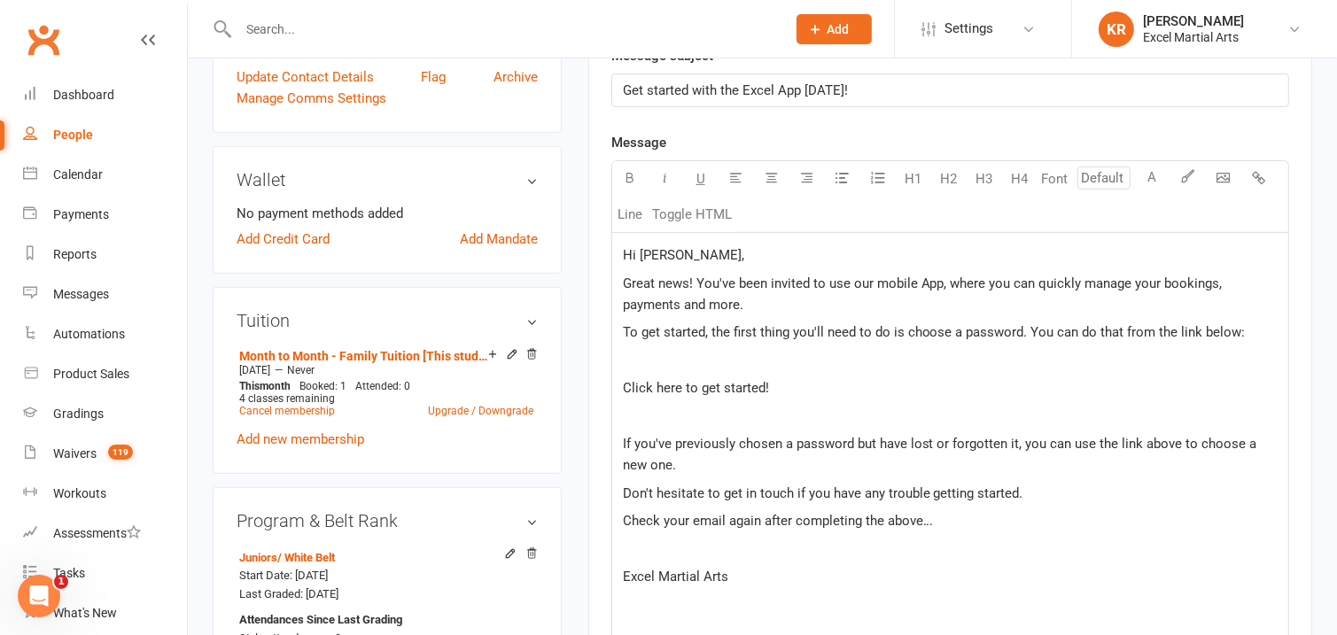
click at [625, 361] on p "﻿" at bounding box center [950, 360] width 655 height 21
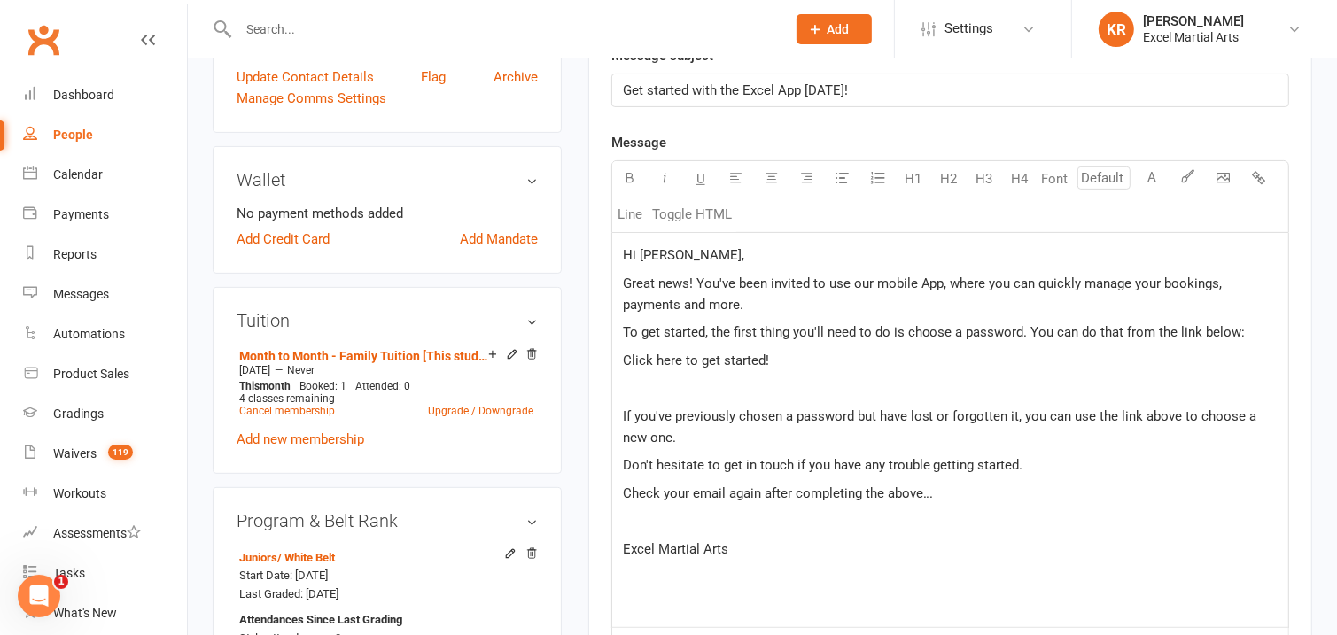
click at [689, 391] on p "﻿" at bounding box center [950, 388] width 655 height 21
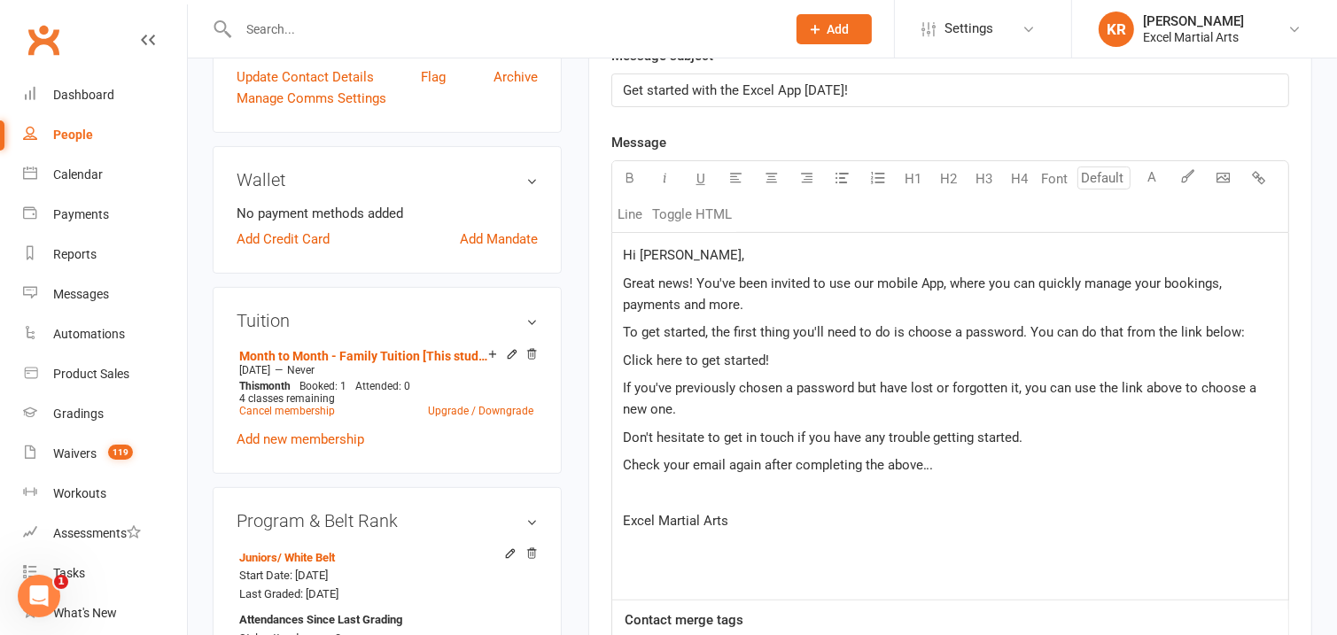
click at [693, 411] on p "If you've previously chosen a password but have lost or forgotten it, you can u…" at bounding box center [950, 399] width 655 height 43
click at [672, 494] on p "﻿" at bounding box center [950, 493] width 655 height 21
click at [845, 385] on span "If you've previously chosen a password but have lost or forgotten it, you can u…" at bounding box center [942, 398] width 638 height 37
click at [1069, 458] on p "Check your email again after completing the above..." at bounding box center [950, 465] width 655 height 21
click at [931, 340] on p "To get started, the first thing you'll need to do is choose a password. You can…" at bounding box center [950, 332] width 655 height 21
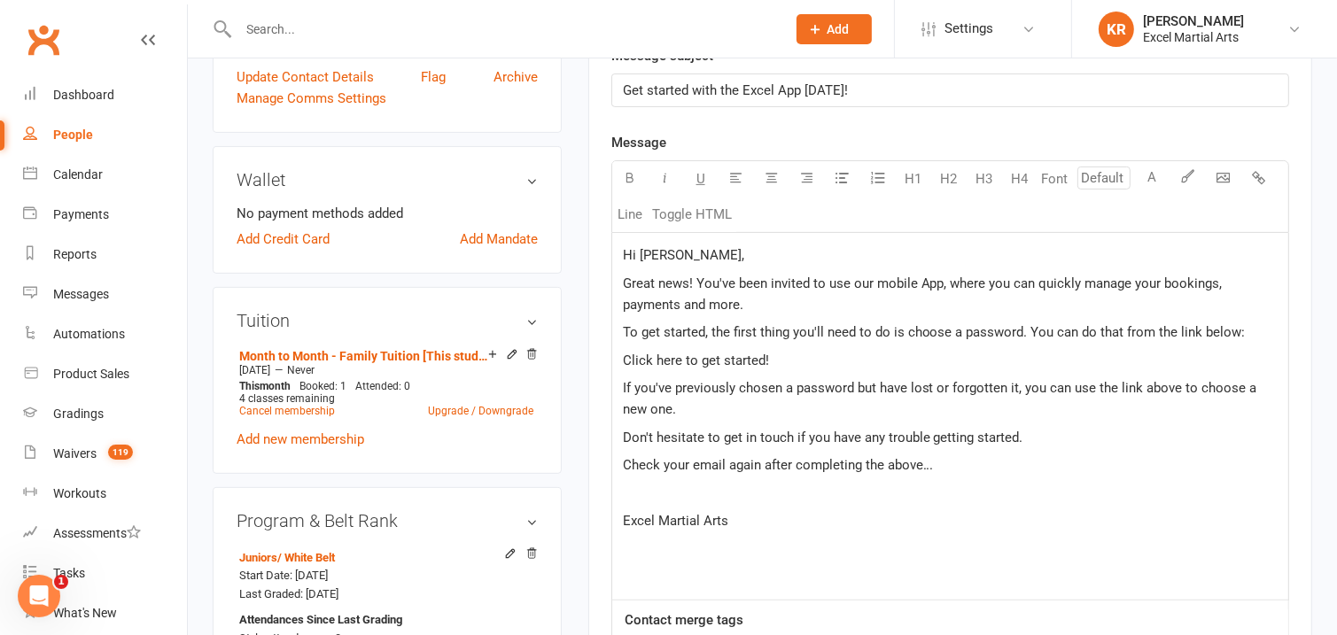
click at [931, 495] on p "﻿" at bounding box center [950, 493] width 655 height 21
click at [985, 458] on p "Check your email again after completing the above..." at bounding box center [950, 465] width 655 height 21
click at [1134, 411] on p "If you've previously chosen a password but have lost or forgotten it, you can u…" at bounding box center [950, 399] width 655 height 43
click at [1127, 405] on p "If you've previously chosen a password but have lost or forgotten it, you can u…" at bounding box center [950, 399] width 655 height 43
click at [1021, 393] on span "If you've previously chosen a password but have lost or forgotten it, you can u…" at bounding box center [942, 398] width 638 height 37
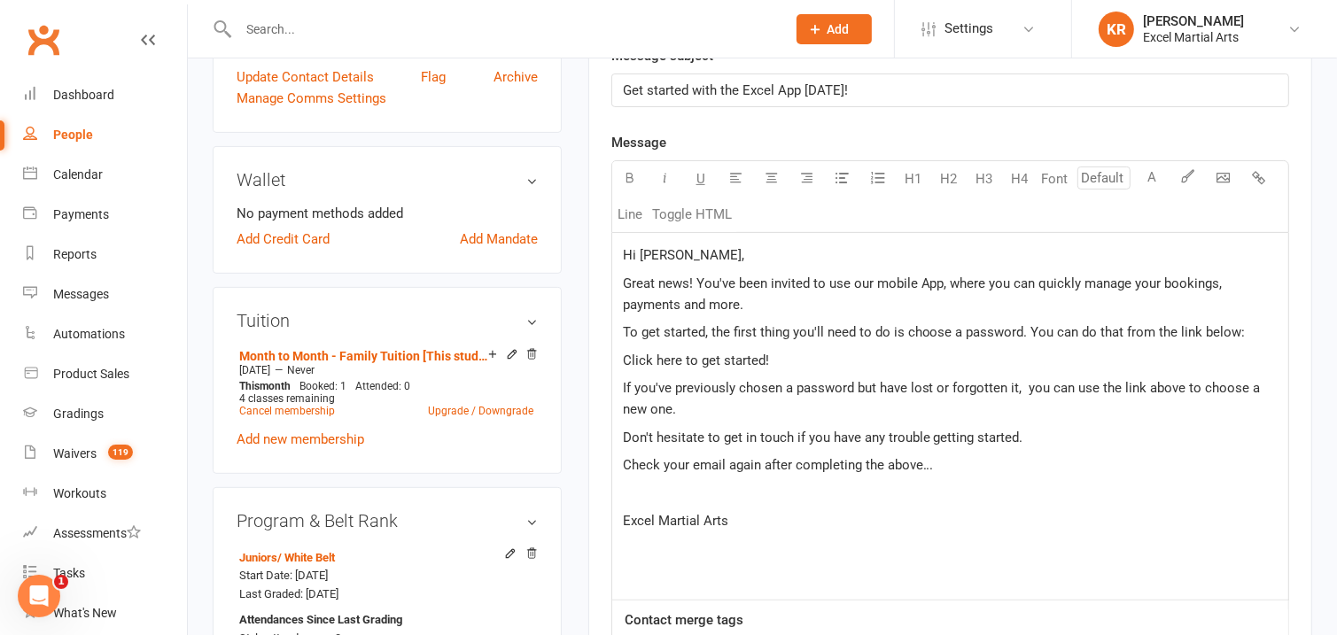
click at [1093, 344] on div "Hi Callum, Great news! You've been invited to use our mobile App, where you can…" at bounding box center [950, 416] width 676 height 367
click at [810, 362] on p "Click here to get started!" at bounding box center [950, 360] width 655 height 21
click at [707, 316] on p "Great news! You've been invited to use our mobile App, where you can quickly ma…" at bounding box center [950, 294] width 655 height 43
click at [752, 307] on p "Great news! You've been invited to use our mobile App, where you can quickly ma…" at bounding box center [950, 294] width 655 height 43
click at [776, 549] on p "﻿" at bounding box center [950, 549] width 655 height 21
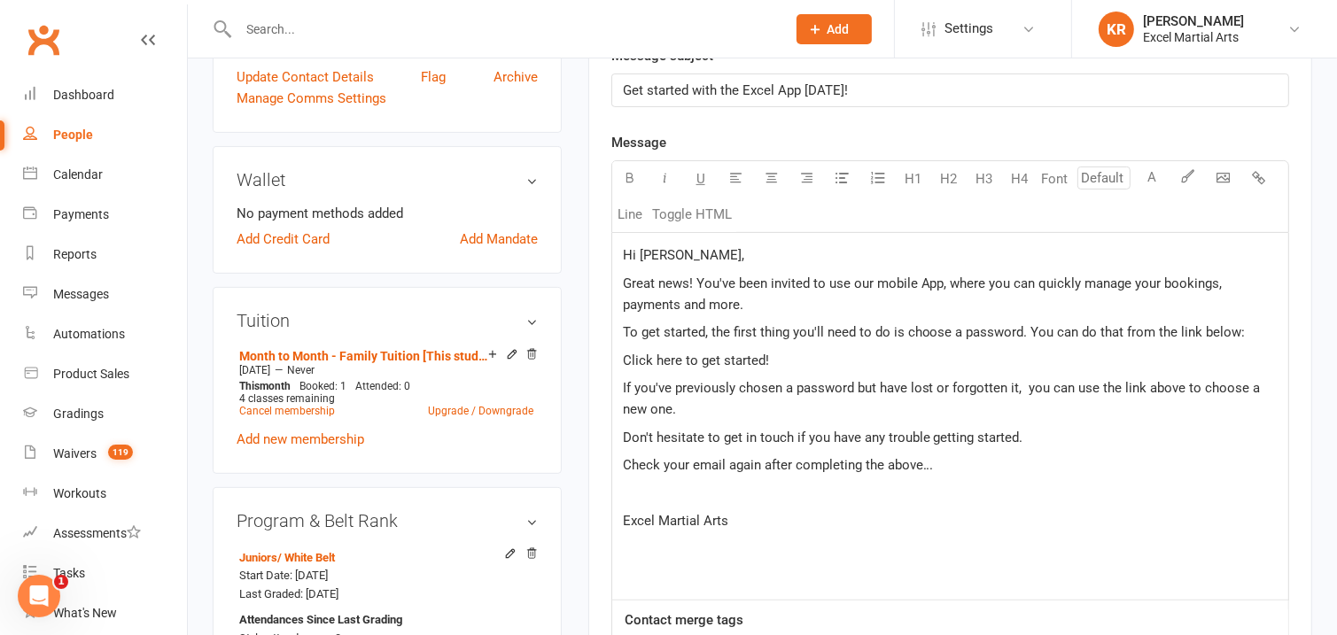
click at [675, 495] on p "﻿" at bounding box center [950, 493] width 655 height 21
click at [652, 532] on p "Excel Martial Arts" at bounding box center [950, 520] width 655 height 21
click at [626, 508] on div "Hi Callum, Great news! You've been invited to use our mobile App, where you can…" at bounding box center [950, 416] width 676 height 367
click at [909, 362] on p "Click here to get started!" at bounding box center [950, 360] width 655 height 21
click at [1060, 440] on p "Don't hesitate to get in touch if you have any trouble getting started." at bounding box center [950, 437] width 655 height 21
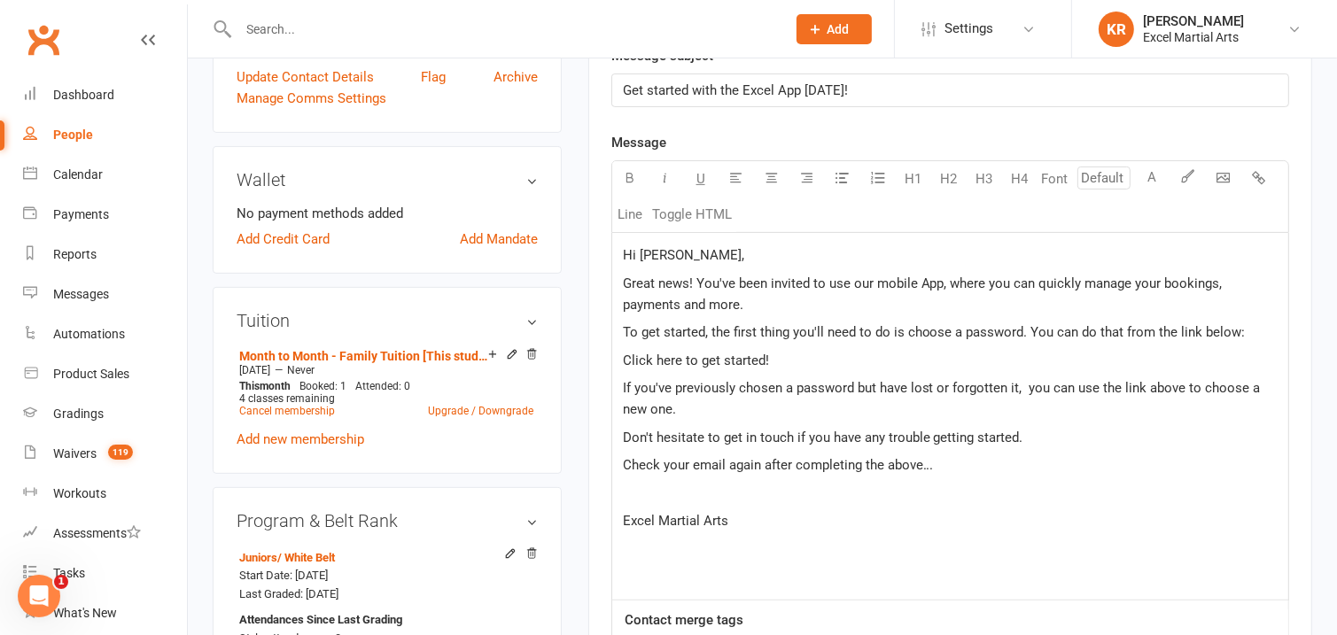
click at [911, 378] on p "If you've previously chosen a password but have lost or forgotten it, you can u…" at bounding box center [950, 399] width 655 height 43
click at [870, 457] on span "Check your email again after completing the above..." at bounding box center [778, 465] width 311 height 16
click at [893, 489] on p "﻿" at bounding box center [950, 493] width 655 height 21
click at [714, 327] on span "To get started, the first thing you'll need to do is choose a password. You can…" at bounding box center [934, 332] width 623 height 16
click at [705, 292] on p "Great news! You've been invited to use our mobile App, where you can quickly ma…" at bounding box center [950, 294] width 655 height 43
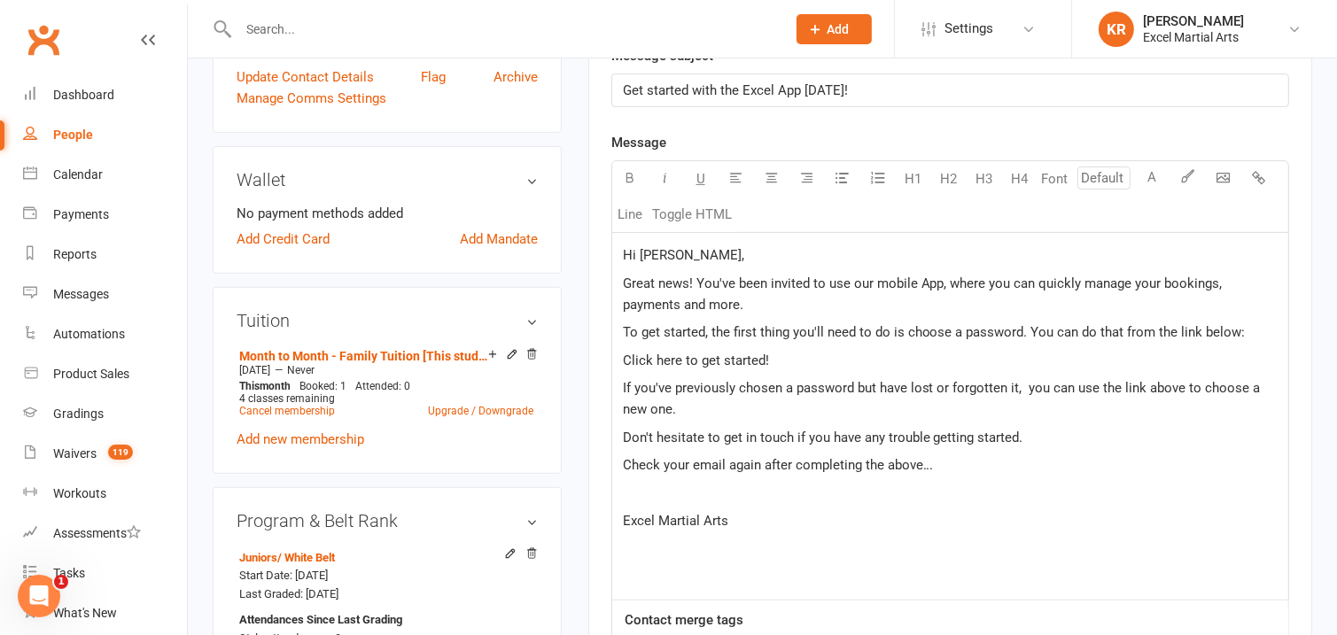
click at [785, 309] on p "Great news! You've been invited to use our mobile App, where you can quickly ma…" at bounding box center [950, 294] width 655 height 43
click at [770, 352] on p "Click here to get started!" at bounding box center [950, 360] width 655 height 21
click at [792, 322] on div "Hi Callum, Great news! You've been invited to use our mobile App, where you can…" at bounding box center [950, 416] width 676 height 367
click at [807, 380] on span "If you've previously chosen a password but have lost or forgotten it, you can u…" at bounding box center [944, 398] width 642 height 37
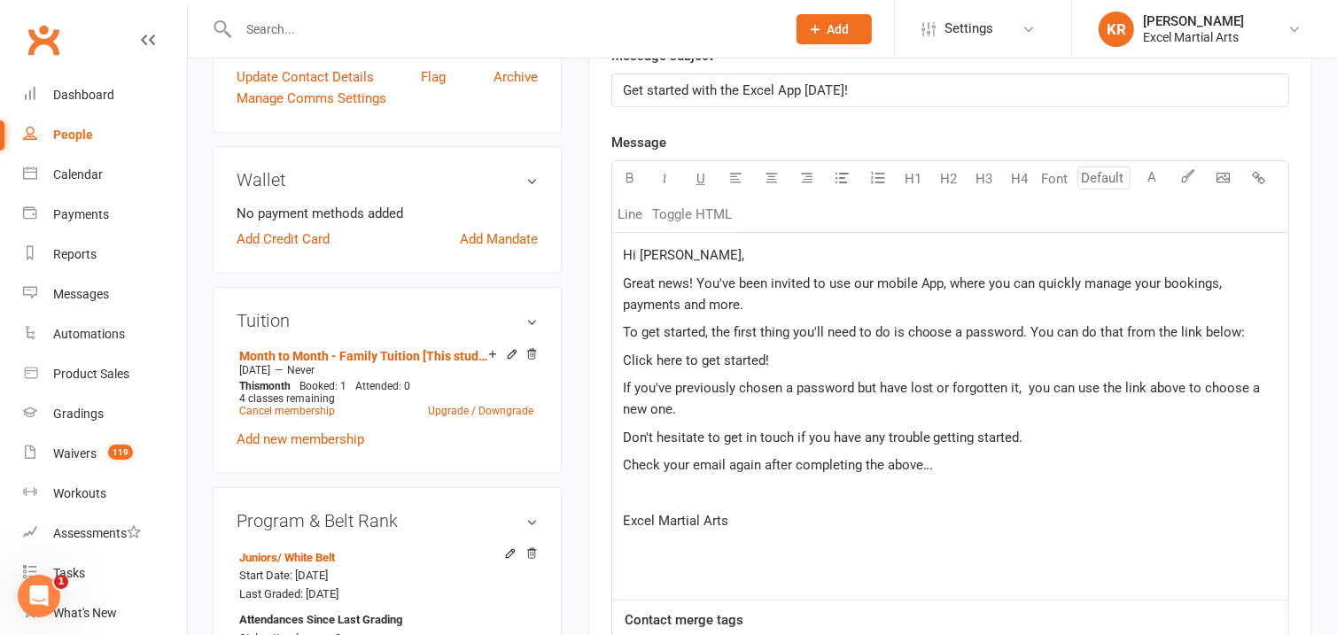
click at [791, 365] on p "Click here to get started!" at bounding box center [950, 360] width 655 height 21
click at [785, 418] on p "If you've previously chosen a password but have lost or forgotten it, you can u…" at bounding box center [950, 399] width 655 height 43
click at [812, 464] on span "Check your email again after completing the above..." at bounding box center [778, 465] width 311 height 16
click at [1089, 467] on p "Check your email again after completing the above..." at bounding box center [950, 465] width 655 height 21
click at [1063, 439] on p "Don't hesitate to get in touch if you have any trouble getting started." at bounding box center [950, 437] width 655 height 21
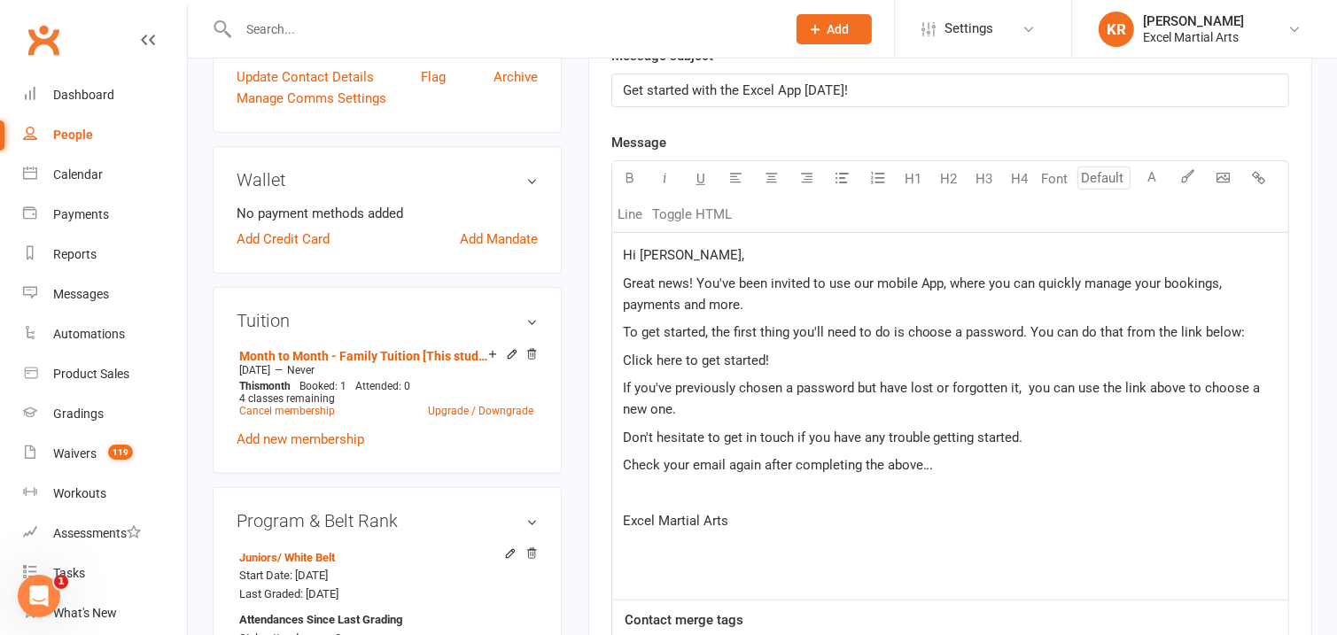
click at [989, 405] on p "If you've previously chosen a password but have lost or forgotten it, you can u…" at bounding box center [950, 399] width 655 height 43
click at [989, 467] on p "Check your email again after completing the above..." at bounding box center [950, 465] width 655 height 21
click at [1046, 440] on p "Don't hesitate to get in touch if you have any trouble getting started." at bounding box center [950, 437] width 655 height 21
click at [1032, 458] on p "Check your email again after completing the above..." at bounding box center [950, 465] width 655 height 21
click at [1077, 370] on p "Click here to get started!" at bounding box center [950, 360] width 655 height 21
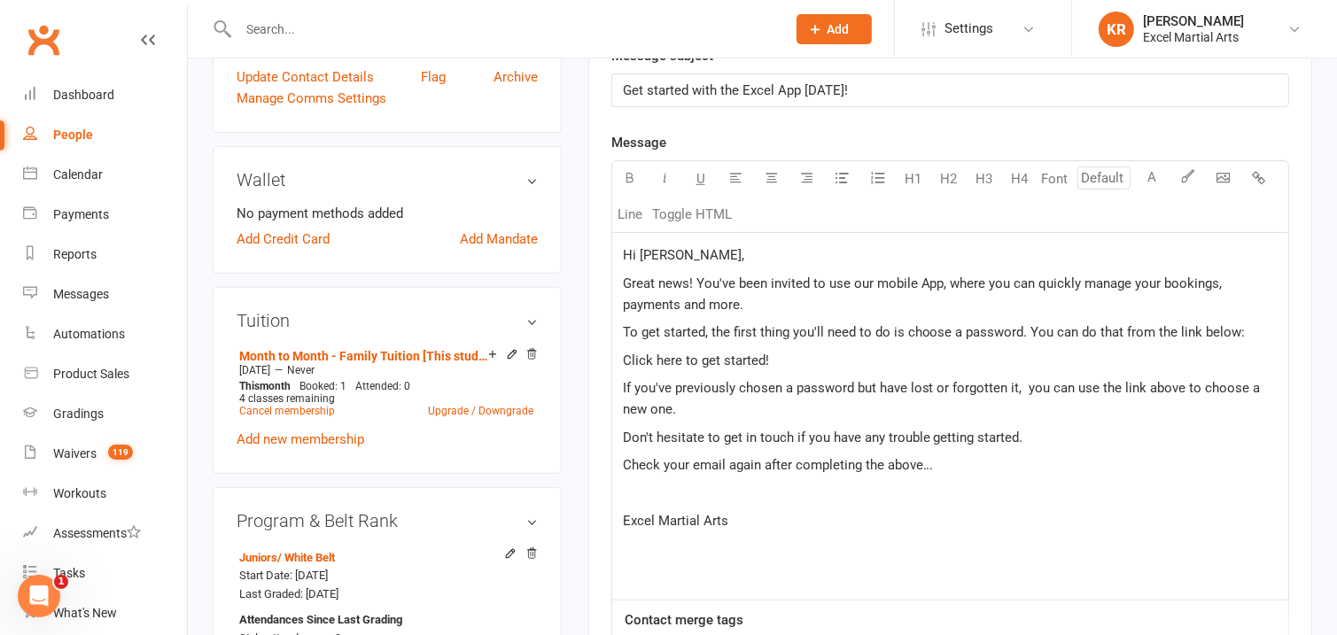
click at [1032, 305] on p "Great news! You've been invited to use our mobile App, where you can quickly ma…" at bounding box center [950, 294] width 655 height 43
click at [926, 356] on p "Click here to get started!" at bounding box center [950, 360] width 655 height 21
click at [830, 303] on p "Great news! You've been invited to use our mobile App, where you can quickly ma…" at bounding box center [950, 294] width 655 height 43
click at [796, 407] on p "If you've previously chosen a password but have lost or forgotten it, you can u…" at bounding box center [950, 399] width 655 height 43
click at [688, 437] on span "Don't hesitate to get in touch if you have any trouble getting started." at bounding box center [823, 438] width 401 height 16
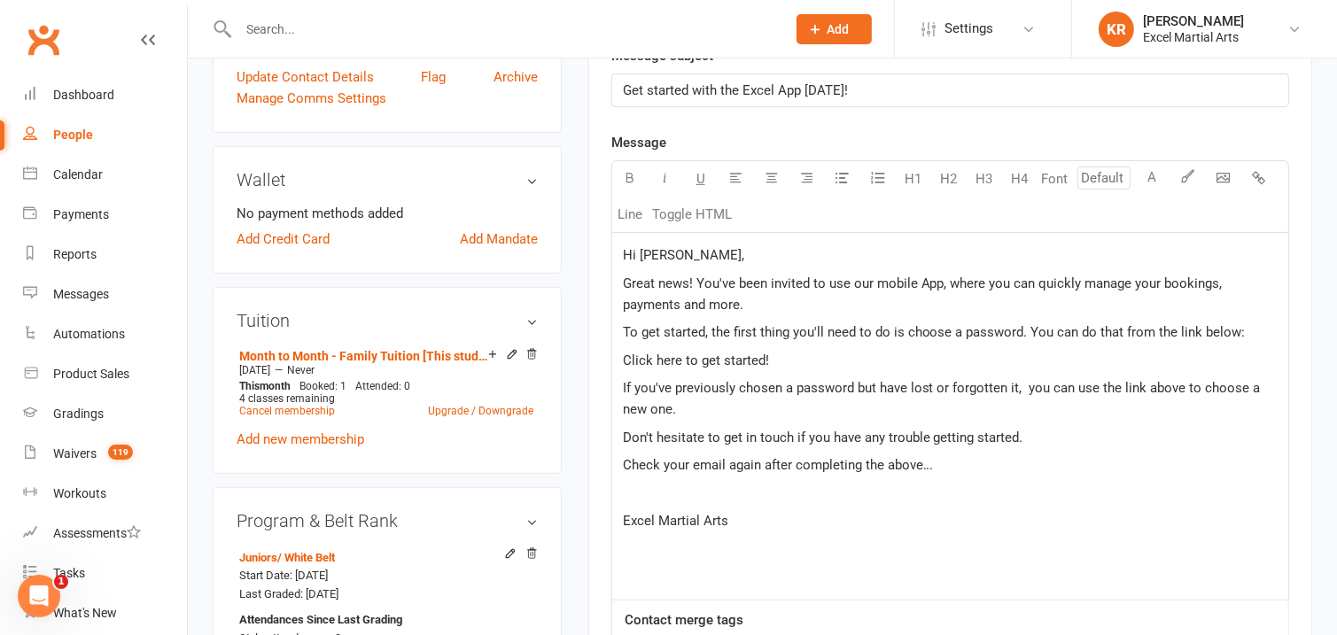
click at [801, 367] on p "Click here to get started!" at bounding box center [950, 360] width 655 height 21
click at [744, 425] on div "Hi Callum, Great news! You've been invited to use our mobile App, where you can…" at bounding box center [950, 416] width 676 height 367
click at [737, 457] on span "Check your email again after completing the above..." at bounding box center [778, 465] width 311 height 16
click at [974, 477] on div "Hi Callum, Great news! You've been invited to use our mobile App, where you can…" at bounding box center [950, 416] width 676 height 367
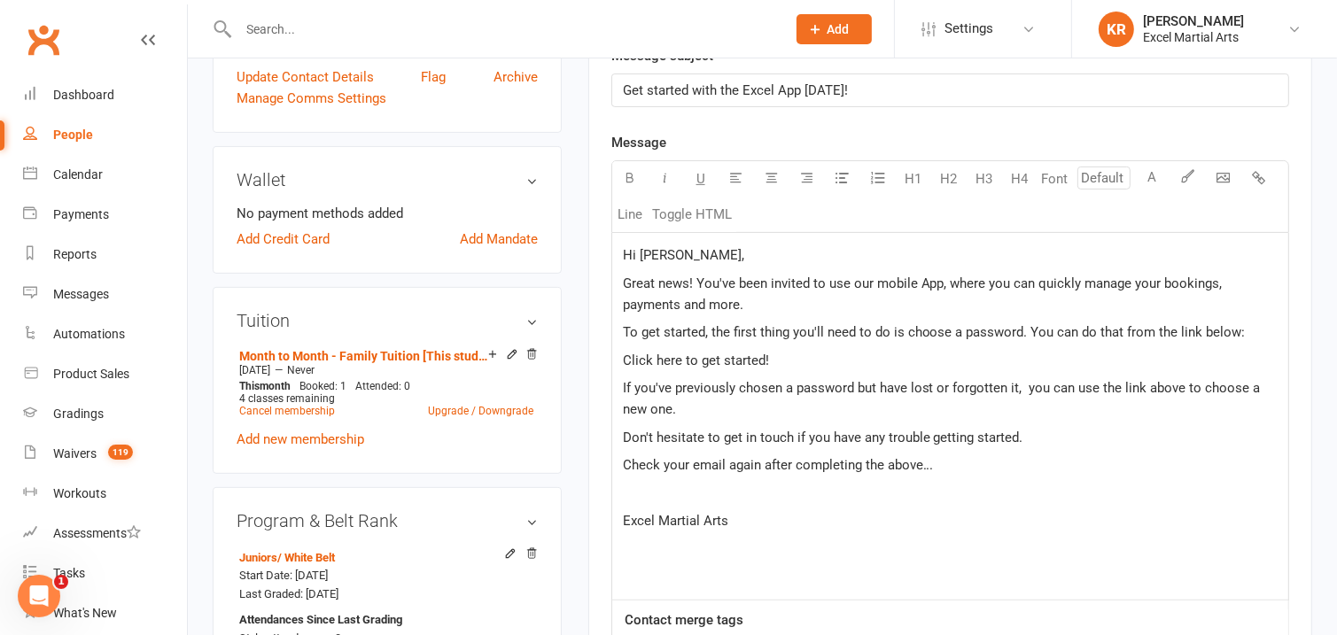
click at [879, 544] on p "﻿" at bounding box center [950, 549] width 655 height 21
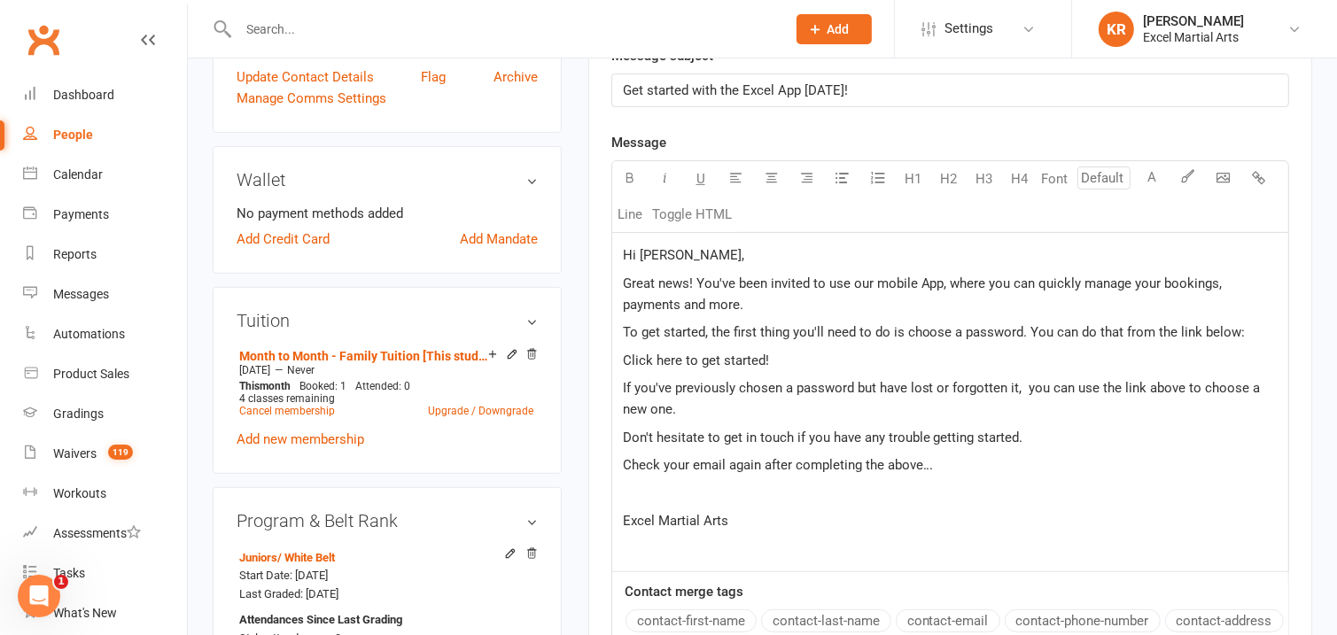
click at [682, 564] on div "Hi Callum, Great news! You've been invited to use our mobile App, where you can…" at bounding box center [950, 402] width 676 height 339
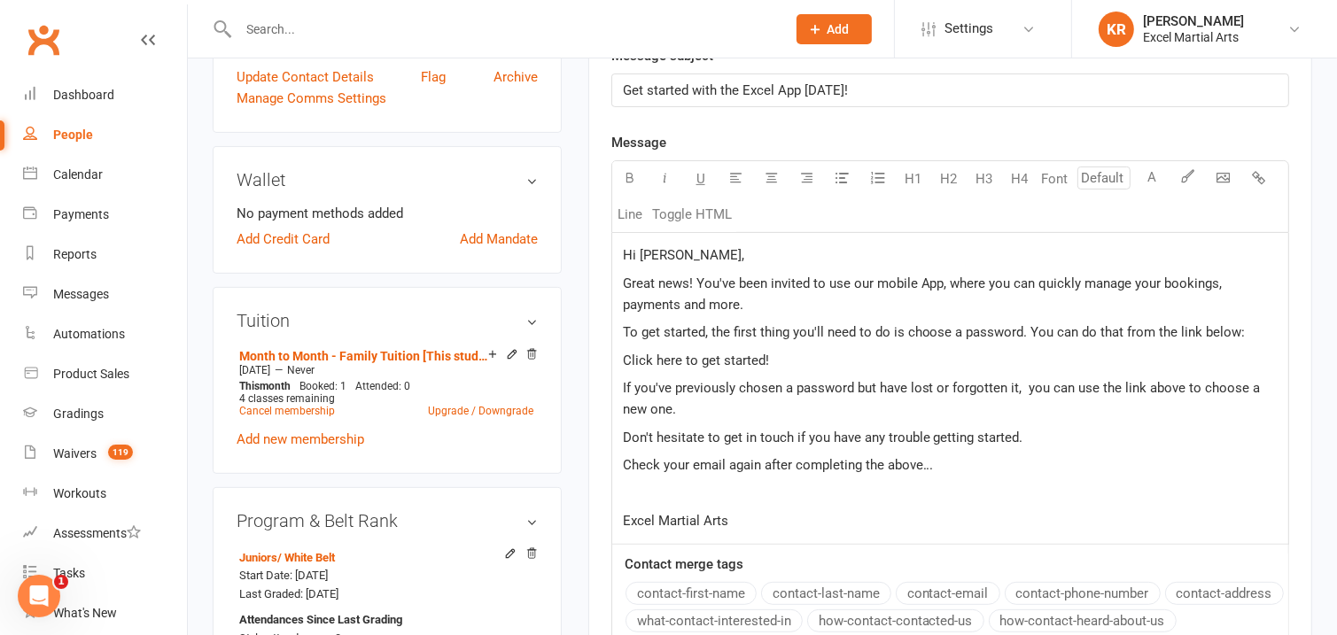
click at [760, 348] on div "Hi Callum, Great news! You've been invited to use our mobile App, where you can…" at bounding box center [950, 388] width 676 height 311
click at [705, 253] on p "Hi Callum," at bounding box center [950, 255] width 655 height 21
click at [695, 339] on span "To get started, the first thing you'll need to do is choose a password. You can…" at bounding box center [934, 332] width 623 height 16
click at [750, 288] on span "Great news! You've been invited to use our mobile App, where you can quickly ma…" at bounding box center [925, 294] width 604 height 37
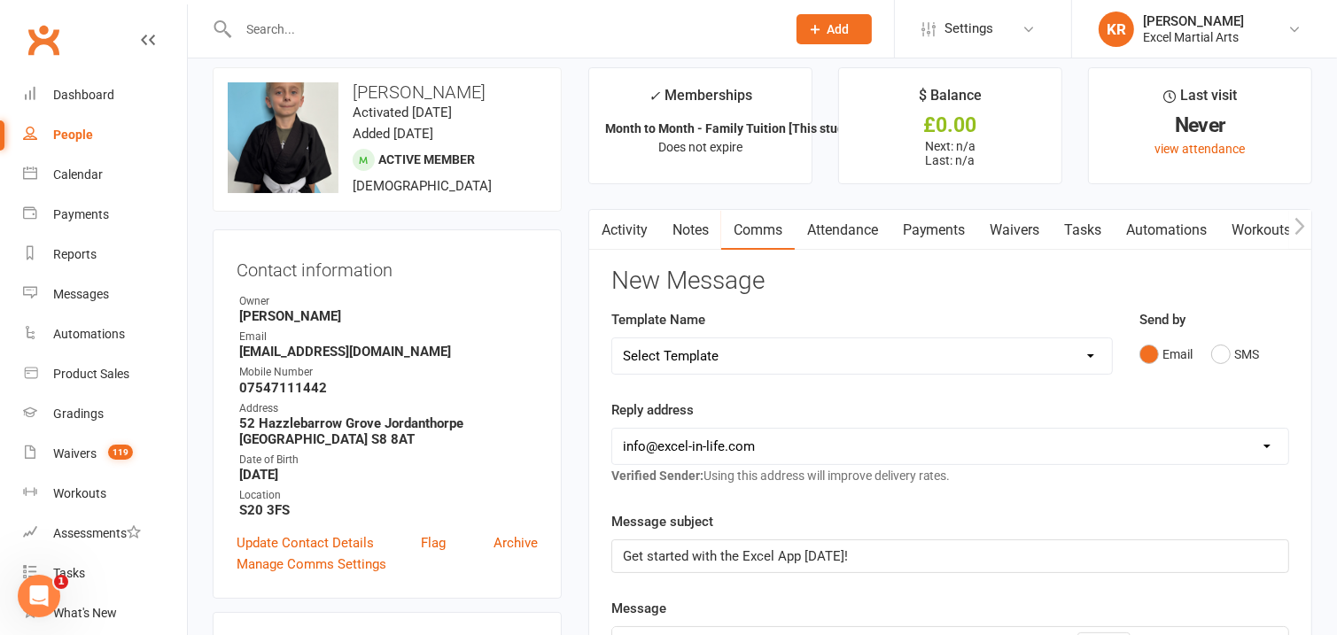
scroll to position [0, 0]
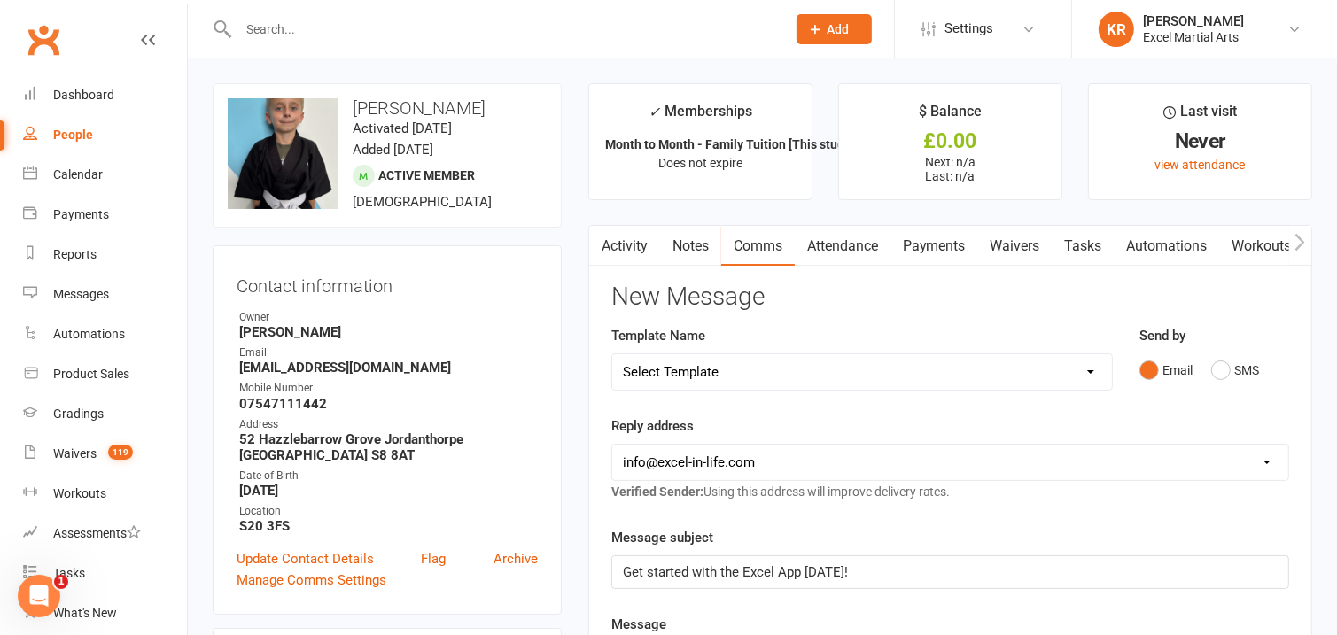
click at [613, 238] on link "Activity" at bounding box center [624, 246] width 71 height 41
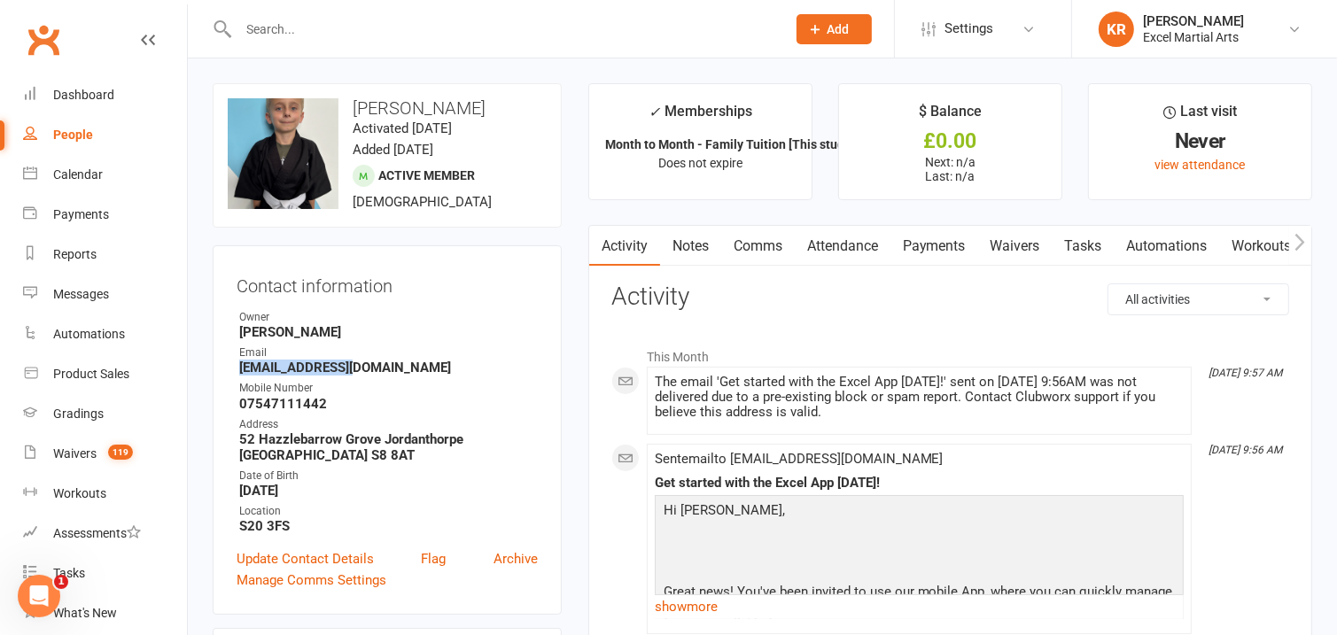
drag, startPoint x: 250, startPoint y: 367, endPoint x: 384, endPoint y: 364, distance: 133.8
click at [384, 364] on strong "[EMAIL_ADDRESS][DOMAIN_NAME]" at bounding box center [388, 368] width 299 height 16
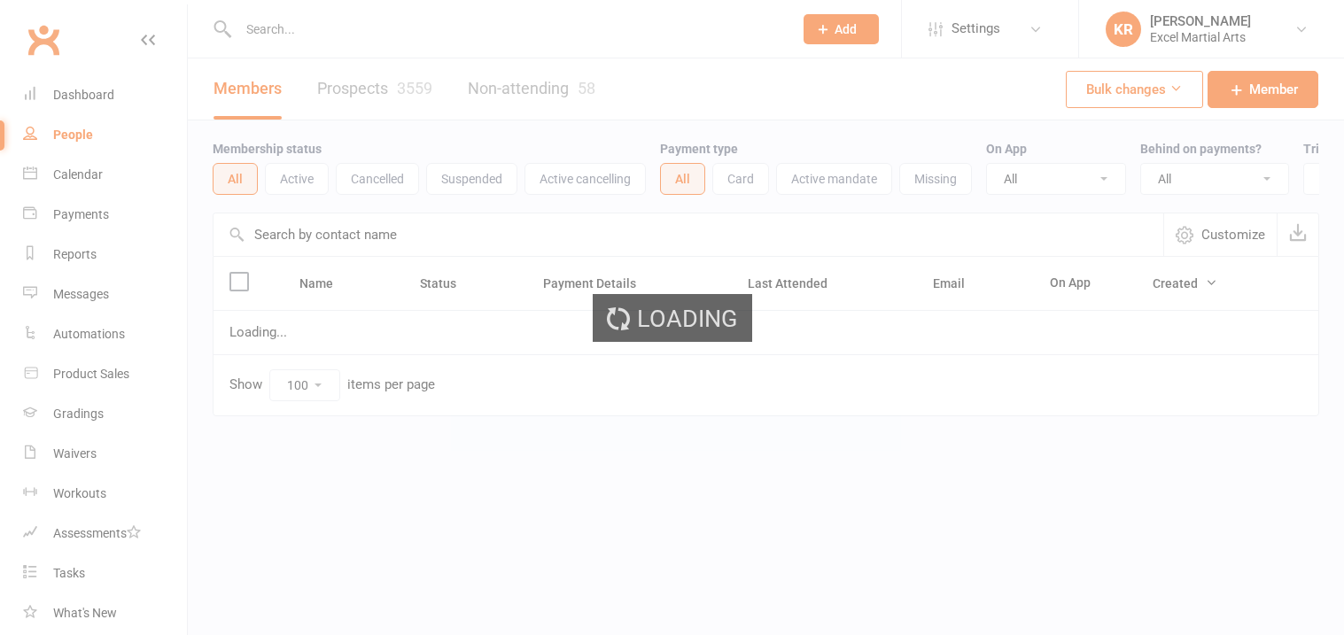
select select "100"
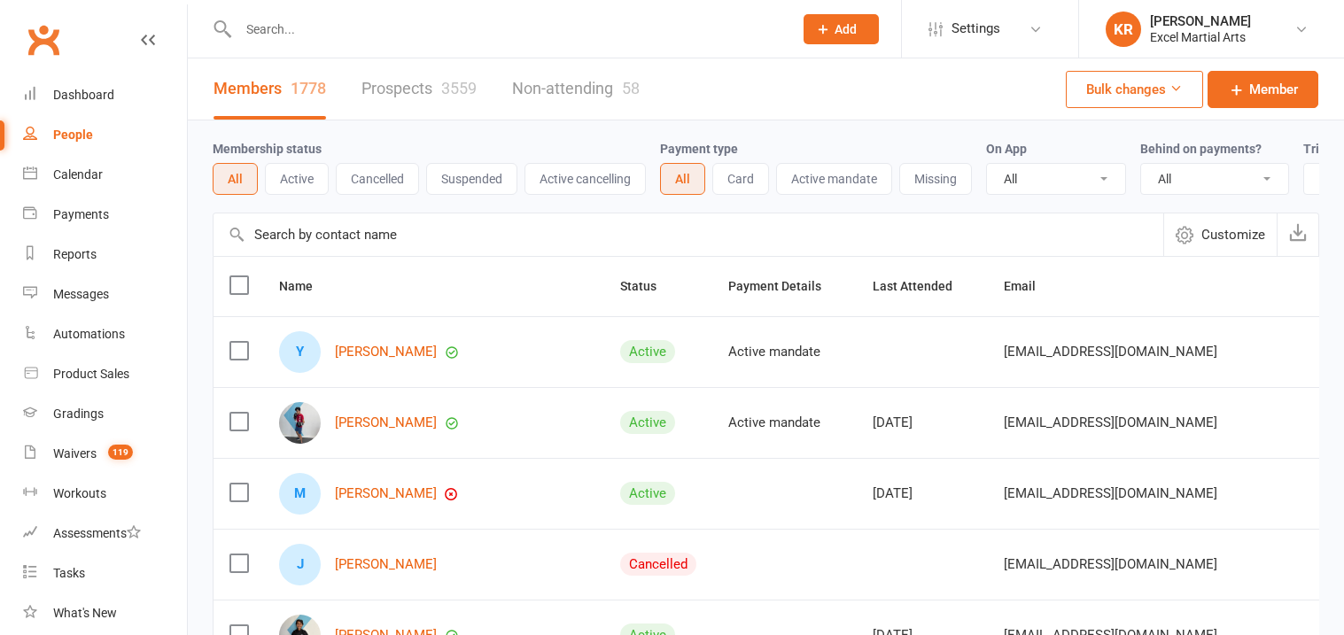
click at [370, 29] on input "text" at bounding box center [507, 29] width 548 height 25
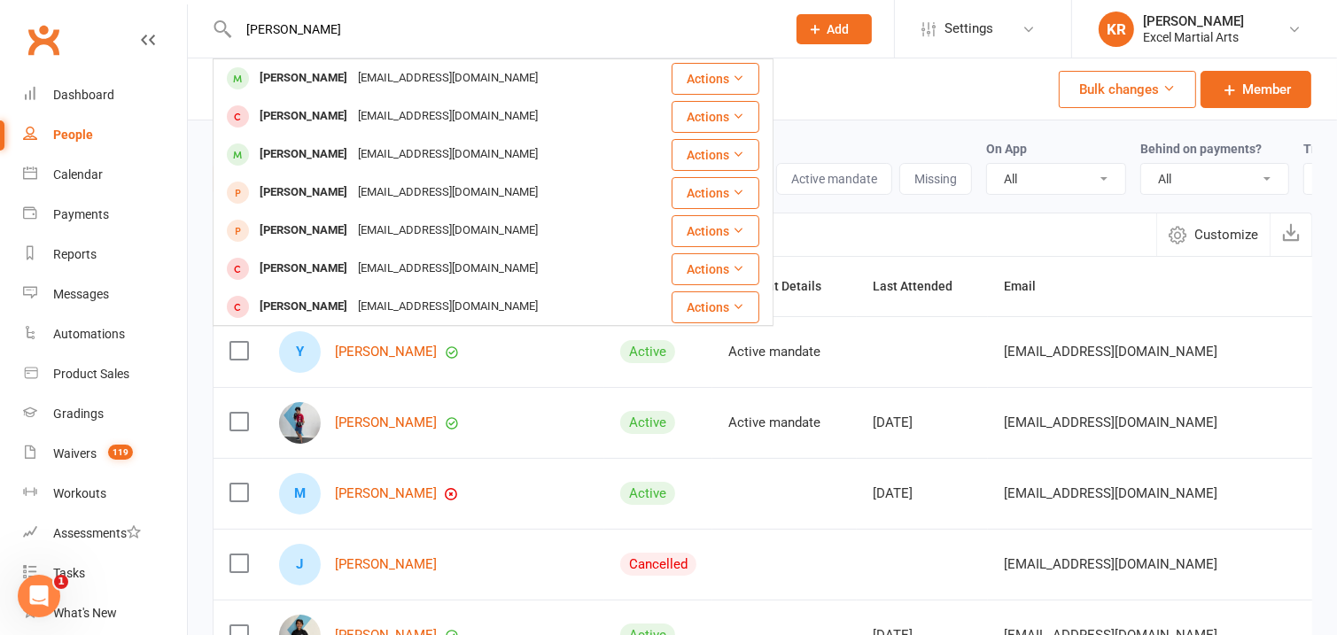
type input "jack clark"
click at [289, 75] on div "[PERSON_NAME]" at bounding box center [303, 79] width 98 height 26
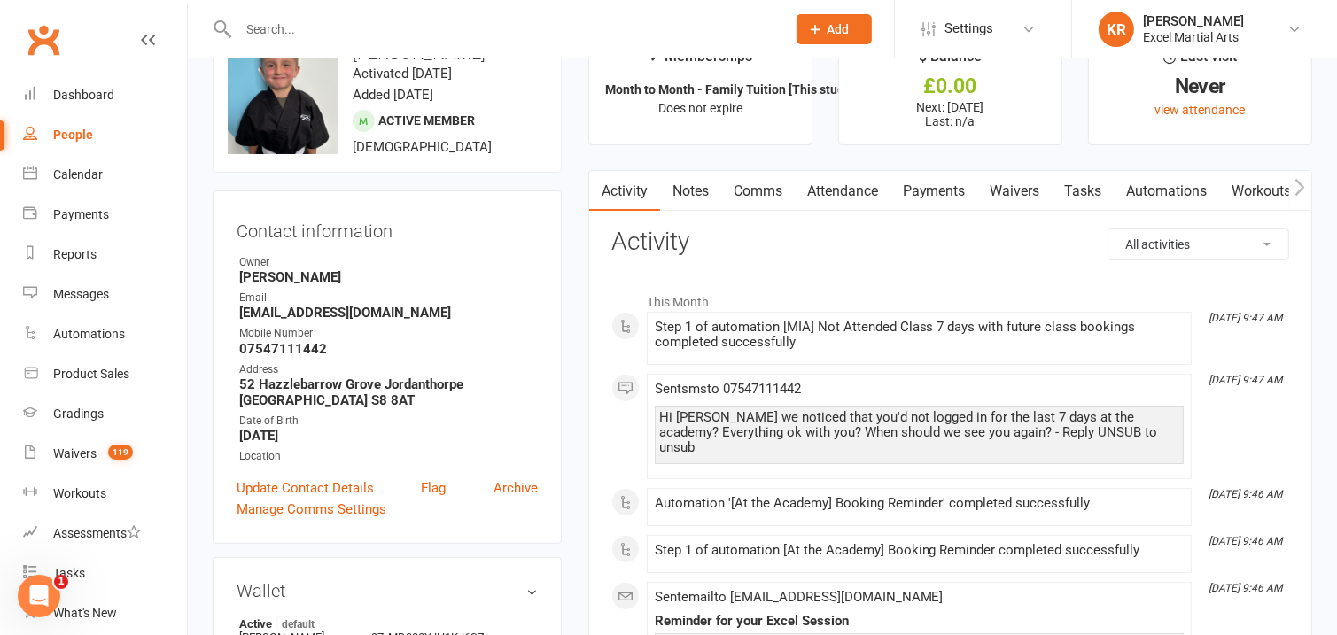
scroll to position [16, 0]
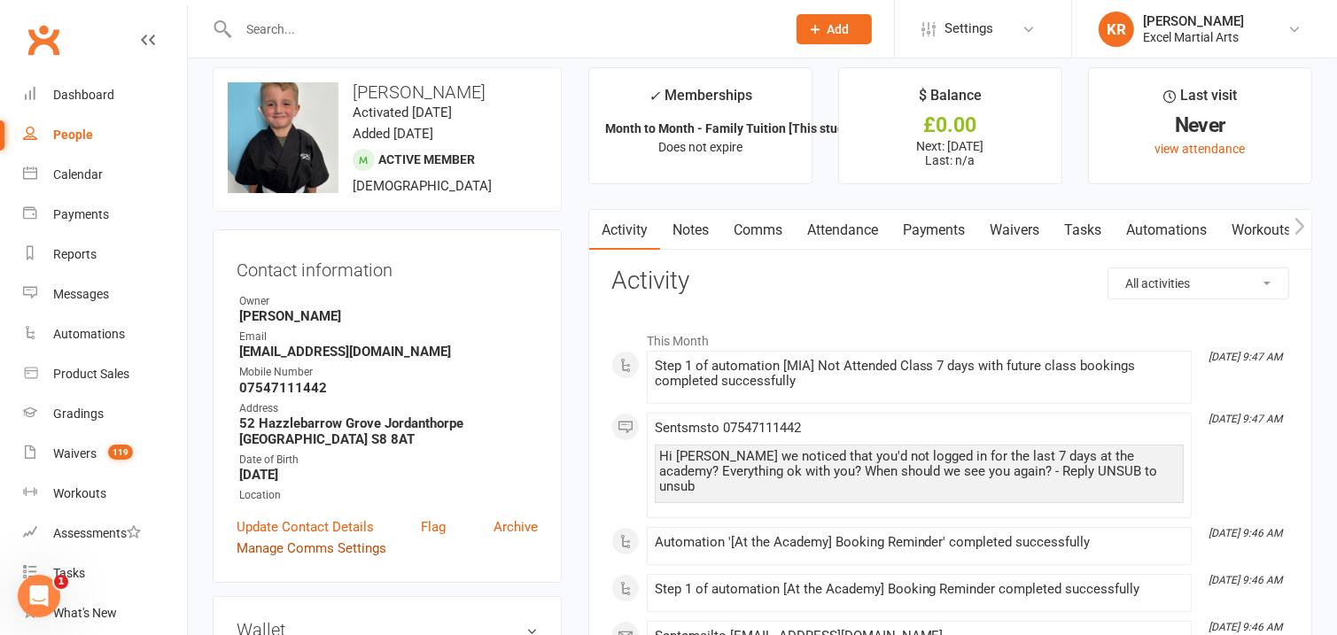
click at [296, 549] on link "Manage Comms Settings" at bounding box center [312, 548] width 150 height 21
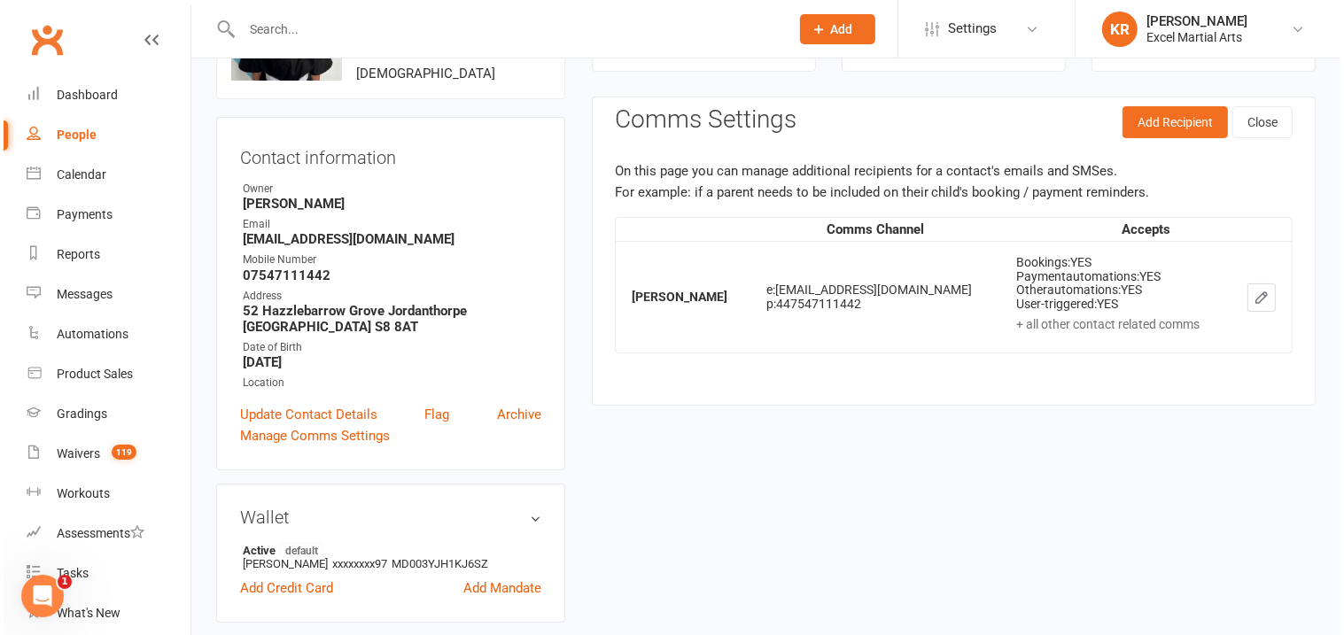
scroll to position [136, 0]
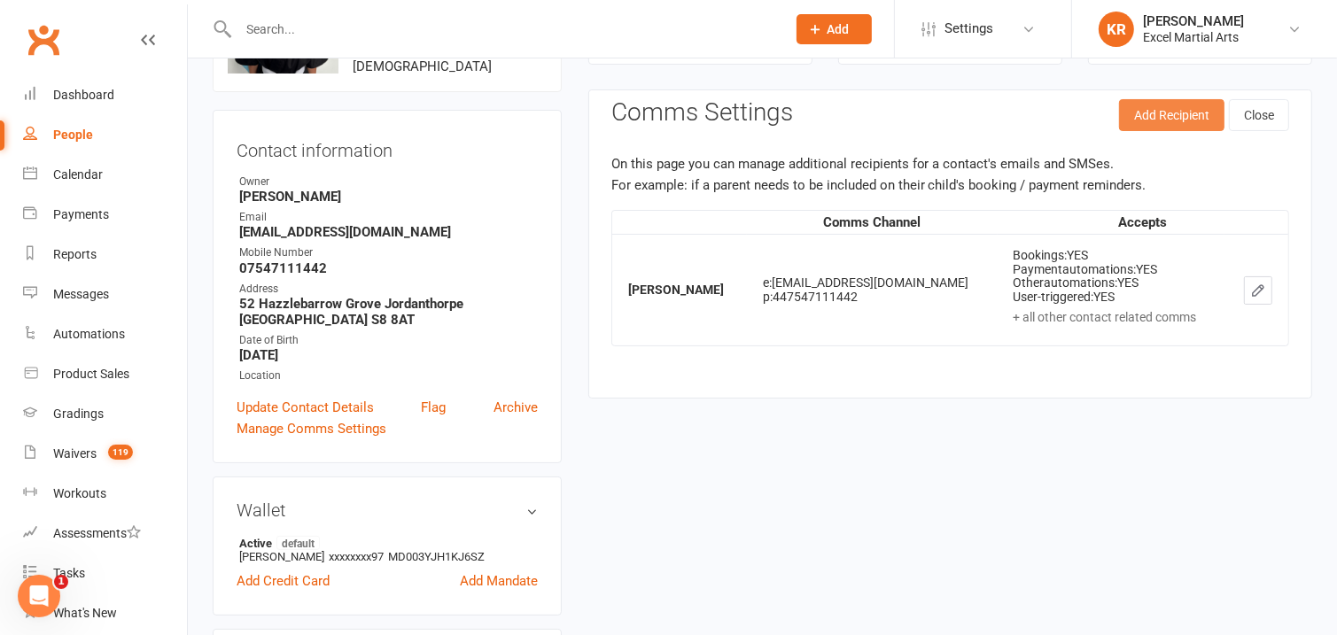
click at [1159, 119] on button "Add Recipient" at bounding box center [1171, 115] width 105 height 32
select select "Consent provided by contact"
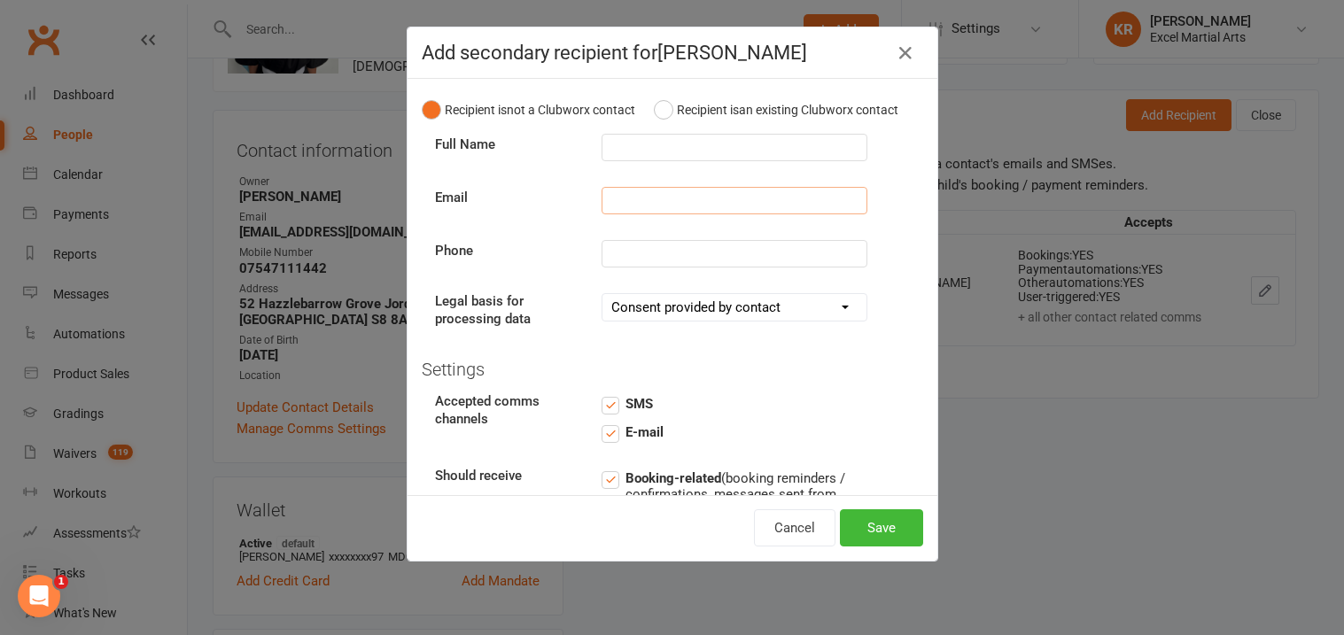
click at [625, 214] on input "text" at bounding box center [735, 200] width 266 height 27
paste input "nataliekeane284@hotmail.co.uk p: 447398722651"
type input "nataliekeane284@hotmail.co.uk p: 447398722651"
click at [612, 268] on input "text" at bounding box center [735, 253] width 266 height 27
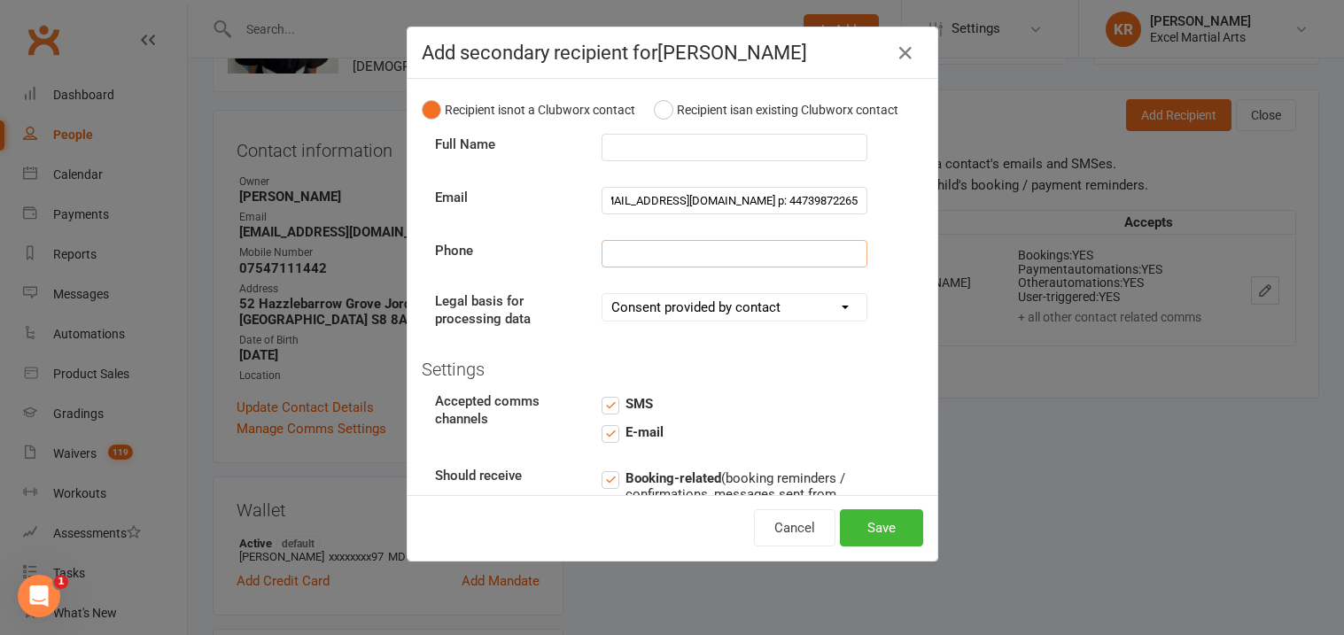
scroll to position [0, 0]
paste input "nataliekeane284@hotmail.co.uk p: 447398722651"
drag, startPoint x: 785, startPoint y: 273, endPoint x: 590, endPoint y: 253, distance: 196.0
click at [590, 253] on div "Full Name Email nataliekeane284@hotmail.co.uk p: 447398722651 Phone nataliekean…" at bounding box center [673, 234] width 502 height 201
type input "07398722651"
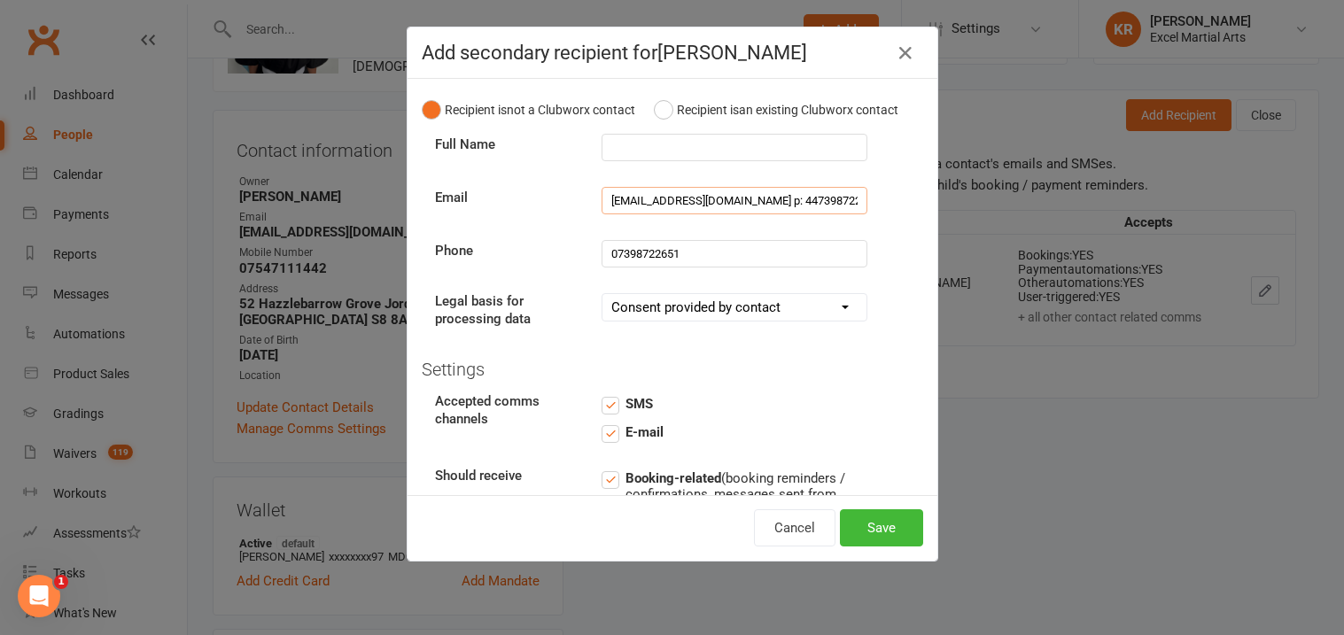
scroll to position [0, 17]
drag, startPoint x: 776, startPoint y: 227, endPoint x: 904, endPoint y: 212, distance: 128.5
click at [904, 212] on div "Email nataliekeane284@hotmail.co.uk p: 447398722651" at bounding box center [673, 201] width 502 height 28
type input "nataliekeane284@hotmail.co.uk"
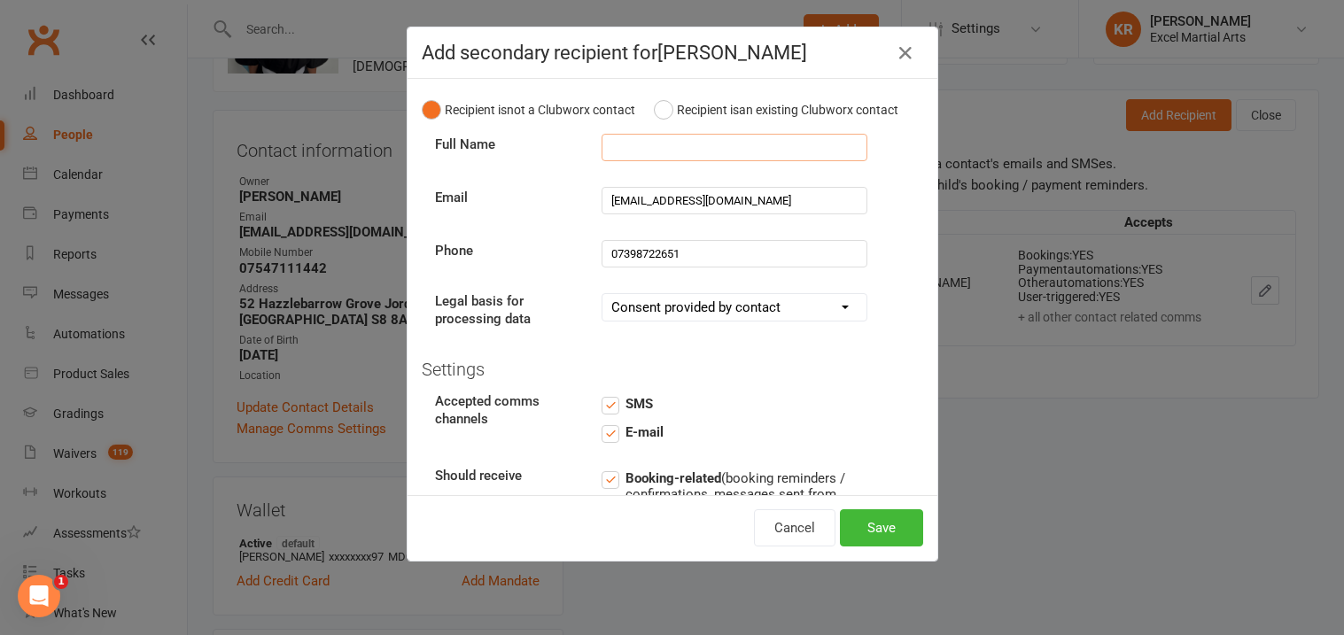
click at [639, 161] on input "text" at bounding box center [735, 147] width 266 height 27
type input "Natalie Keane"
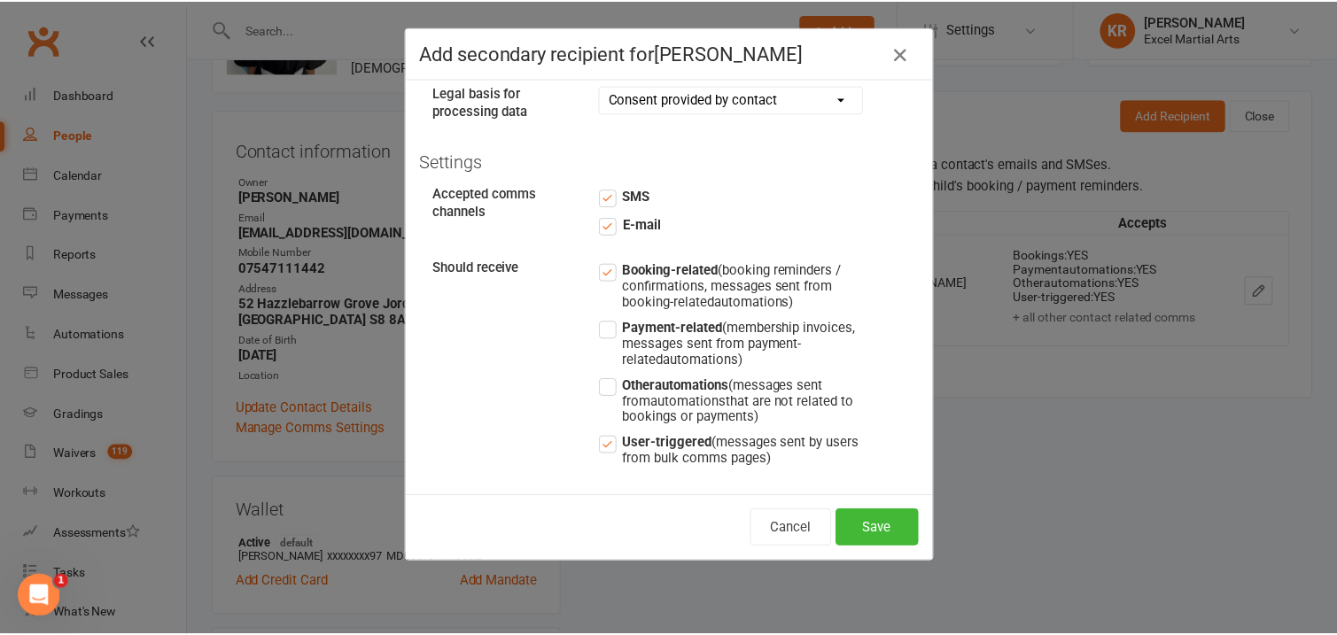
scroll to position [243, 0]
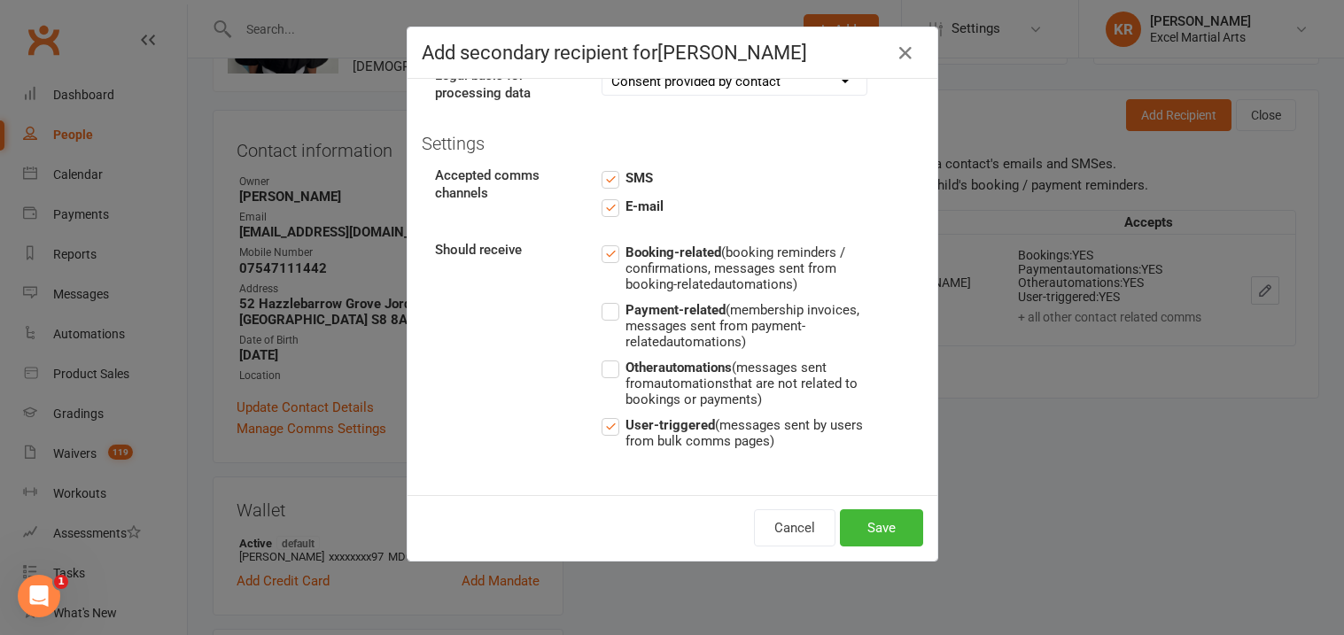
click at [609, 317] on label "Payment-related (membership invoices, messages sent from payment-related automa…" at bounding box center [735, 325] width 266 height 51
click at [609, 300] on input "Payment-related (membership invoices, messages sent from payment-related automa…" at bounding box center [735, 300] width 266 height 0
click at [608, 374] on label "Other automations (messages sent from automations that are not related to booki…" at bounding box center [735, 382] width 266 height 51
click at [608, 357] on input "Other automations (messages sent from automations that are not related to booki…" at bounding box center [735, 357] width 266 height 0
click at [852, 523] on button "Save" at bounding box center [881, 528] width 83 height 37
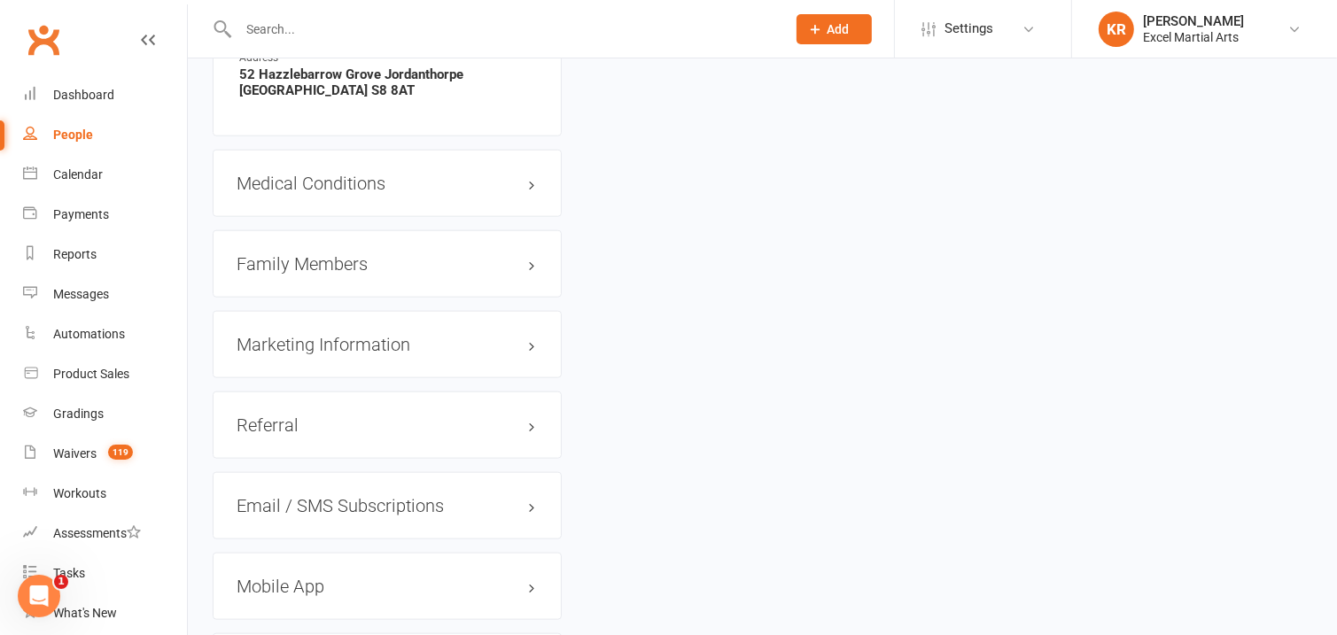
scroll to position [1785, 0]
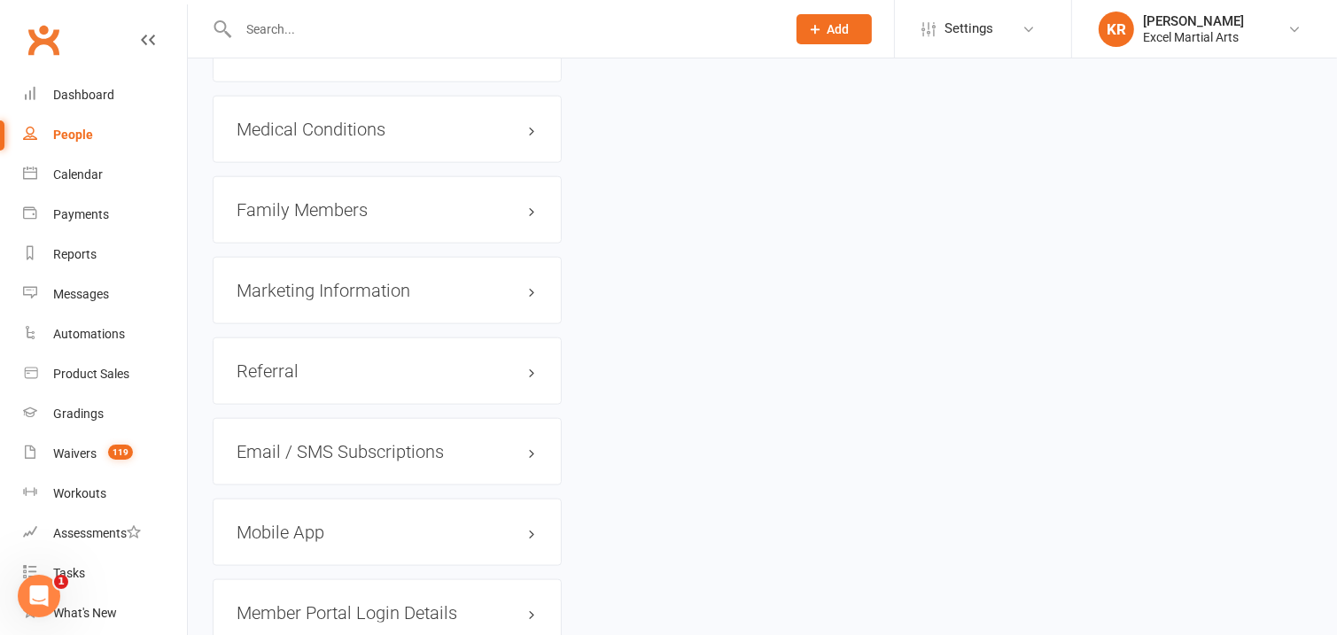
click at [530, 214] on h3 "Family Members" at bounding box center [387, 209] width 301 height 19
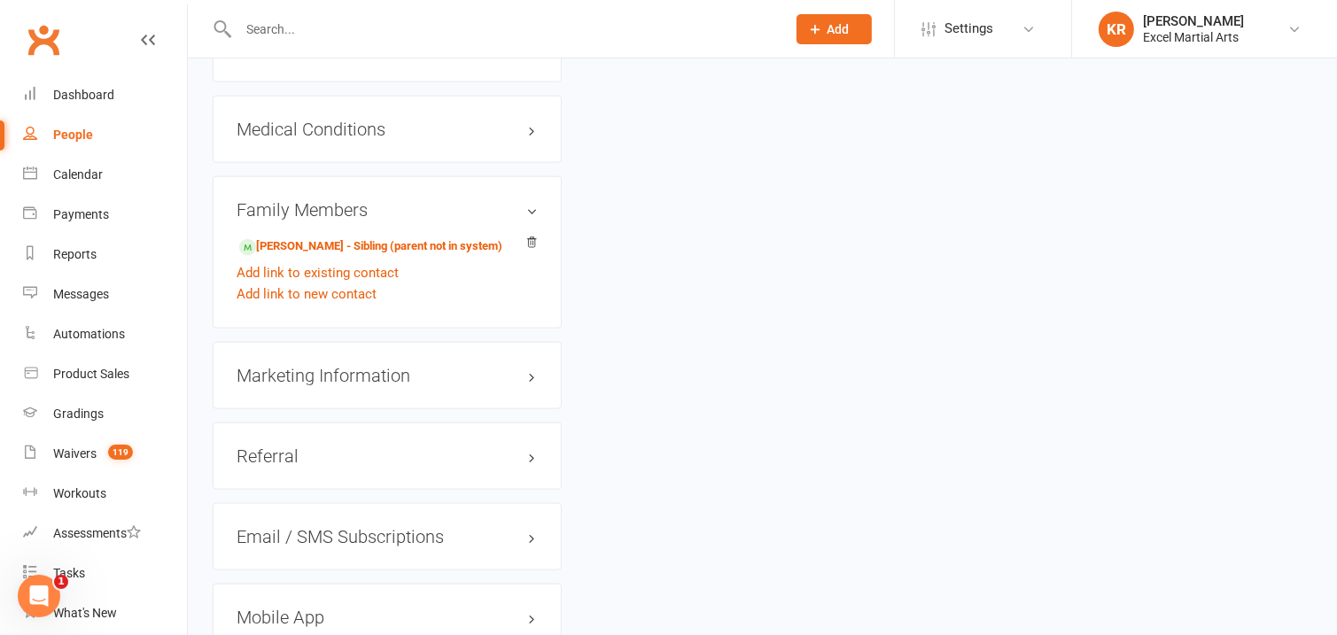
drag, startPoint x: 1333, startPoint y: 439, endPoint x: 1282, endPoint y: 495, distance: 76.5
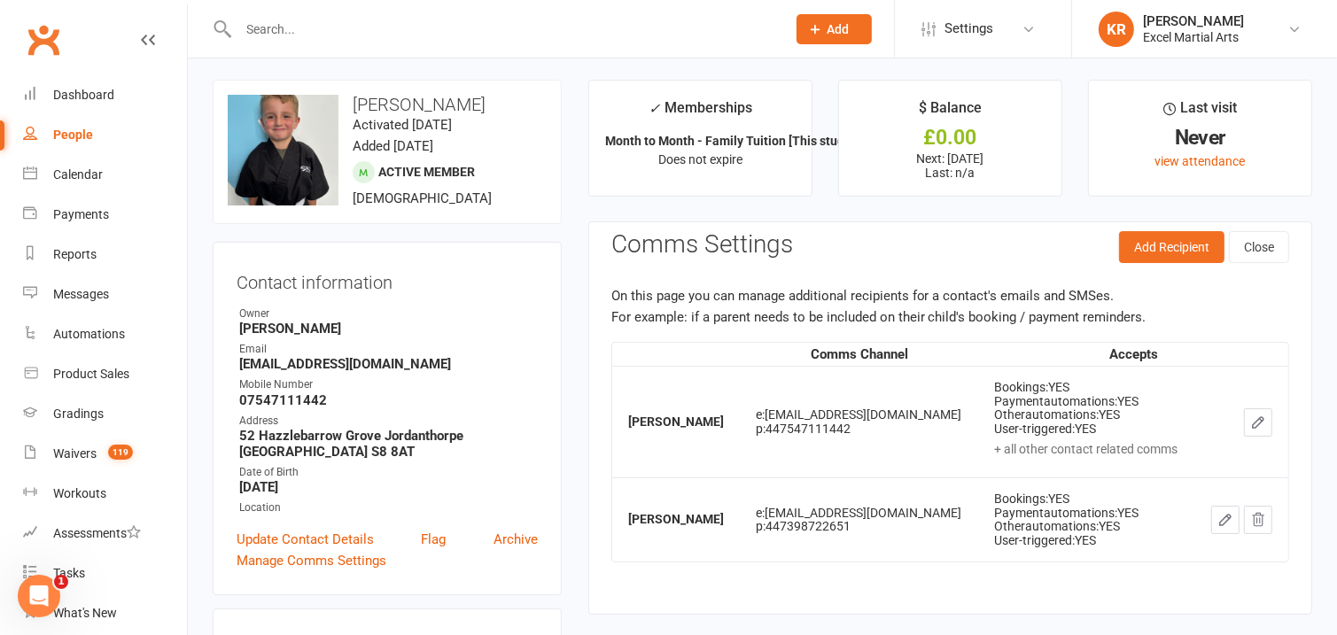
scroll to position [0, 0]
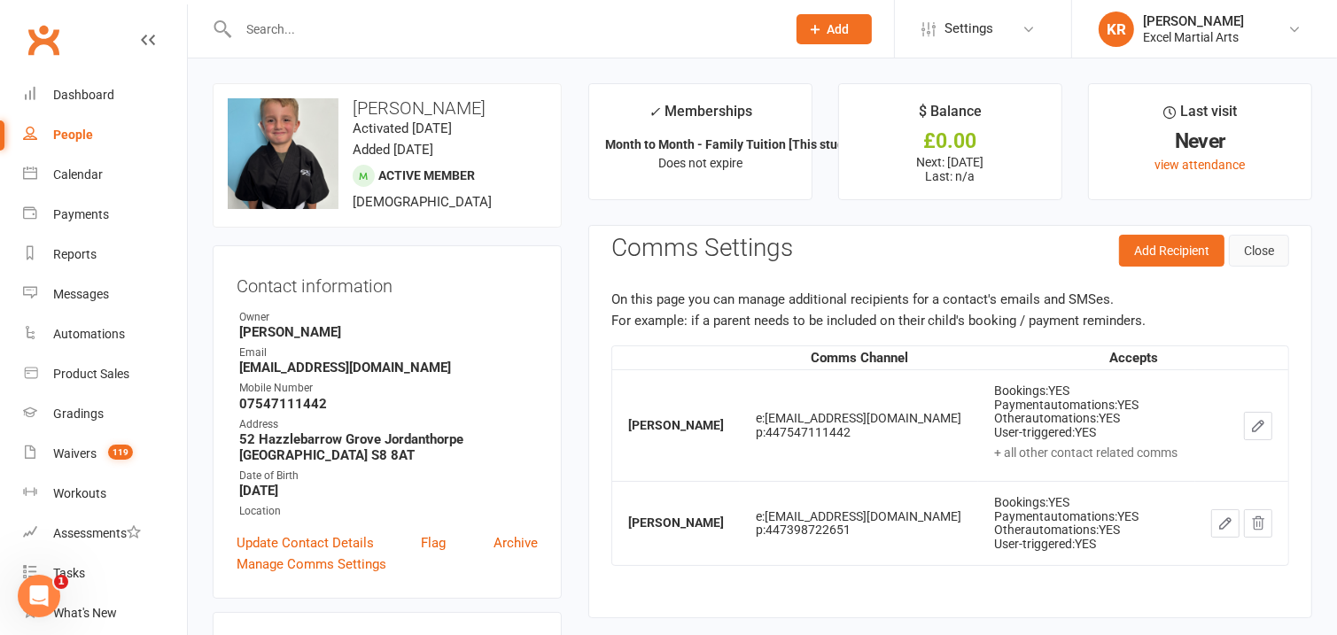
click at [1248, 253] on button "Close" at bounding box center [1259, 251] width 60 height 32
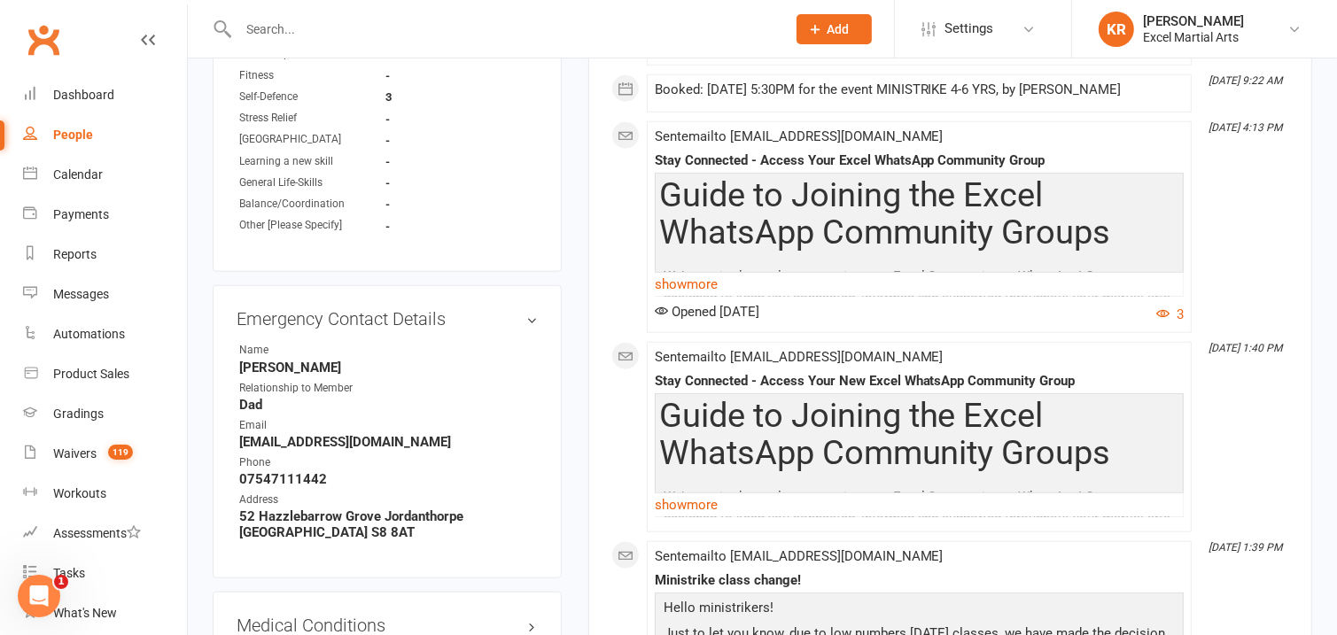
scroll to position [1306, 0]
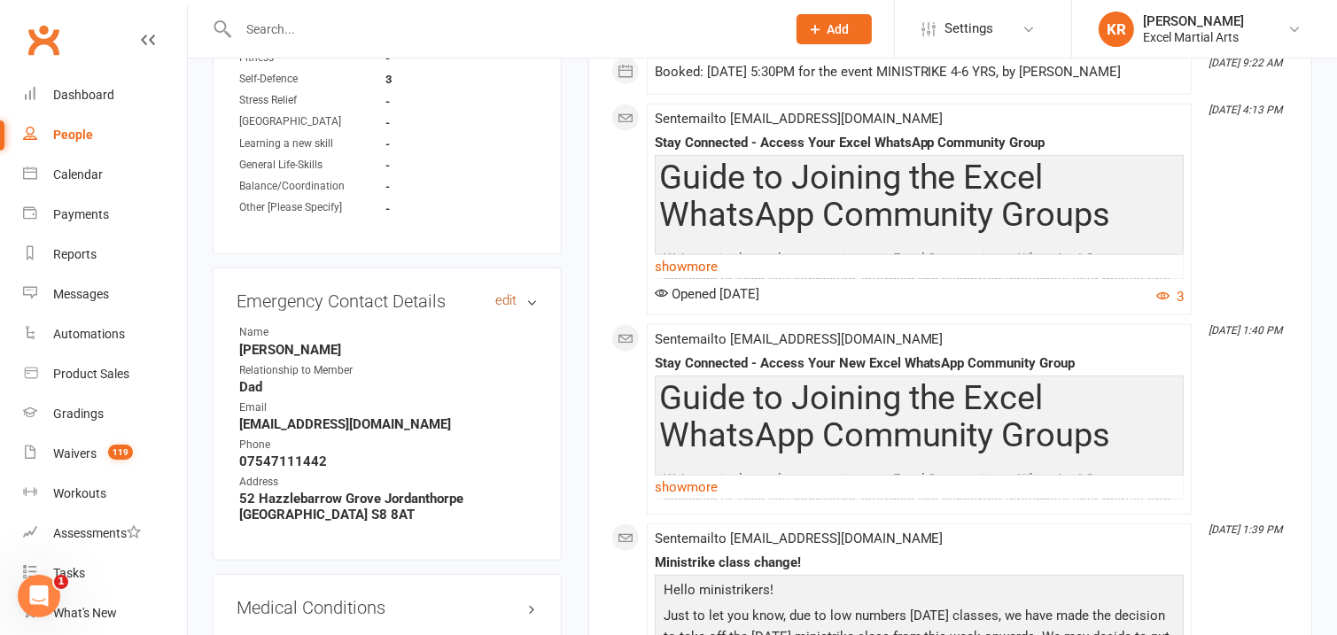
click at [503, 301] on link "edit" at bounding box center [505, 300] width 21 height 15
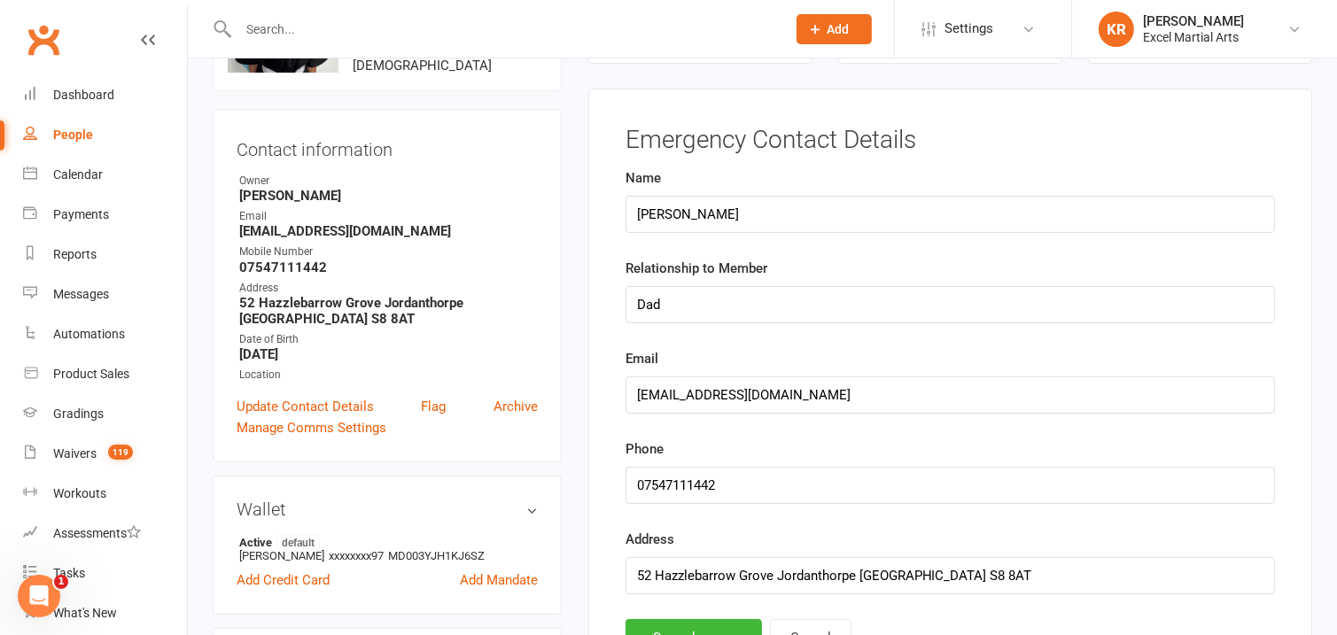
scroll to position [136, 0]
click at [733, 211] on input "Stuart Clark" at bounding box center [951, 215] width 650 height 37
type input "Stuart Clark/ Natalie Keane"
click at [757, 313] on input "Dad" at bounding box center [951, 305] width 650 height 37
type input "Dad/ Mum"
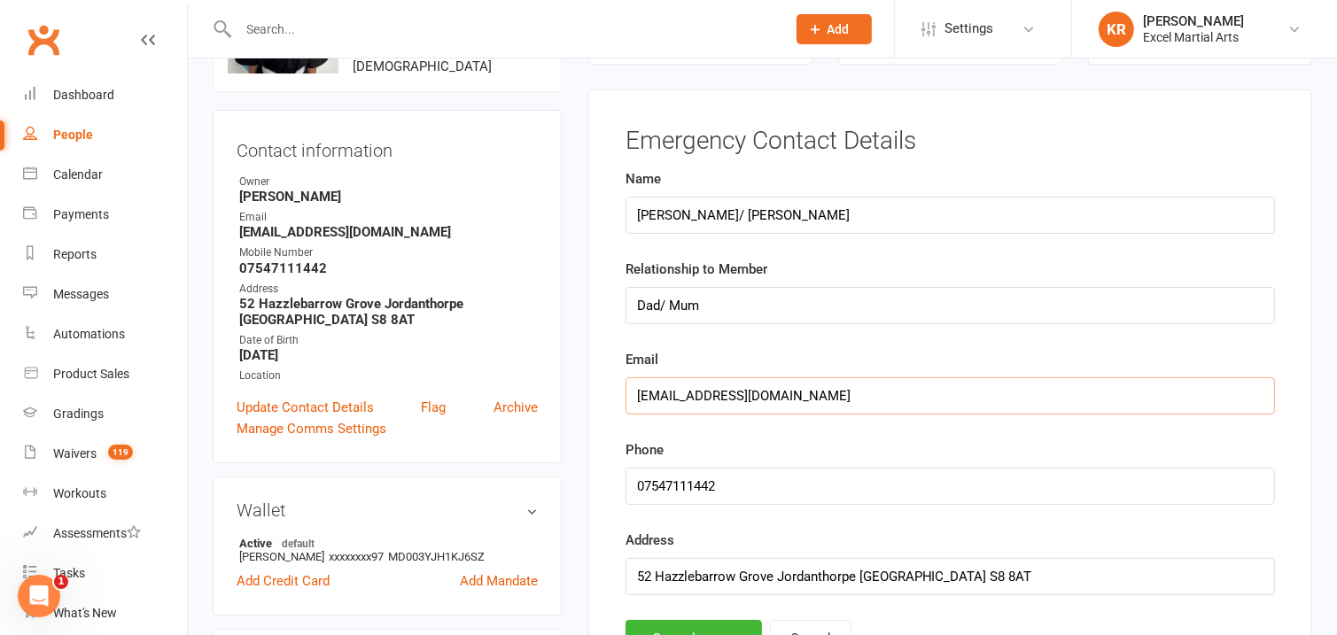
click at [797, 395] on input "[EMAIL_ADDRESS][DOMAIN_NAME]" at bounding box center [951, 396] width 650 height 37
drag, startPoint x: 775, startPoint y: 397, endPoint x: 612, endPoint y: 393, distance: 163.1
click at [619, 403] on main "Emergency Contact Details Name Stuart Clark/ Natalie Keane Relationship to Memb…" at bounding box center [951, 393] width 678 height 531
type input "[EMAIL_ADDRESS][DOMAIN_NAME]"
click at [694, 488] on input "string" at bounding box center [951, 486] width 650 height 37
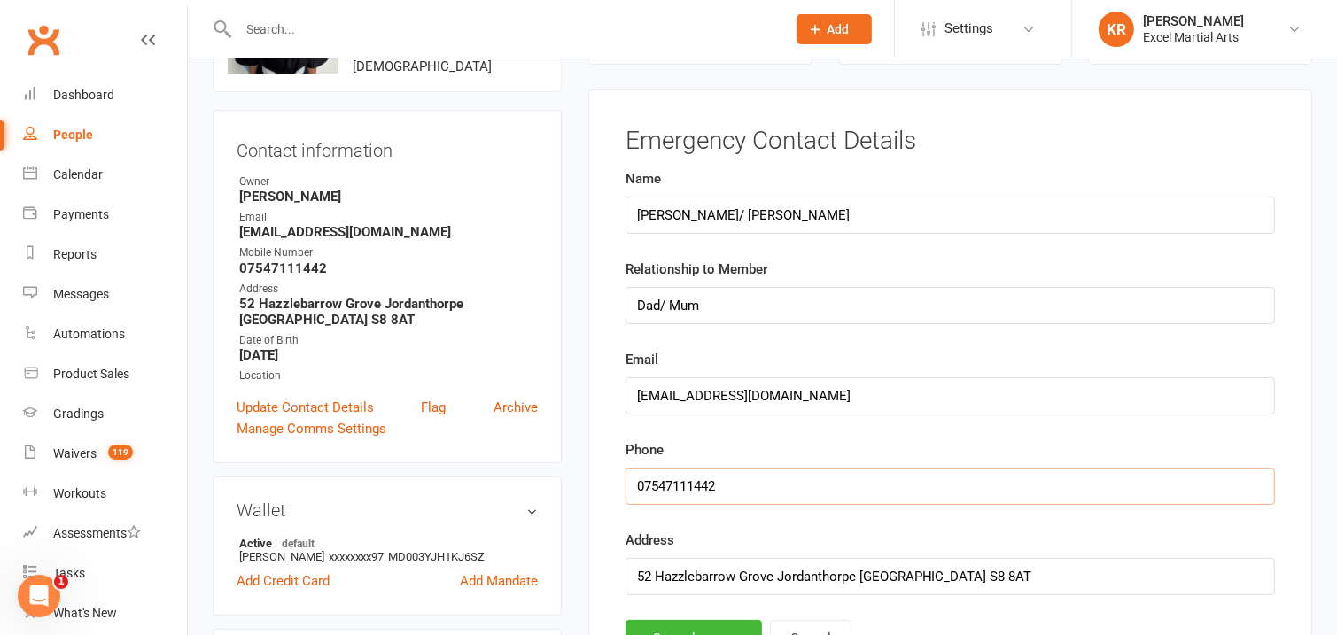
click at [694, 488] on input "string" at bounding box center [951, 486] width 650 height 37
click at [705, 490] on input "string" at bounding box center [951, 486] width 650 height 37
click at [684, 495] on input "string" at bounding box center [951, 486] width 650 height 37
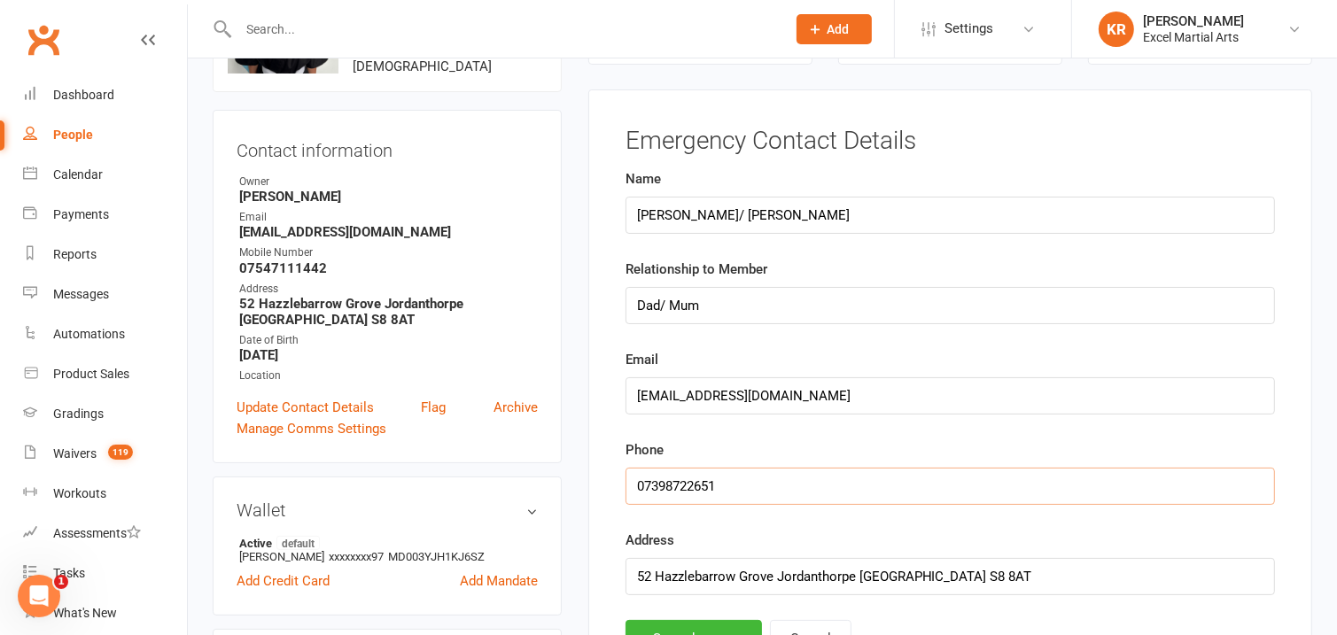
type input "07398722651"
click at [924, 433] on form "Name Stuart Clark/ Natalie Keane Relationship to Member Dad/ Mum Email nataliek…" at bounding box center [951, 381] width 650 height 427
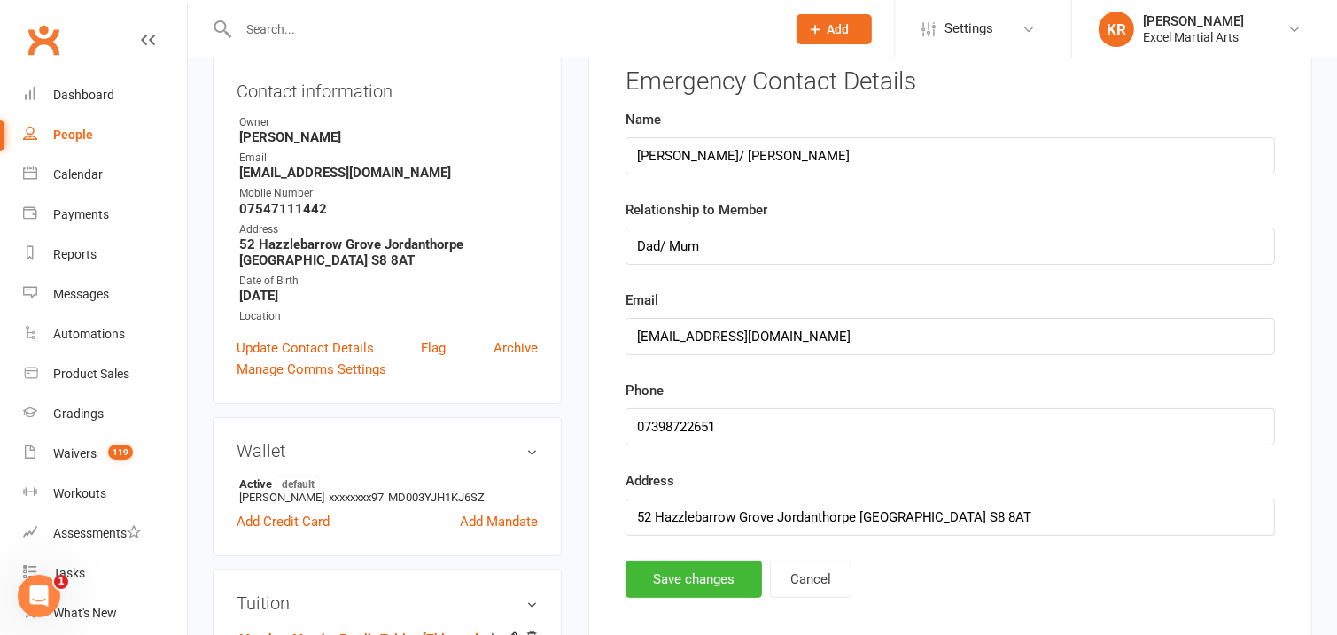
scroll to position [164, 0]
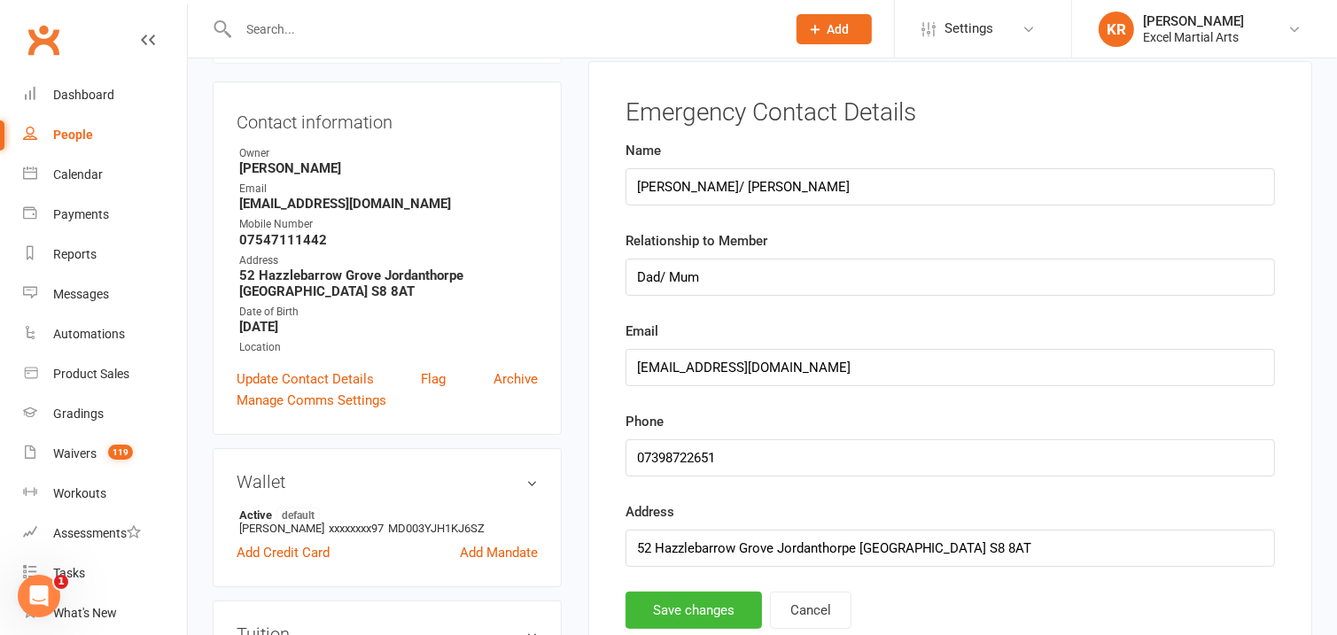
drag, startPoint x: 1330, startPoint y: 137, endPoint x: 1341, endPoint y: 214, distance: 77.0
drag, startPoint x: 931, startPoint y: 551, endPoint x: 604, endPoint y: 553, distance: 327.0
click at [604, 554] on div "Emergency Contact Details Name Stuart Clark/ Natalie Keane Relationship to Memb…" at bounding box center [950, 373] width 724 height 625
click at [654, 606] on button "Save changes" at bounding box center [694, 610] width 136 height 37
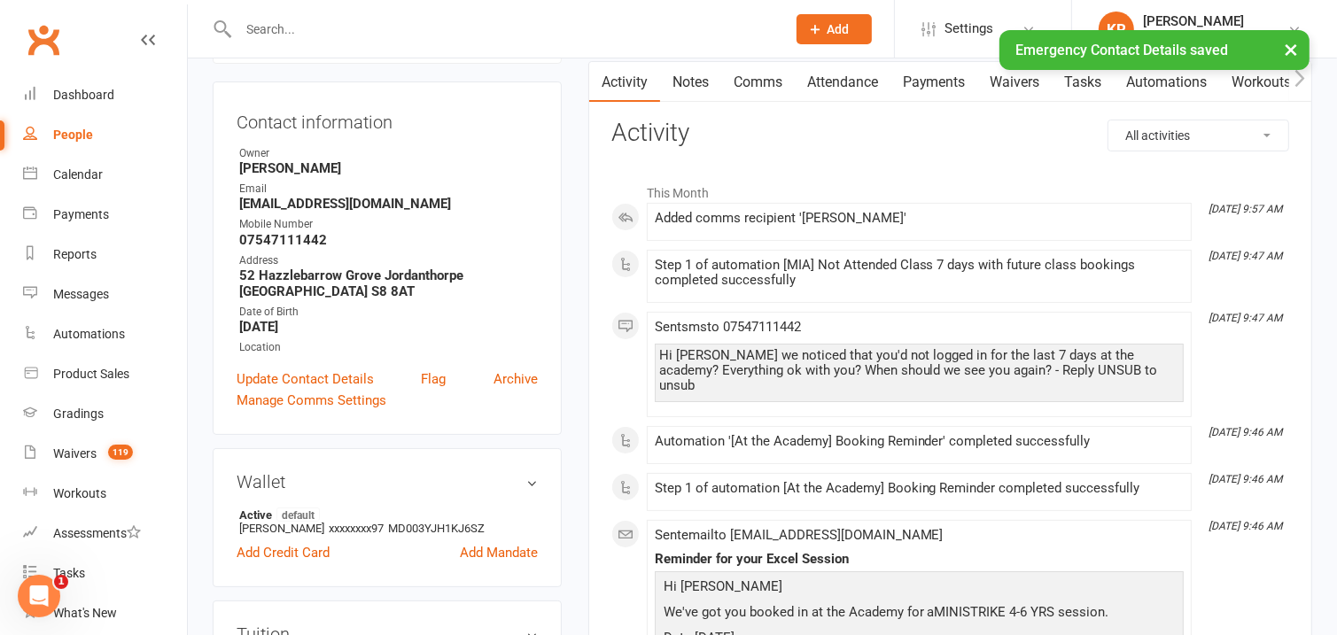
scroll to position [0, 0]
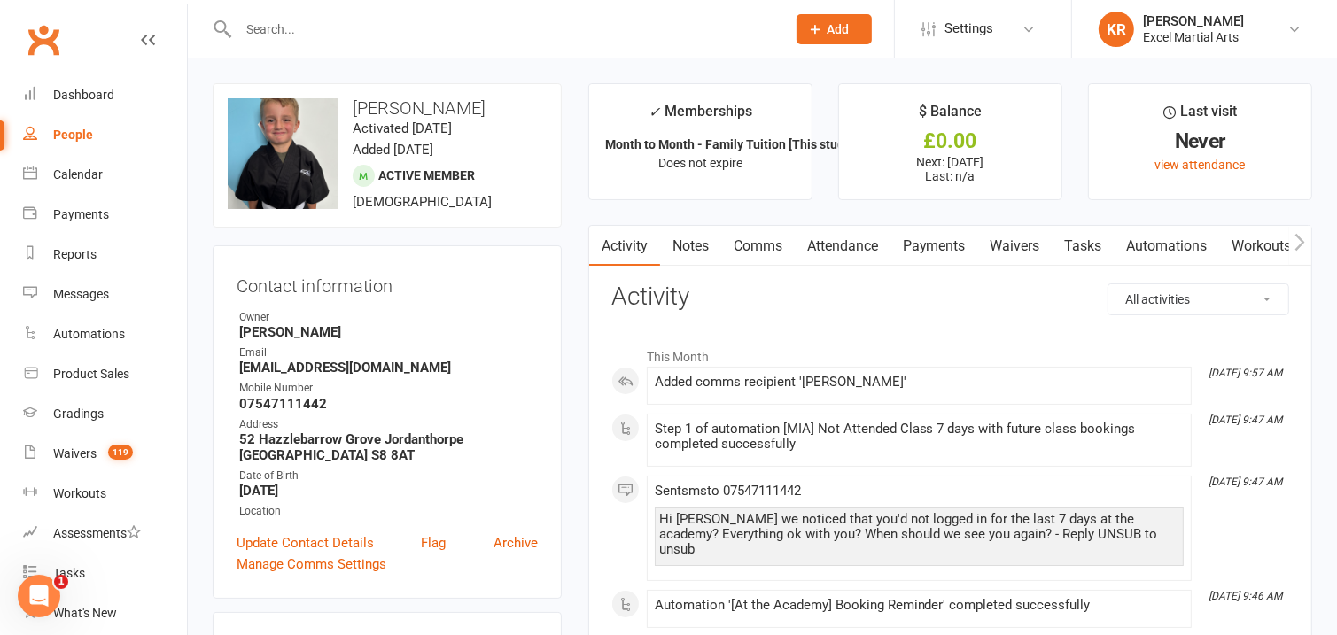
drag, startPoint x: 696, startPoint y: 242, endPoint x: 705, endPoint y: 245, distance: 10.1
click at [697, 243] on link "Notes" at bounding box center [690, 246] width 61 height 41
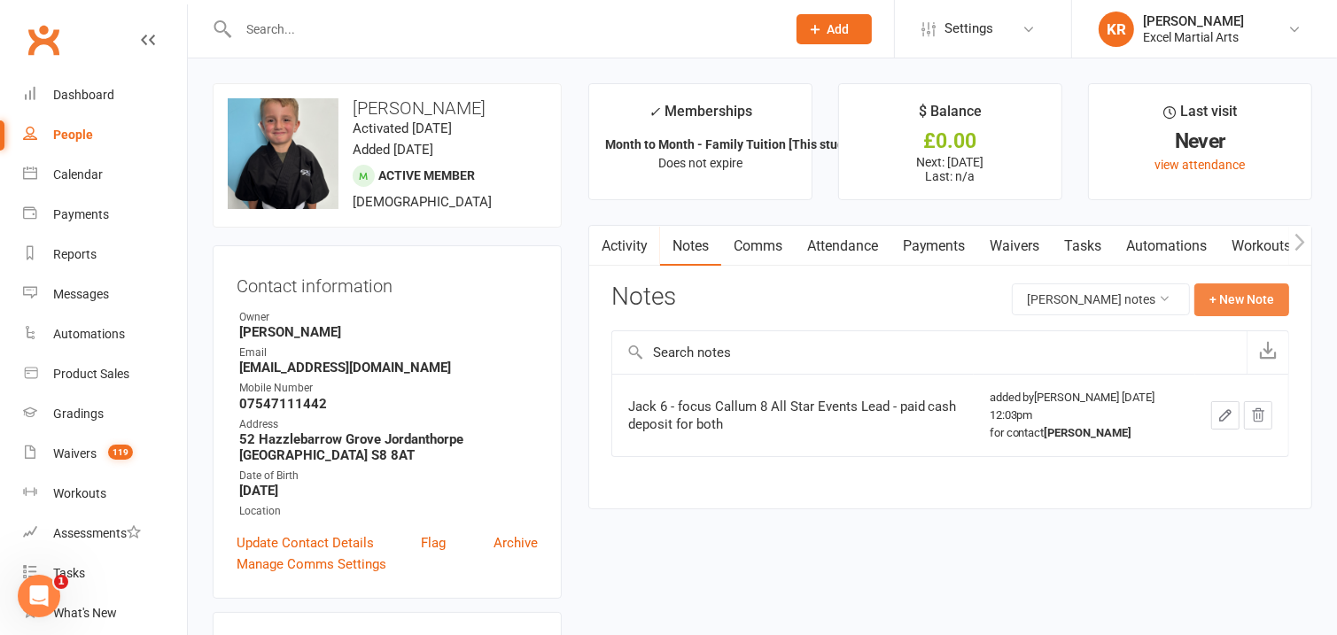
click at [1219, 305] on button "+ New Note" at bounding box center [1242, 300] width 95 height 32
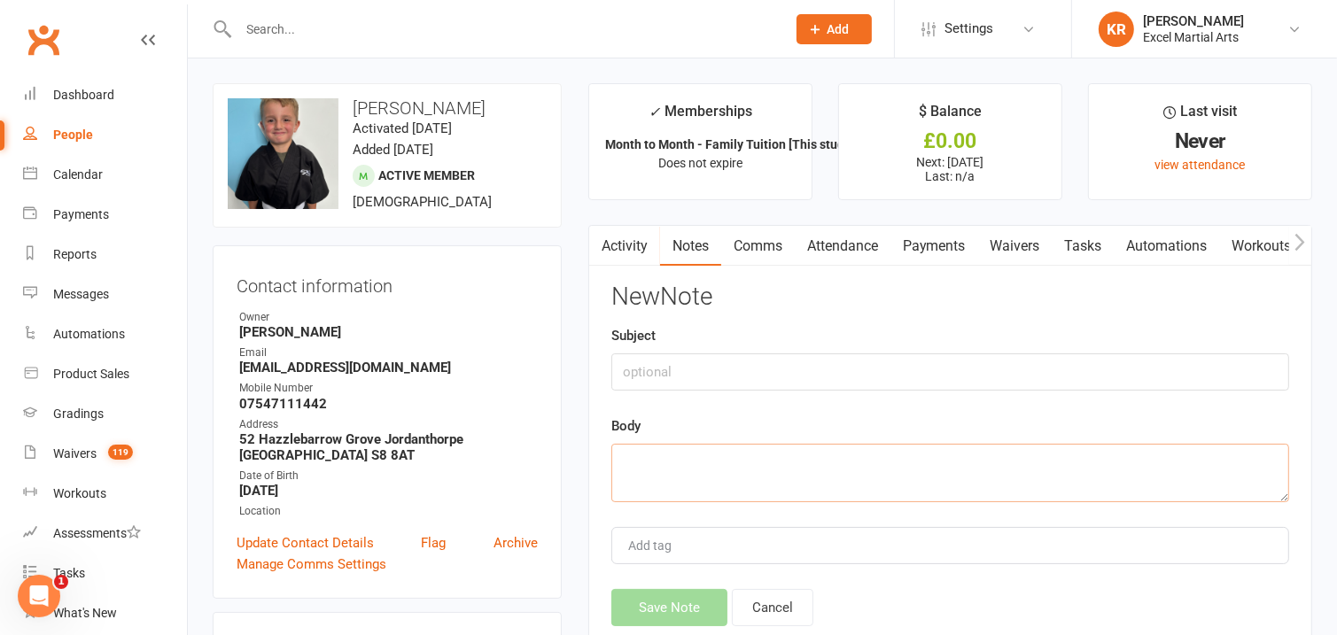
click at [832, 452] on textarea at bounding box center [951, 473] width 678 height 58
paste textarea "arents not together Dad will be bringing the boys each week although during sch…"
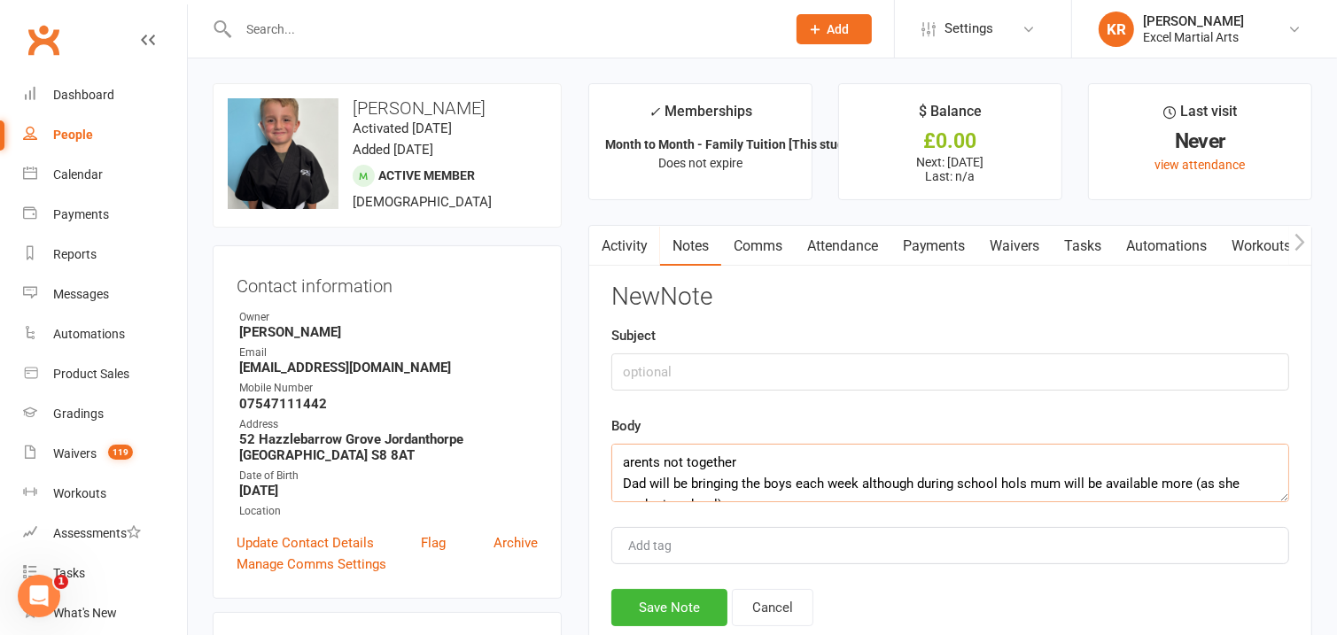
drag, startPoint x: 784, startPoint y: 448, endPoint x: 544, endPoint y: 443, distance: 240.2
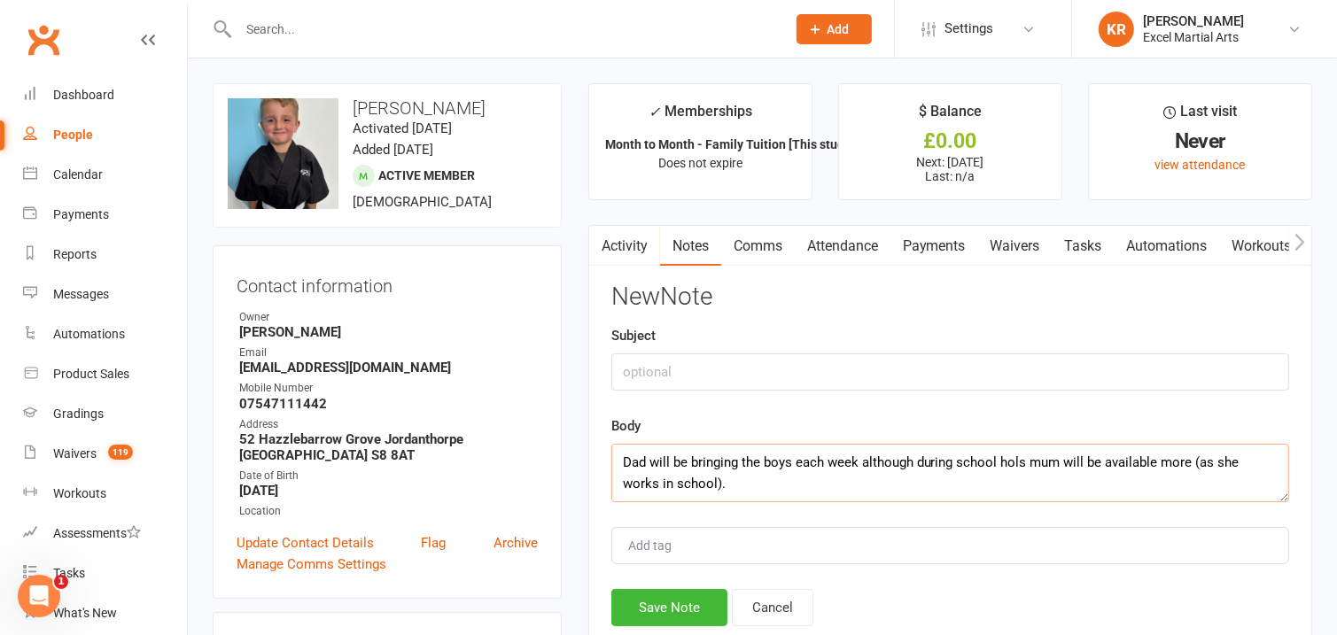
type textarea "Dad will be bringing the boys each week although during school hols mum will be…"
click at [650, 370] on input "text" at bounding box center [951, 372] width 678 height 37
paste input "arents not together"
type input "Parents not together"
click at [648, 610] on button "Save Note" at bounding box center [670, 607] width 116 height 37
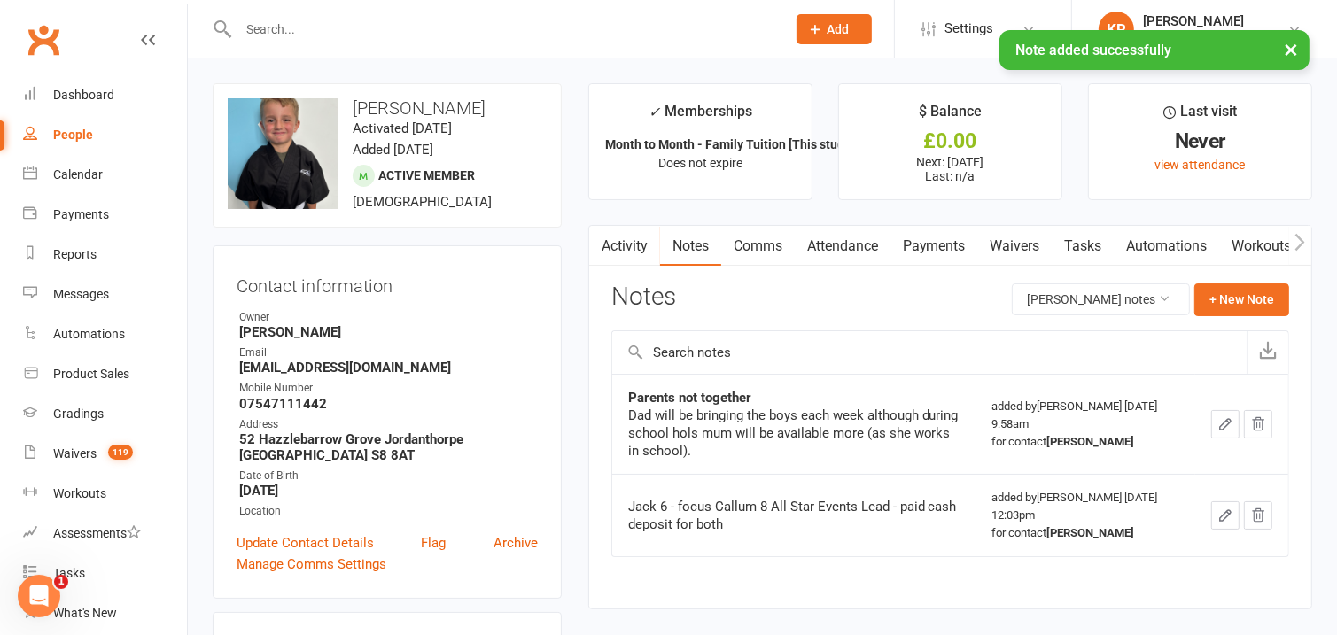
click at [635, 245] on link "Activity" at bounding box center [624, 246] width 71 height 41
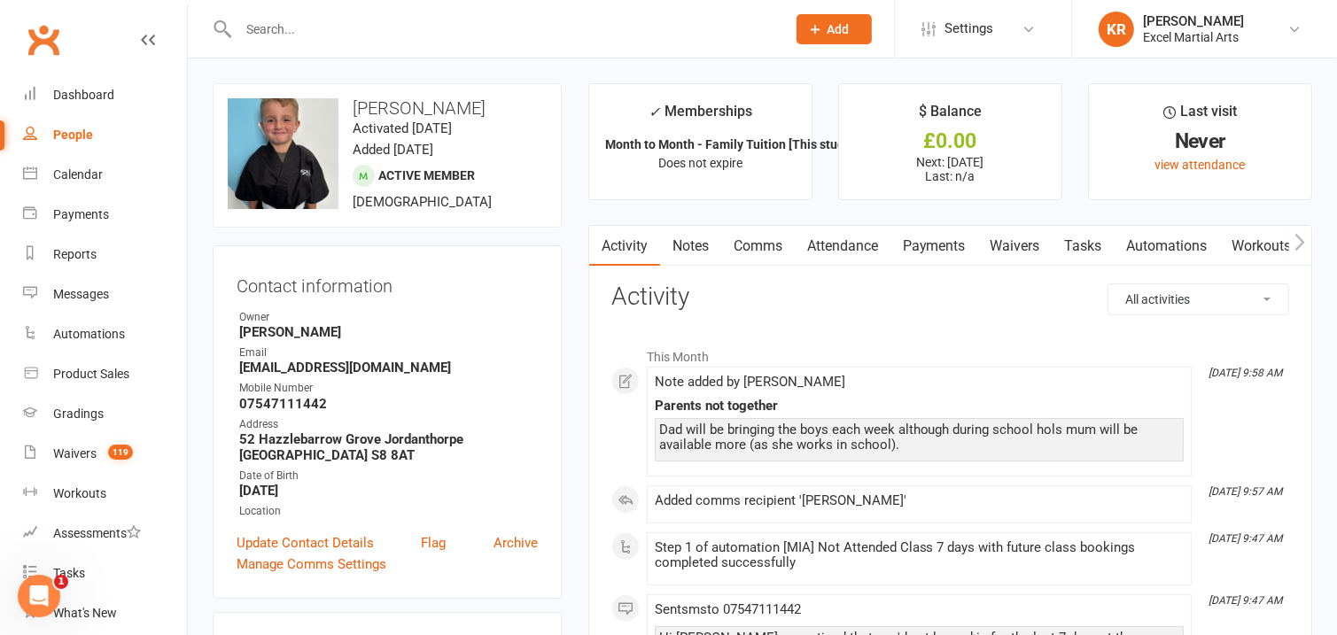
click at [261, 19] on input "text" at bounding box center [503, 29] width 541 height 25
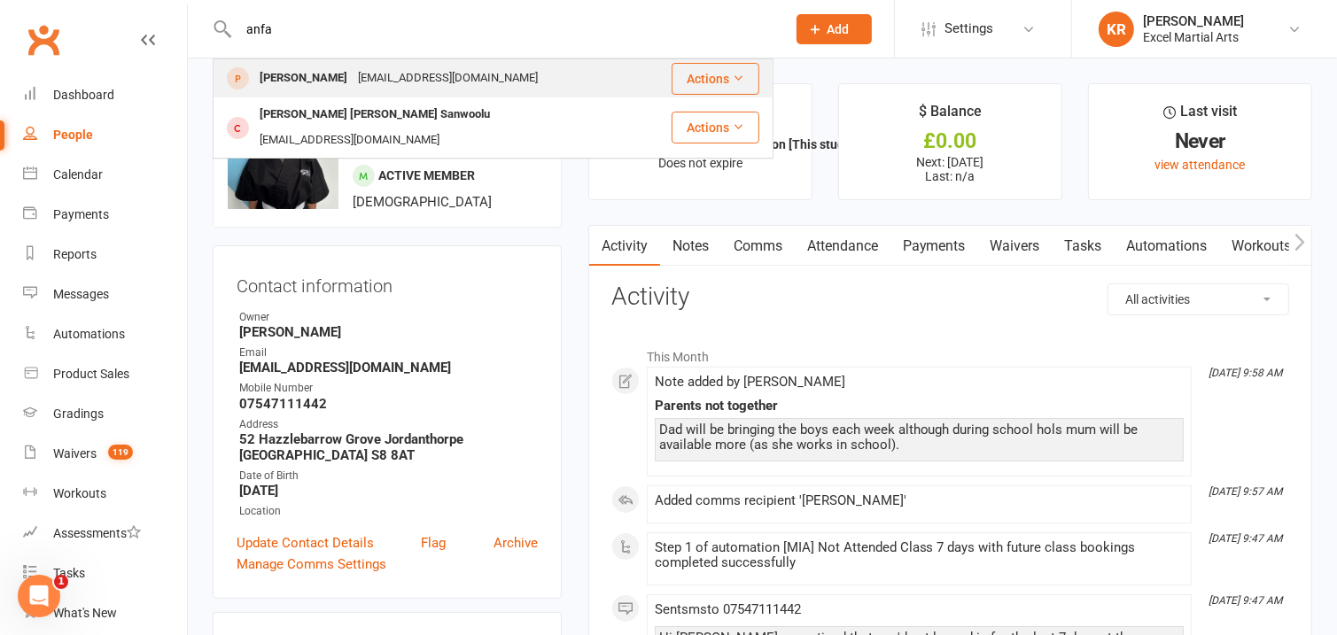
type input "anfa"
click at [378, 73] on div "ahmeeleo@gmail.com" at bounding box center [448, 79] width 191 height 26
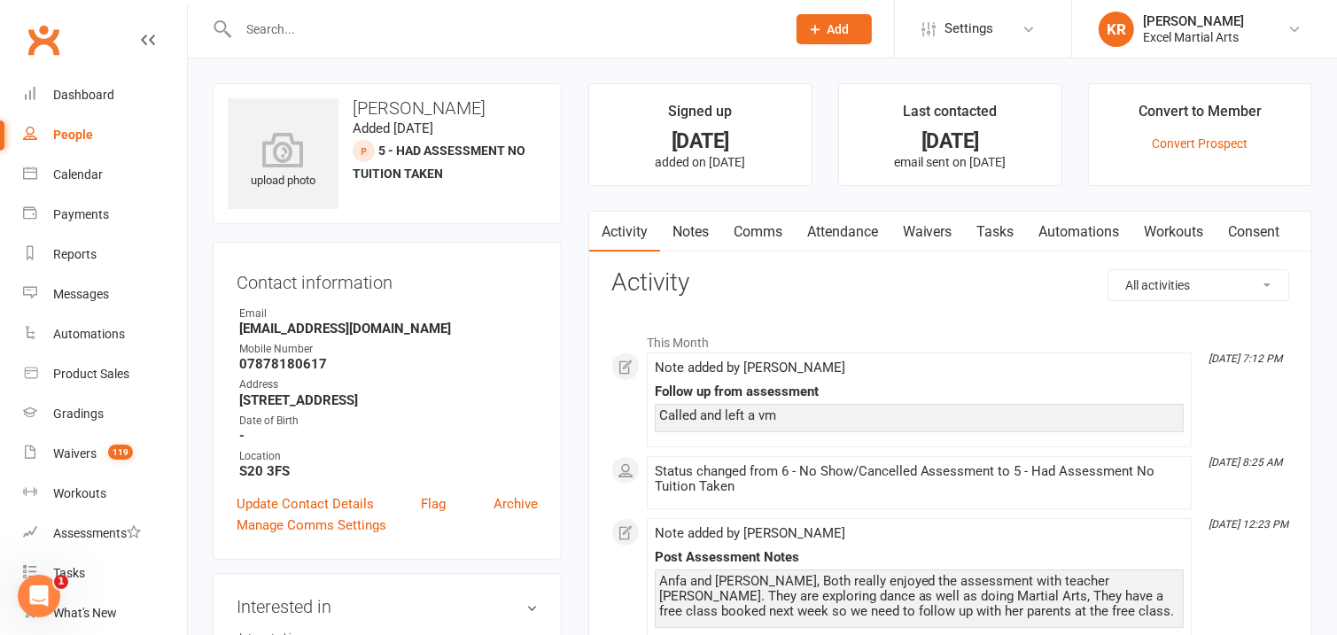
click at [325, 29] on input "text" at bounding box center [503, 29] width 541 height 25
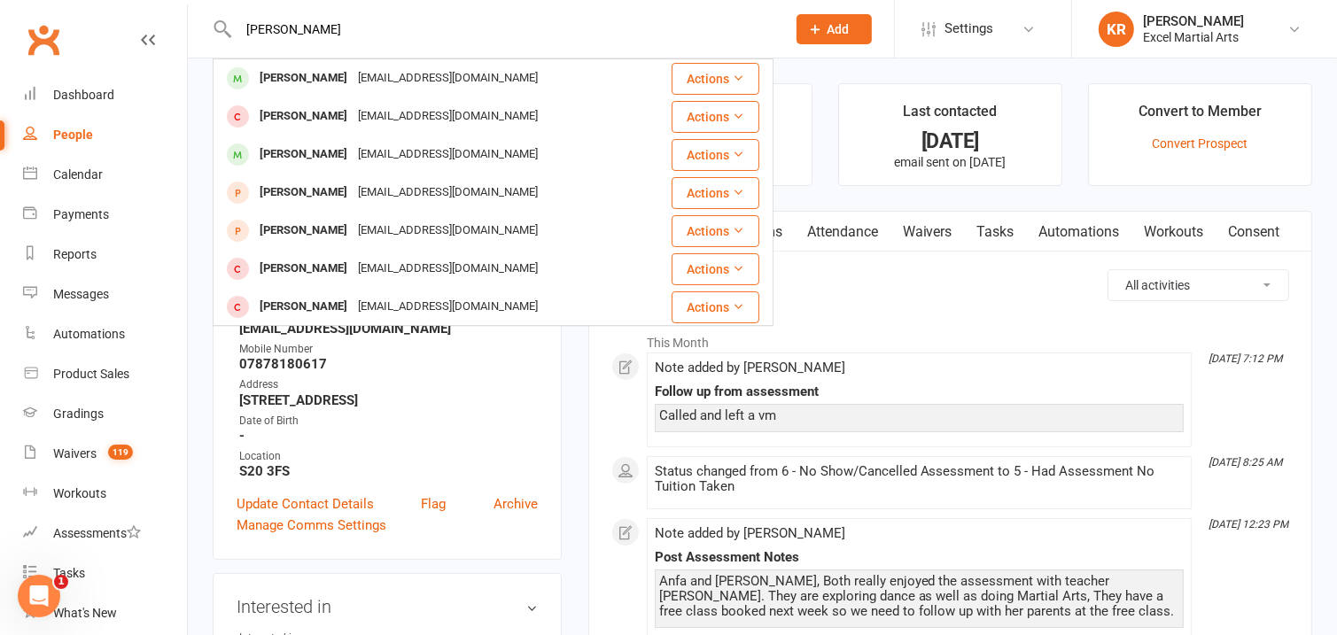
type input "jack clark"
click at [297, 74] on div "[PERSON_NAME]" at bounding box center [303, 79] width 98 height 26
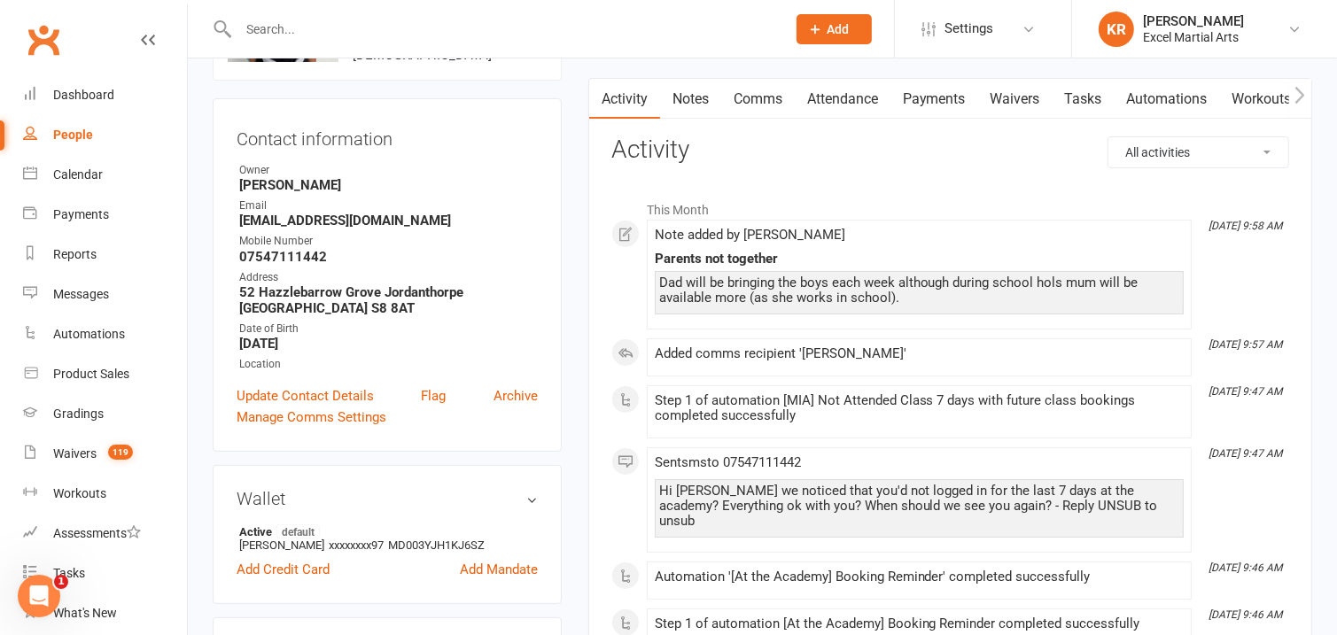
scroll to position [113, 0]
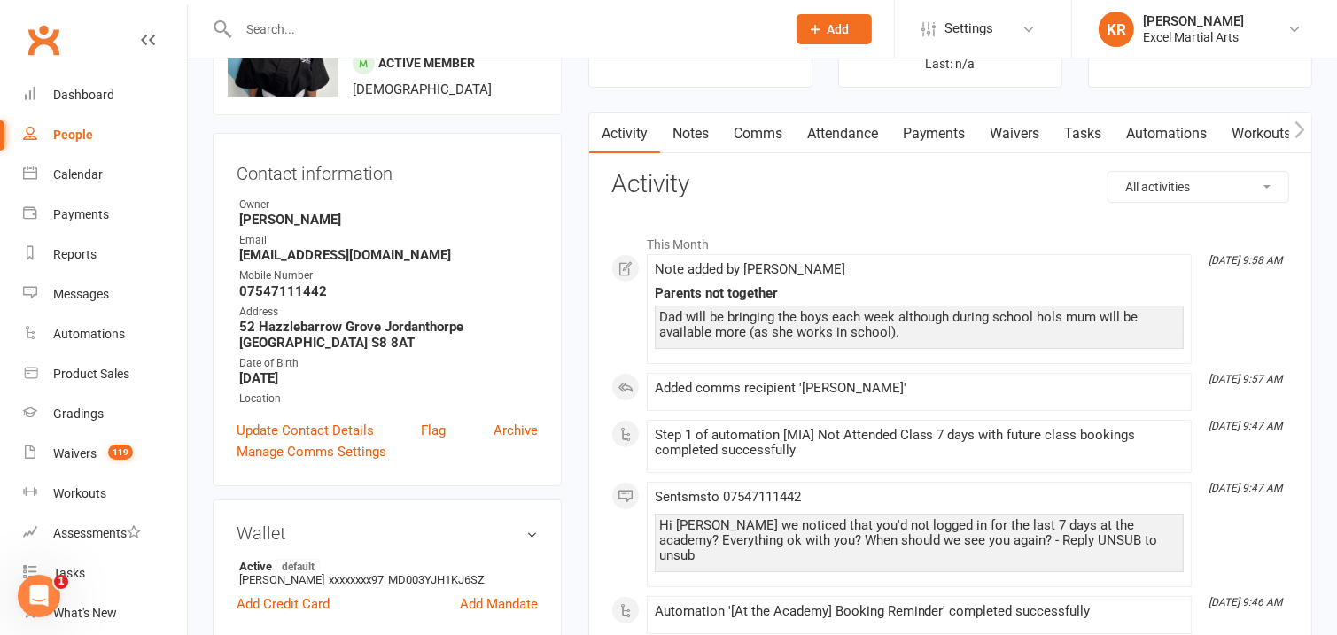
click at [761, 129] on link "Comms" at bounding box center [758, 133] width 74 height 41
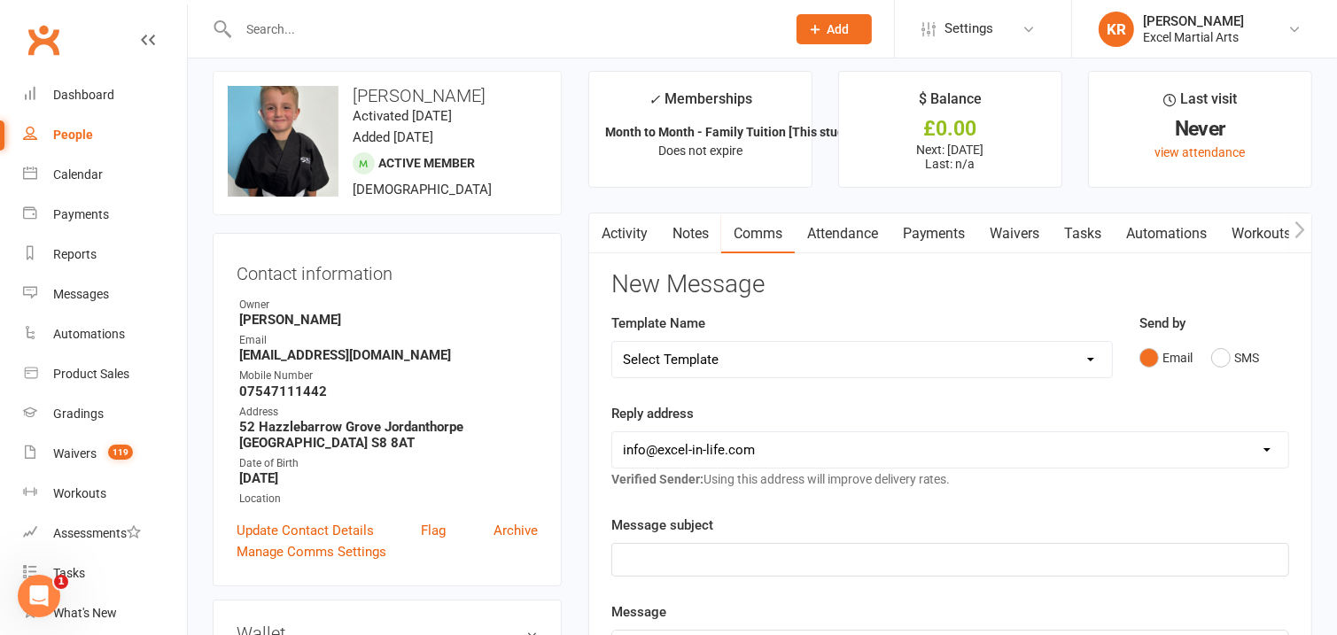
scroll to position [8, 0]
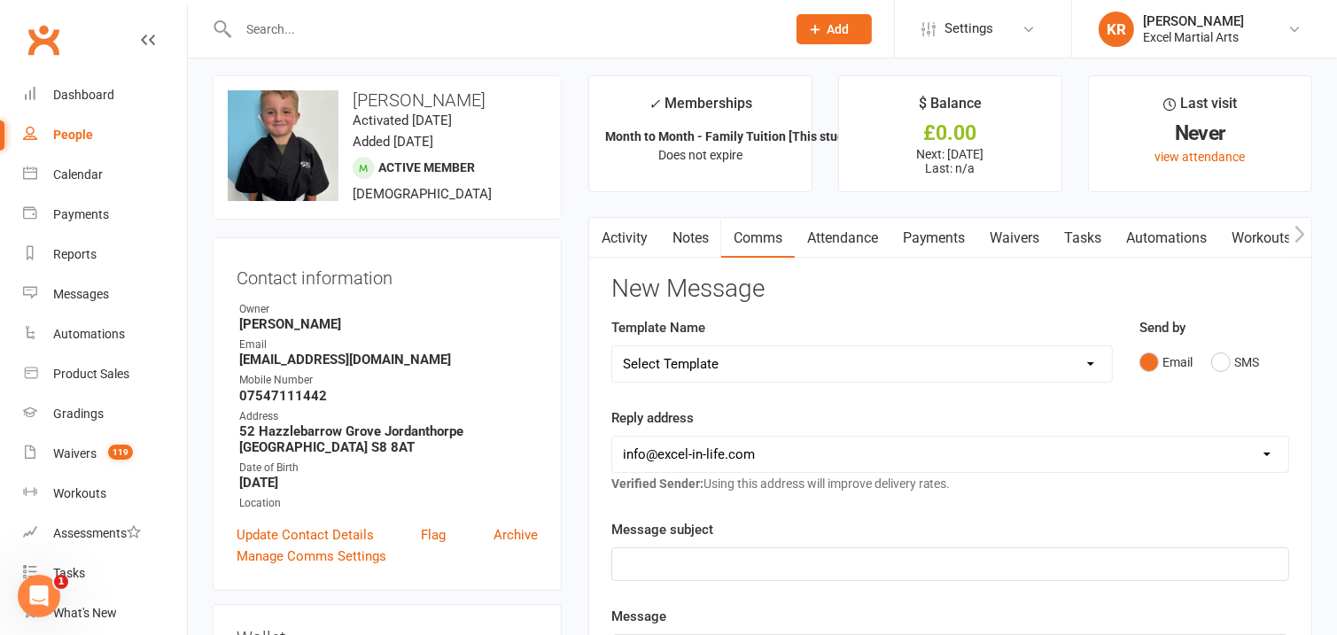
click at [1094, 360] on select "Select Template [Email] 1 Day a week student Orange/Green Belts POST TESTING [E…" at bounding box center [862, 364] width 500 height 35
click at [65, 133] on div "People" at bounding box center [73, 135] width 40 height 14
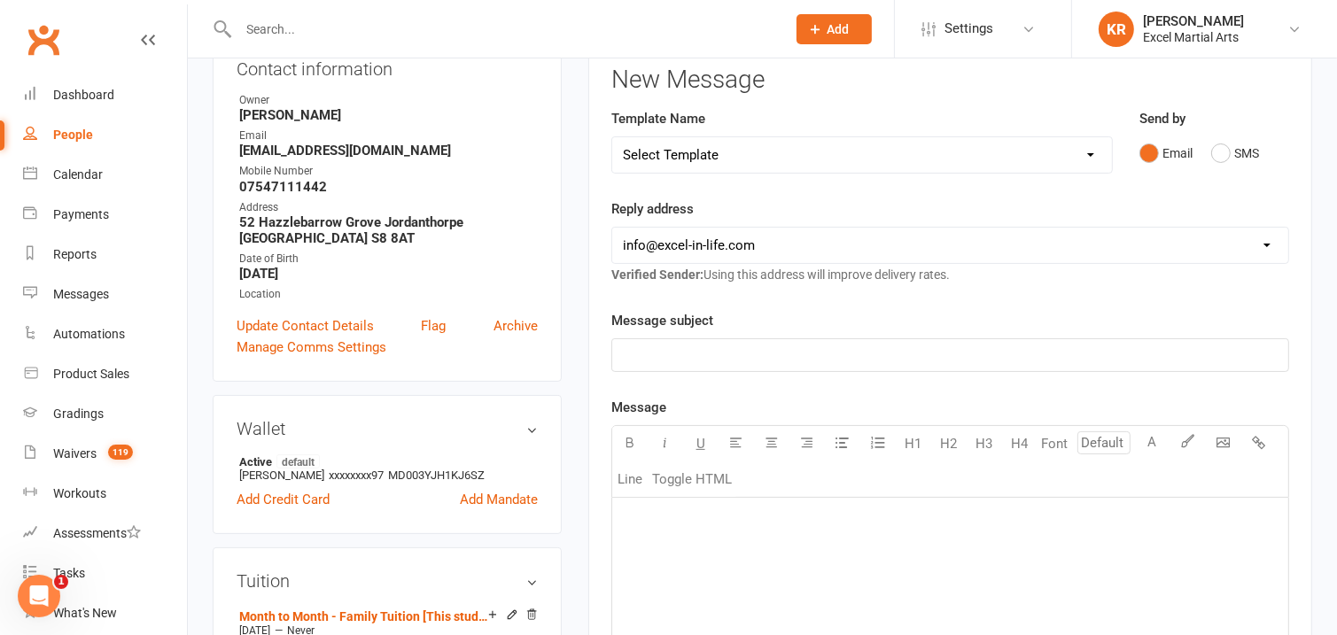
scroll to position [150, 0]
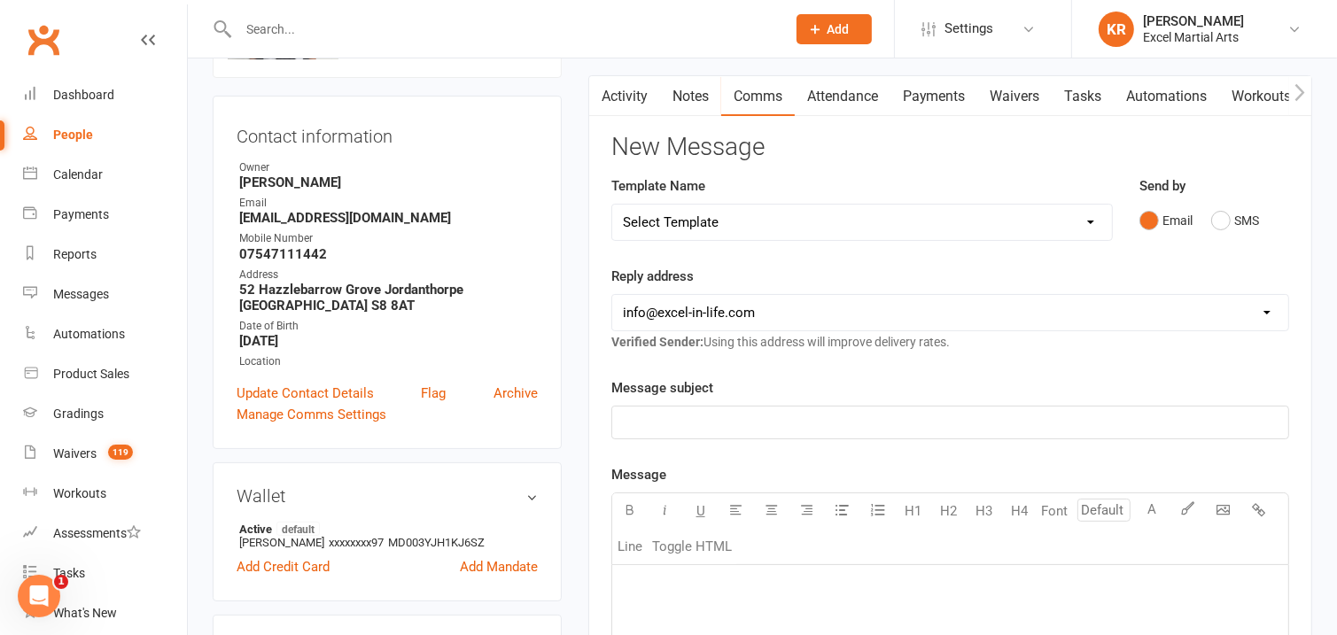
click at [1093, 224] on select "Select Template [Email] 1 Day a week student Orange/Green Belts POST TESTING [E…" at bounding box center [862, 222] width 500 height 35
click at [1296, 180] on div "Send by Email SMS" at bounding box center [1214, 218] width 176 height 87
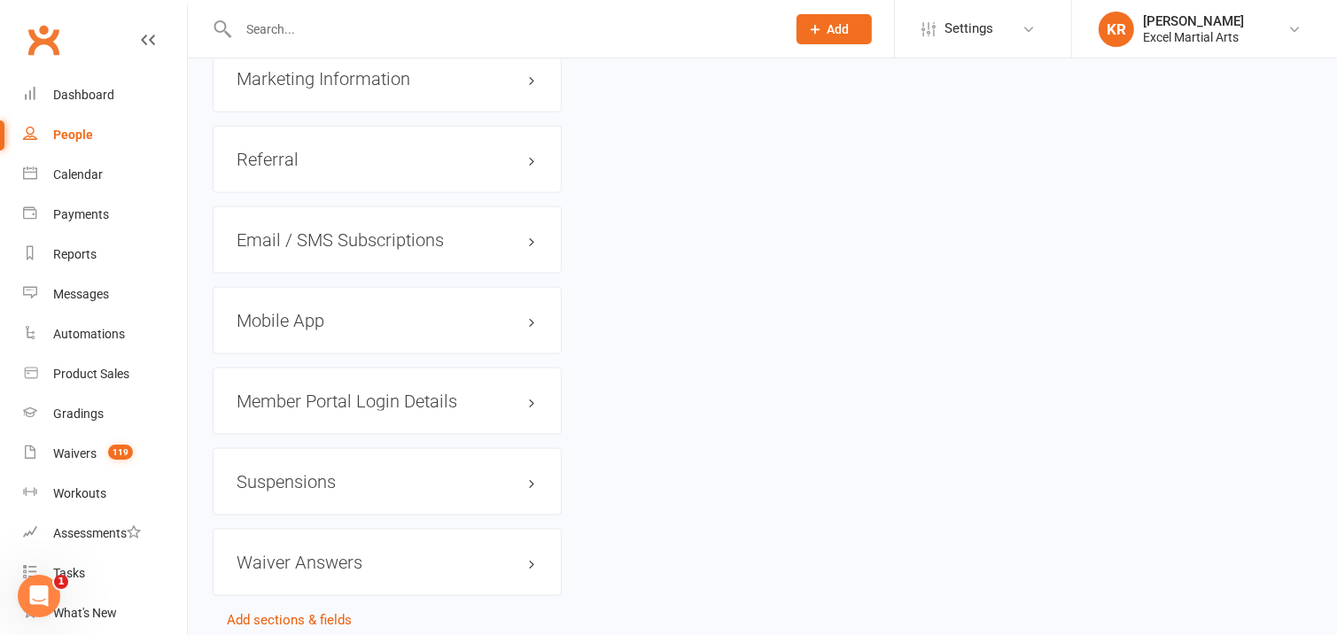
scroll to position [2017, 0]
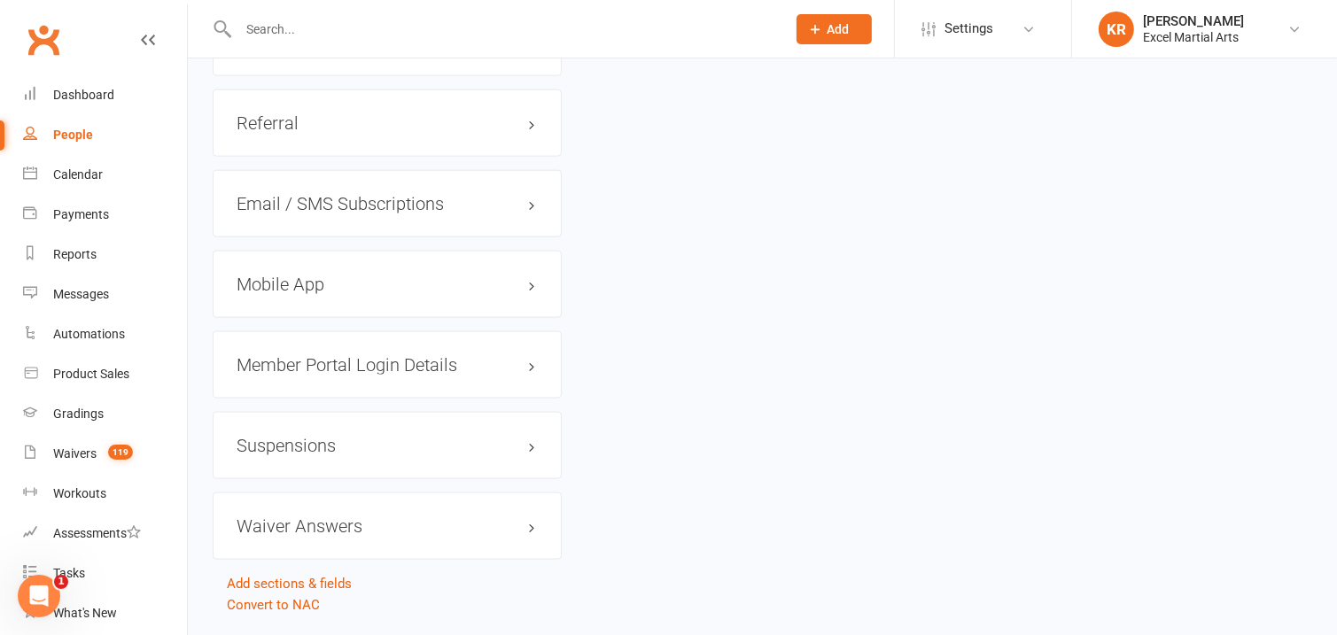
click at [526, 289] on h3 "Mobile App" at bounding box center [387, 284] width 301 height 19
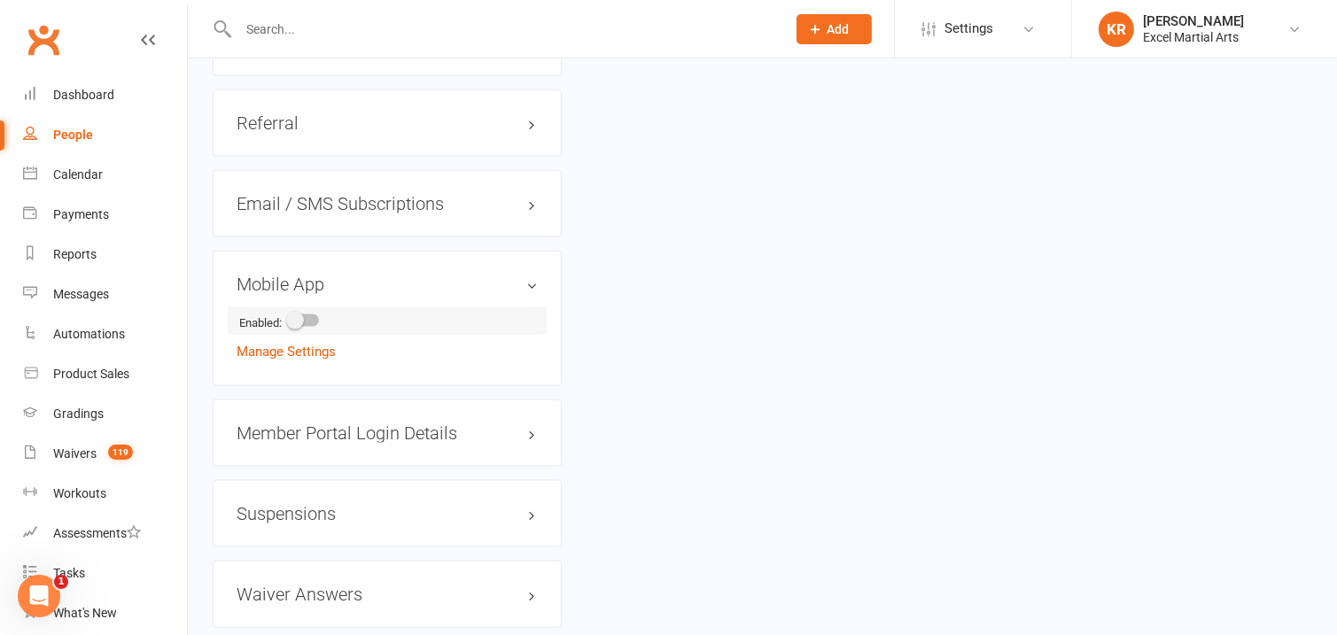
click at [297, 323] on span at bounding box center [295, 321] width 18 height 18
click at [289, 318] on input "checkbox" at bounding box center [289, 318] width 0 height 0
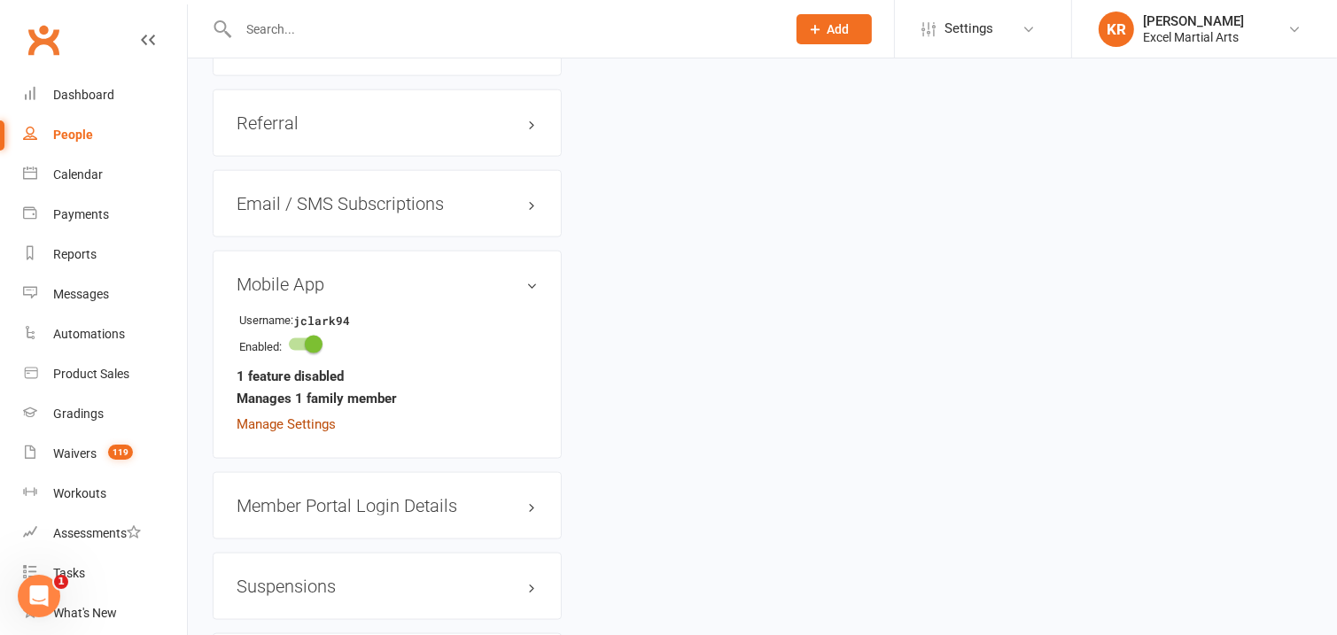
click at [320, 429] on link "Manage Settings" at bounding box center [286, 425] width 99 height 16
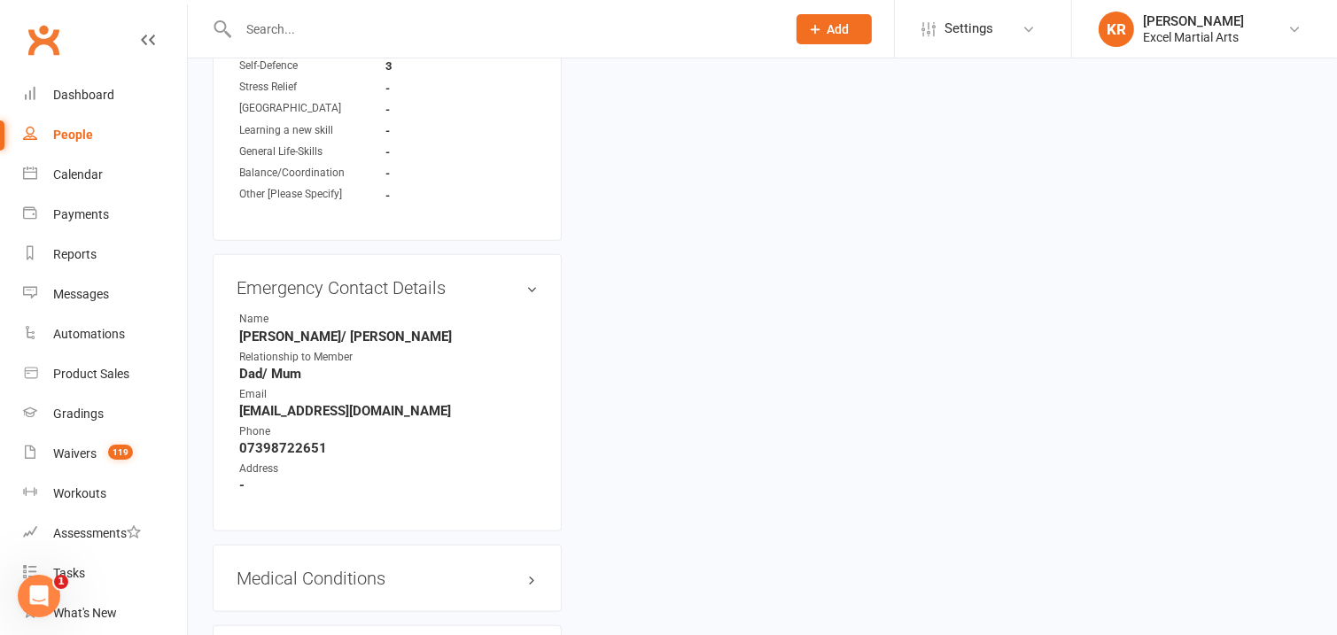
scroll to position [1328, 0]
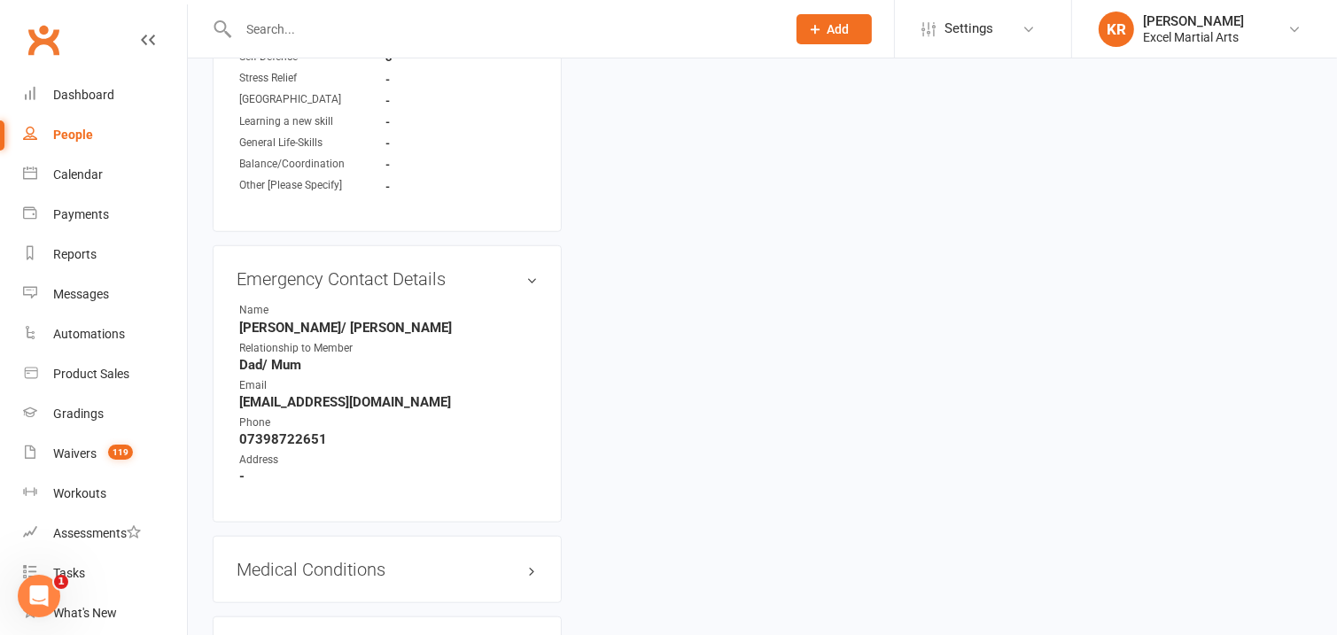
click at [435, 406] on strong "[EMAIL_ADDRESS][DOMAIN_NAME]" at bounding box center [388, 402] width 299 height 16
drag, startPoint x: 434, startPoint y: 405, endPoint x: 237, endPoint y: 406, distance: 197.6
click at [238, 406] on li "Email nataliekeane284@hotmail.co.uk" at bounding box center [387, 394] width 301 height 33
copy strong "[EMAIL_ADDRESS][DOMAIN_NAME]"
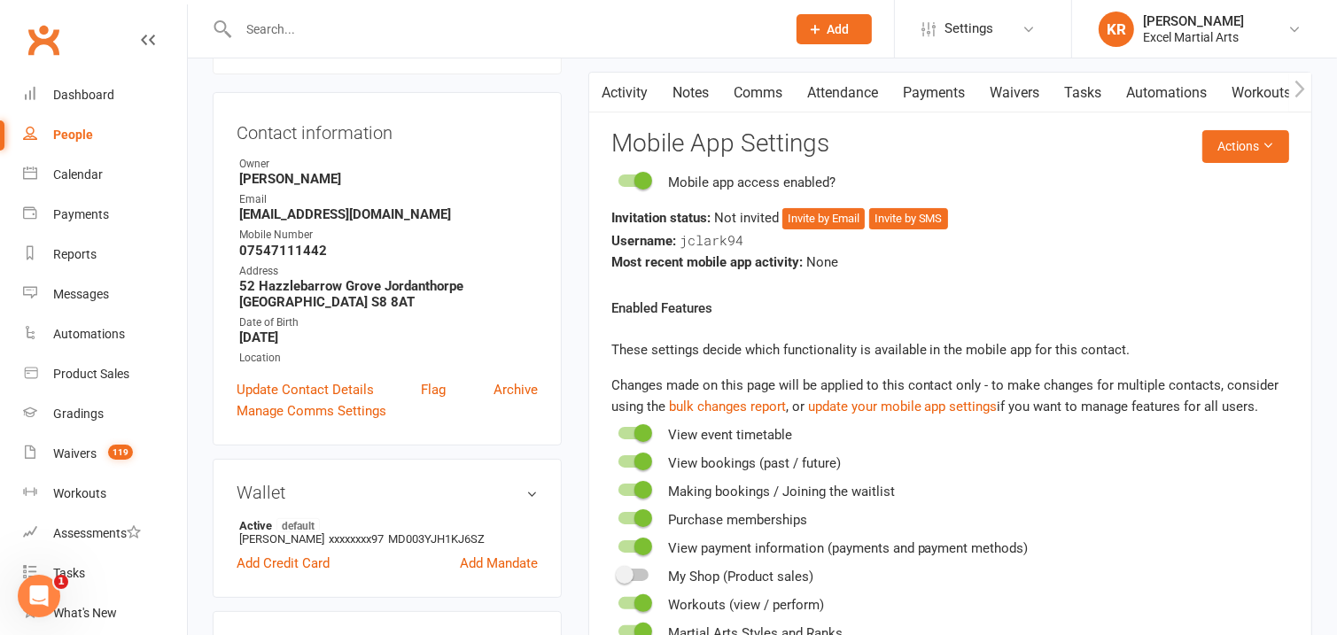
scroll to position [118, 0]
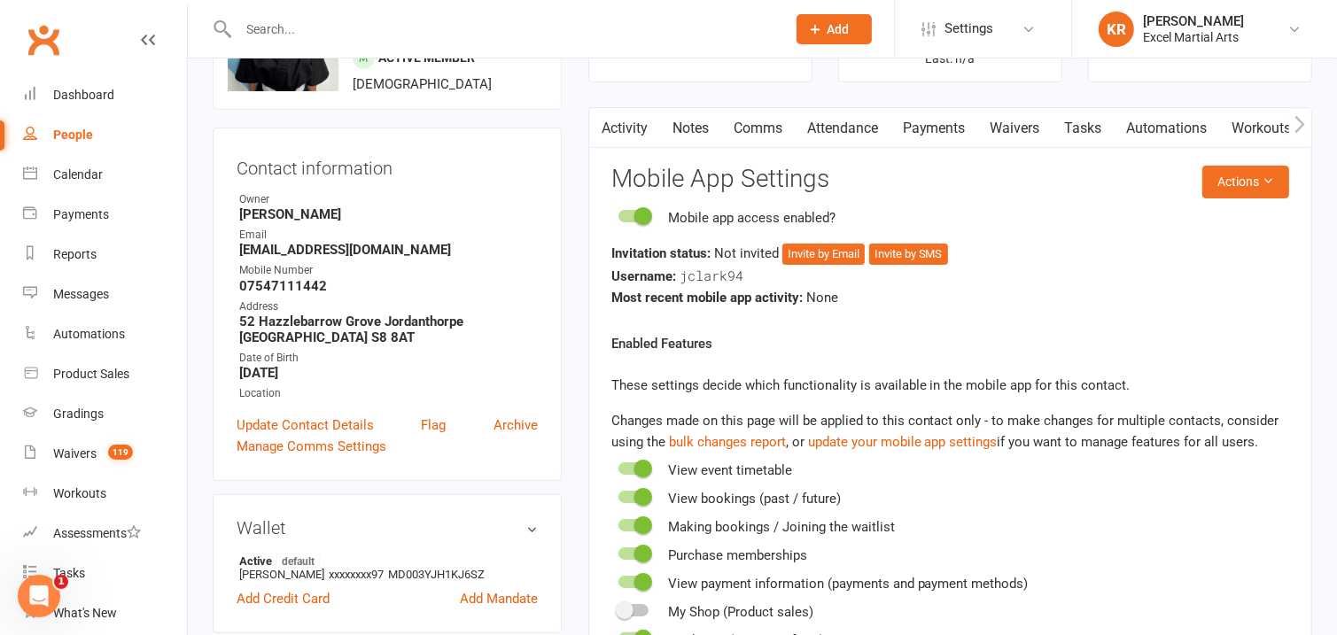
click at [320, 251] on strong "[EMAIL_ADDRESS][DOMAIN_NAME]" at bounding box center [388, 250] width 299 height 16
click at [284, 420] on link "Update Contact Details" at bounding box center [305, 425] width 137 height 21
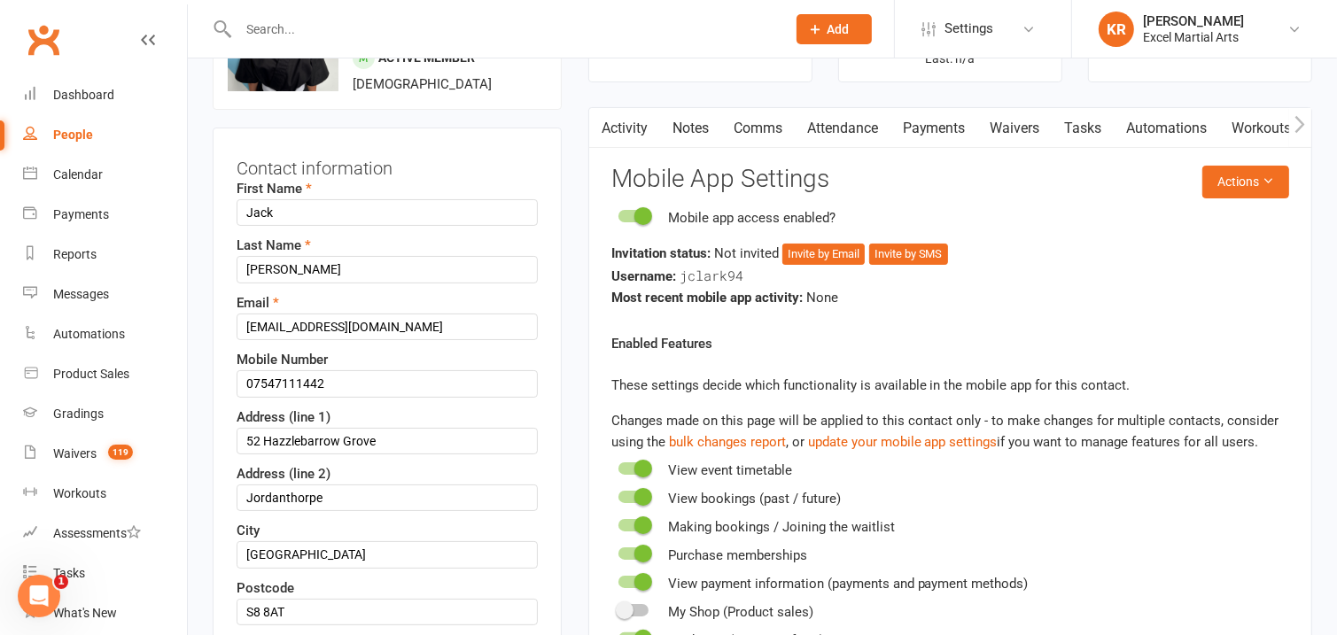
scroll to position [83, 0]
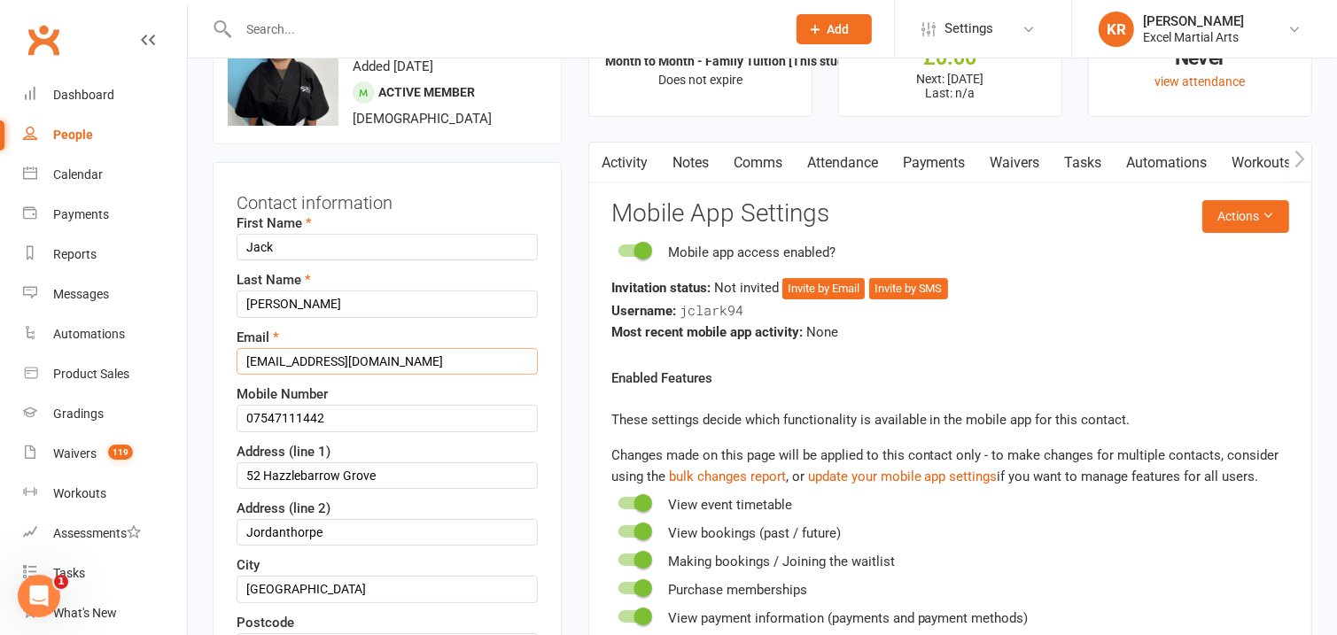
drag, startPoint x: 248, startPoint y: 362, endPoint x: 417, endPoint y: 366, distance: 168.4
click at [417, 366] on input "[EMAIL_ADDRESS][DOMAIN_NAME]" at bounding box center [387, 361] width 301 height 27
paste input "[EMAIL_ADDRESS][DOMAIN_NAME]"
click at [244, 357] on input "[EMAIL_ADDRESS][DOMAIN_NAME]" at bounding box center [387, 361] width 301 height 27
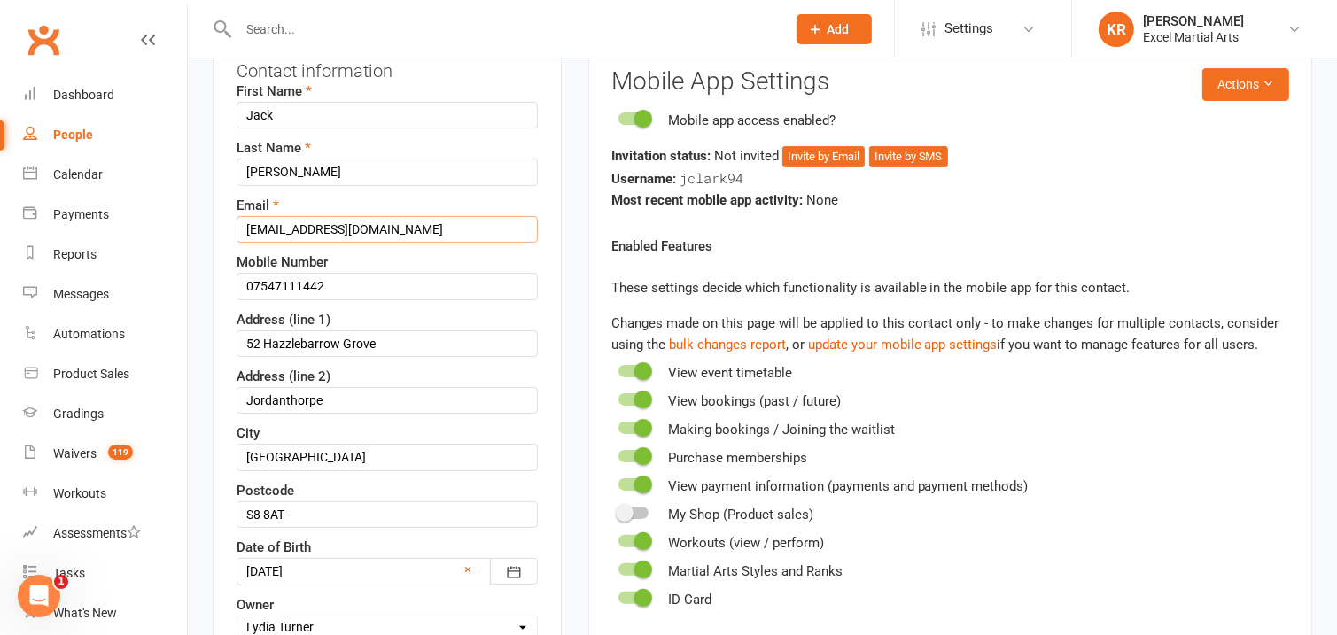
scroll to position [486, 0]
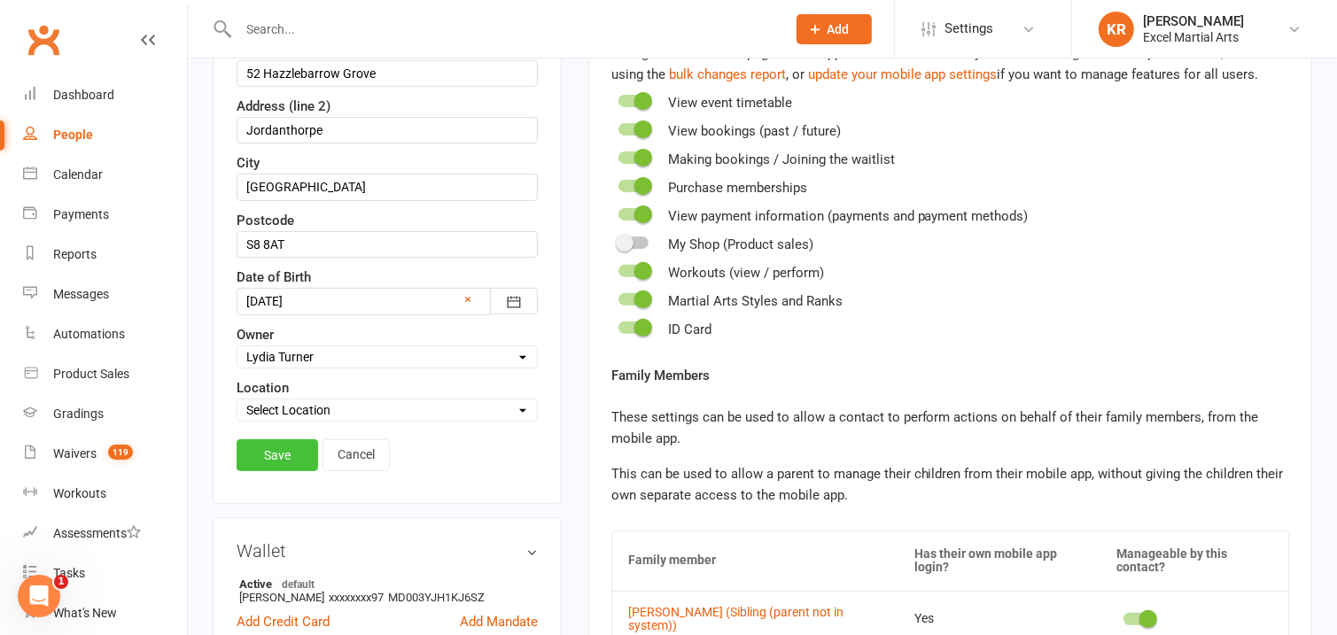
type input "[EMAIL_ADDRESS][DOMAIN_NAME]"
click at [257, 454] on link "Save" at bounding box center [278, 456] width 82 height 32
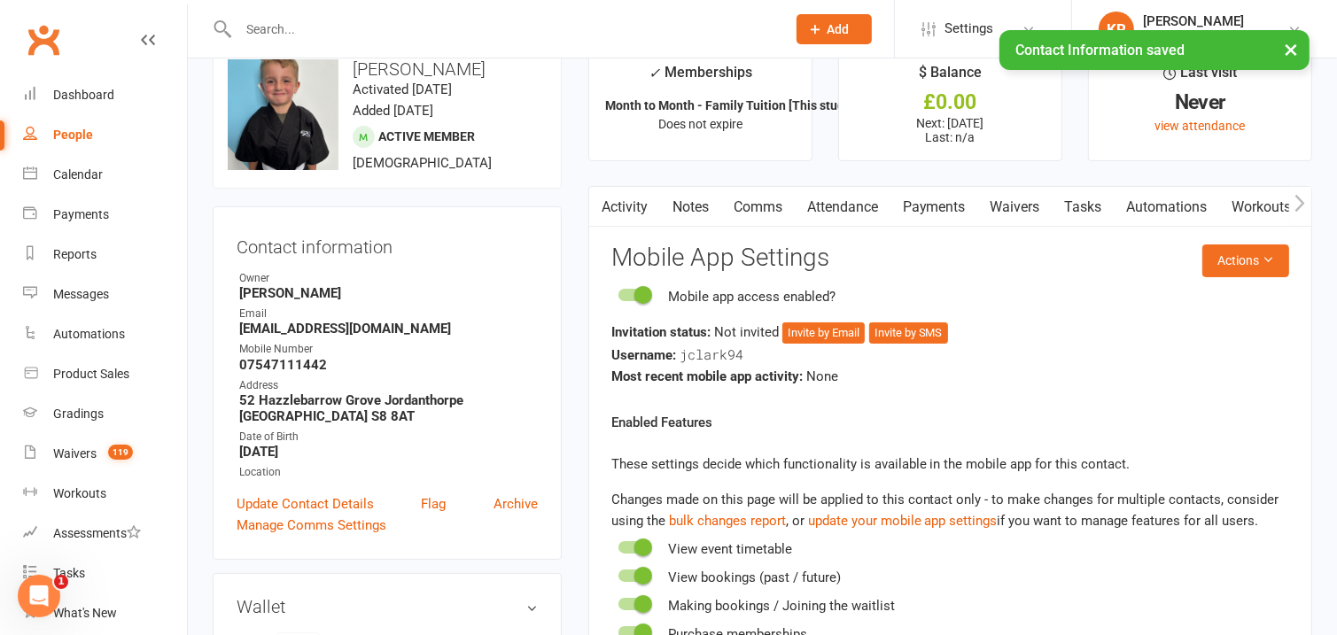
scroll to position [30, 0]
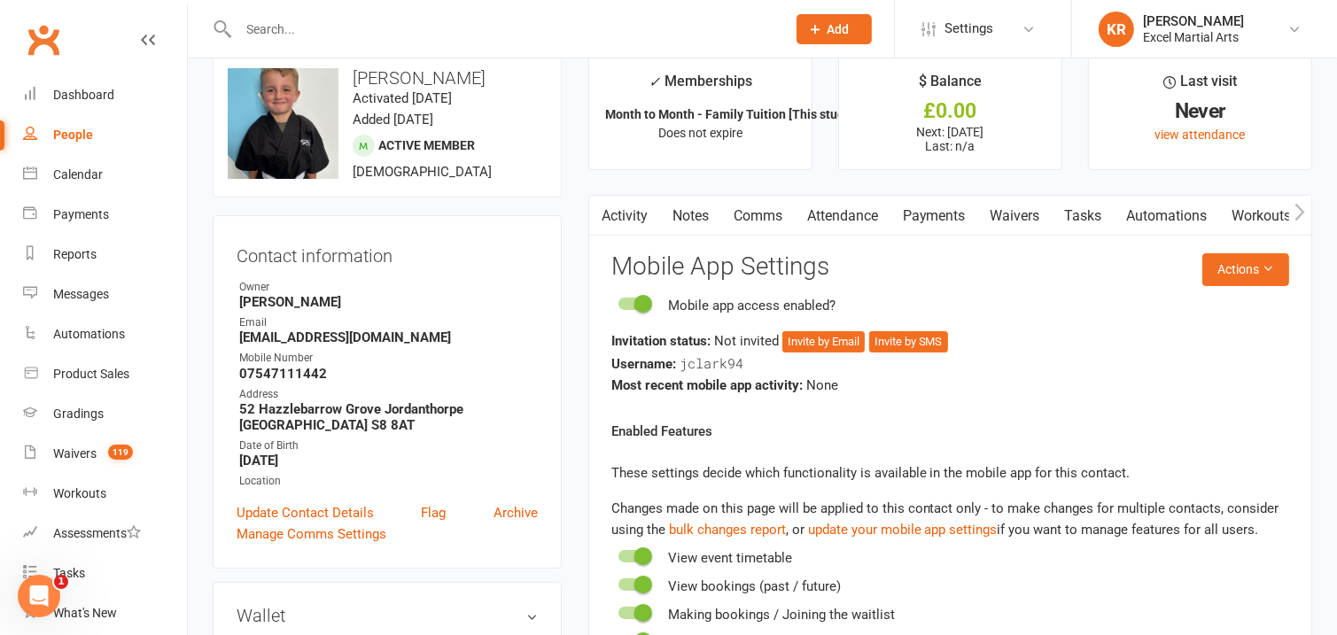
click at [628, 202] on link "Activity" at bounding box center [624, 216] width 71 height 41
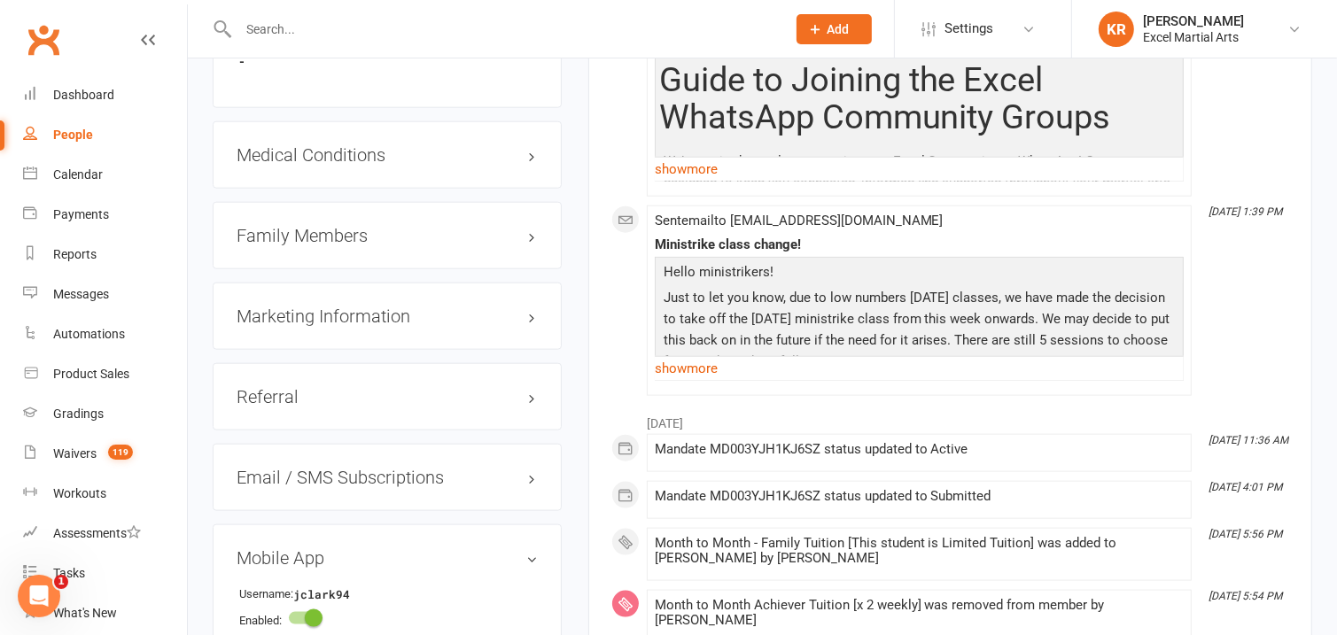
scroll to position [2037, 0]
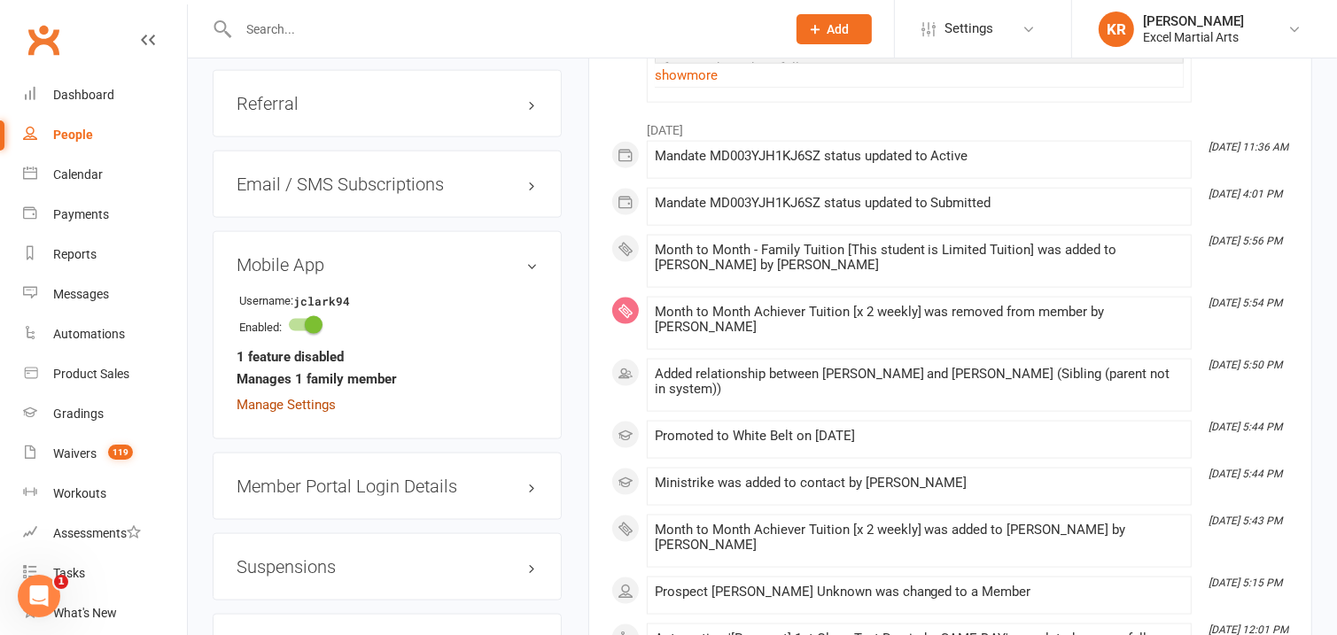
click at [295, 411] on link "Manage Settings" at bounding box center [286, 405] width 99 height 16
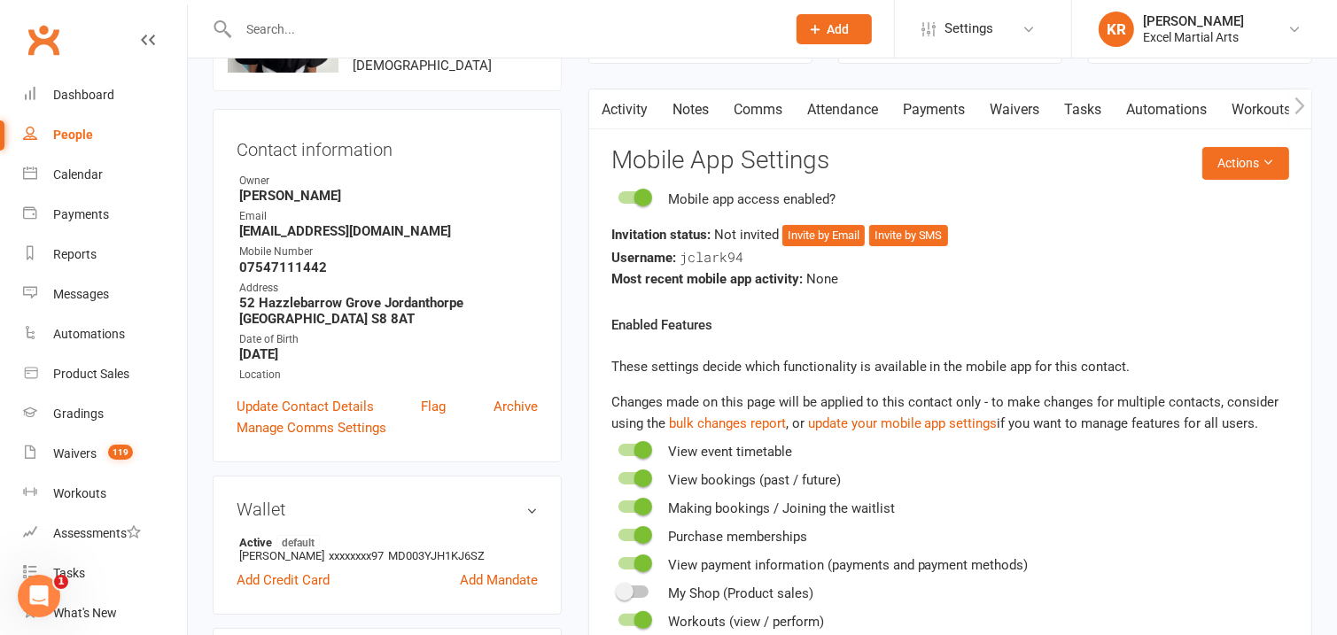
scroll to position [136, 0]
click at [831, 242] on button "Invite by Email" at bounding box center [824, 236] width 82 height 21
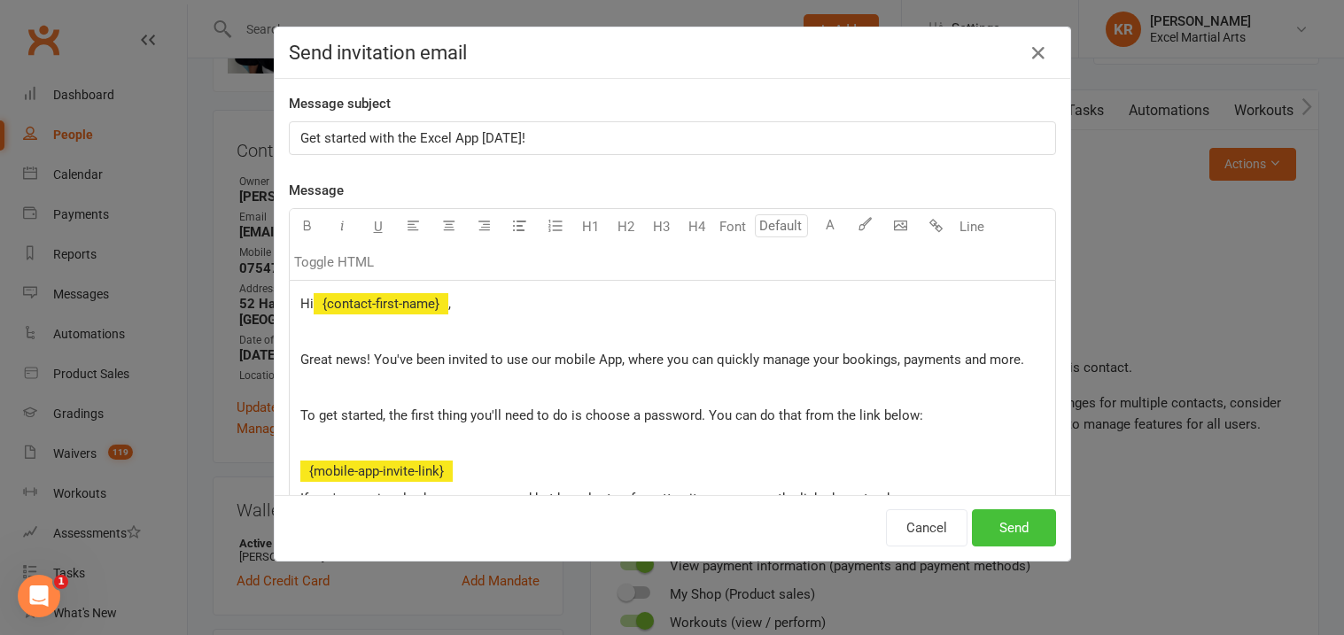
click at [994, 529] on button "Send" at bounding box center [1014, 528] width 84 height 37
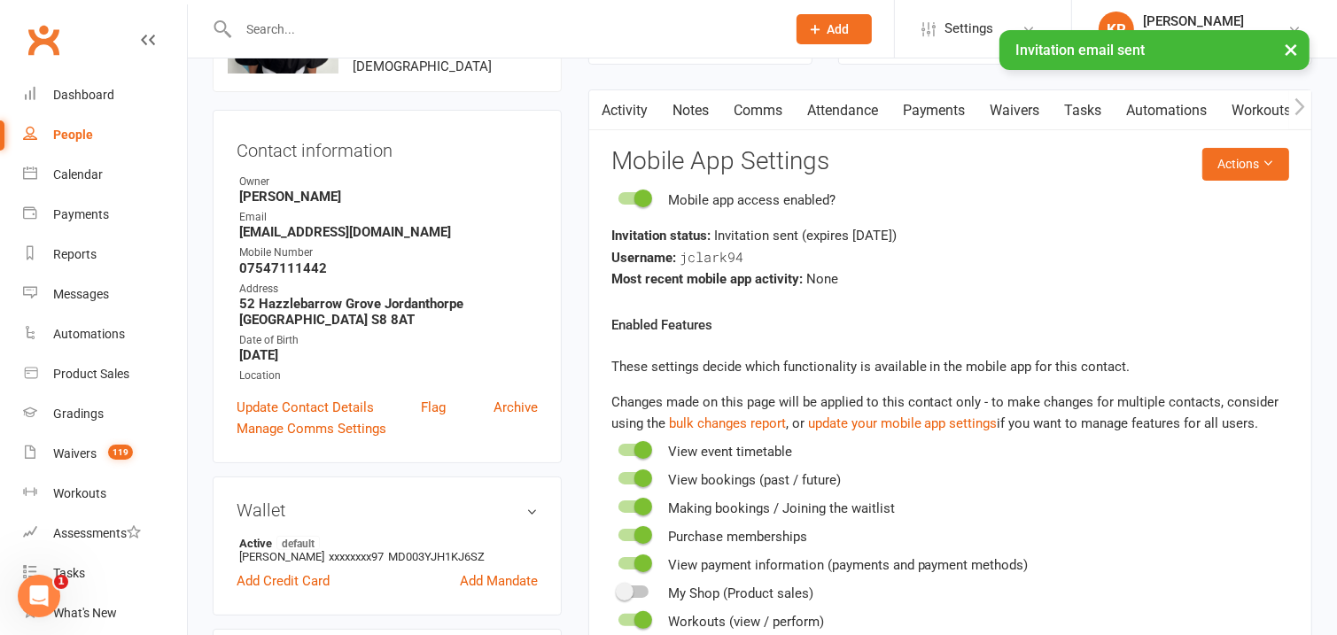
click at [625, 107] on link "Activity" at bounding box center [624, 110] width 71 height 41
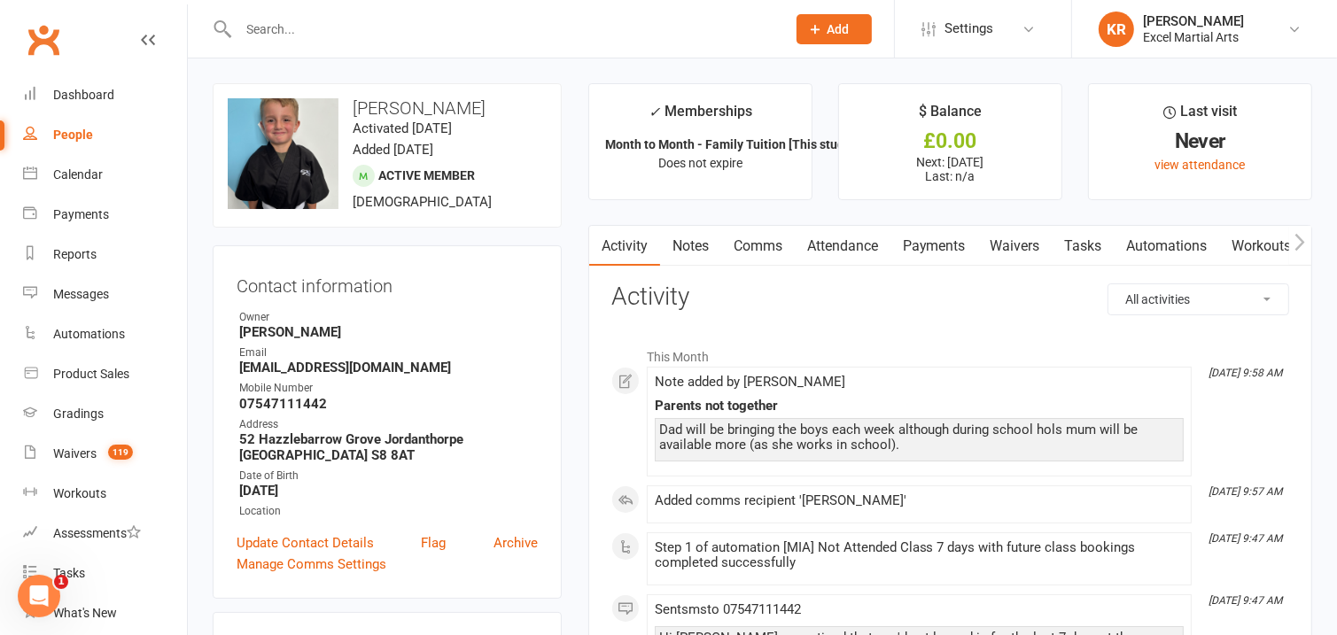
click at [1297, 241] on icon "button" at bounding box center [1300, 242] width 11 height 19
click at [1305, 244] on icon "button" at bounding box center [1300, 242] width 11 height 19
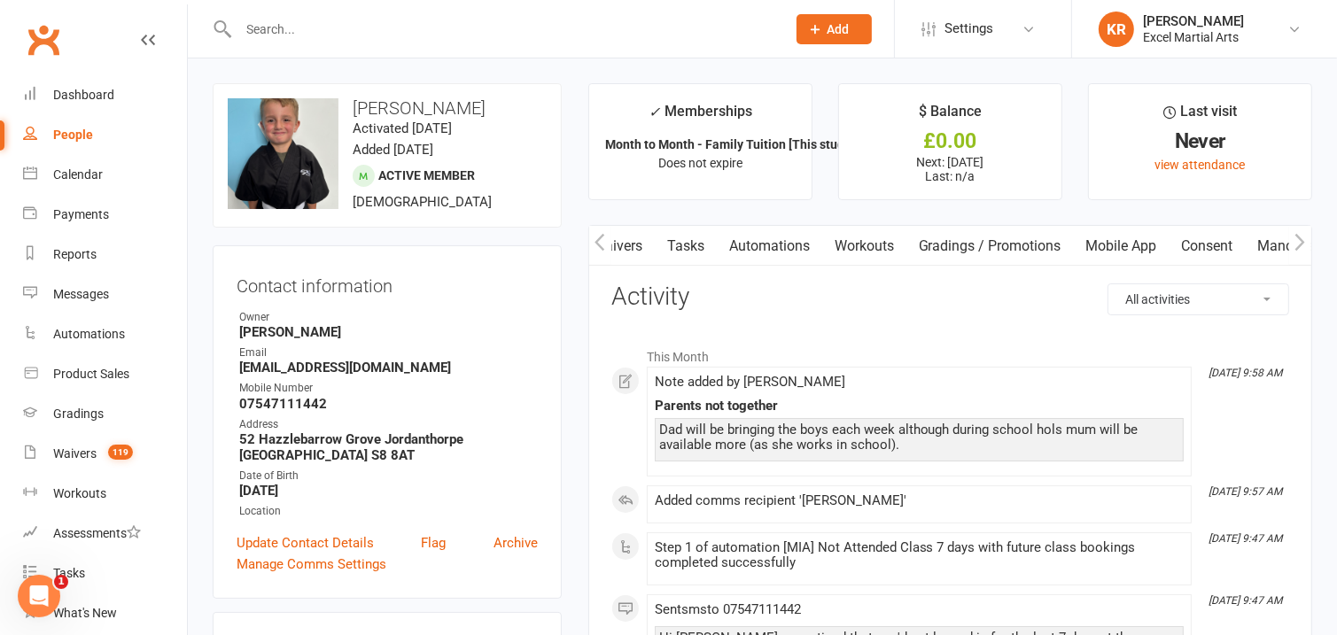
click at [1134, 254] on link "Mobile App" at bounding box center [1122, 246] width 96 height 41
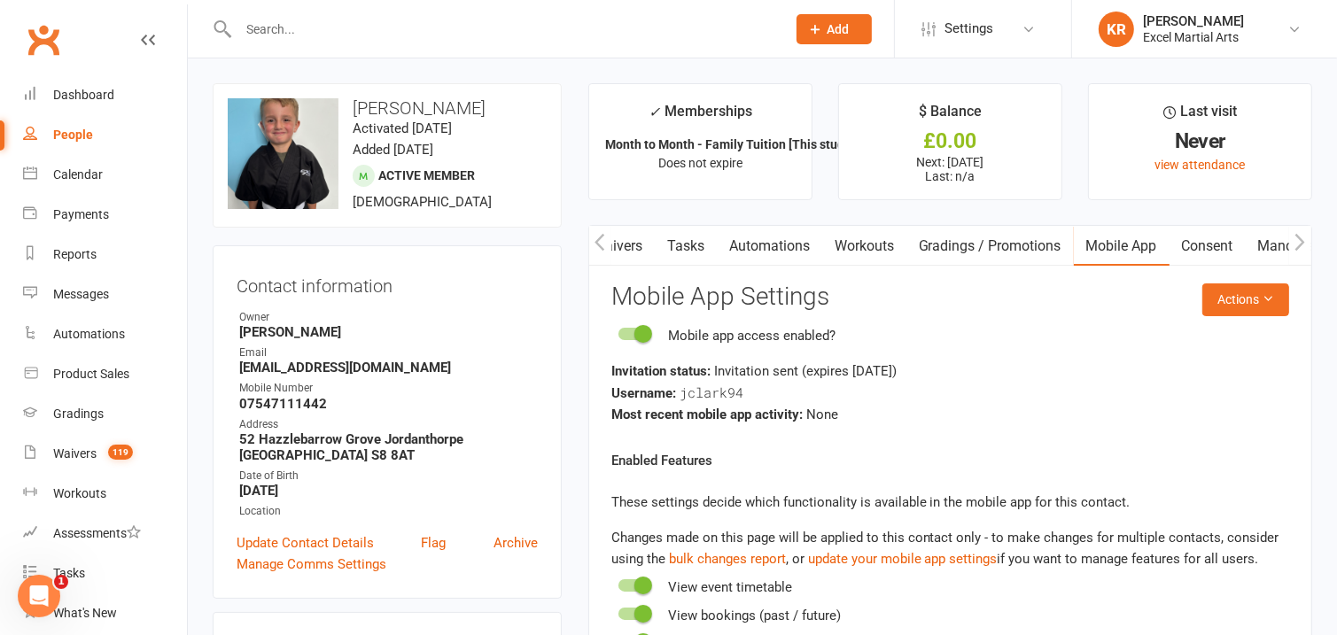
click at [1301, 241] on icon "button" at bounding box center [1300, 242] width 11 height 19
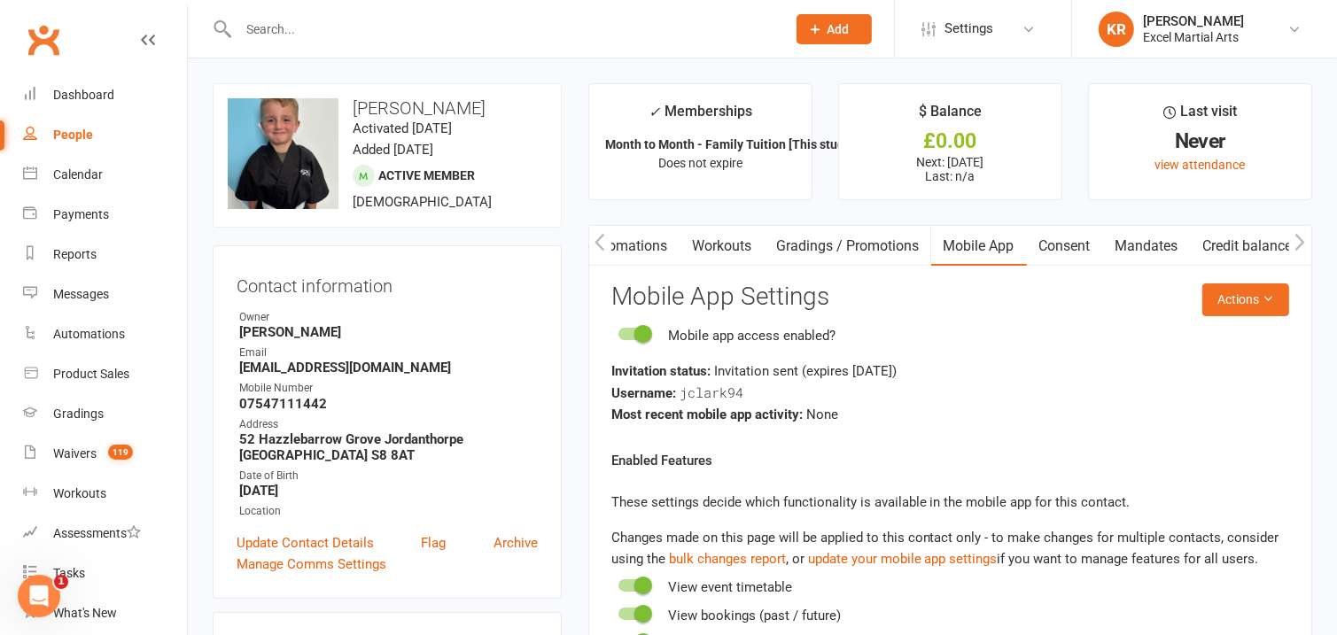
scroll to position [0, 541]
click at [597, 247] on icon "button" at bounding box center [600, 242] width 11 height 19
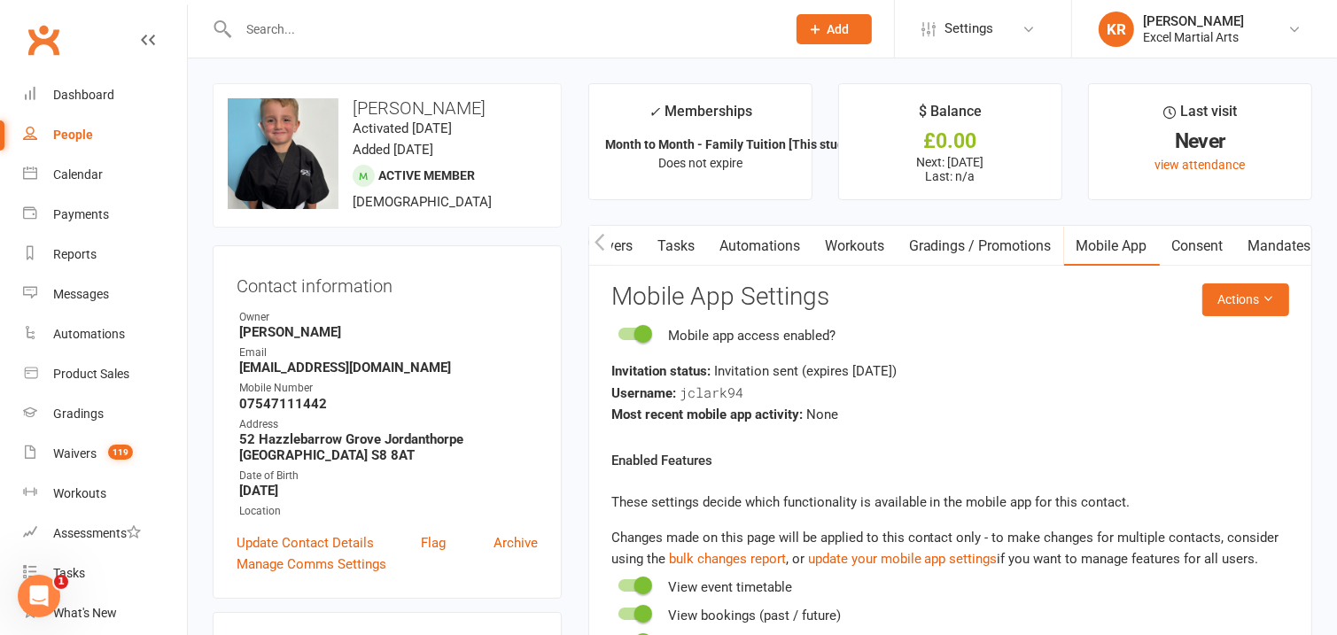
scroll to position [0, 408]
click at [758, 251] on link "Automations" at bounding box center [759, 246] width 105 height 41
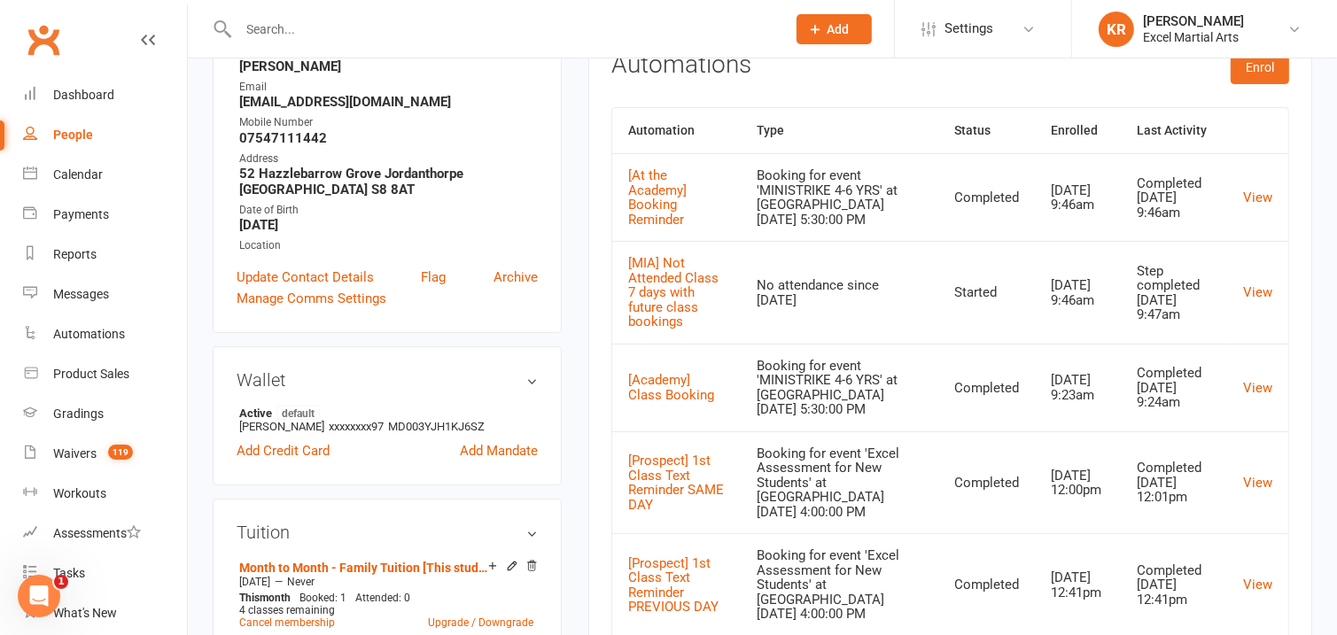
scroll to position [132, 0]
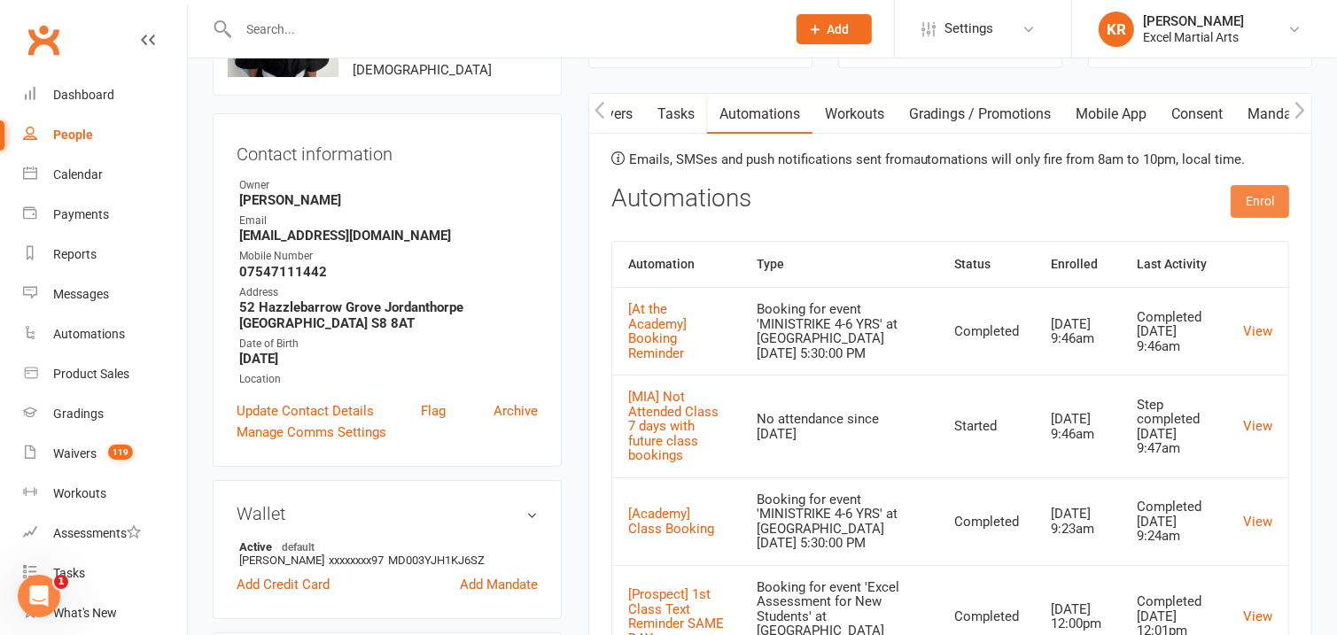
click at [1264, 191] on button "Enrol" at bounding box center [1260, 201] width 58 height 32
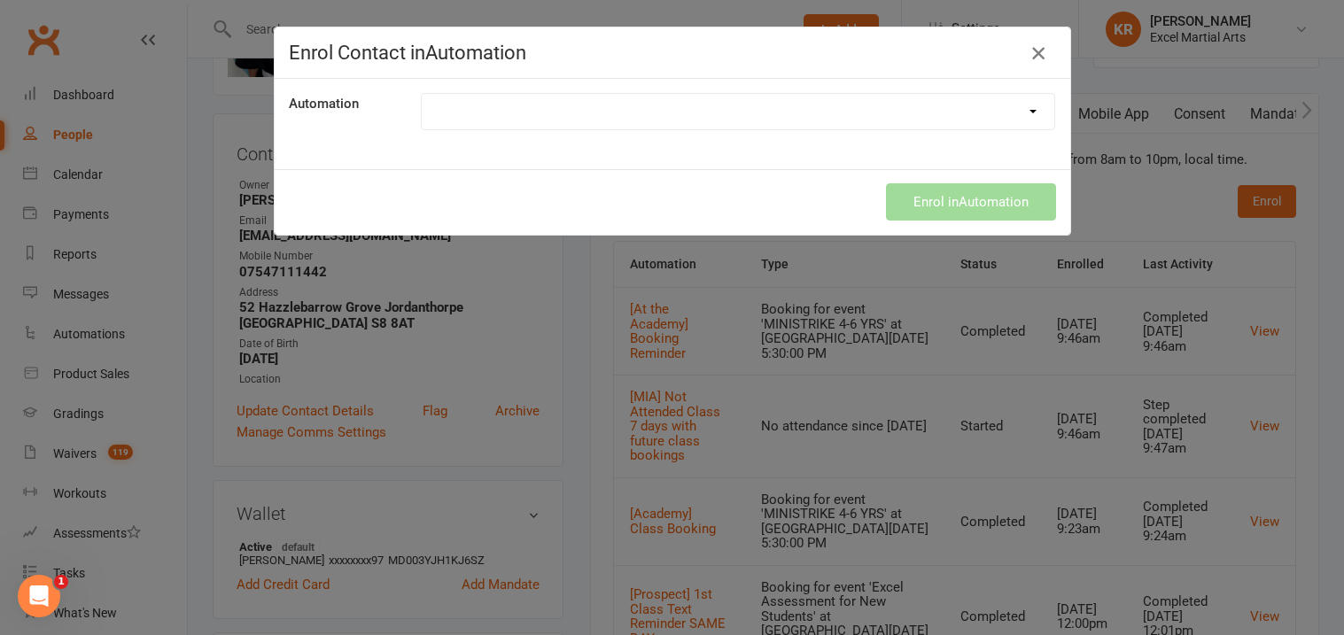
click at [1036, 53] on icon "button" at bounding box center [1038, 53] width 21 height 21
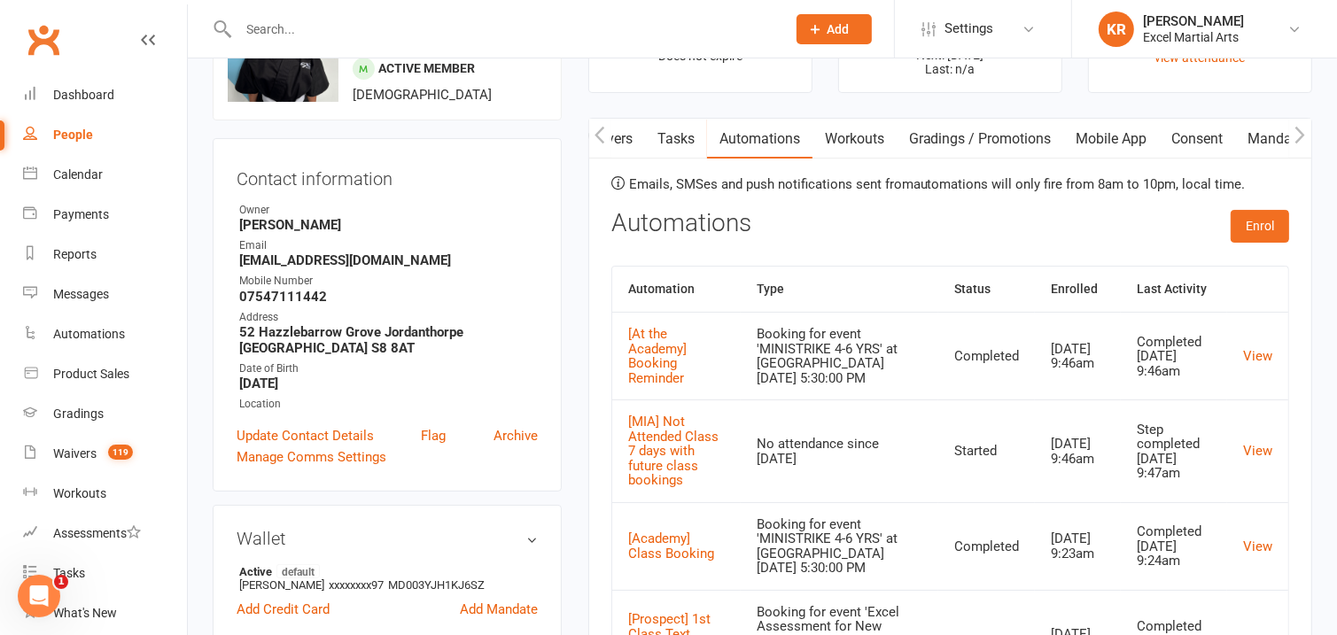
scroll to position [0, 0]
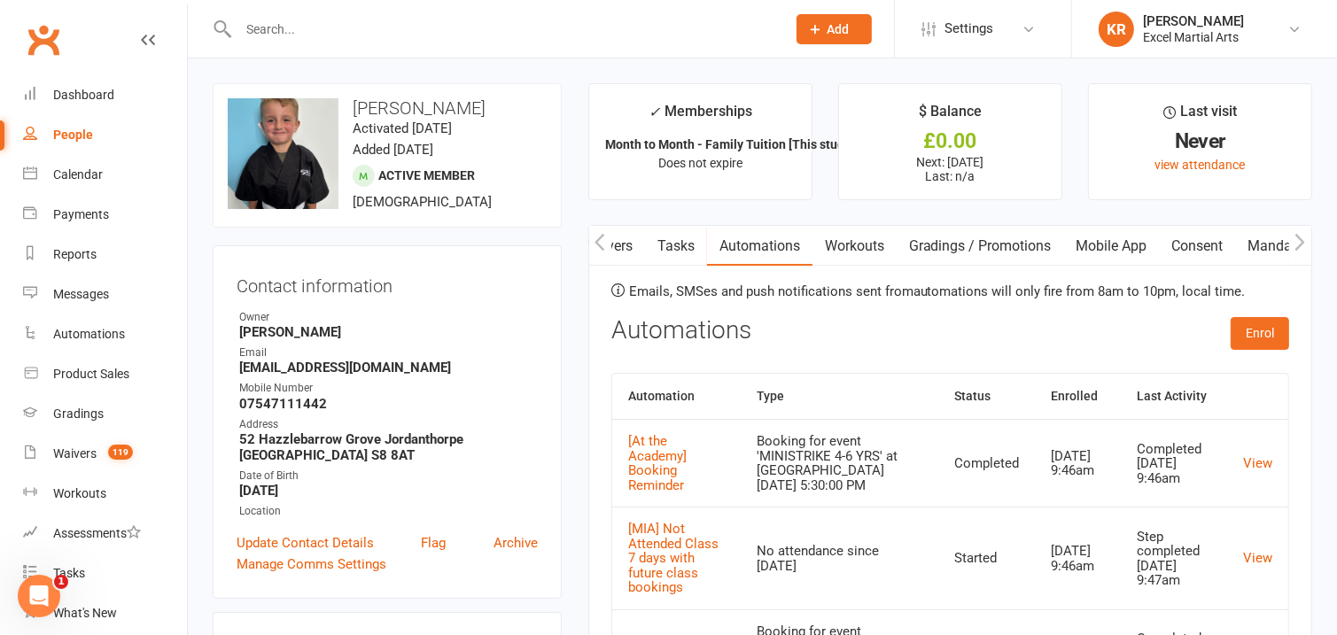
click at [603, 240] on icon "button" at bounding box center [600, 242] width 11 height 19
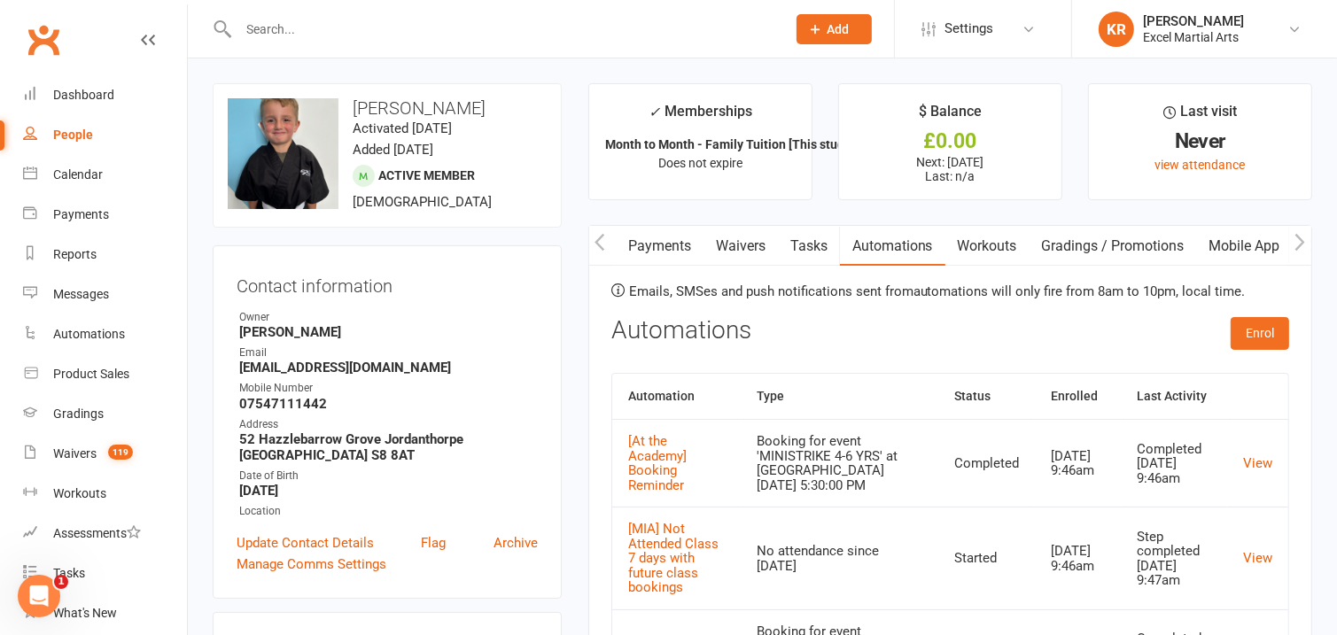
scroll to position [0, 275]
click at [593, 246] on button "button" at bounding box center [600, 246] width 22 height 40
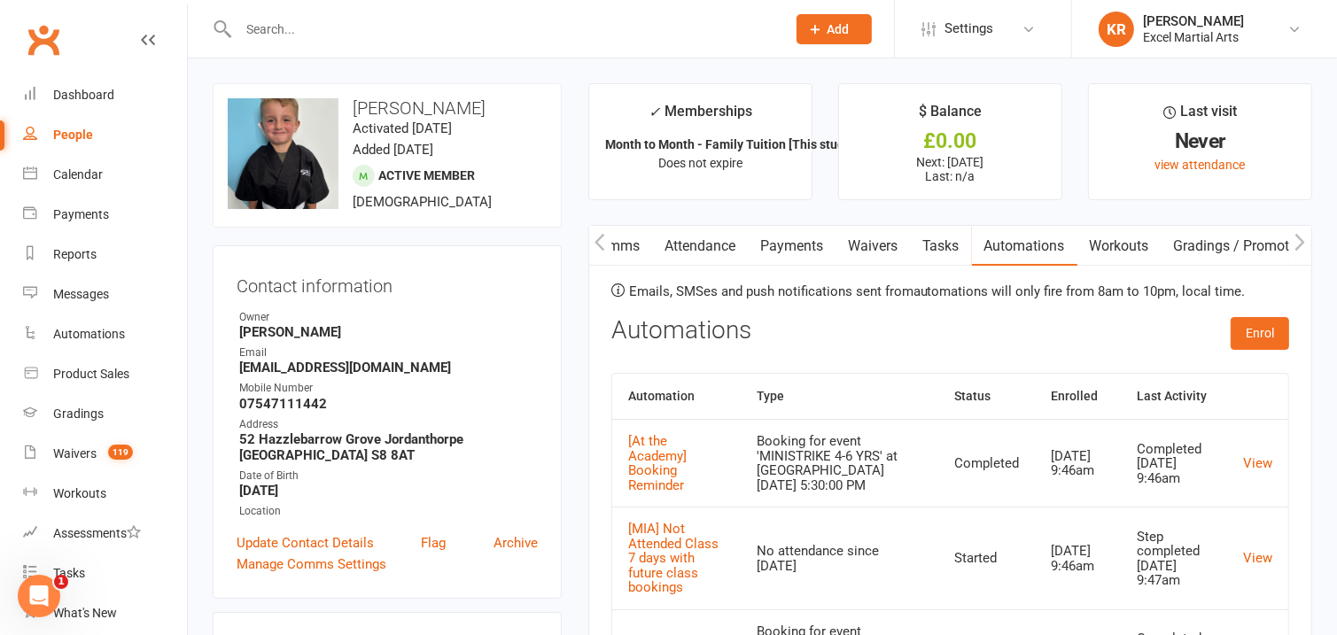
click at [597, 247] on icon "button" at bounding box center [600, 242] width 11 height 19
click at [626, 249] on link "Activity" at bounding box center [624, 246] width 71 height 41
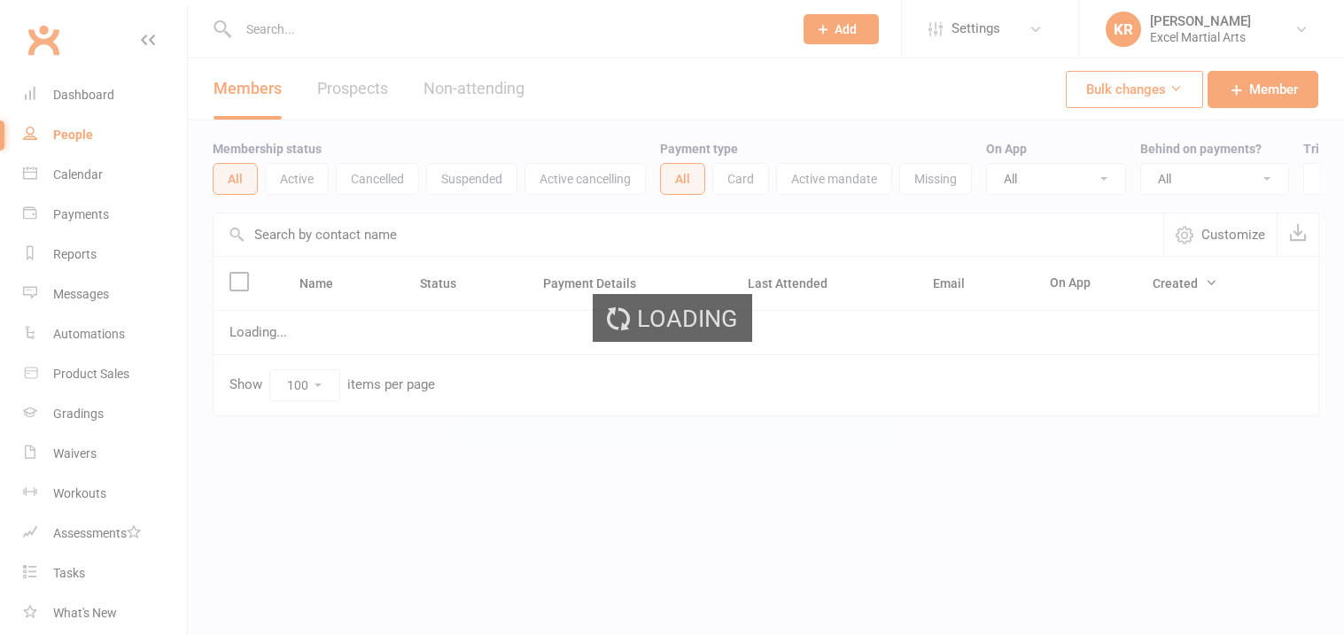
select select "100"
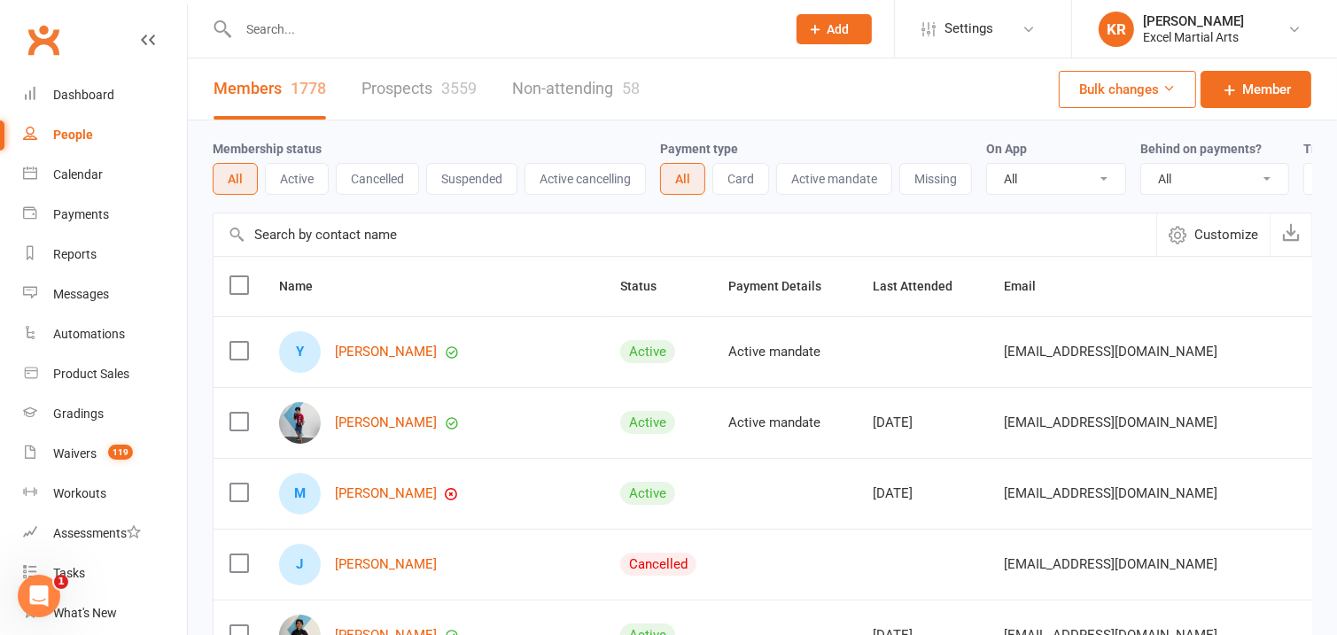
click at [456, 37] on input "text" at bounding box center [503, 29] width 541 height 25
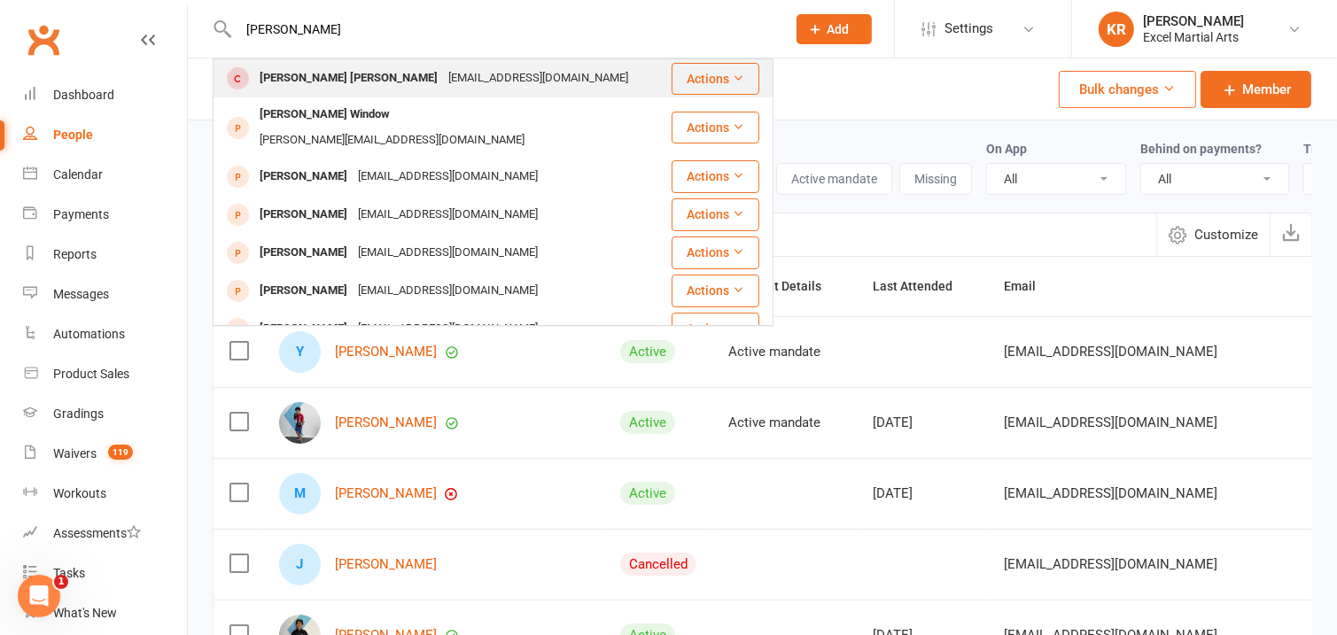
type input "[PERSON_NAME]"
click at [443, 83] on div "[EMAIL_ADDRESS][DOMAIN_NAME]" at bounding box center [538, 79] width 191 height 26
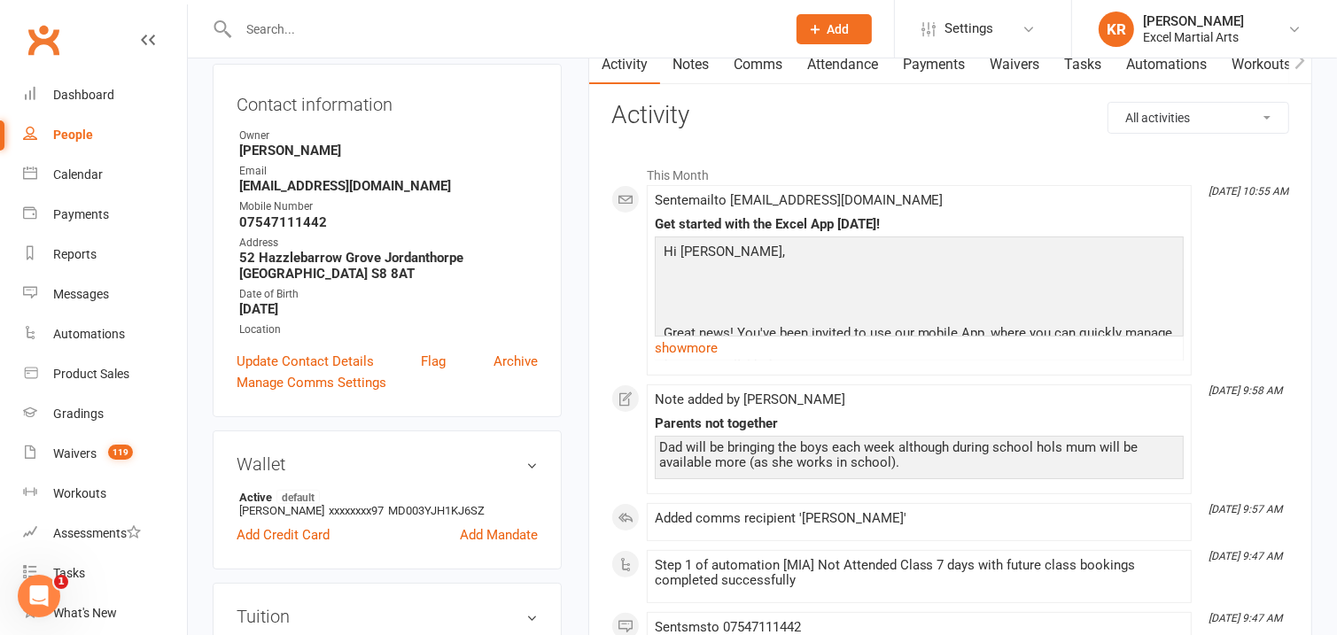
scroll to position [128, 0]
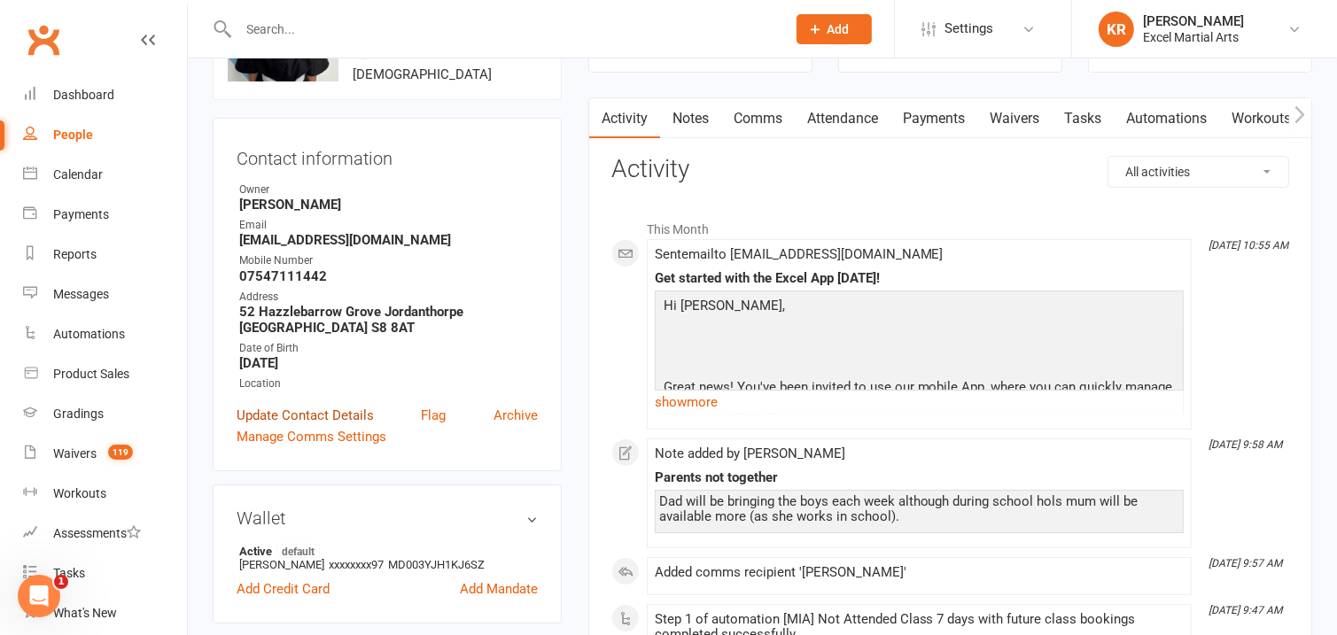
click at [316, 419] on link "Update Contact Details" at bounding box center [305, 415] width 137 height 21
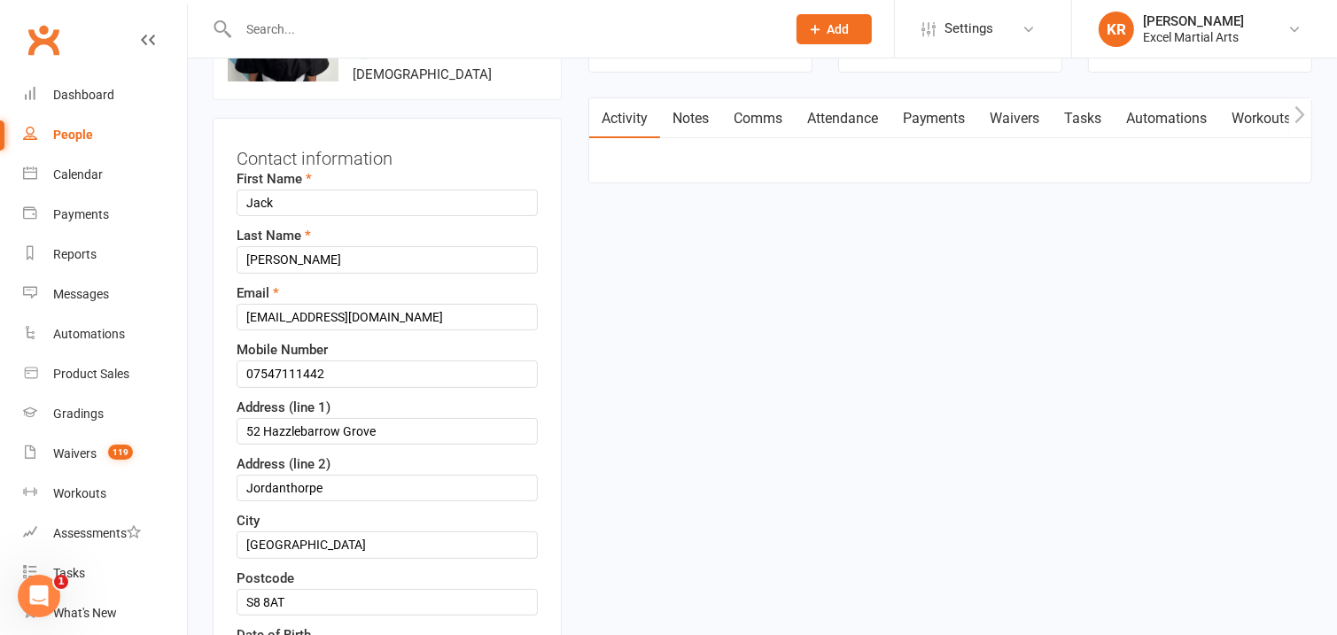
scroll to position [83, 0]
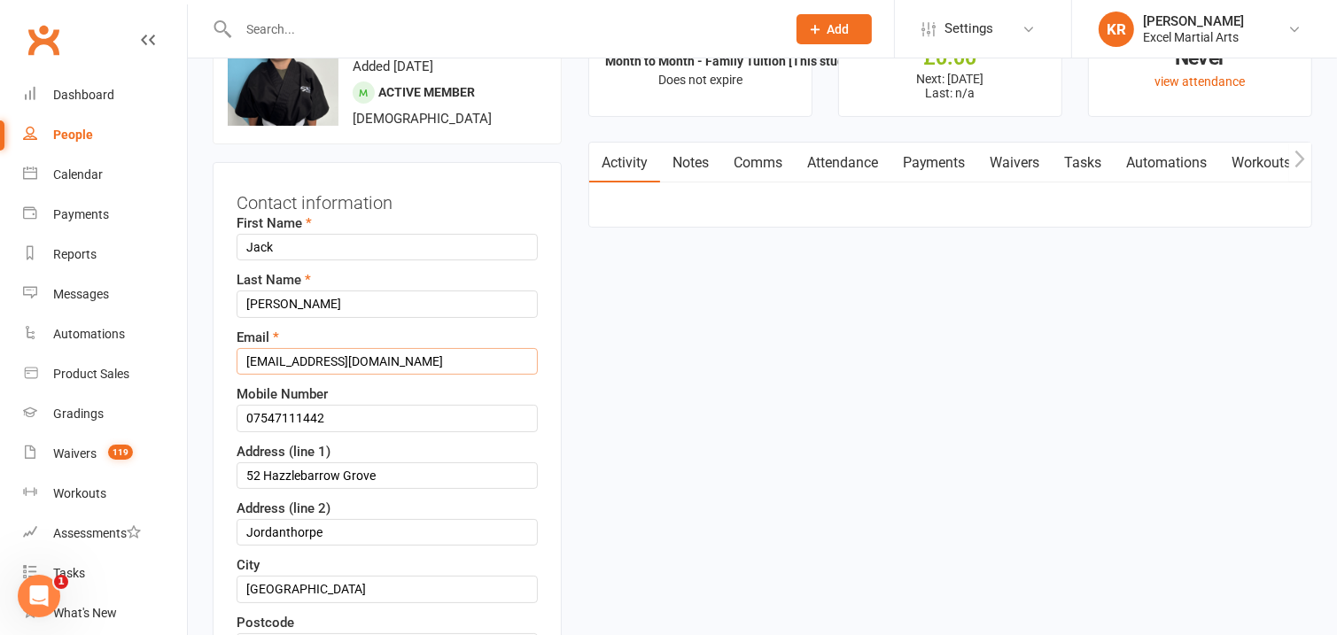
drag, startPoint x: 245, startPoint y: 362, endPoint x: 479, endPoint y: 354, distance: 235.0
click at [479, 354] on input "[EMAIL_ADDRESS][DOMAIN_NAME]" at bounding box center [387, 361] width 301 height 27
paste input "[EMAIL_ADDRESS][DOMAIN_NAME]"
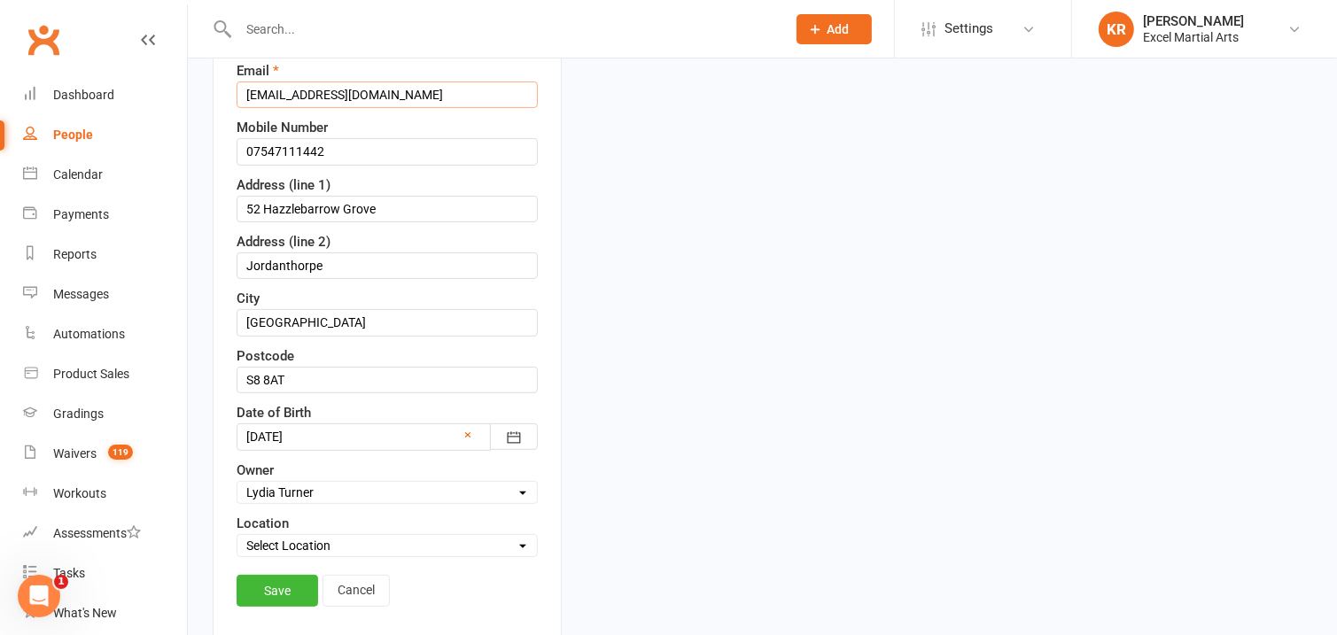
scroll to position [428, 0]
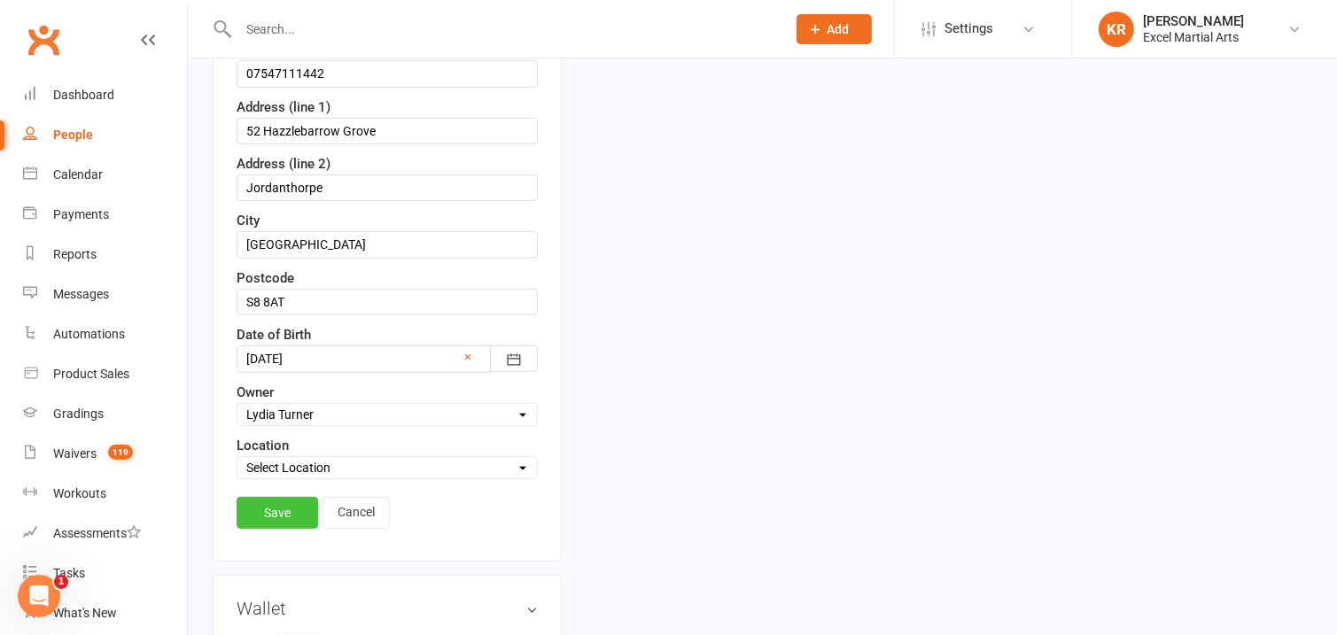
type input "[EMAIL_ADDRESS][DOMAIN_NAME]"
click at [262, 506] on link "Save" at bounding box center [278, 513] width 82 height 32
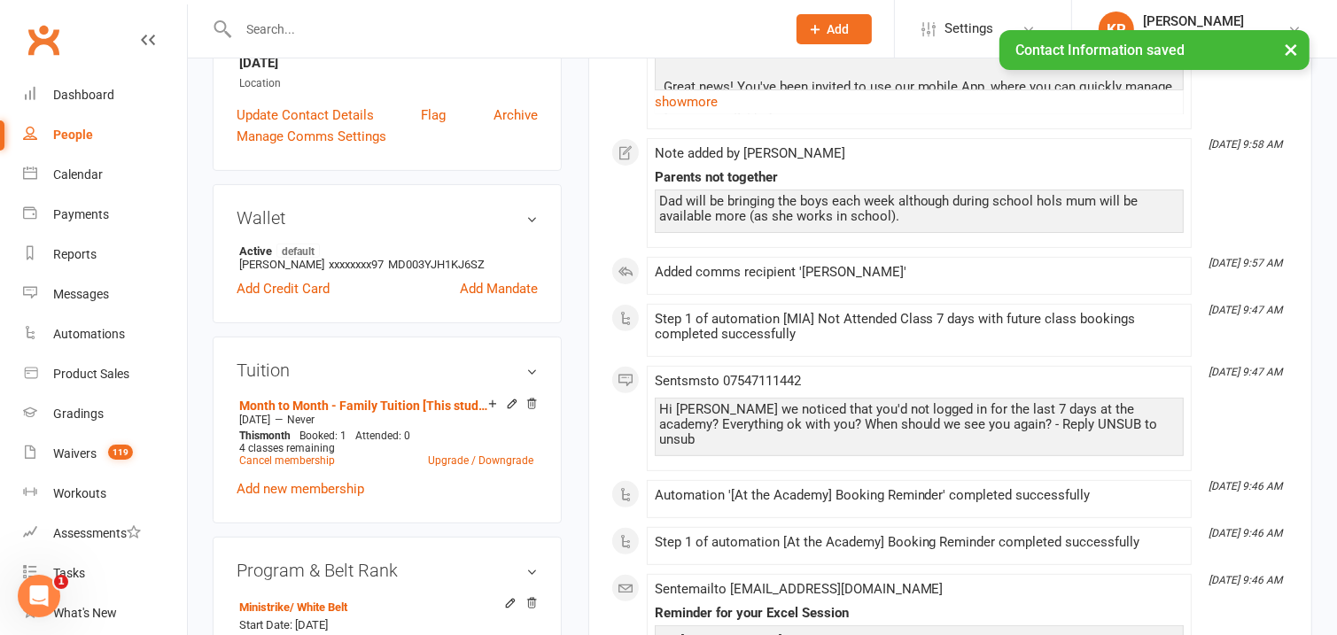
scroll to position [216, 0]
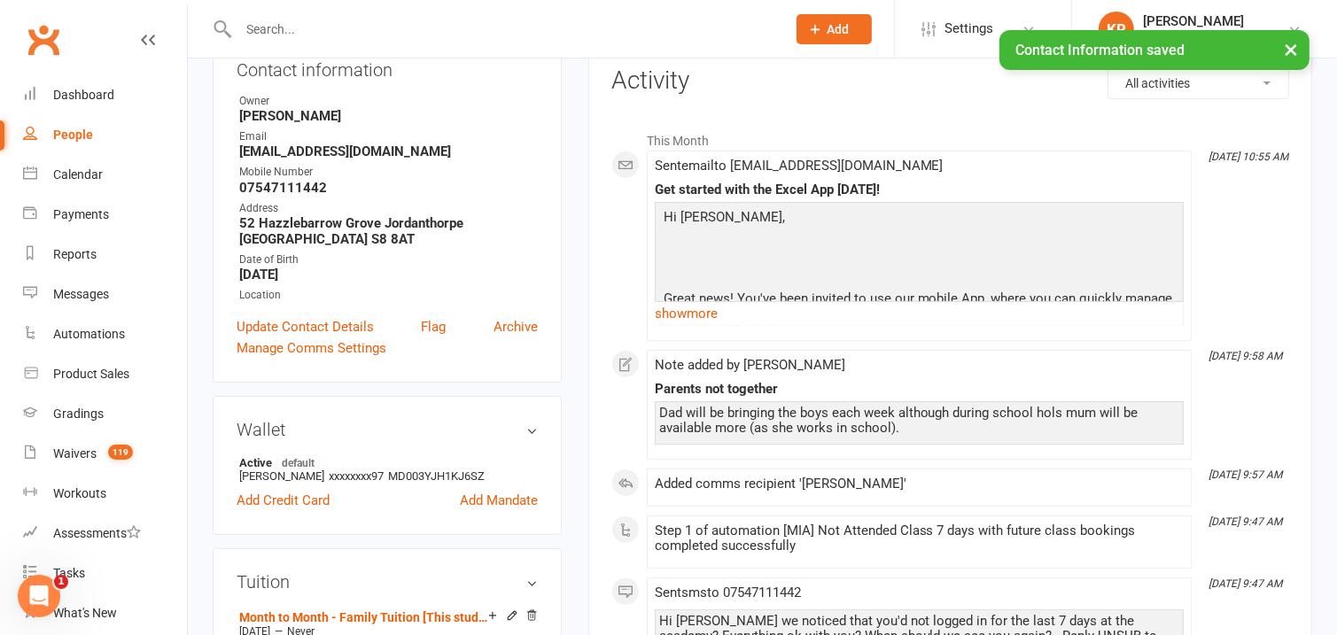
drag, startPoint x: 1335, startPoint y: 139, endPoint x: 1335, endPoint y: 127, distance: 12.4
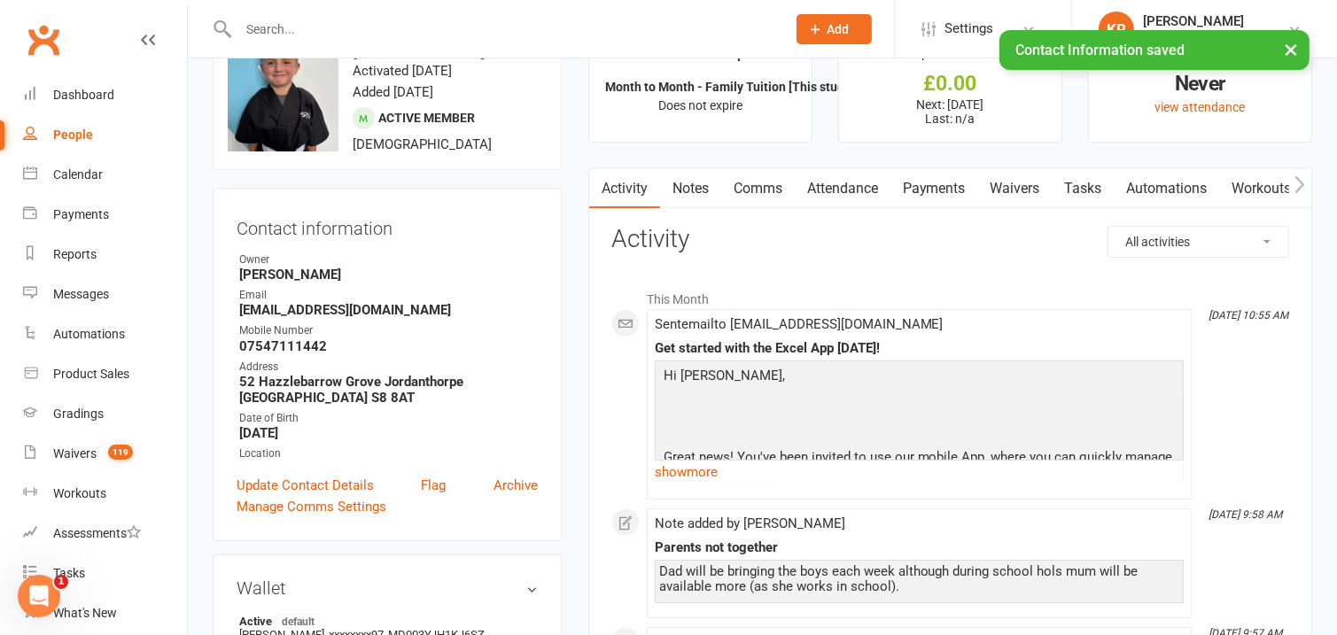
scroll to position [0, 0]
